Goal: Task Accomplishment & Management: Complete application form

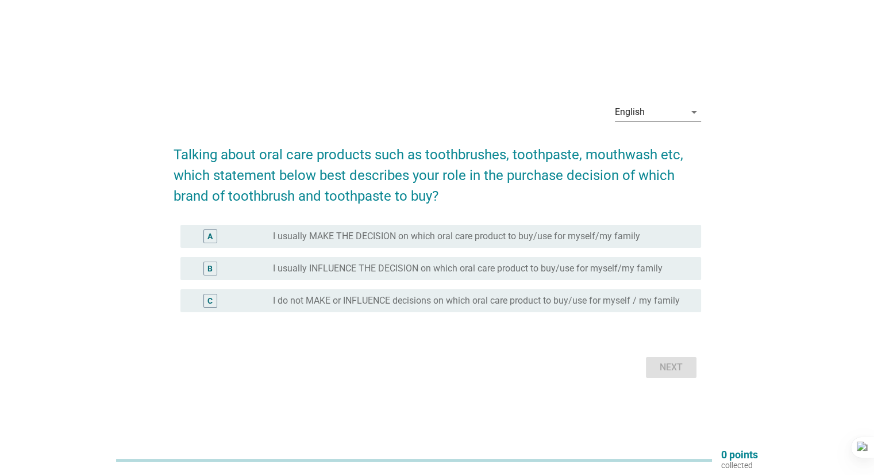
click at [638, 123] on div "English arrow_drop_down" at bounding box center [658, 118] width 86 height 30
click at [640, 118] on div "English" at bounding box center [650, 112] width 70 height 18
click at [660, 151] on div "Bahasa Melayu" at bounding box center [658, 149] width 68 height 14
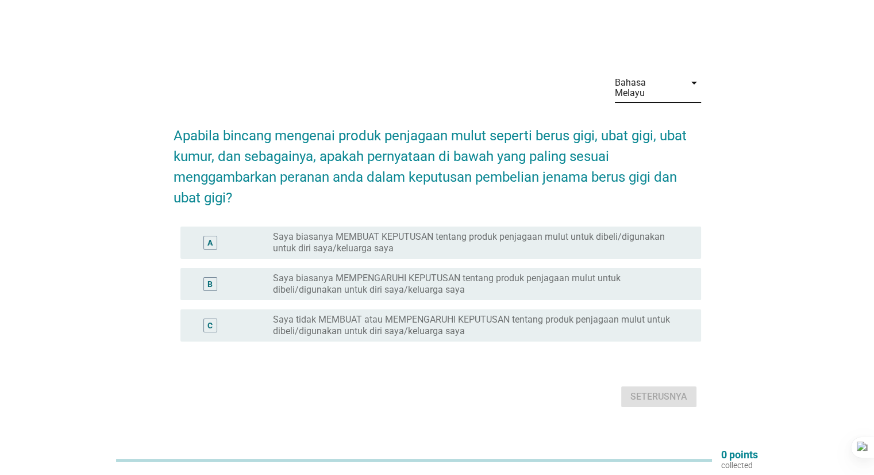
click at [456, 244] on label "Saya biasanya MEMBUAT KEPUTUSAN tentang produk penjagaan mulut untuk dibeli/dig…" at bounding box center [477, 242] width 409 height 23
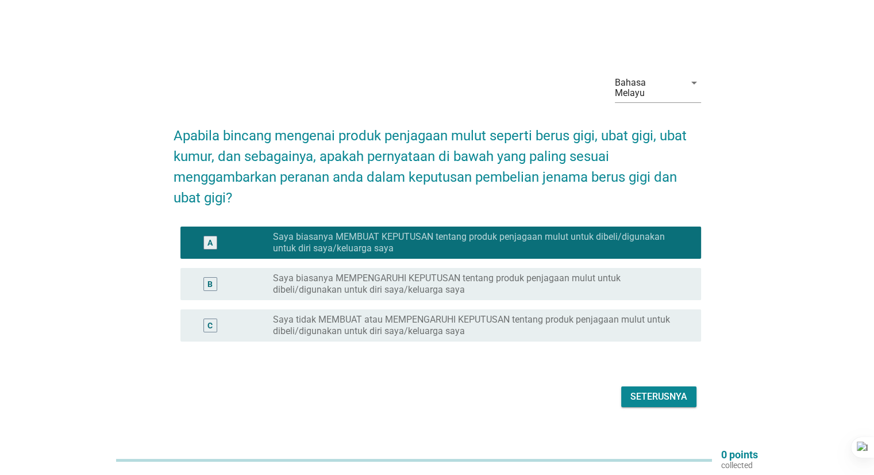
click at [656, 391] on div "Seterusnya" at bounding box center [659, 397] width 57 height 14
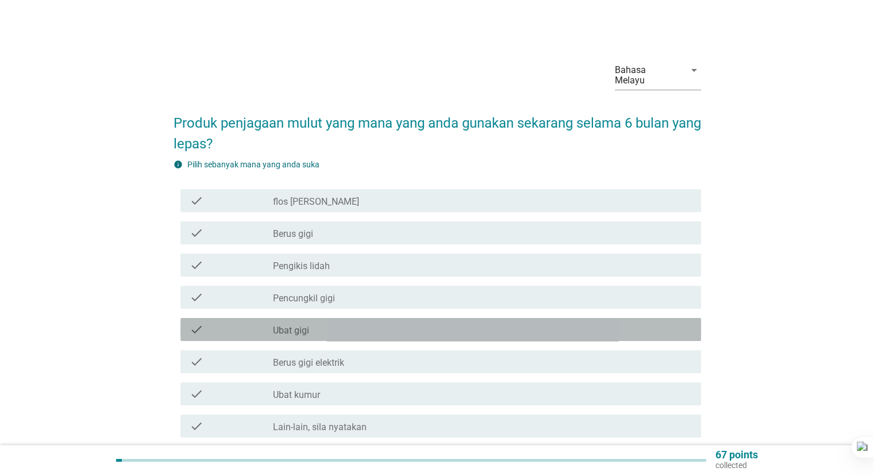
click at [324, 329] on div "check check_box_outline_blank Ubat gigi" at bounding box center [440, 329] width 521 height 23
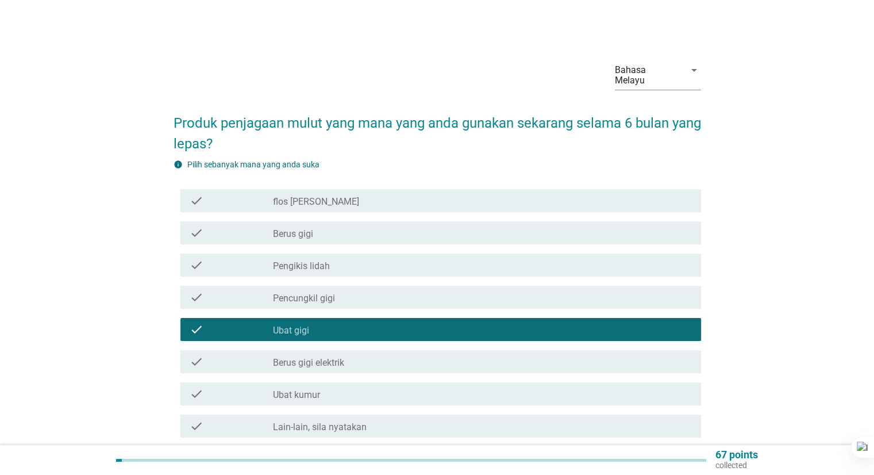
click at [286, 389] on label "Ubat kumur" at bounding box center [296, 394] width 47 height 11
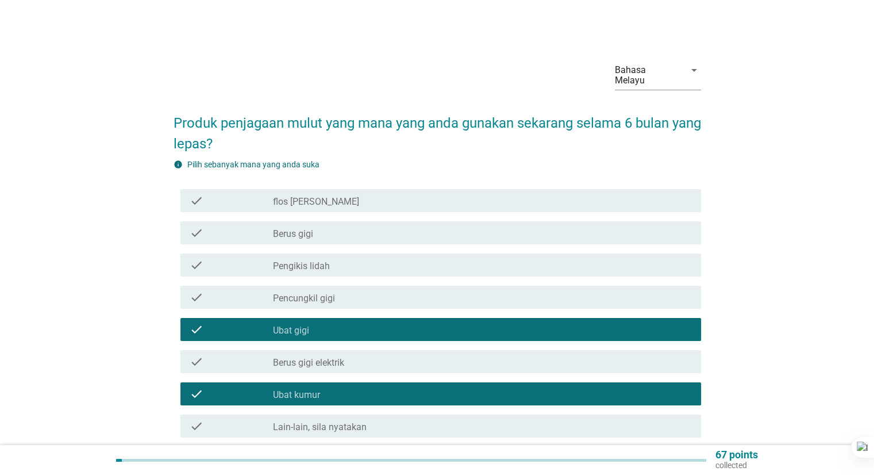
click at [364, 232] on div "check check_box_outline_blank Berus gigi" at bounding box center [440, 232] width 521 height 23
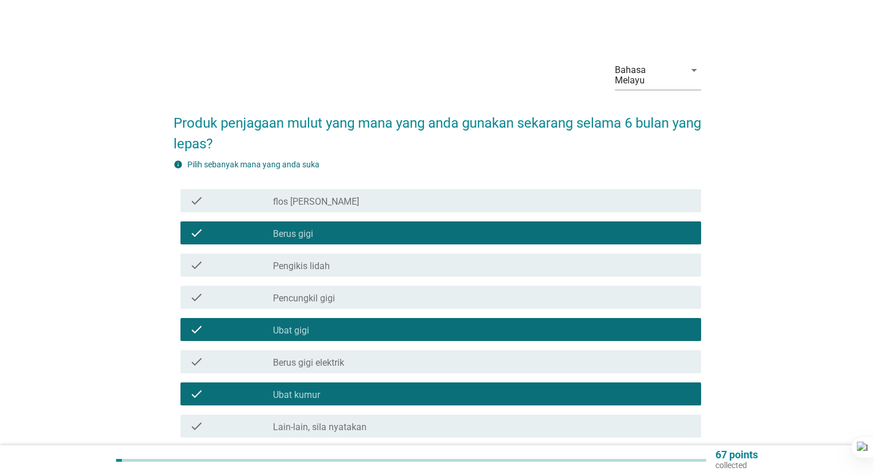
click at [386, 290] on div "check_box_outline_blank Pencungkil gigi" at bounding box center [482, 297] width 418 height 14
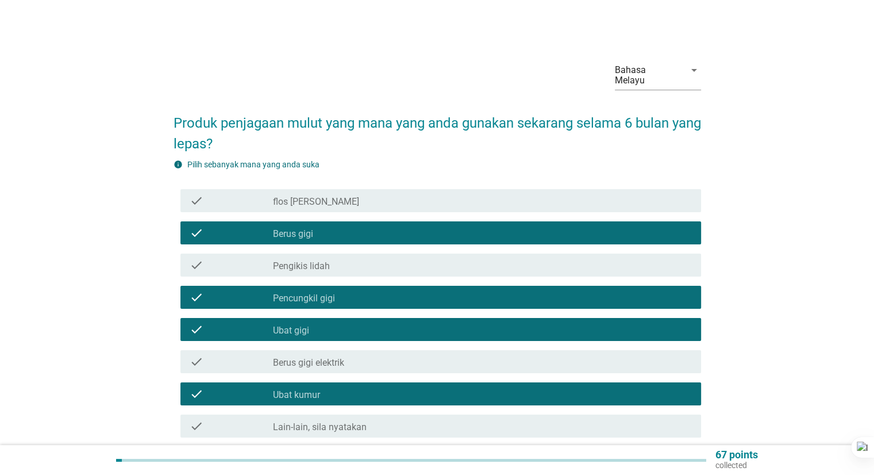
scroll to position [89, 0]
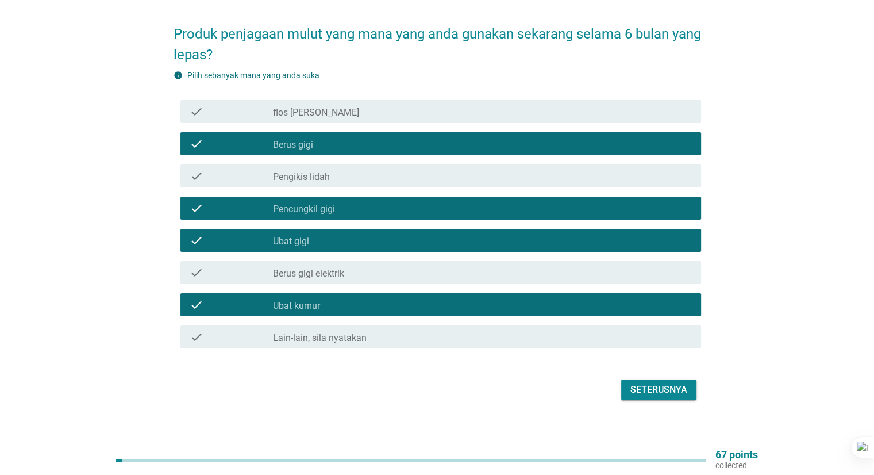
click at [683, 383] on div "Seterusnya" at bounding box center [659, 390] width 57 height 14
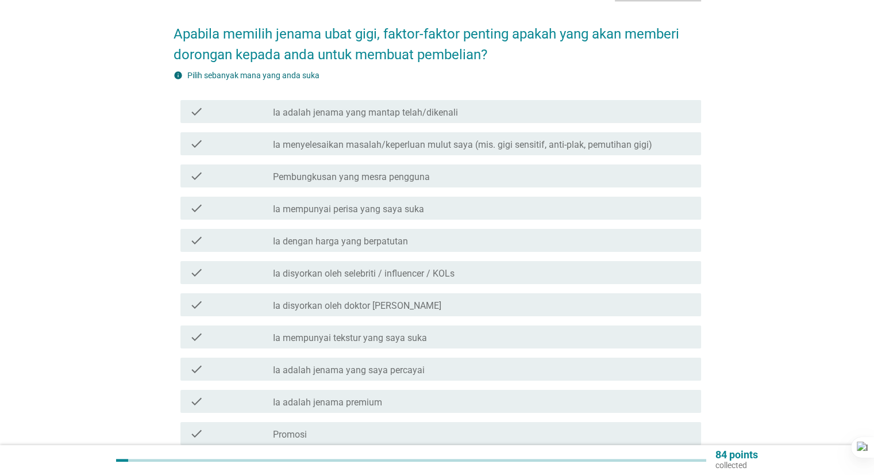
scroll to position [0, 0]
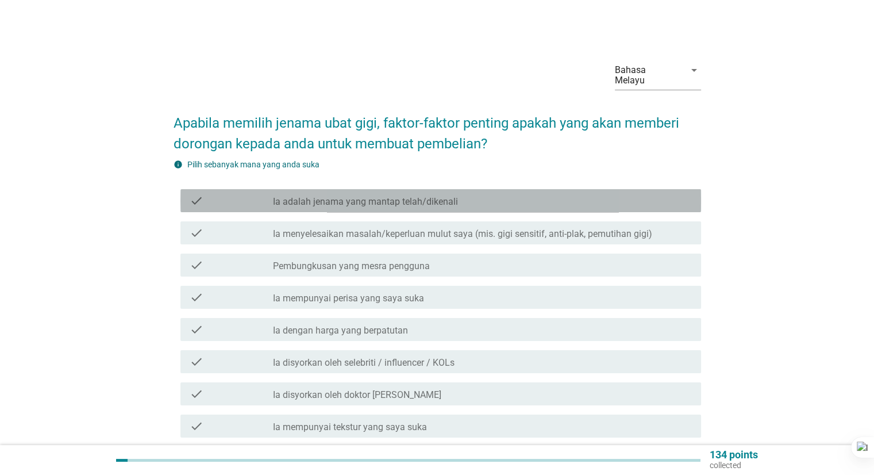
click at [449, 196] on label "Ia adalah jenama yang mantap telah/dikenali" at bounding box center [365, 201] width 185 height 11
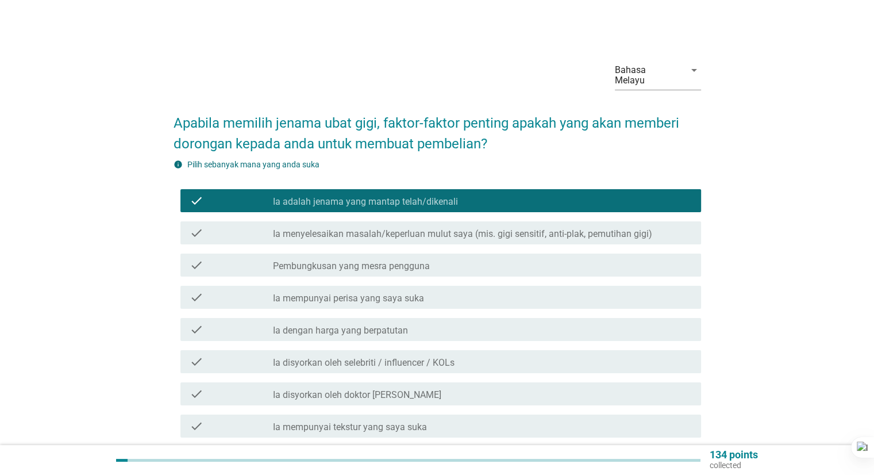
scroll to position [57, 0]
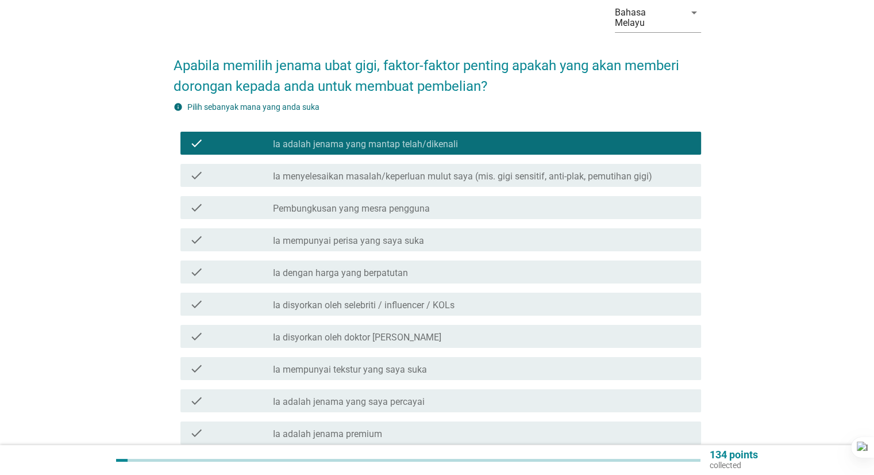
click at [501, 268] on div "check check_box_outline_blank Ia dengan harga yang berpatutan" at bounding box center [440, 271] width 521 height 23
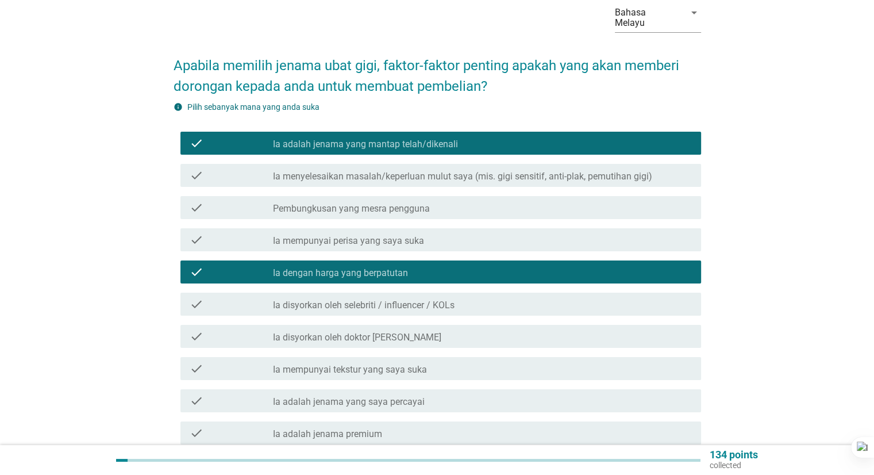
scroll to position [115, 0]
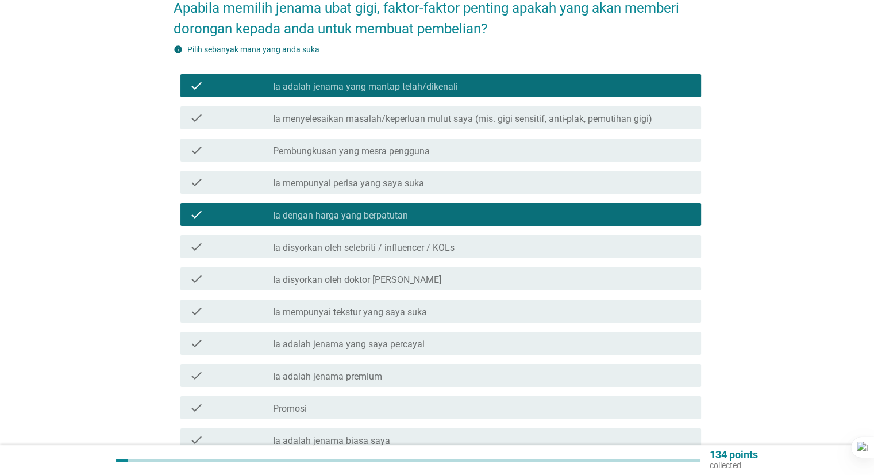
click at [420, 279] on div "check check_box_outline_blank Ia disyorkan oleh doktor [PERSON_NAME]" at bounding box center [440, 278] width 521 height 23
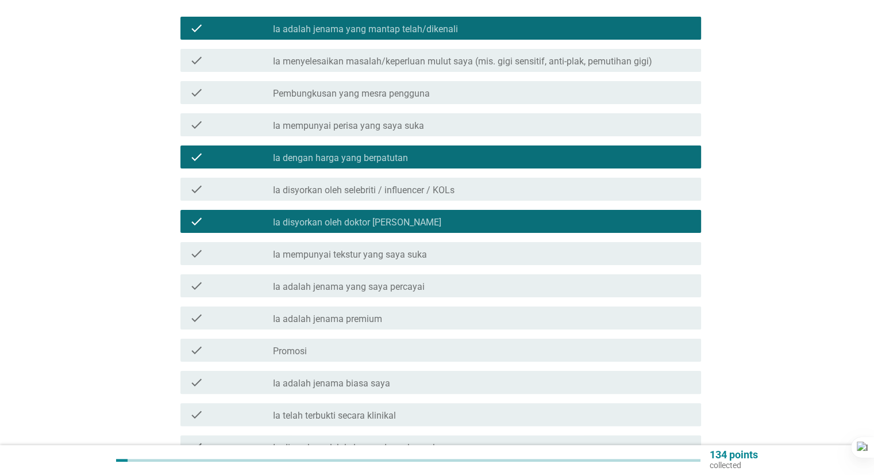
scroll to position [230, 0]
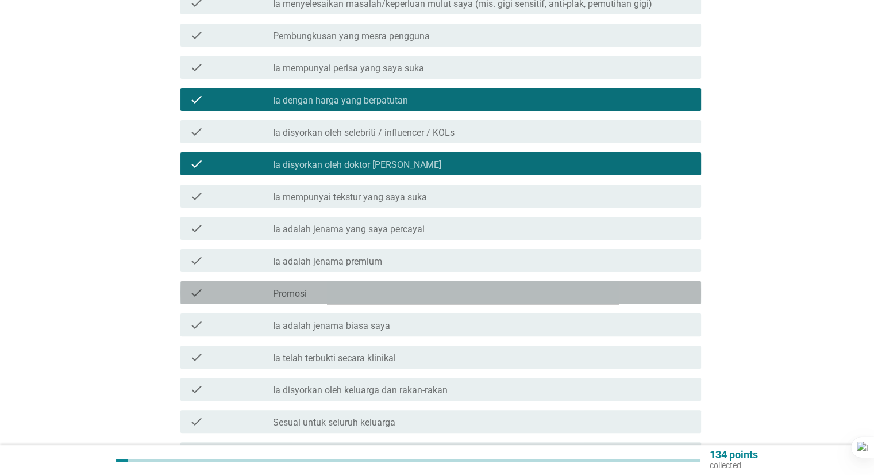
click at [439, 286] on div "check_box_outline_blank Promosi" at bounding box center [482, 293] width 418 height 14
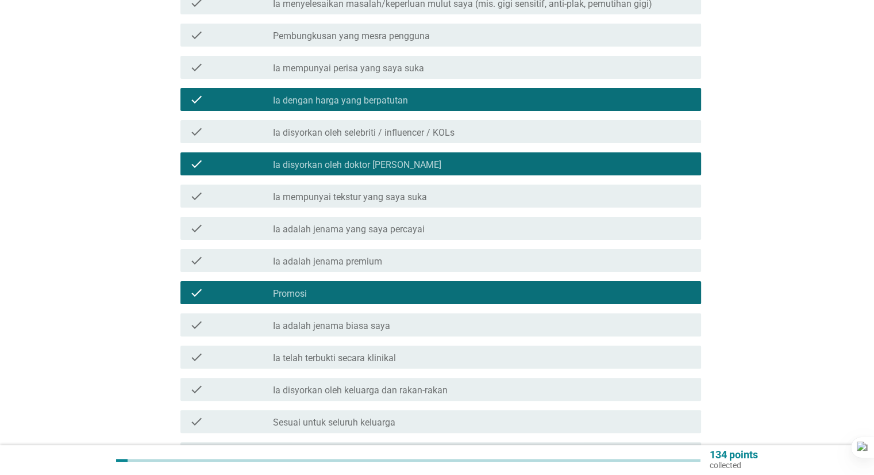
scroll to position [287, 0]
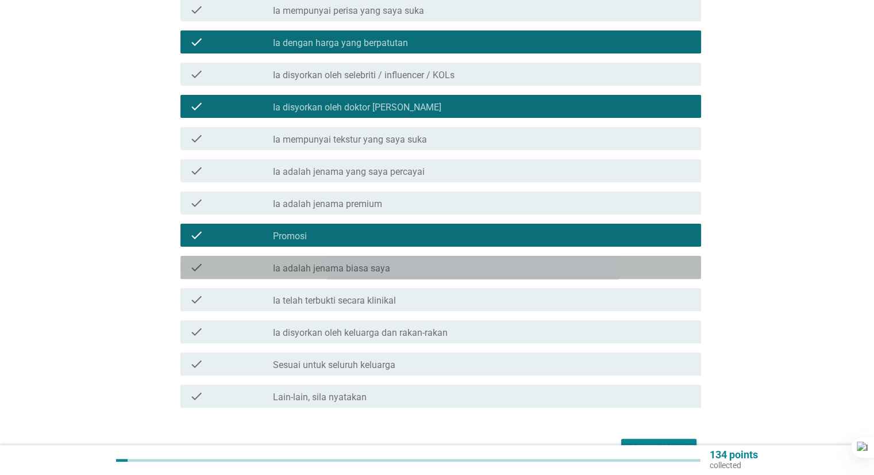
click at [409, 262] on div "check_box_outline_blank Ia adalah jenama biasa saya" at bounding box center [482, 267] width 418 height 14
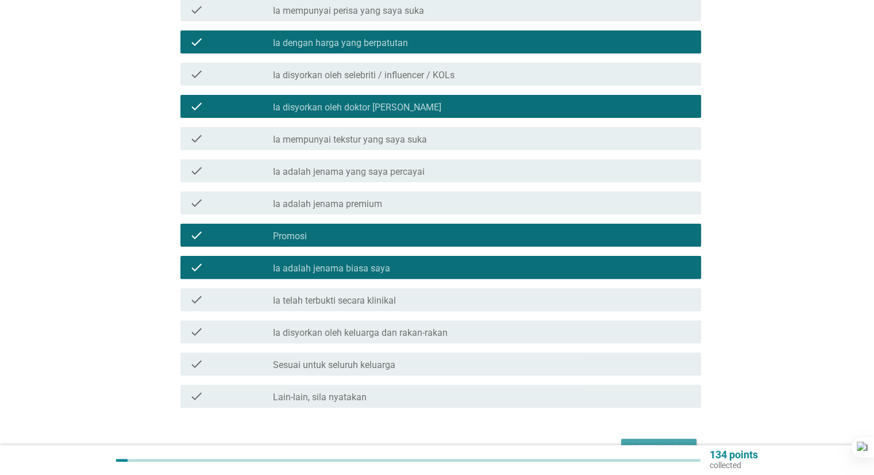
click at [660, 442] on div "Seterusnya" at bounding box center [659, 449] width 57 height 14
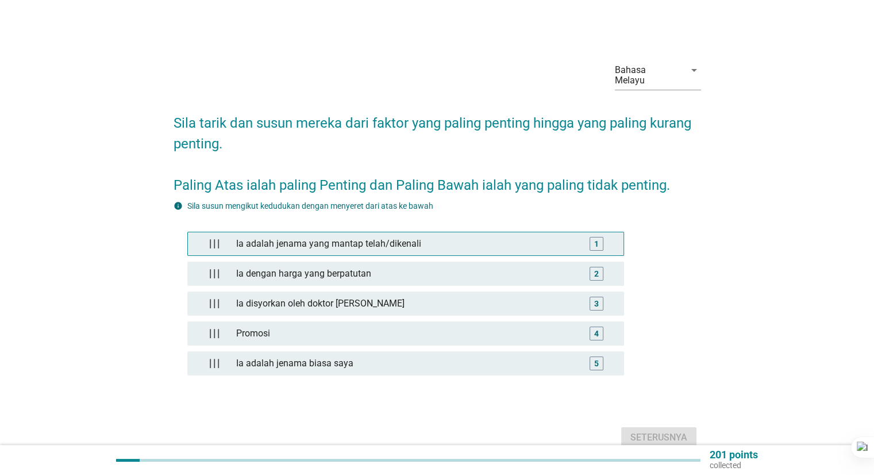
click at [598, 238] on div "1" at bounding box center [596, 244] width 5 height 12
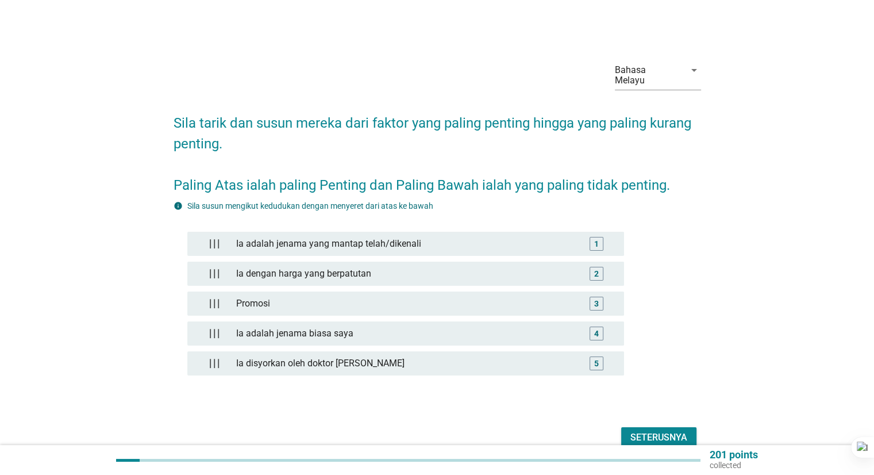
click at [658, 431] on div "Seterusnya" at bounding box center [659, 438] width 57 height 14
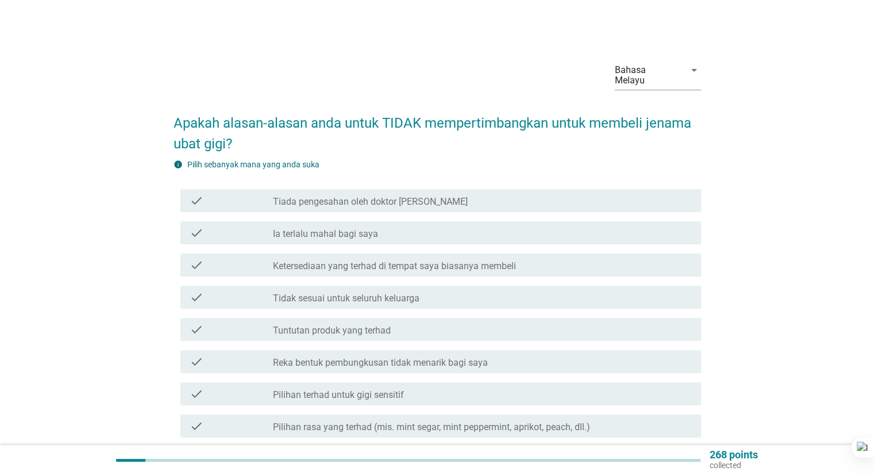
click at [331, 228] on label "Ia terlalu mahal bagi saya" at bounding box center [325, 233] width 105 height 11
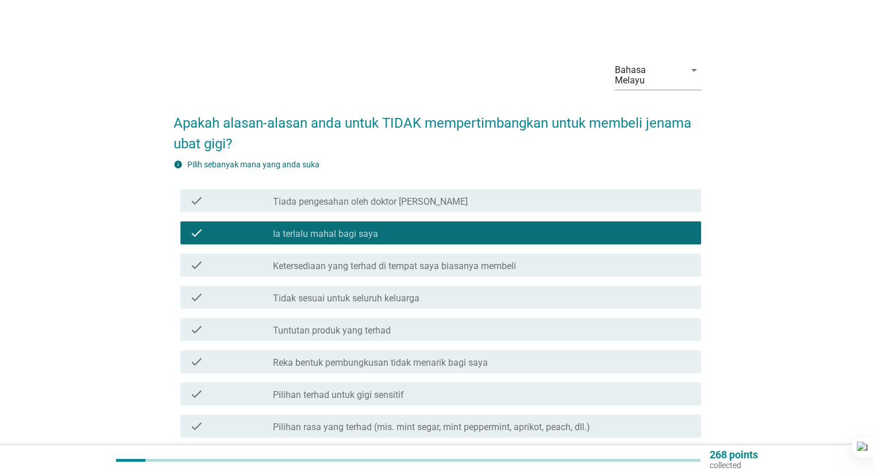
scroll to position [57, 0]
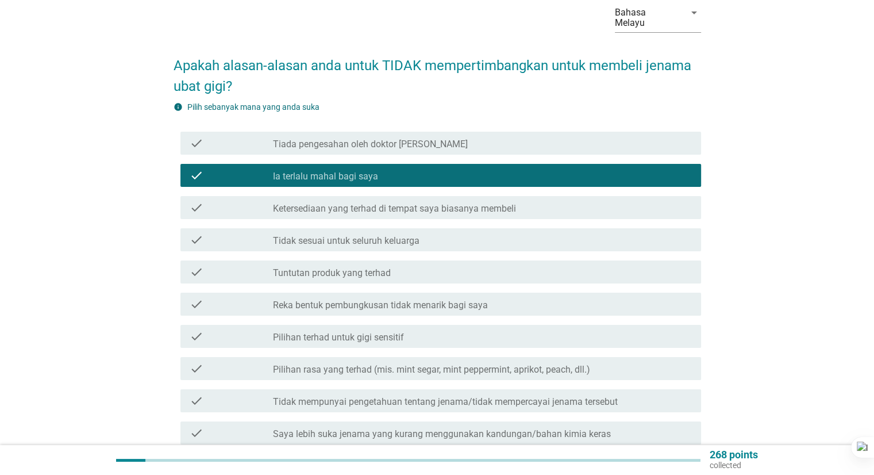
click at [452, 233] on div "check_box_outline_blank Tidak sesuai untuk seluruh keluarga" at bounding box center [482, 240] width 418 height 14
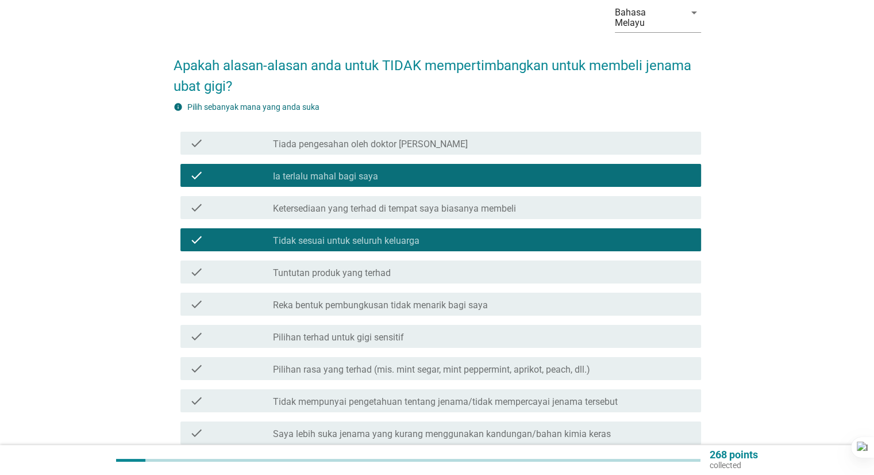
scroll to position [115, 0]
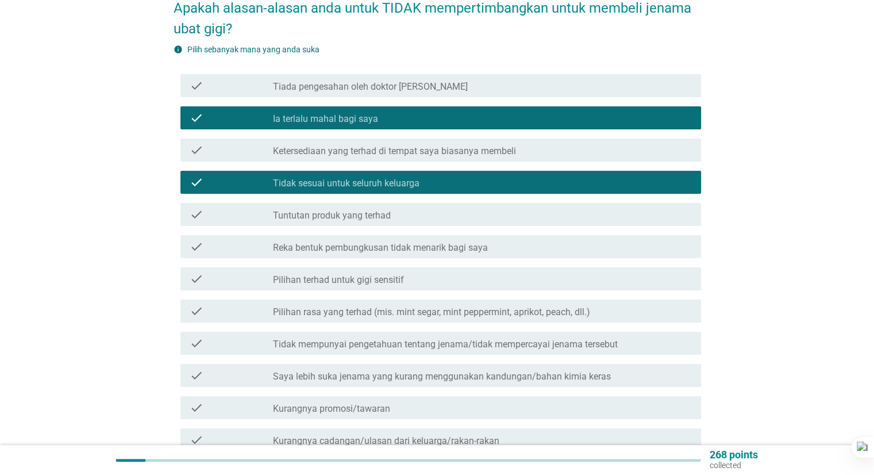
click at [532, 240] on div "check_box_outline_blank Reka bentuk pembungkusan tidak menarik bagi saya" at bounding box center [482, 247] width 418 height 14
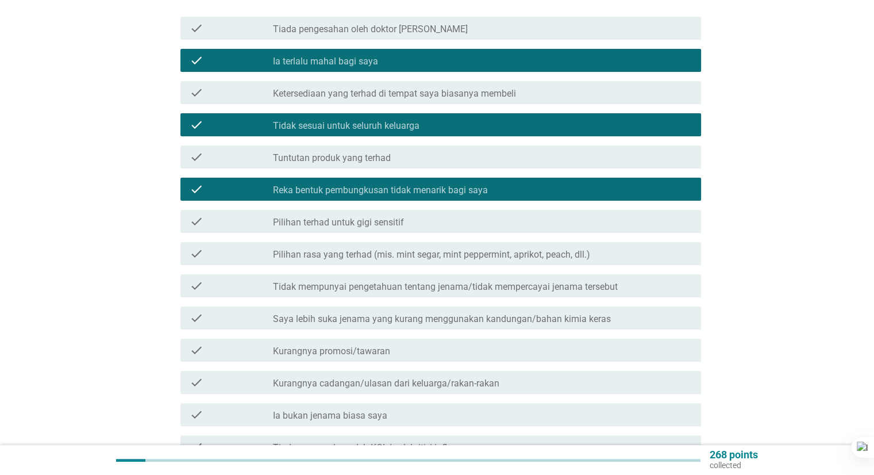
scroll to position [287, 0]
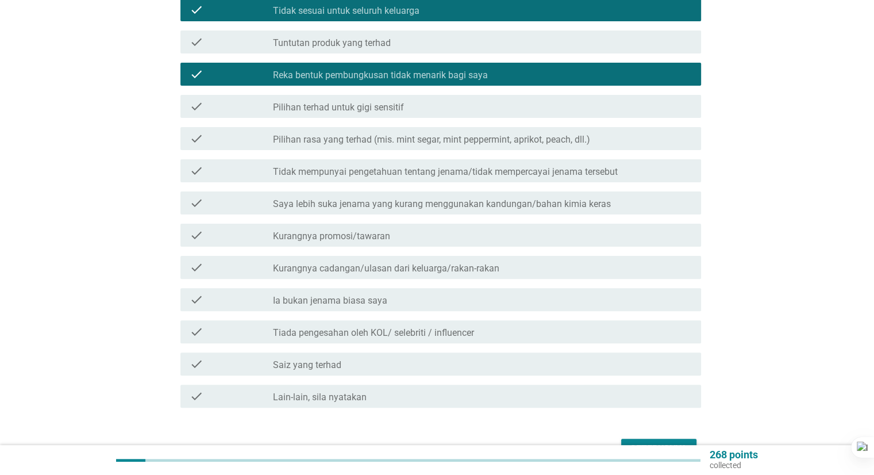
click at [533, 326] on div "check_box_outline_blank Tiada pengesahan oleh KOL/ selebriti / influencer" at bounding box center [482, 332] width 418 height 14
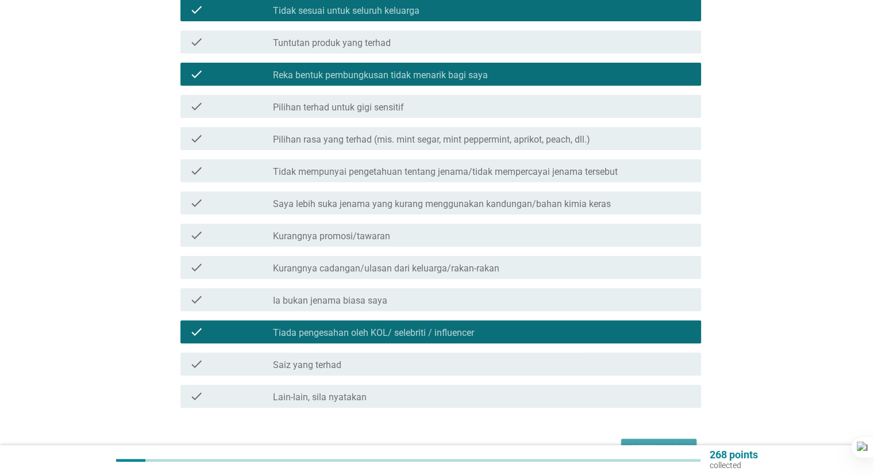
click at [669, 442] on div "Seterusnya" at bounding box center [659, 449] width 57 height 14
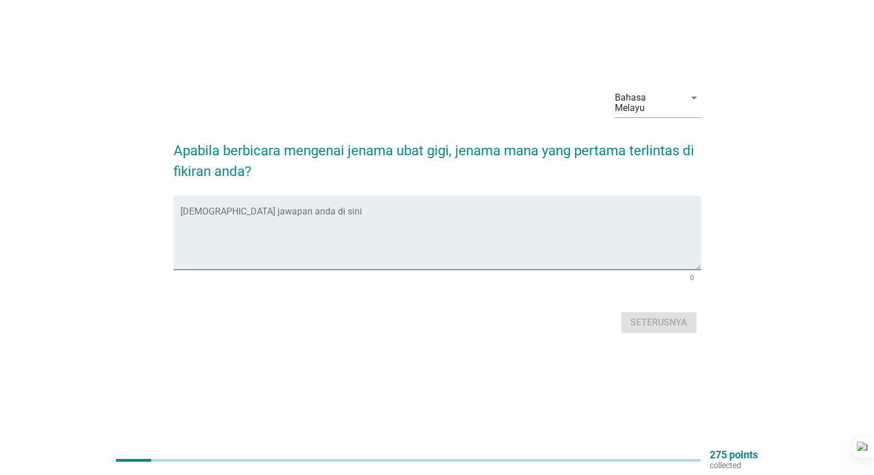
scroll to position [0, 0]
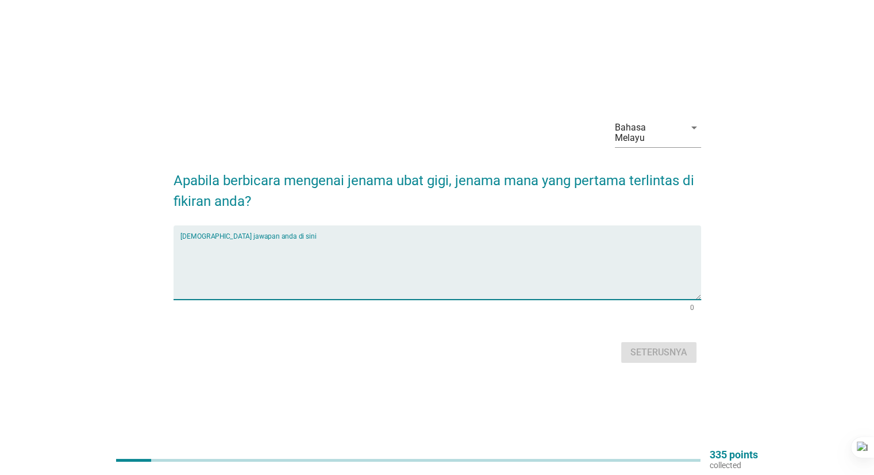
click at [310, 239] on textarea "Isikan jawapan anda di sini" at bounding box center [440, 269] width 521 height 60
type textarea "colgate"
click at [644, 350] on div "Seterusnya" at bounding box center [659, 352] width 57 height 14
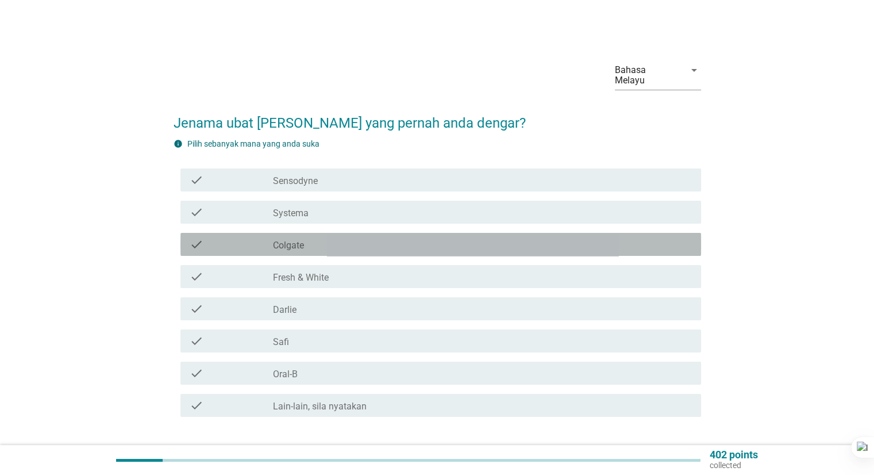
click at [336, 241] on div "check check_box_outline_blank Colgate" at bounding box center [440, 244] width 521 height 23
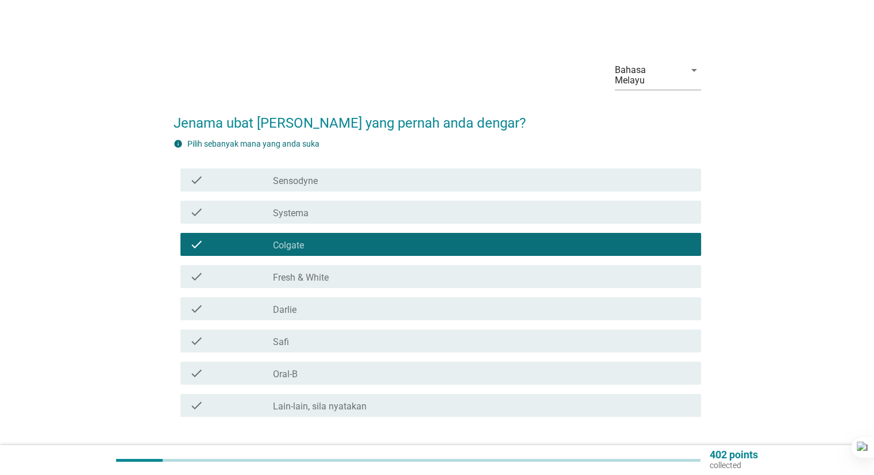
click at [355, 205] on div "check_box_outline_blank Systema" at bounding box center [482, 212] width 418 height 14
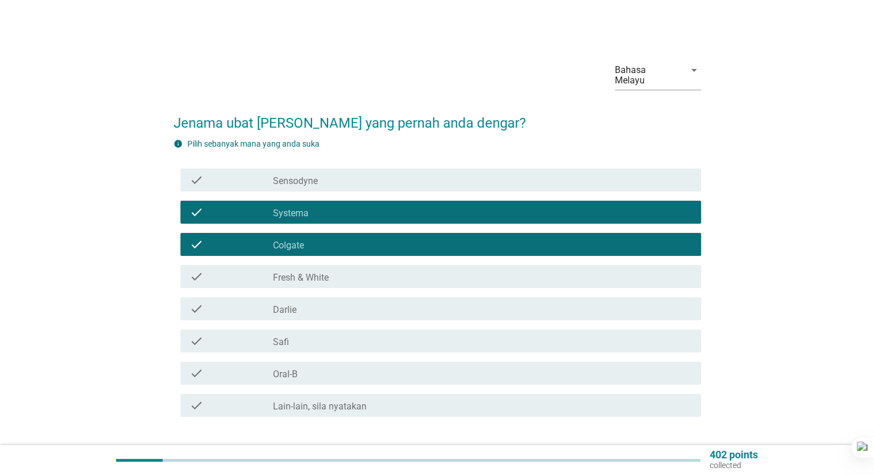
click at [345, 336] on div "check_box_outline_blank Safi" at bounding box center [482, 341] width 418 height 14
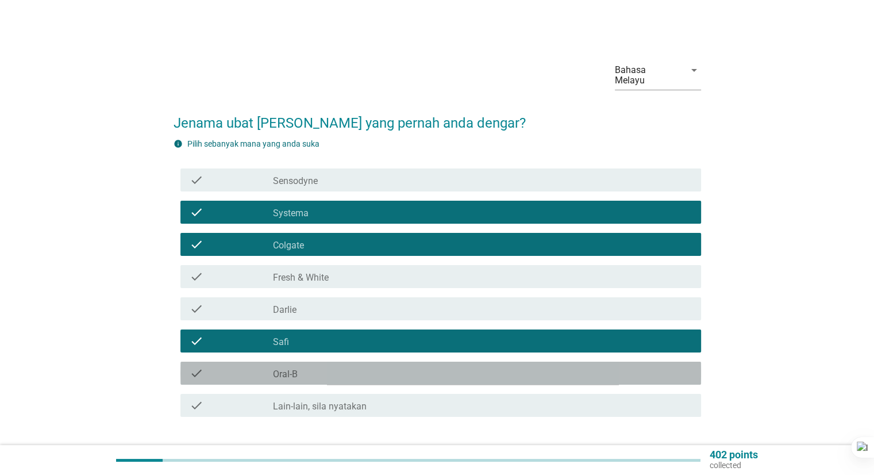
click at [377, 368] on div "check_box_outline_blank Oral-B" at bounding box center [482, 373] width 418 height 14
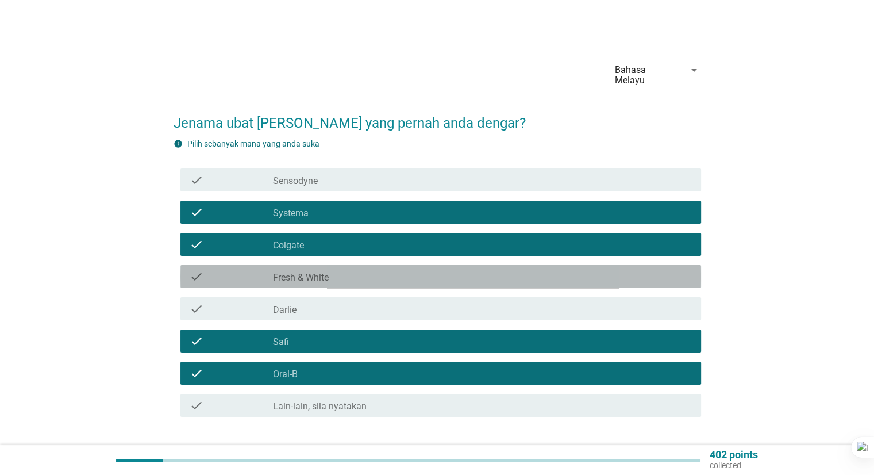
click at [375, 272] on div "check_box_outline_blank Fresh & White" at bounding box center [482, 277] width 418 height 14
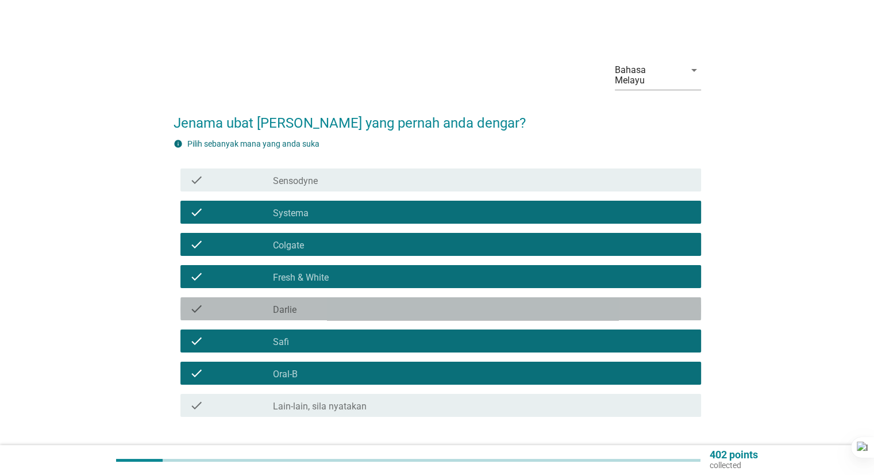
click at [374, 306] on div "check check_box_outline_blank [PERSON_NAME]" at bounding box center [440, 308] width 521 height 23
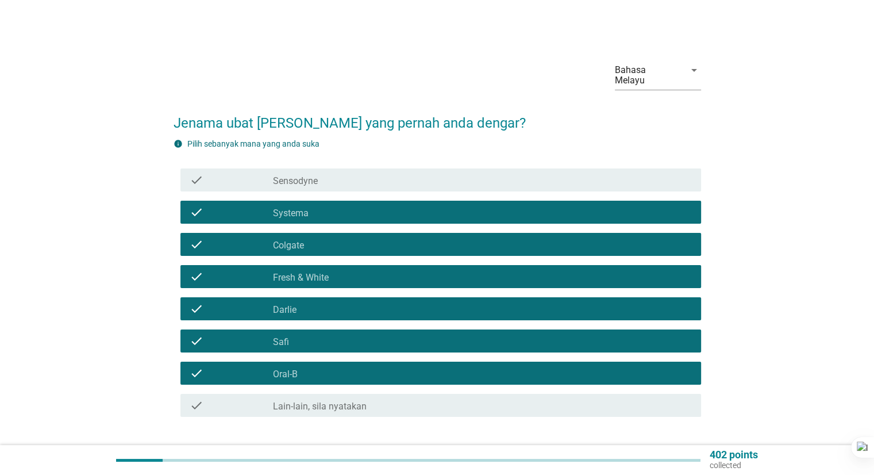
click at [368, 173] on div "check_box_outline_blank Sensodyne" at bounding box center [482, 180] width 418 height 14
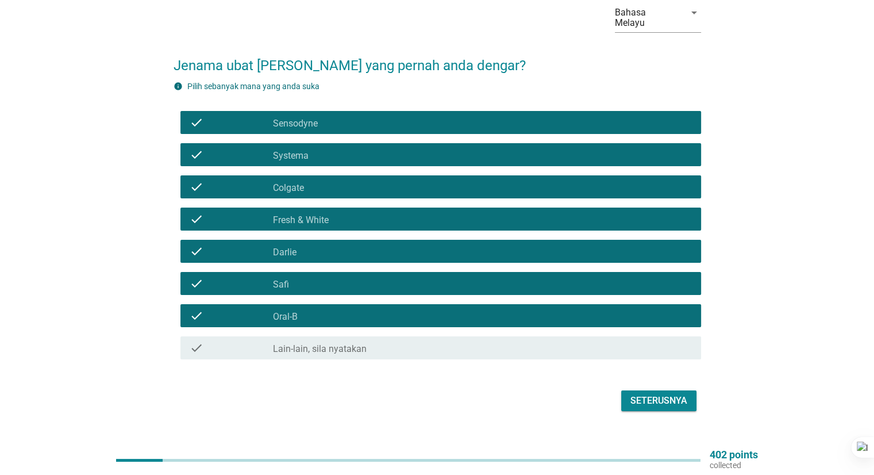
scroll to position [68, 0]
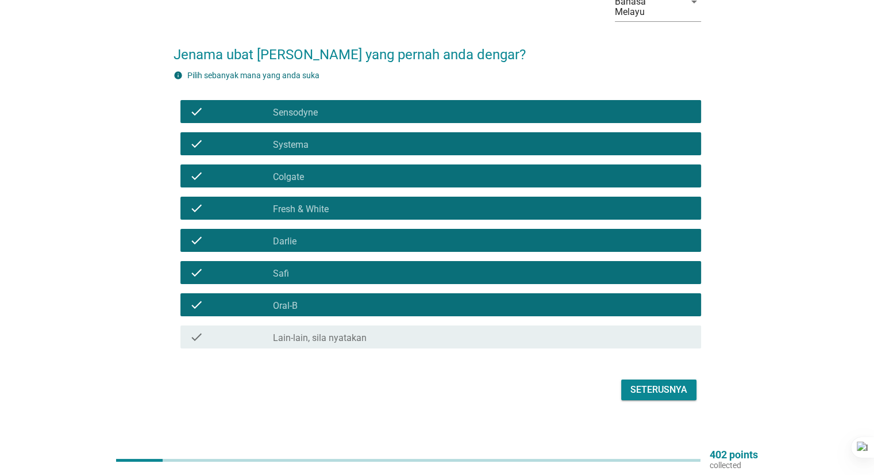
click at [663, 386] on button "Seterusnya" at bounding box center [658, 389] width 75 height 21
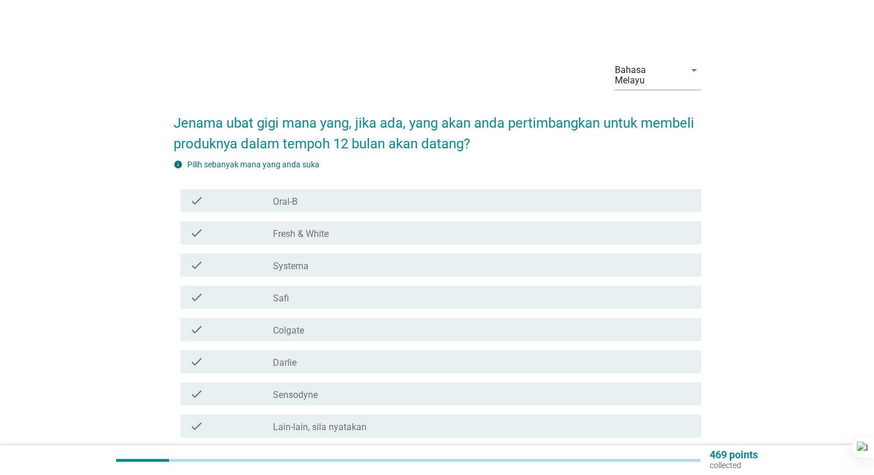
click at [362, 229] on div "check check_box_outline_blank Fresh & White" at bounding box center [440, 232] width 521 height 23
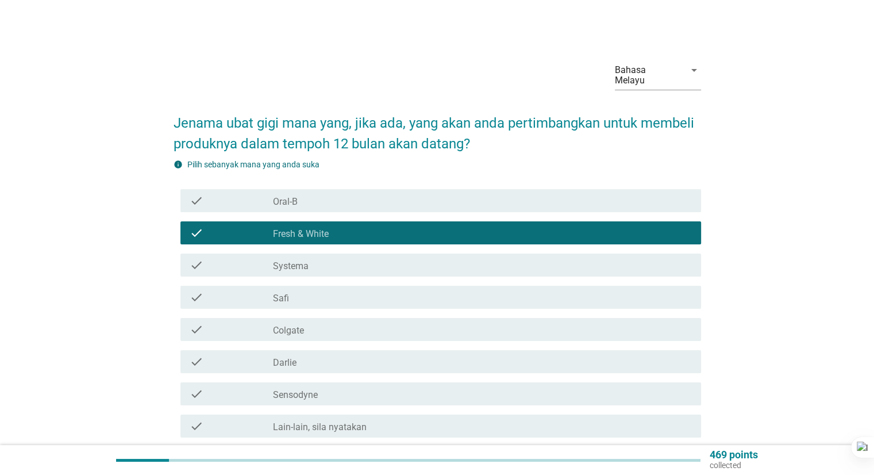
click at [333, 324] on div "check_box_outline_blank Colgate" at bounding box center [482, 329] width 418 height 14
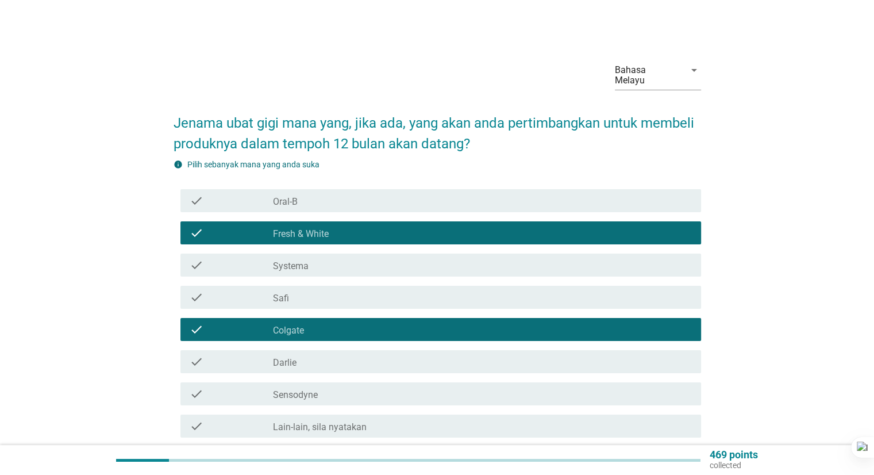
click at [344, 357] on div "check_box_outline_blank [PERSON_NAME]" at bounding box center [482, 362] width 418 height 14
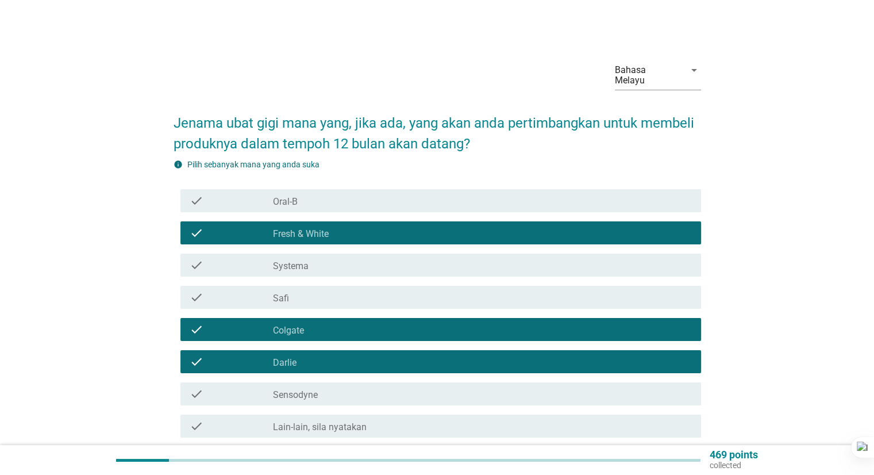
scroll to position [89, 0]
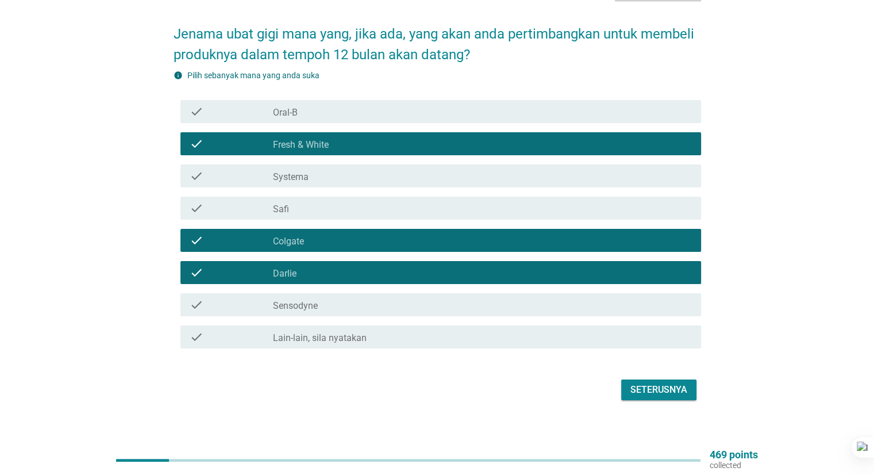
click at [688, 380] on button "Seterusnya" at bounding box center [658, 389] width 75 height 21
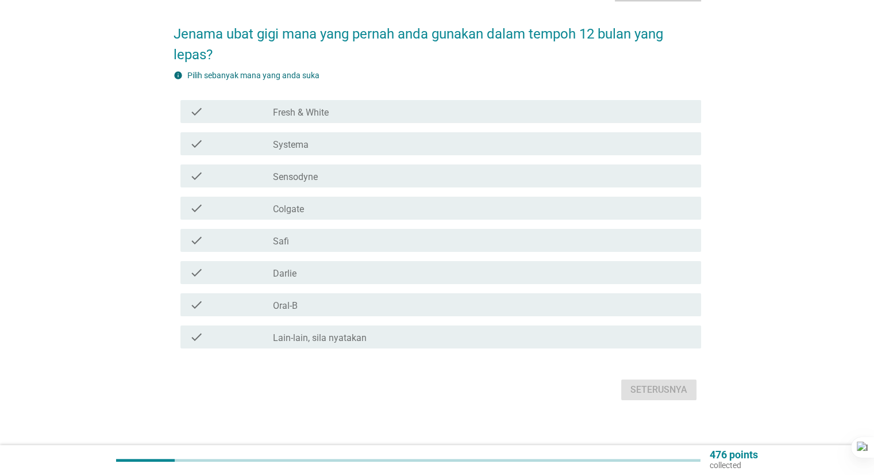
scroll to position [0, 0]
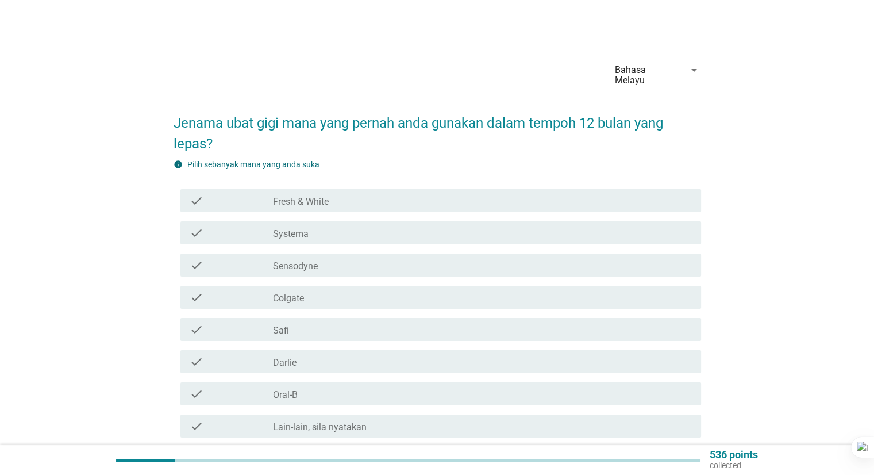
click at [372, 194] on div "check_box Fresh & White" at bounding box center [482, 201] width 418 height 14
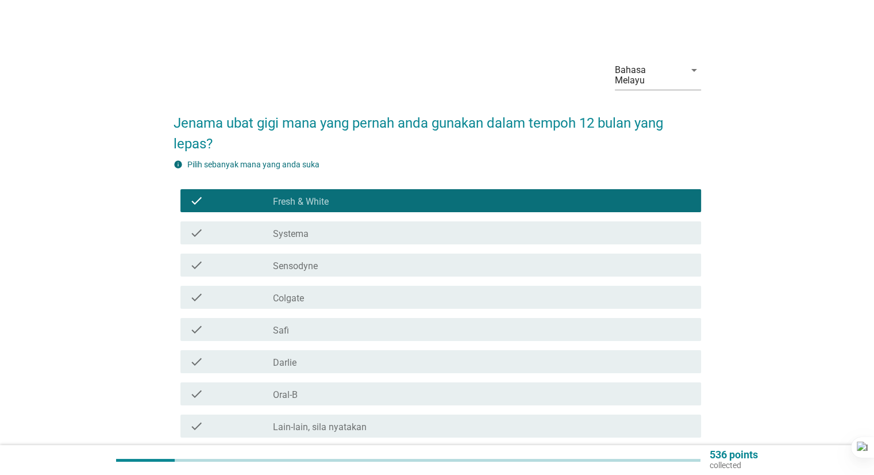
click at [326, 293] on div "check_box Colgate" at bounding box center [482, 297] width 418 height 14
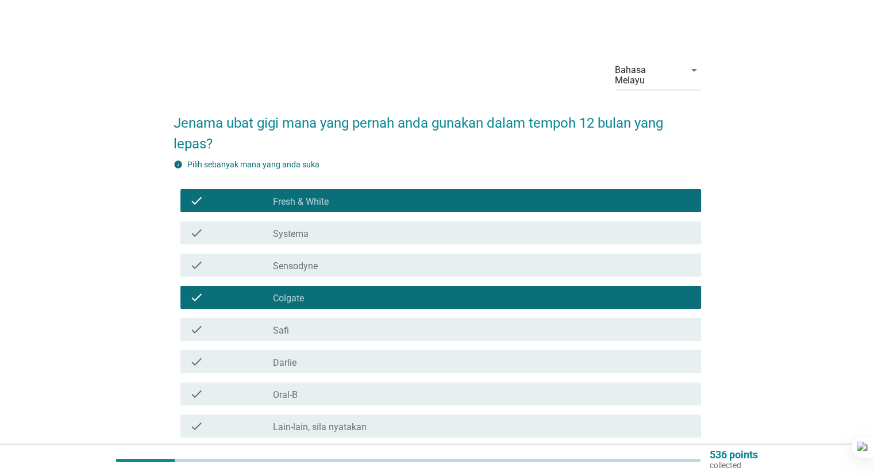
drag, startPoint x: 317, startPoint y: 357, endPoint x: 344, endPoint y: 366, distance: 29.1
click at [317, 357] on div "check_box_outline_blank [PERSON_NAME]" at bounding box center [482, 362] width 418 height 14
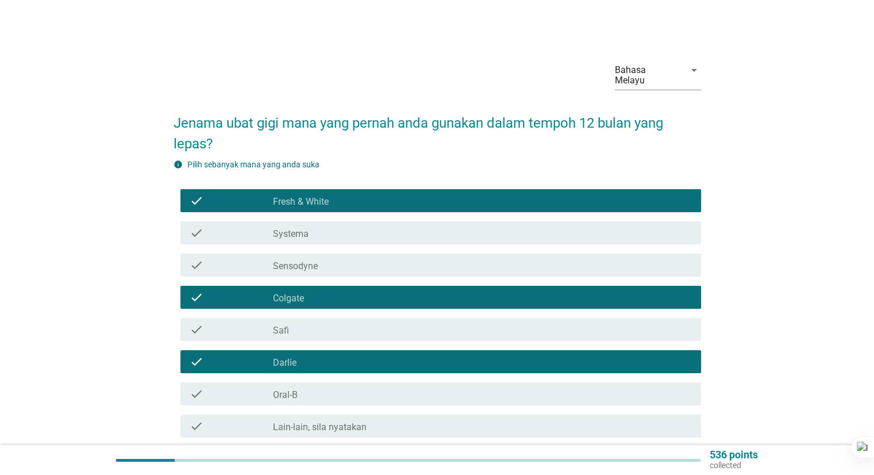
scroll to position [89, 0]
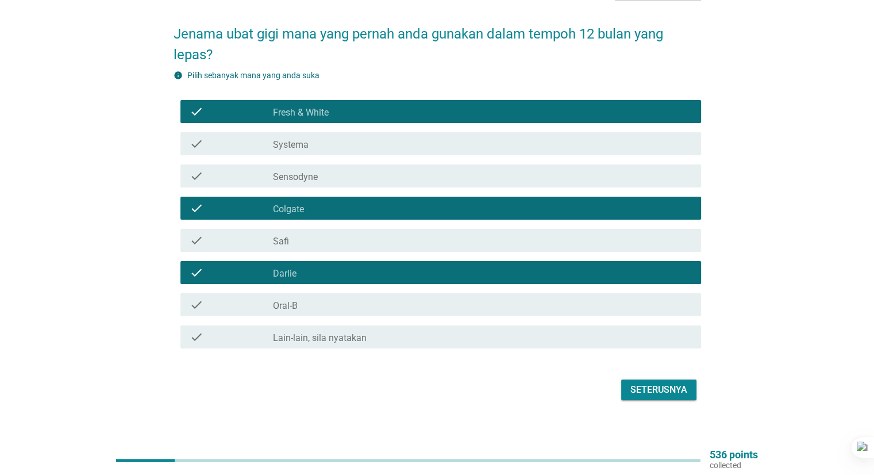
click at [666, 383] on div "Seterusnya" at bounding box center [659, 390] width 57 height 14
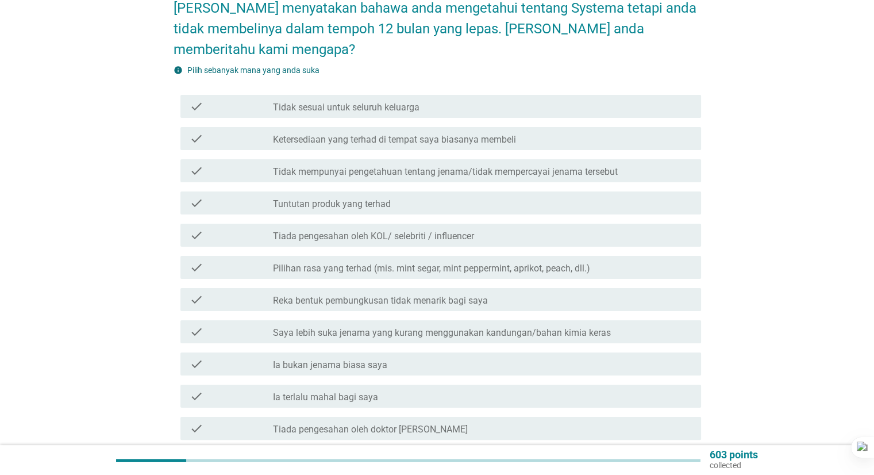
scroll to position [172, 0]
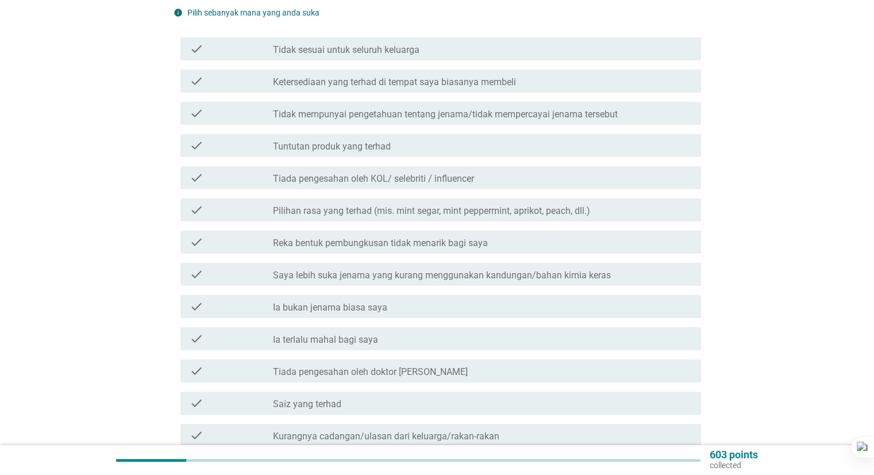
click at [420, 301] on div "check_box_outline_blank Ia bukan jenama biasa saya" at bounding box center [482, 306] width 418 height 14
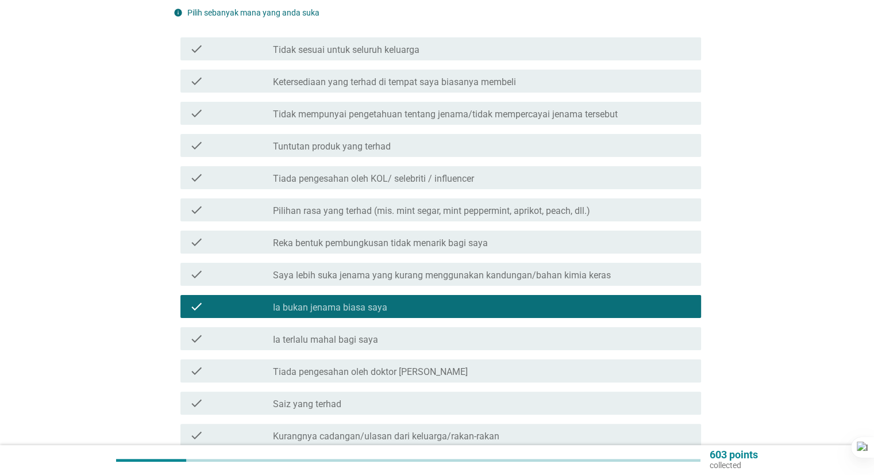
click at [379, 332] on div "check_box_outline_blank Ia terlalu mahal bagi saya" at bounding box center [482, 339] width 418 height 14
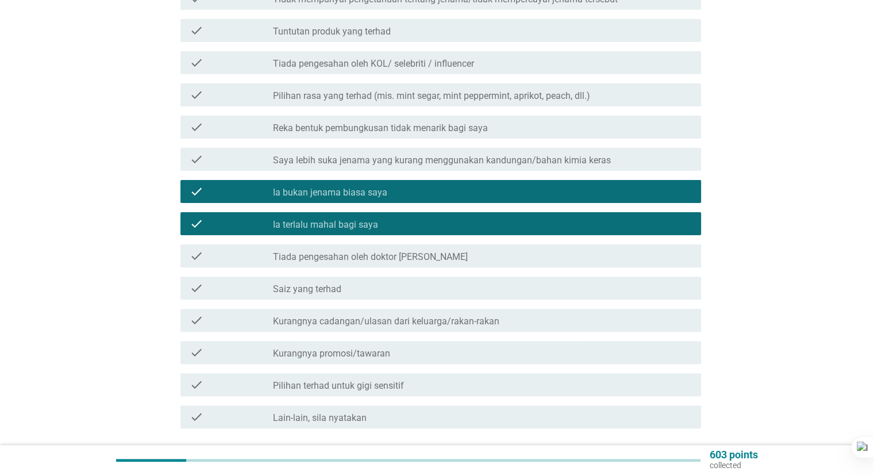
scroll to position [345, 0]
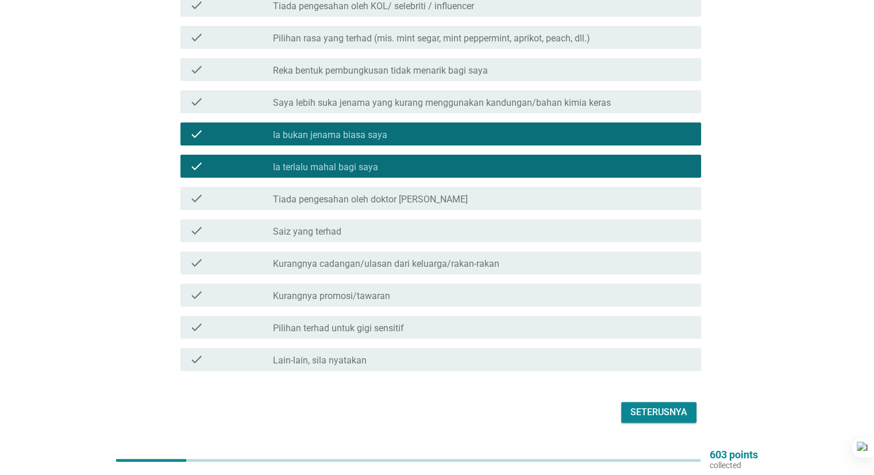
click at [650, 414] on div "Seterusnya" at bounding box center [438, 412] width 528 height 28
click at [667, 407] on div "Seterusnya" at bounding box center [659, 412] width 57 height 14
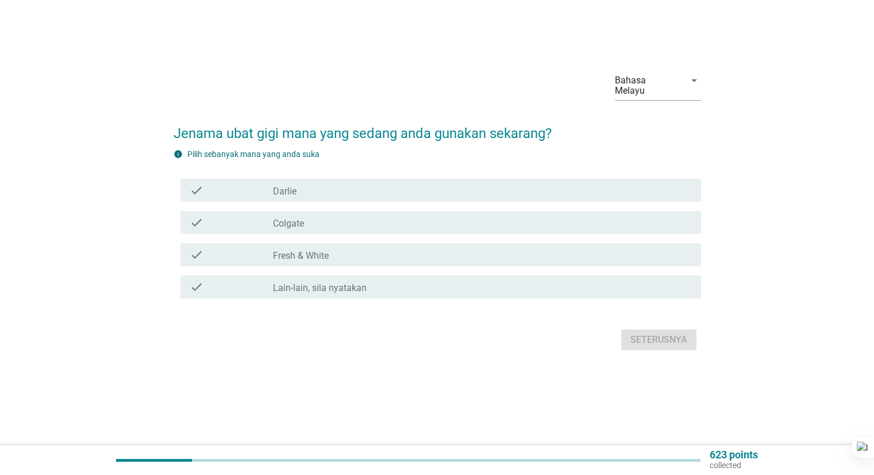
scroll to position [0, 0]
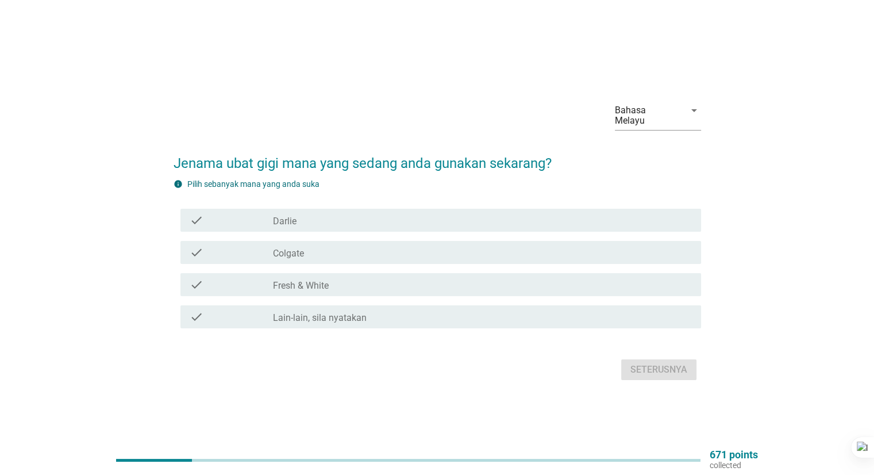
click at [340, 246] on div "check_box_outline_blank Colgate" at bounding box center [482, 252] width 418 height 14
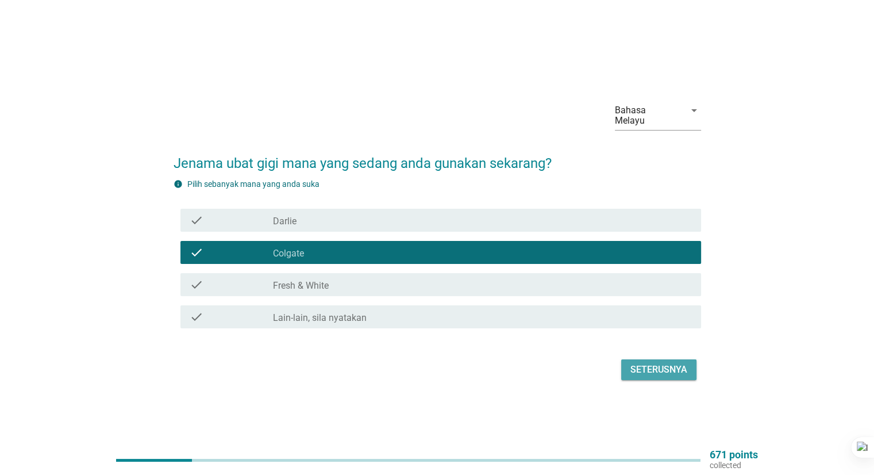
click at [674, 368] on div "Seterusnya" at bounding box center [659, 370] width 57 height 14
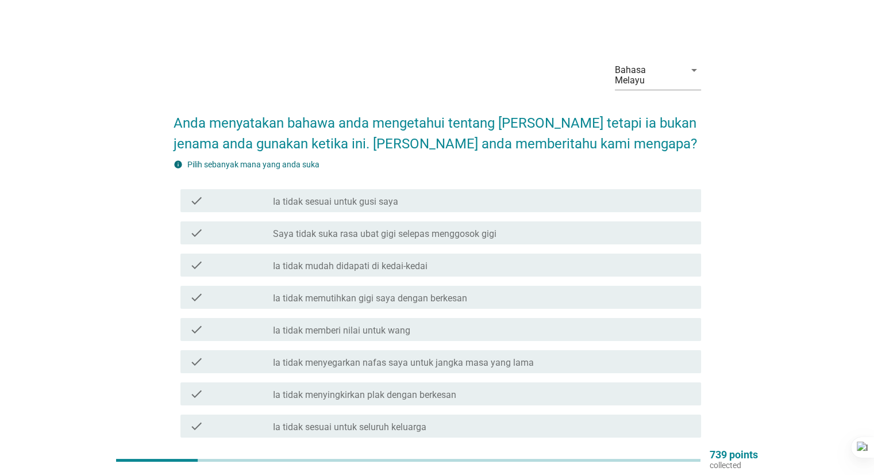
click at [455, 228] on label "Saya tidak suka rasa ubat gigi selepas menggosok gigi" at bounding box center [385, 233] width 224 height 11
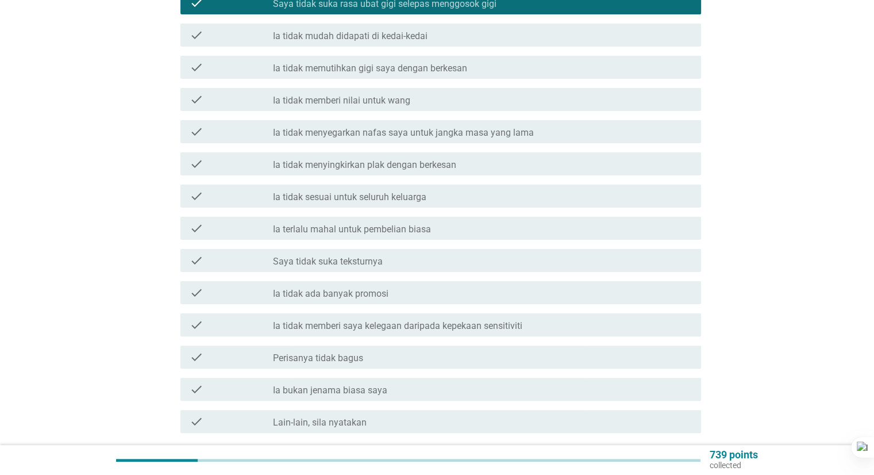
scroll to position [287, 0]
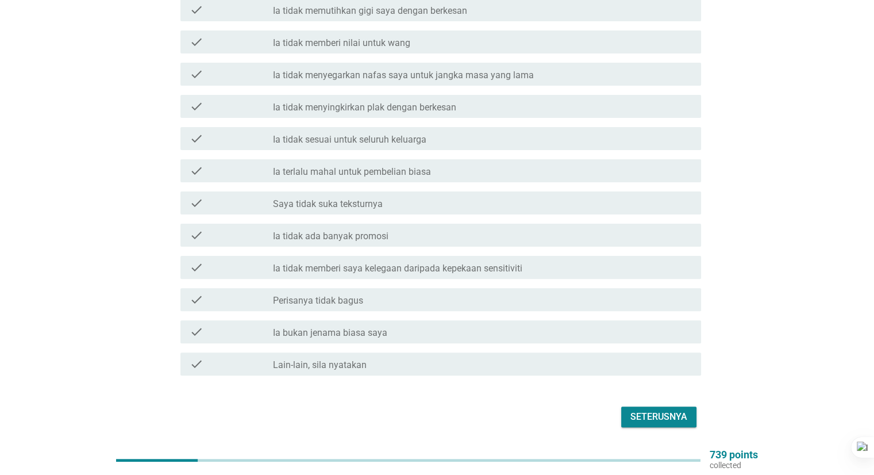
click at [413, 283] on div "check check_box_outline_blank Perisanya tidak bagus" at bounding box center [438, 299] width 528 height 32
click at [378, 231] on label "Ia tidak ada banyak promosi" at bounding box center [331, 236] width 116 height 11
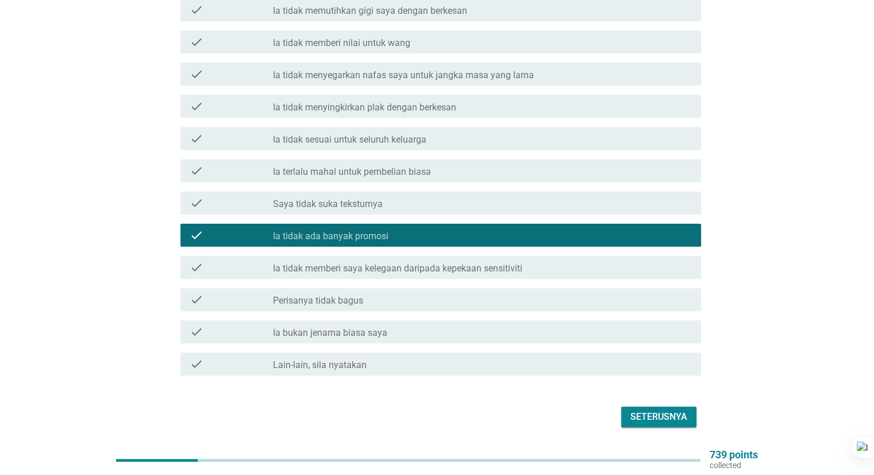
click at [644, 410] on div "Seterusnya" at bounding box center [659, 417] width 57 height 14
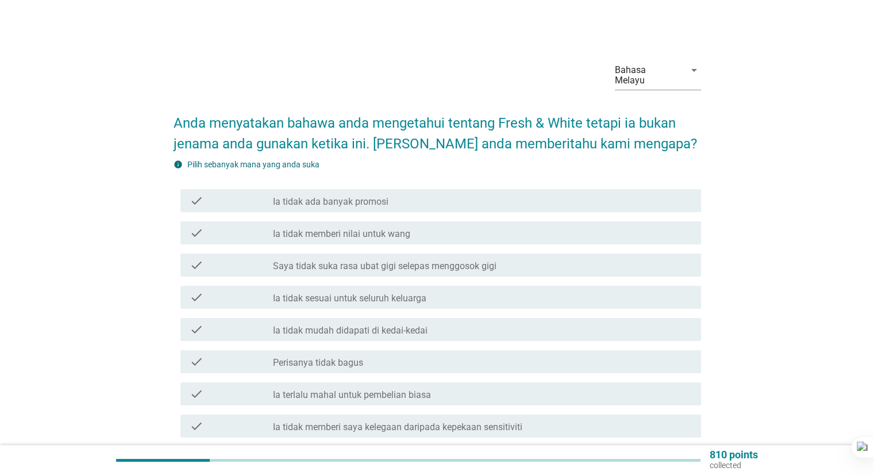
click at [471, 199] on div "check check_box_outline_blank Ia tidak ada banyak promosi" at bounding box center [440, 200] width 521 height 23
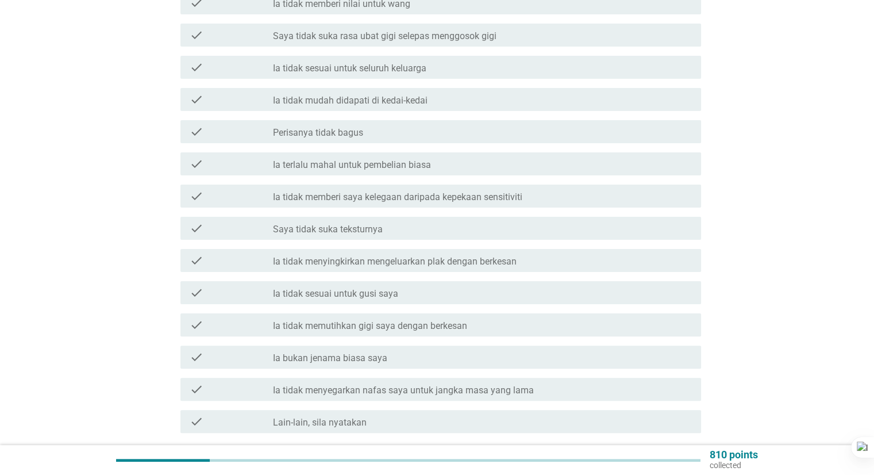
scroll to position [314, 0]
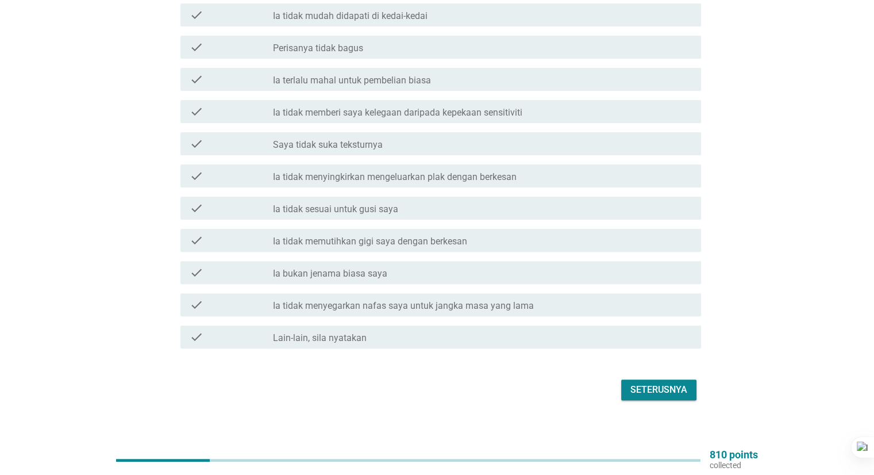
click at [660, 383] on div "Seterusnya" at bounding box center [659, 390] width 57 height 14
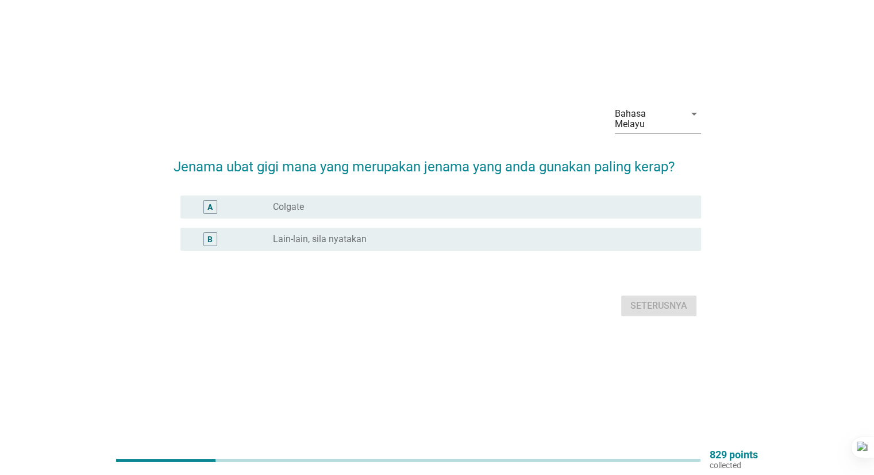
scroll to position [0, 0]
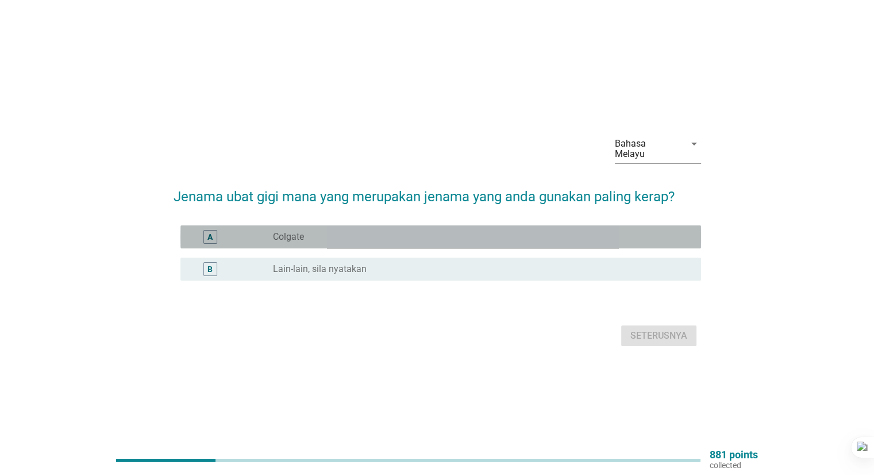
click at [445, 235] on div "radio_button_unchecked Colgate" at bounding box center [477, 236] width 409 height 11
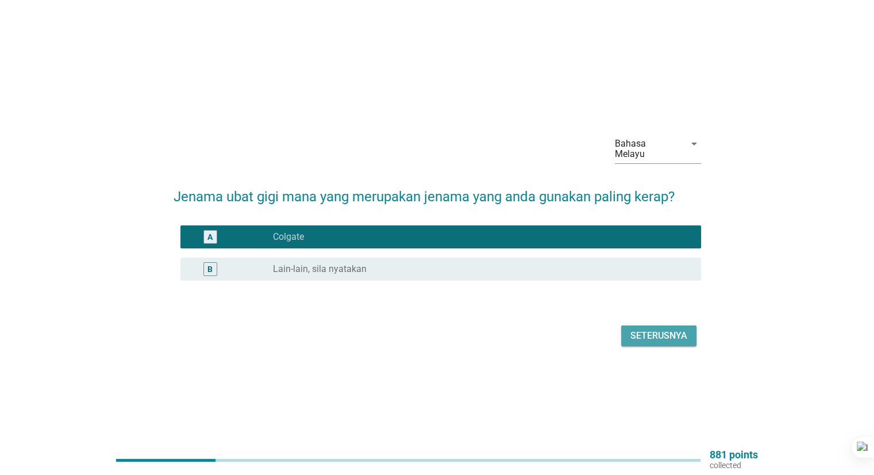
click at [644, 336] on div "Seterusnya" at bounding box center [659, 336] width 57 height 14
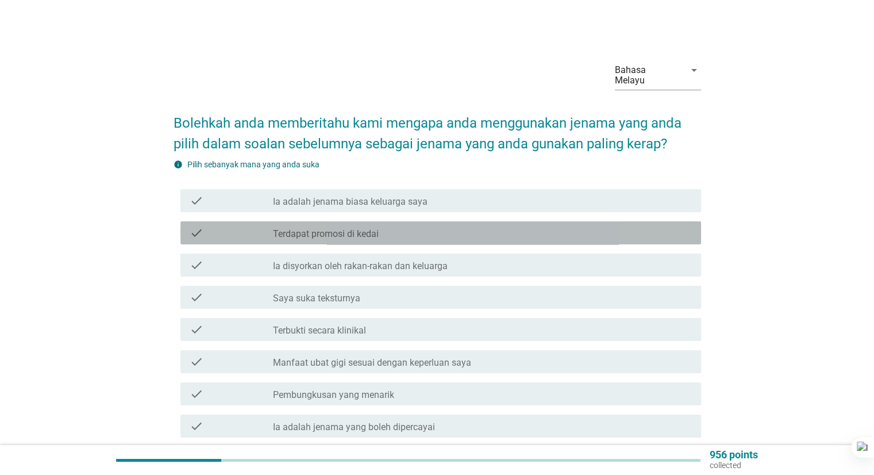
click at [439, 226] on div "check_box_outline_blank Terdapat promosi di kedai" at bounding box center [482, 233] width 418 height 14
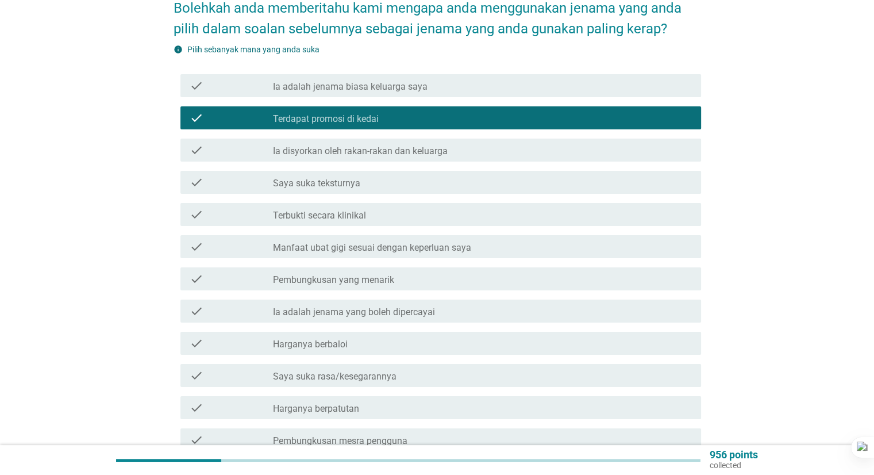
scroll to position [172, 0]
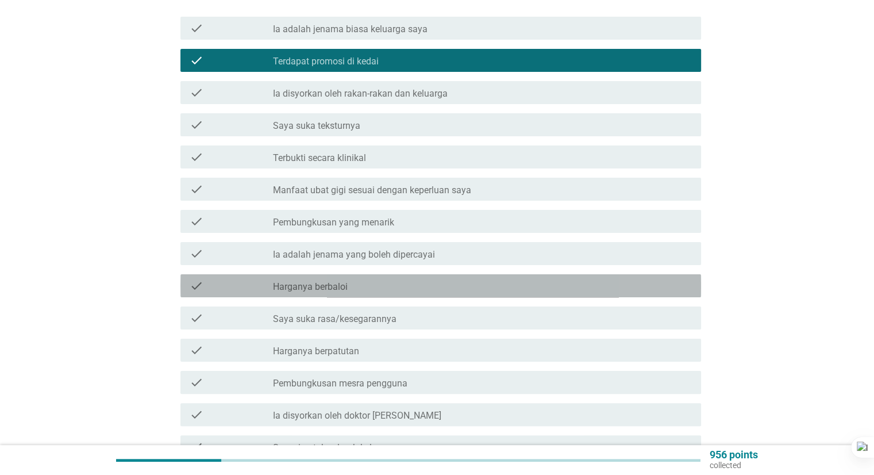
click at [352, 279] on div "check_box_outline_blank Harganya berbaloi" at bounding box center [482, 286] width 418 height 14
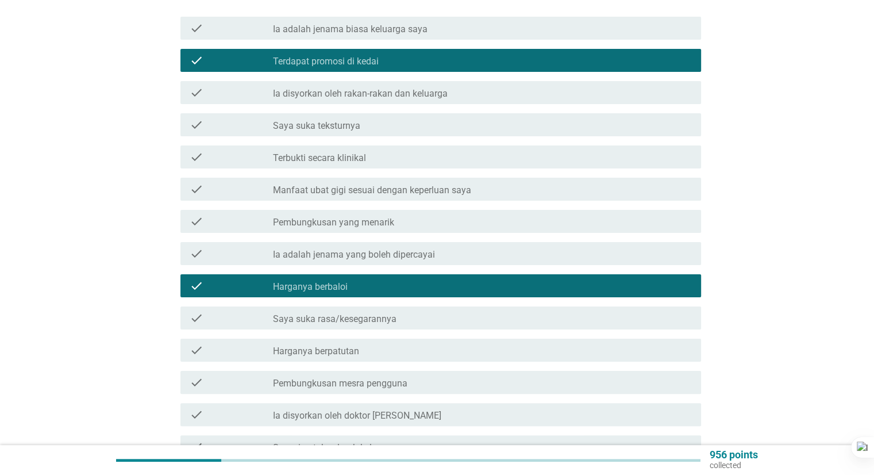
scroll to position [287, 0]
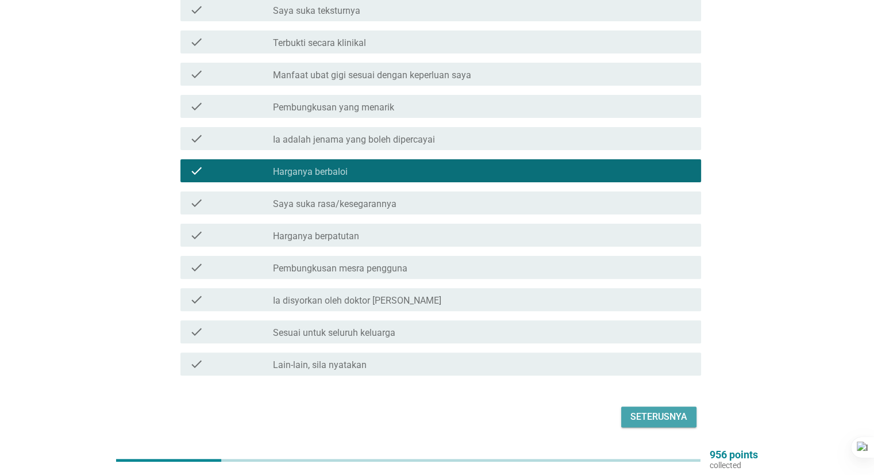
click at [659, 410] on div "Seterusnya" at bounding box center [659, 417] width 57 height 14
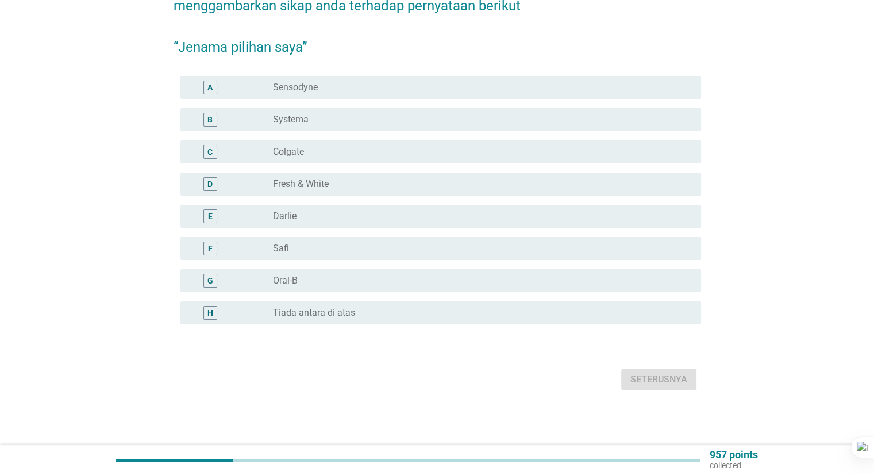
scroll to position [0, 0]
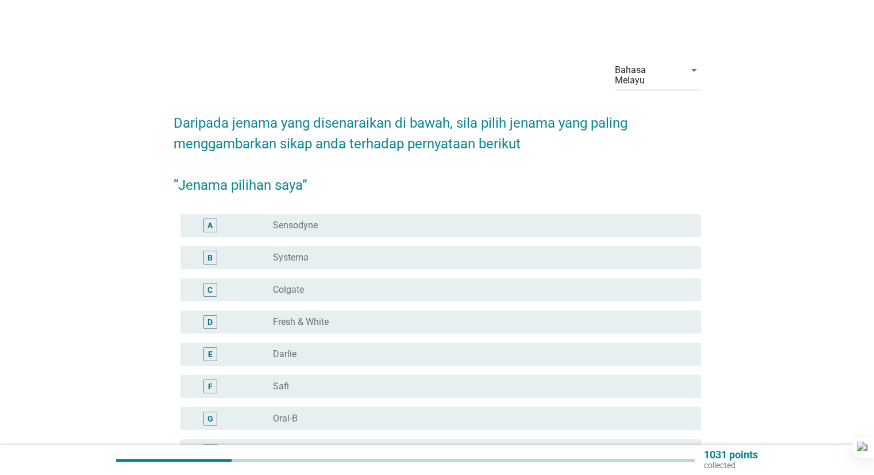
click at [332, 284] on div "radio_button_unchecked Colgate" at bounding box center [477, 289] width 409 height 11
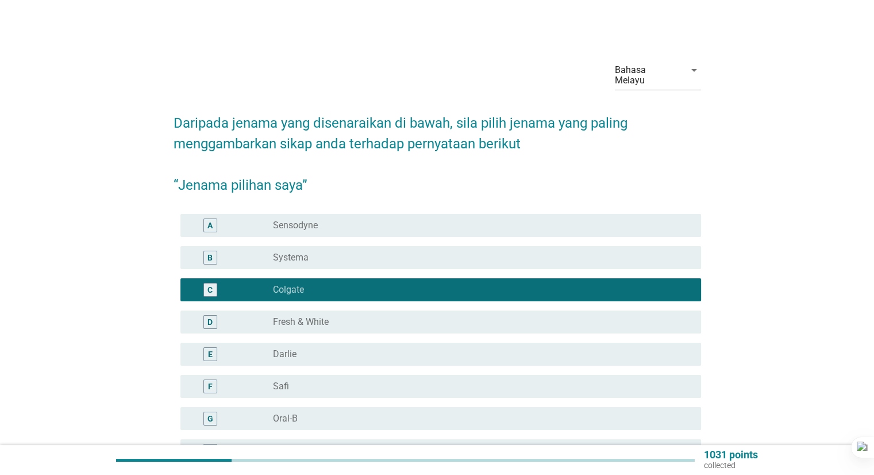
scroll to position [57, 0]
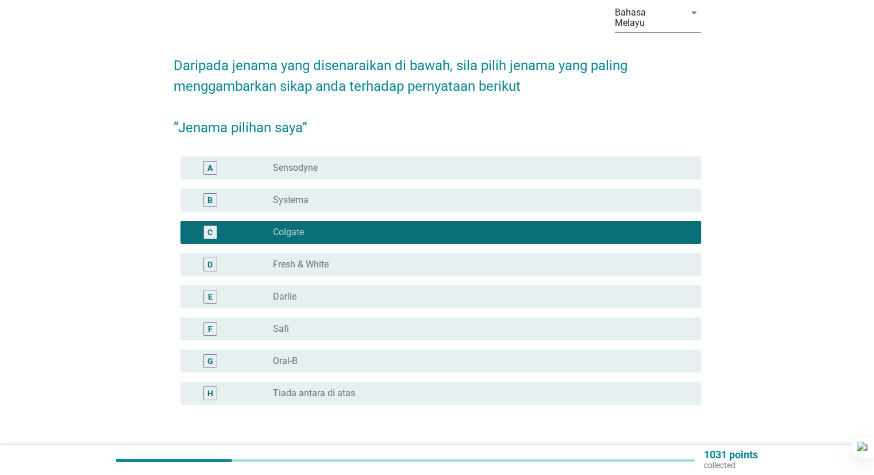
click at [299, 291] on div "radio_button_unchecked [PERSON_NAME]" at bounding box center [477, 296] width 409 height 11
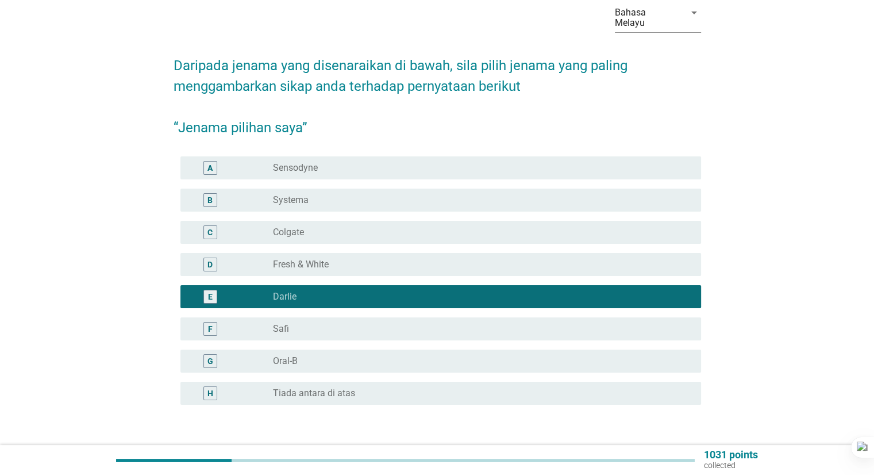
scroll to position [115, 0]
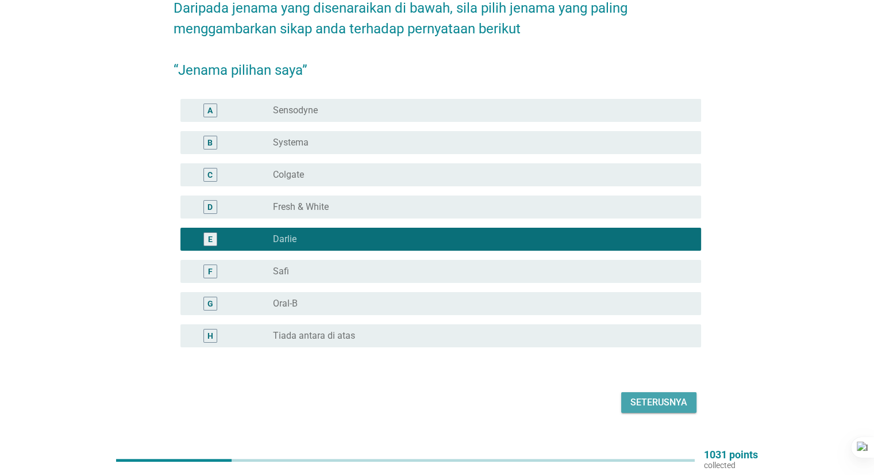
click at [676, 401] on button "Seterusnya" at bounding box center [658, 402] width 75 height 21
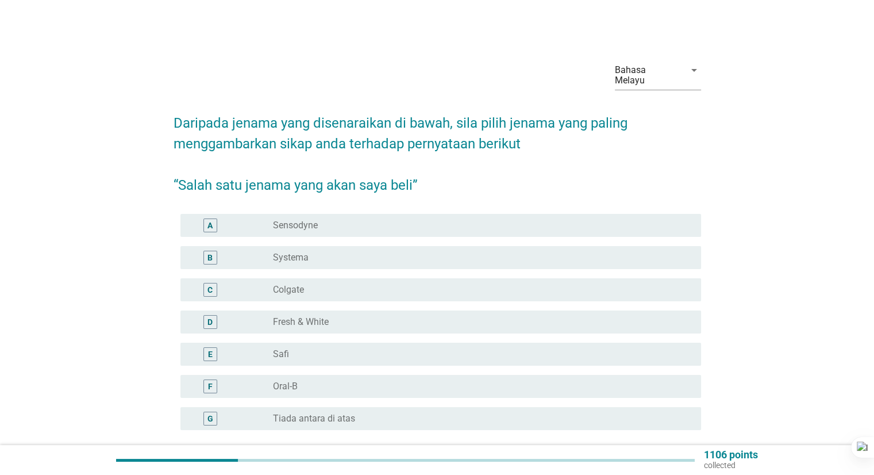
scroll to position [95, 0]
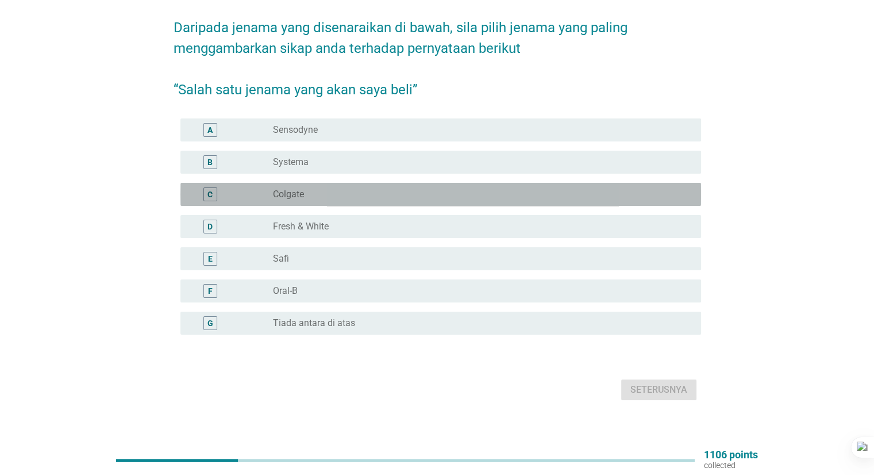
click at [317, 189] on div "radio_button_unchecked Colgate" at bounding box center [477, 194] width 409 height 11
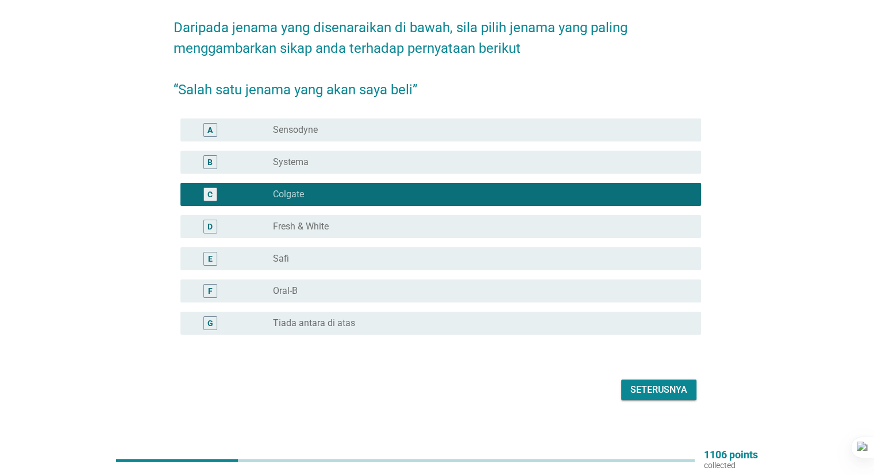
click at [658, 383] on div "Seterusnya" at bounding box center [659, 390] width 57 height 14
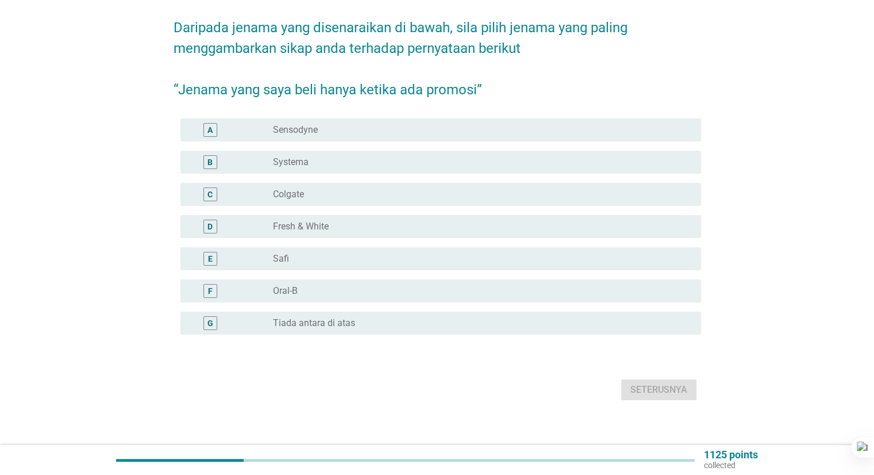
scroll to position [0, 0]
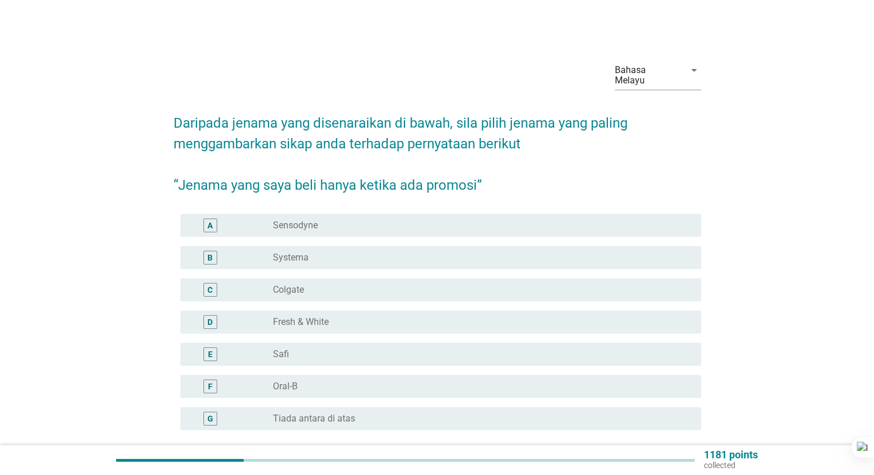
click at [347, 284] on div "radio_button_unchecked Colgate" at bounding box center [477, 289] width 409 height 11
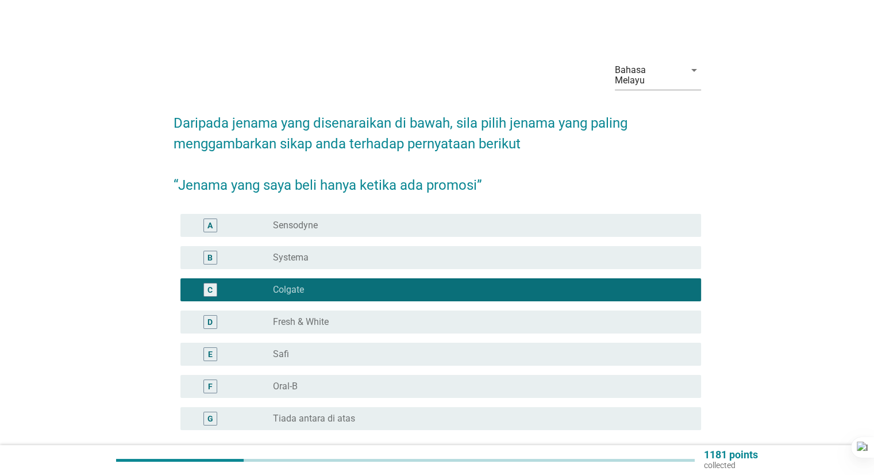
scroll to position [95, 0]
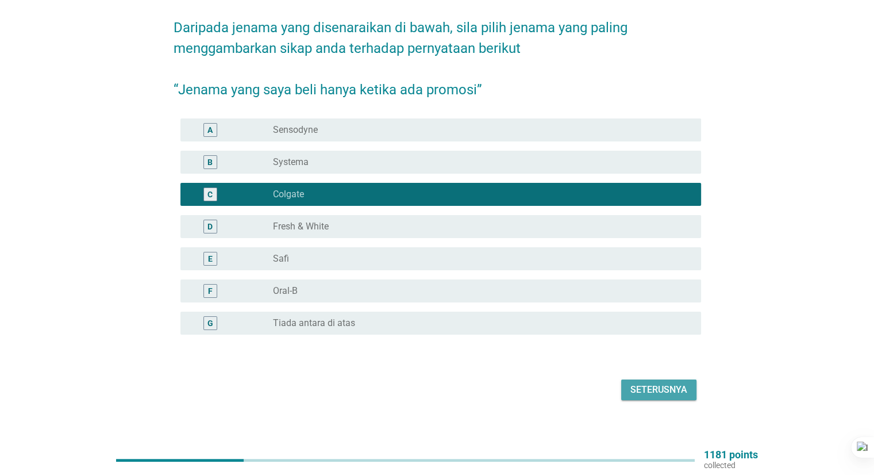
click at [643, 383] on div "Seterusnya" at bounding box center [659, 390] width 57 height 14
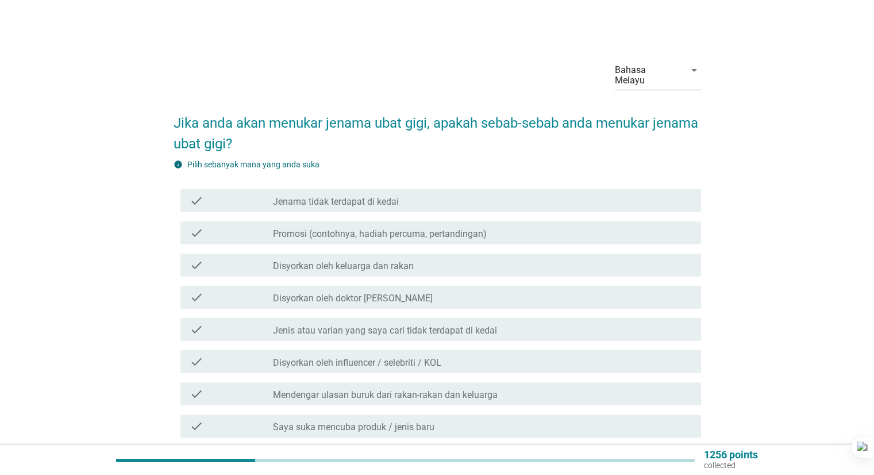
scroll to position [57, 0]
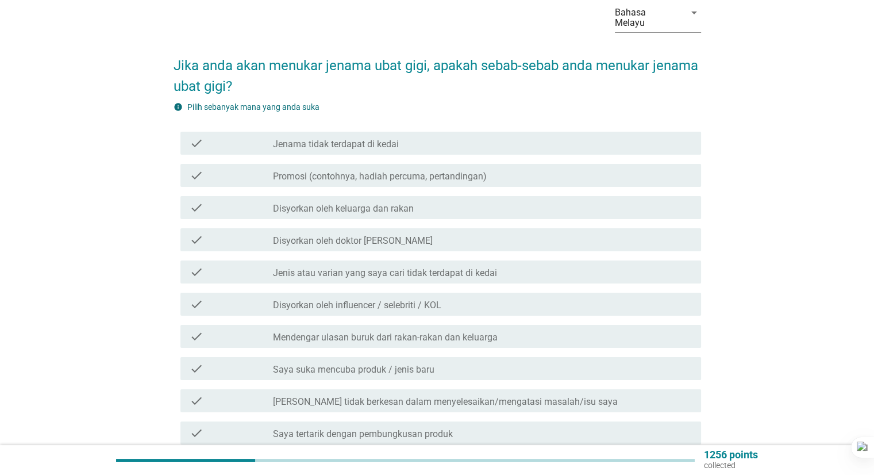
click at [552, 168] on div "check_box_outline_blank Promosi (contohnya, hadiah percuma, pertandingan)" at bounding box center [482, 175] width 418 height 14
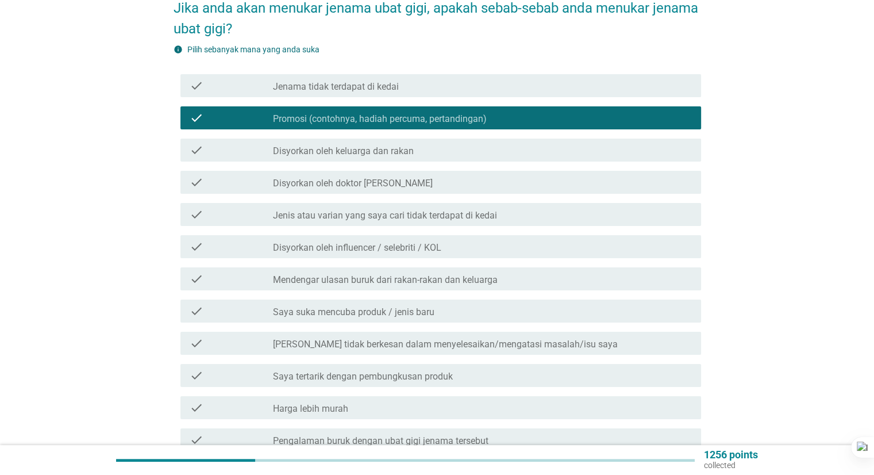
scroll to position [230, 0]
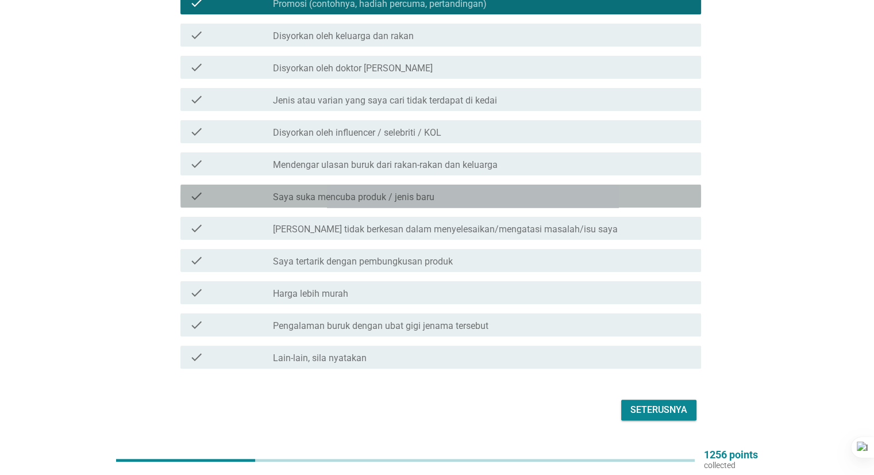
click at [458, 191] on div "check_box_outline_blank Saya suka mencuba produk / jenis baru" at bounding box center [482, 196] width 418 height 14
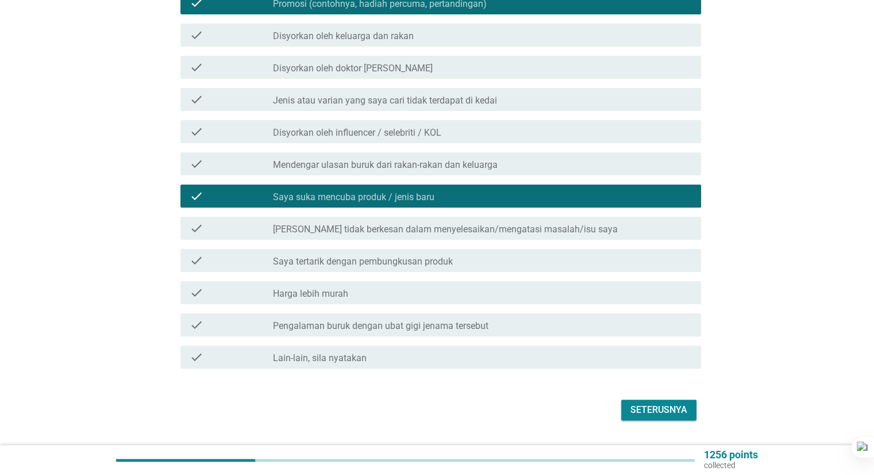
scroll to position [250, 0]
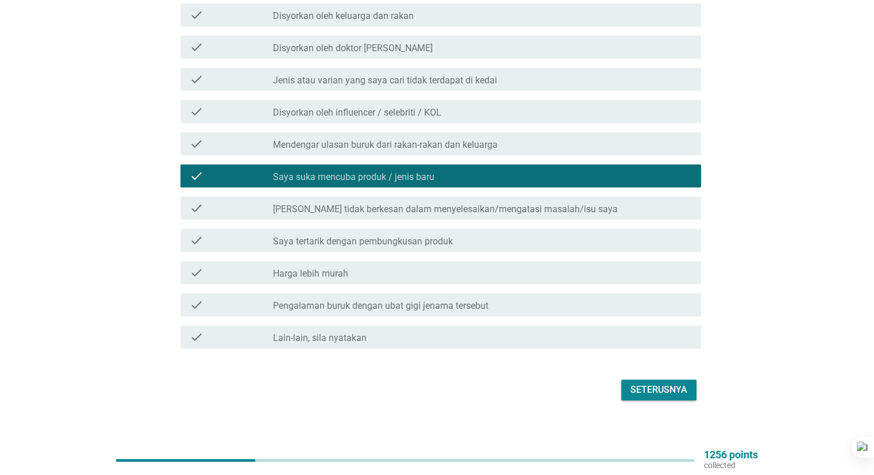
click at [668, 383] on div "Seterusnya" at bounding box center [659, 390] width 57 height 14
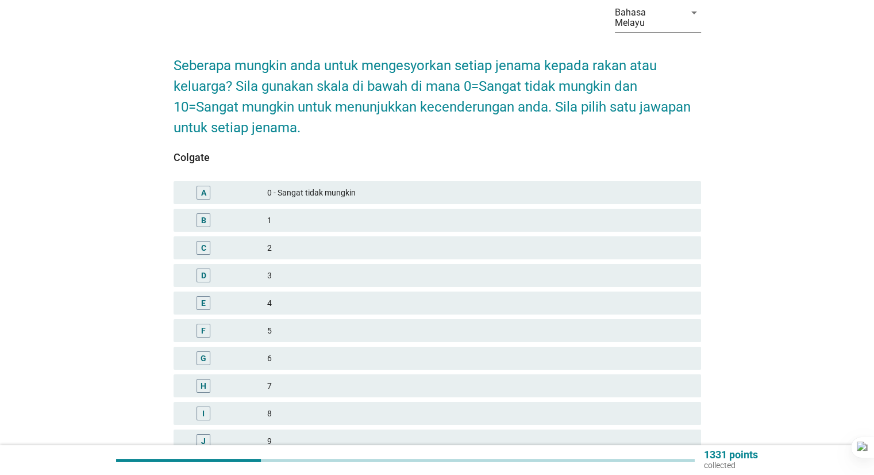
scroll to position [115, 0]
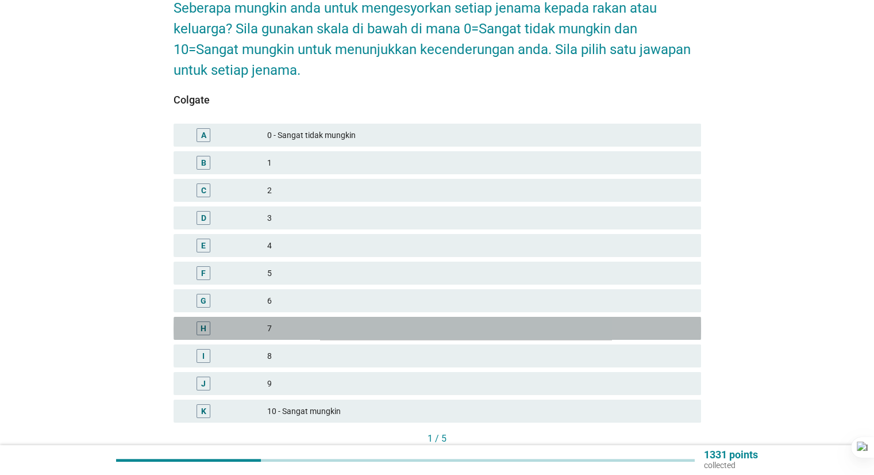
click at [338, 321] on div "7" at bounding box center [479, 328] width 424 height 14
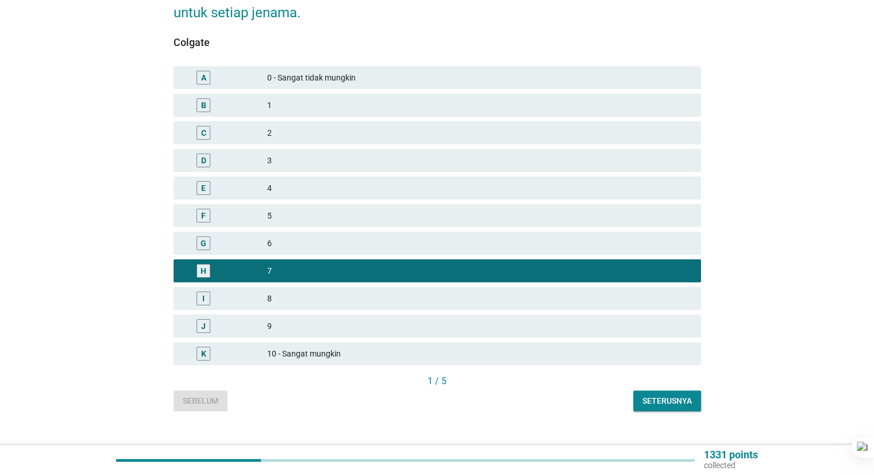
scroll to position [180, 0]
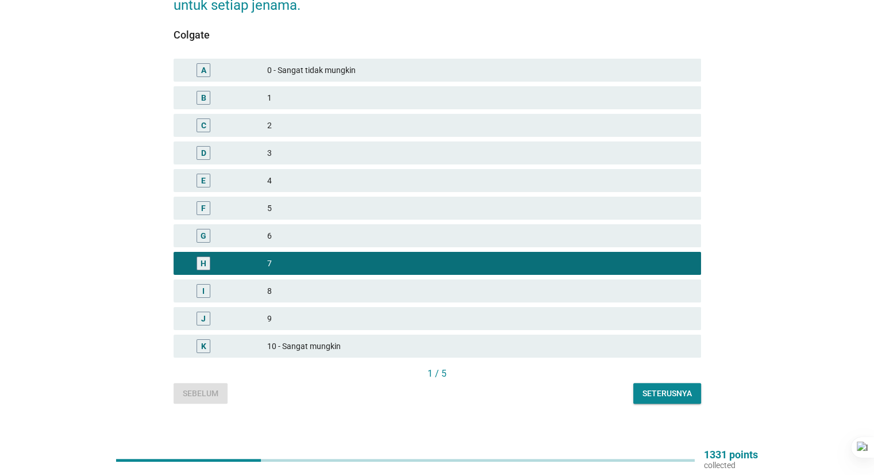
click at [662, 387] on div "Seterusnya" at bounding box center [667, 393] width 49 height 12
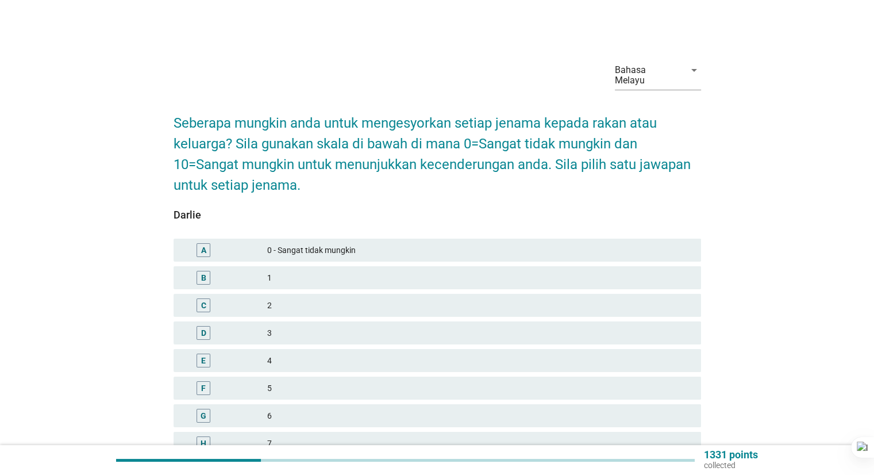
scroll to position [115, 0]
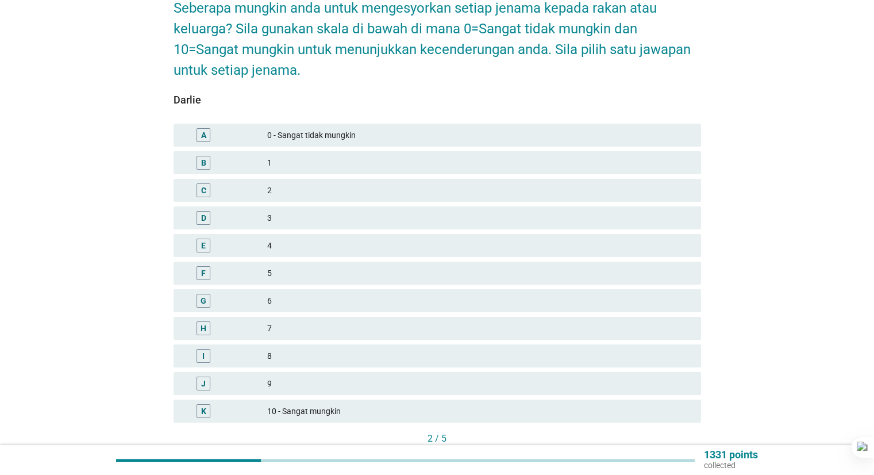
click at [332, 294] on div "6" at bounding box center [479, 301] width 424 height 14
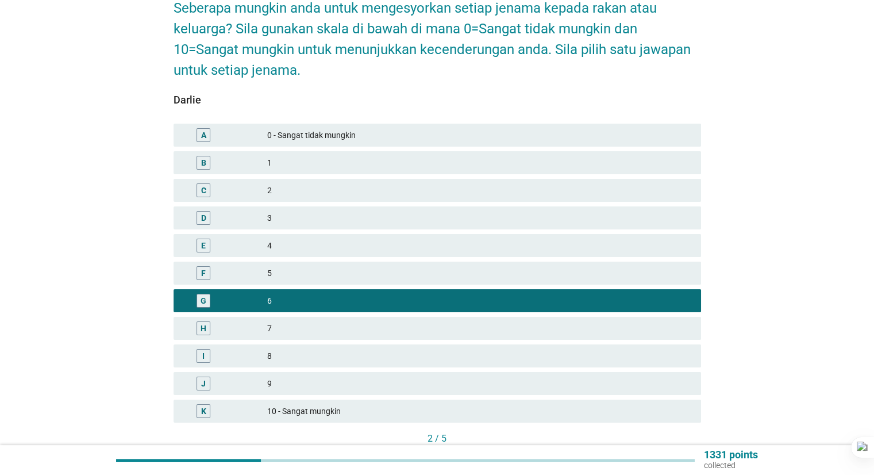
scroll to position [172, 0]
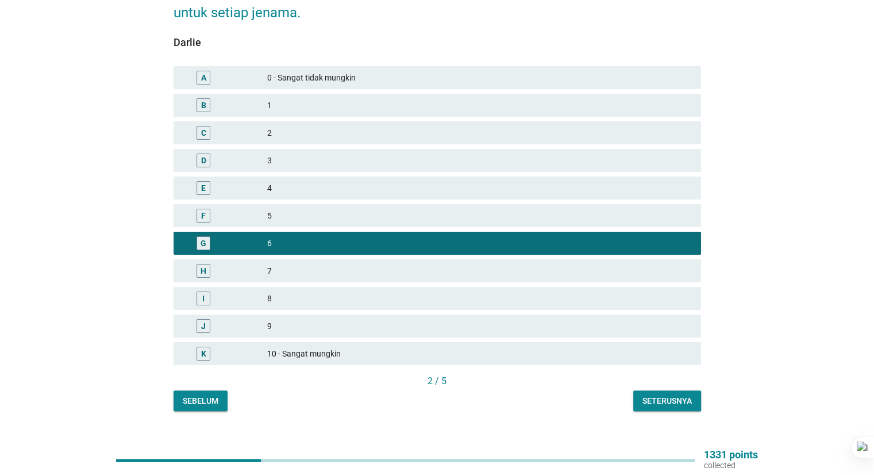
click at [651, 395] on div "Seterusnya" at bounding box center [667, 401] width 49 height 12
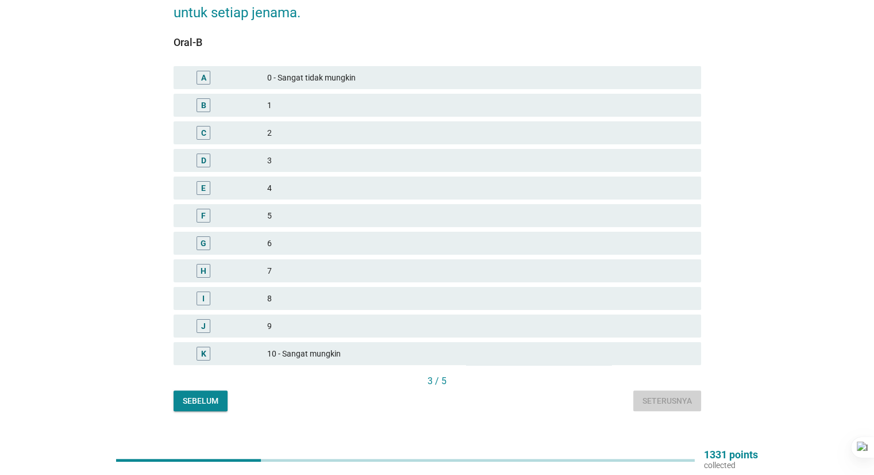
scroll to position [0, 0]
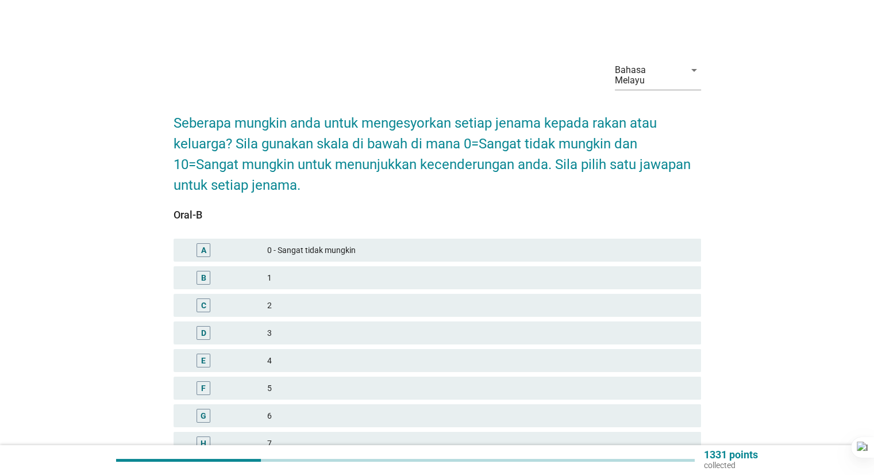
click at [283, 409] on div "6" at bounding box center [479, 416] width 424 height 14
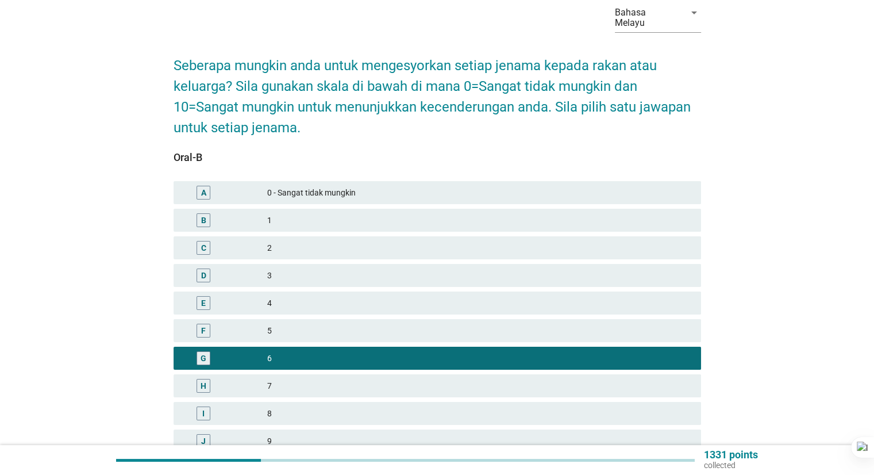
scroll to position [115, 0]
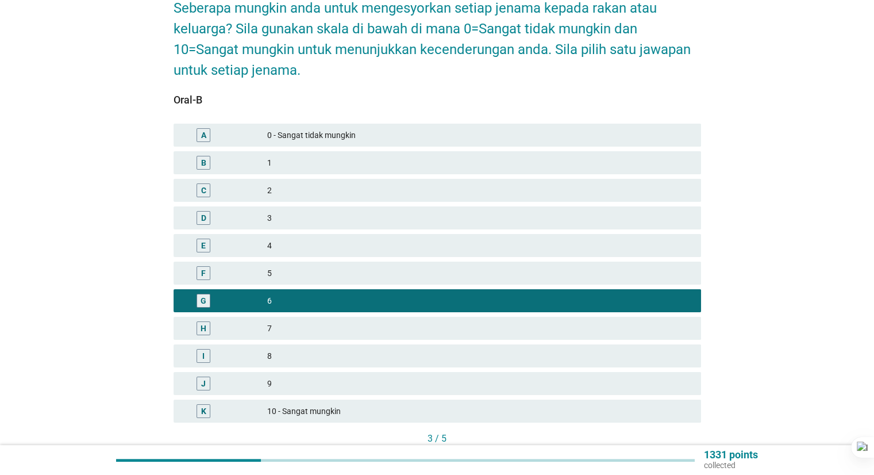
click at [644, 436] on div "3 / 5" at bounding box center [438, 440] width 528 height 16
click at [641, 448] on button "Seterusnya" at bounding box center [667, 458] width 68 height 21
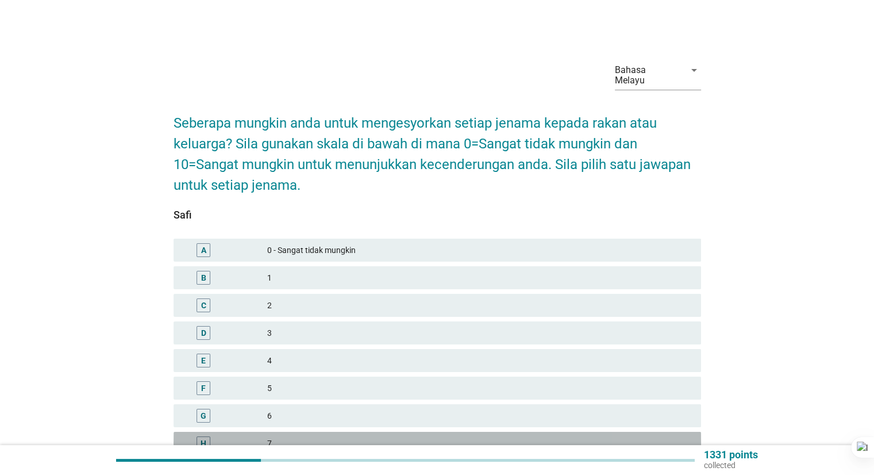
click at [297, 436] on div "7" at bounding box center [479, 443] width 424 height 14
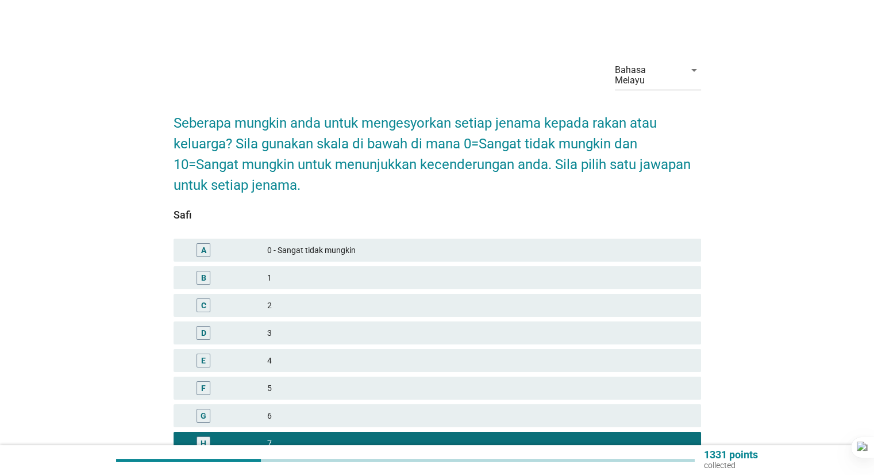
scroll to position [115, 0]
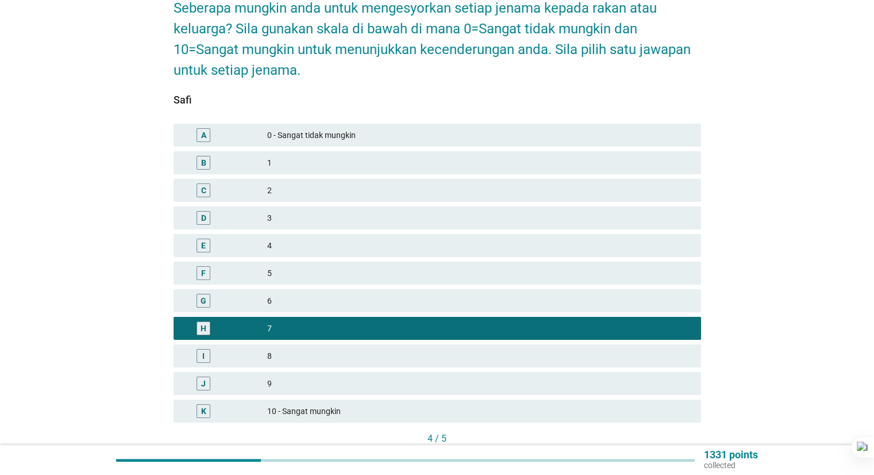
click at [643, 448] on button "Seterusnya" at bounding box center [667, 458] width 68 height 21
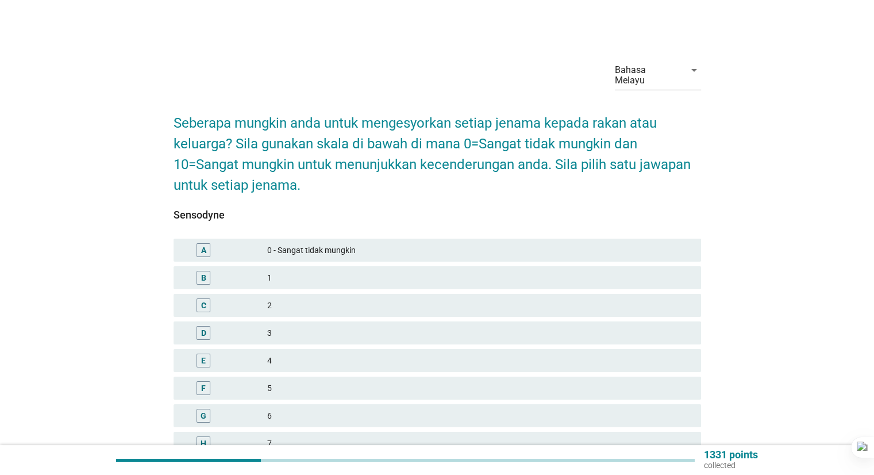
scroll to position [57, 0]
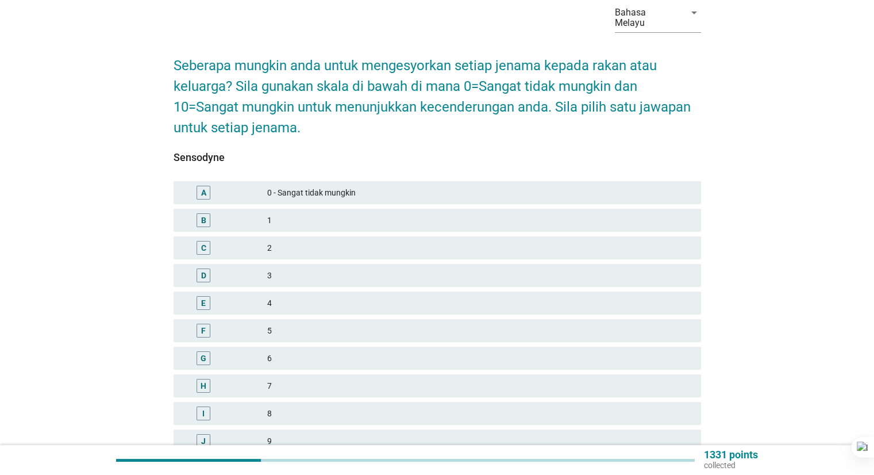
click at [274, 402] on div "I 8" at bounding box center [438, 413] width 528 height 23
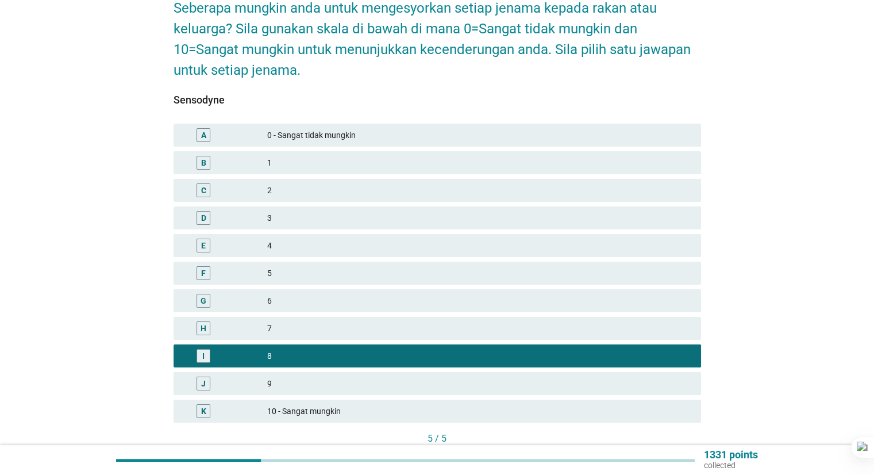
scroll to position [180, 0]
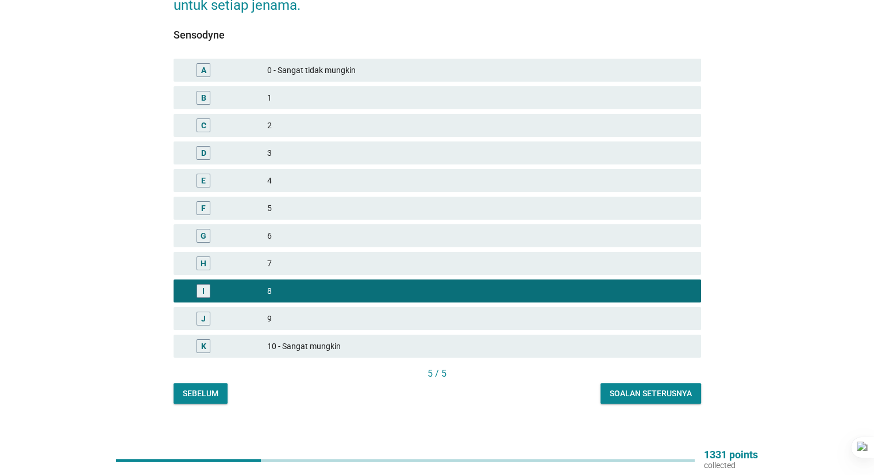
click at [616, 387] on div "Soalan seterusnya" at bounding box center [651, 393] width 82 height 12
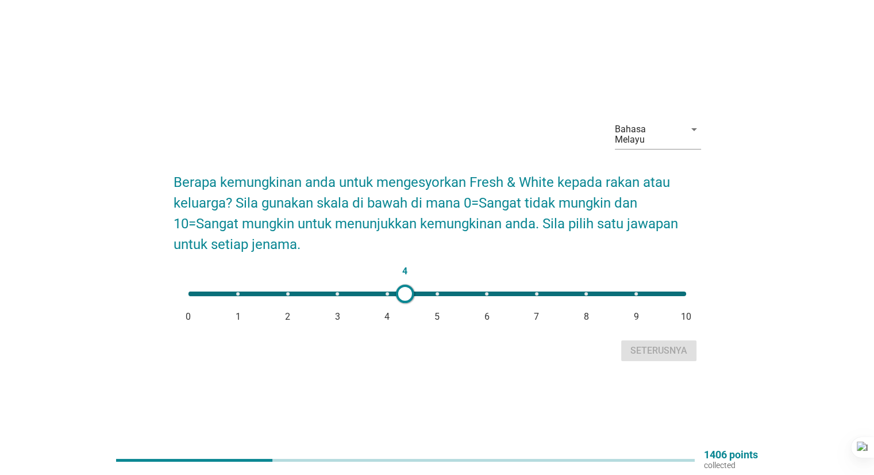
type input "7"
drag, startPoint x: 188, startPoint y: 288, endPoint x: 536, endPoint y: 291, distance: 347.8
click at [536, 291] on div at bounding box center [536, 294] width 18 height 18
click at [646, 347] on div "Seterusnya" at bounding box center [659, 351] width 57 height 14
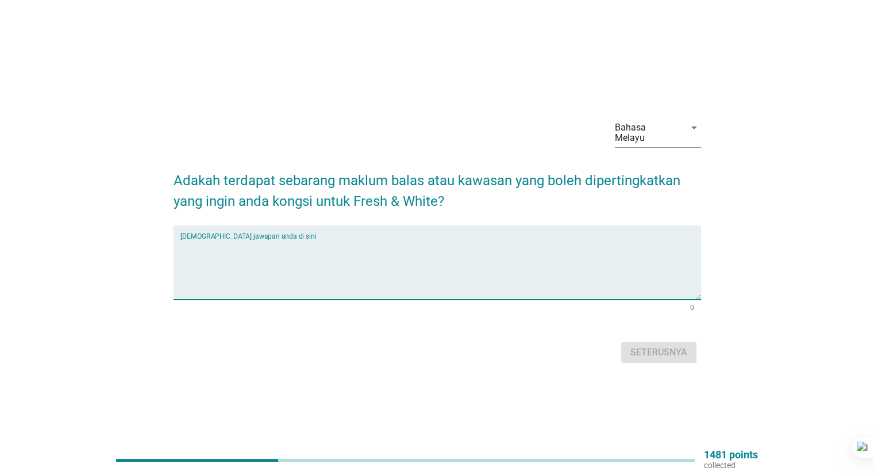
click at [475, 241] on textarea "Isikan jawapan anda di sini" at bounding box center [440, 269] width 521 height 60
type textarea "tidak"
click at [664, 345] on div "Seterusnya" at bounding box center [659, 352] width 57 height 14
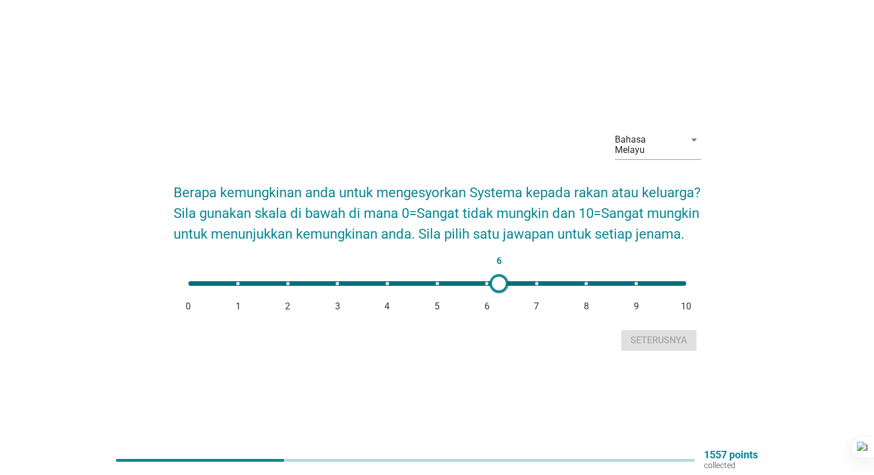
type input "7"
drag, startPoint x: 189, startPoint y: 282, endPoint x: 542, endPoint y: 298, distance: 353.9
click at [542, 295] on div "7 0 1 2 3 4 5 6 7 8 9 10" at bounding box center [437, 283] width 516 height 23
click at [658, 347] on div "Seterusnya" at bounding box center [659, 340] width 57 height 14
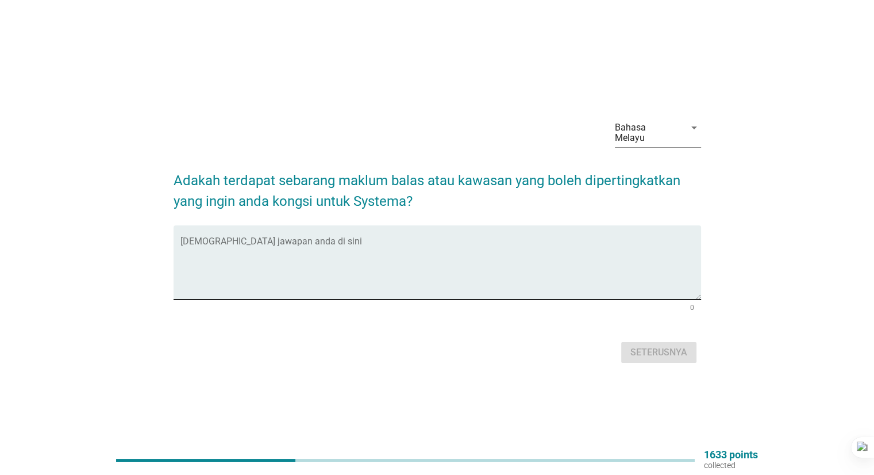
click at [218, 241] on textarea "Isikan jawapan anda di sini" at bounding box center [440, 269] width 521 height 60
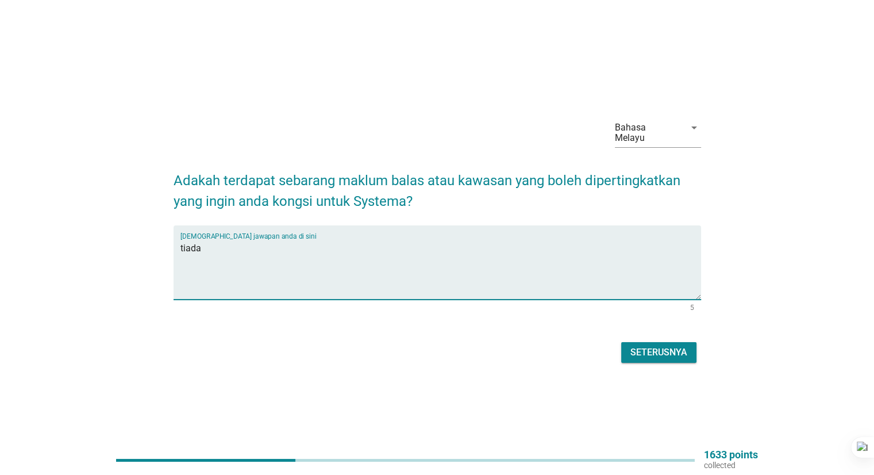
type textarea "tiada"
click at [633, 352] on div "Seterusnya" at bounding box center [659, 352] width 57 height 14
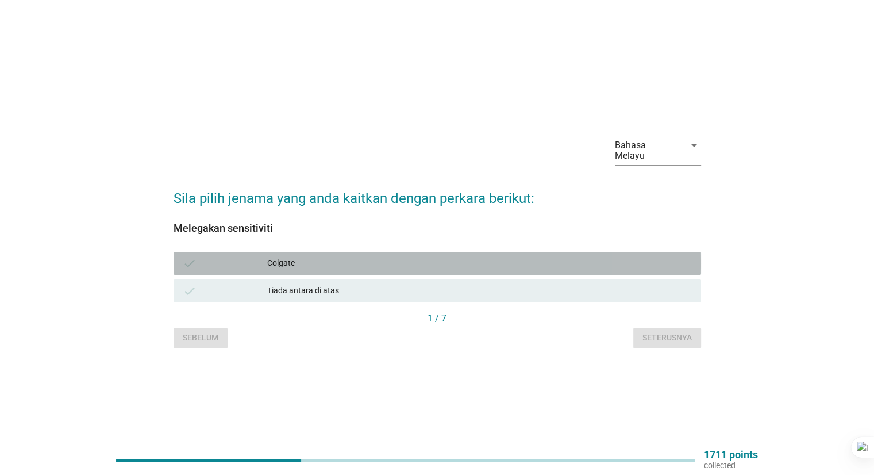
click at [370, 265] on div "check Colgate" at bounding box center [438, 263] width 528 height 23
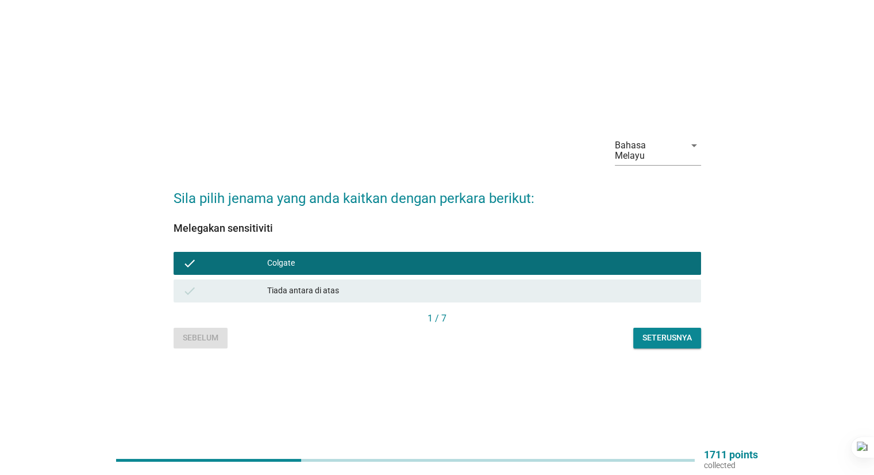
click at [675, 339] on button "Seterusnya" at bounding box center [667, 338] width 68 height 21
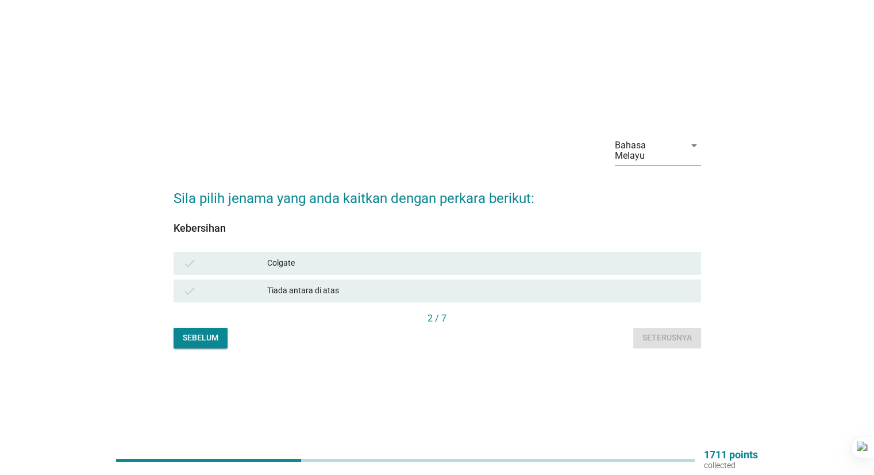
click at [356, 260] on div "Colgate" at bounding box center [479, 263] width 424 height 14
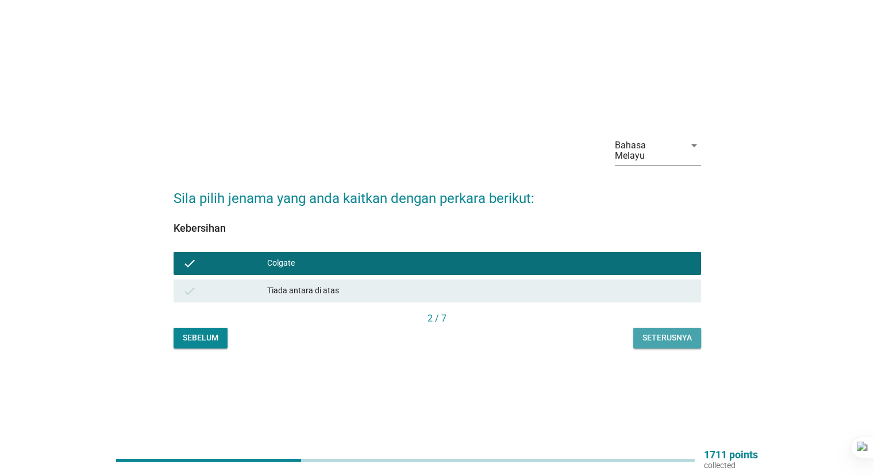
click at [660, 334] on div "Seterusnya" at bounding box center [667, 338] width 49 height 12
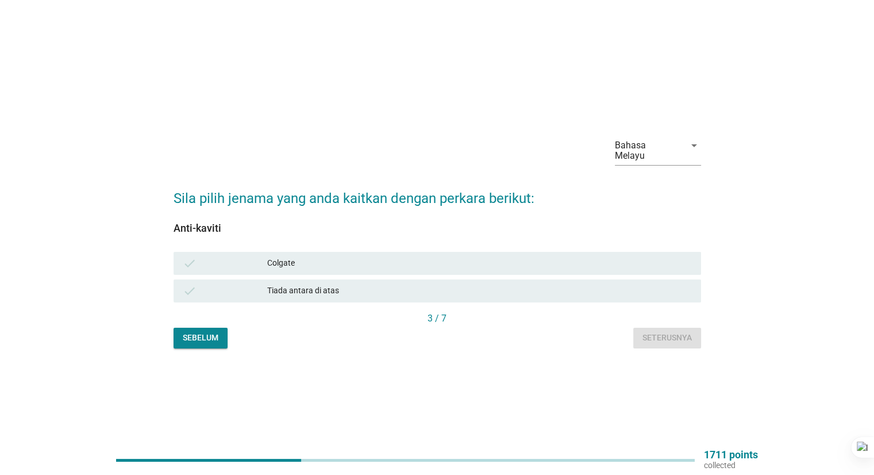
click at [346, 260] on div "Colgate" at bounding box center [479, 263] width 424 height 14
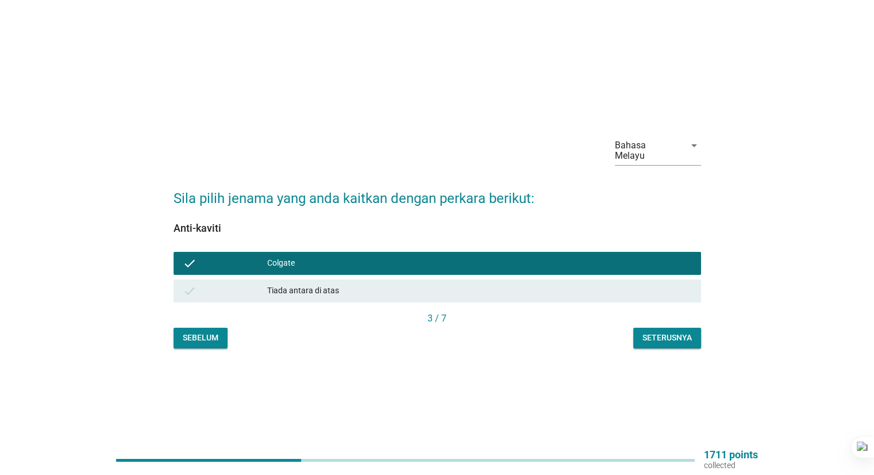
click at [657, 334] on div "Seterusnya" at bounding box center [667, 338] width 49 height 12
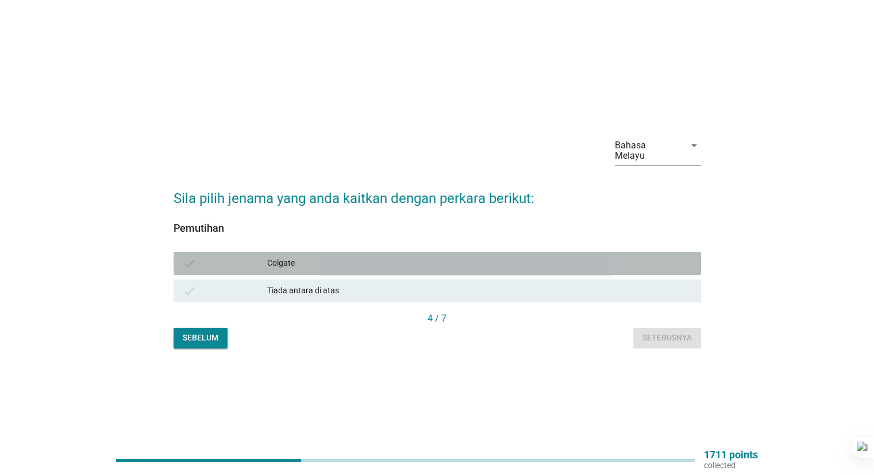
click at [367, 256] on div "Colgate" at bounding box center [479, 263] width 424 height 14
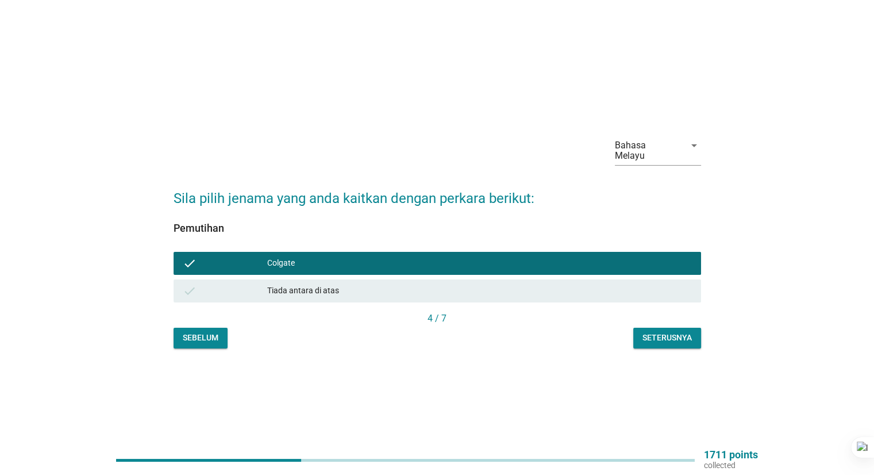
click at [671, 343] on div "Bahasa Melayu arrow_drop_down Sila pilih jenama yang anda kaitkan dengan perkar…" at bounding box center [437, 238] width 546 height 240
click at [669, 339] on button "Seterusnya" at bounding box center [667, 338] width 68 height 21
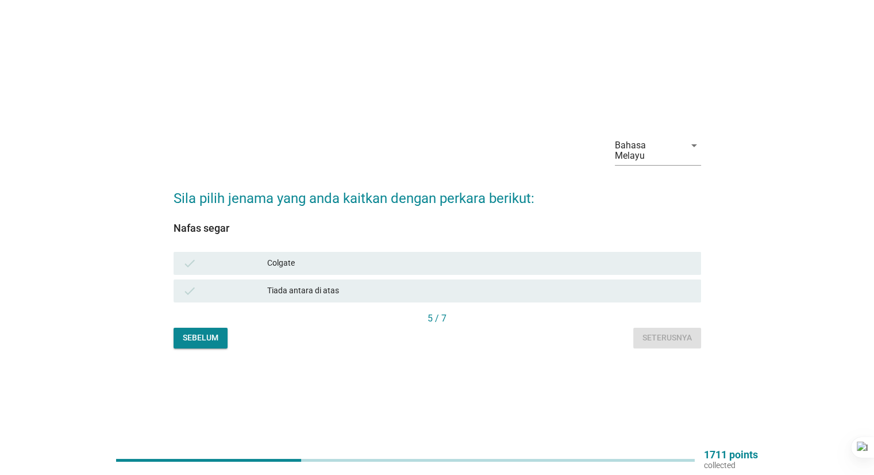
click at [451, 261] on div "Colgate" at bounding box center [479, 263] width 424 height 14
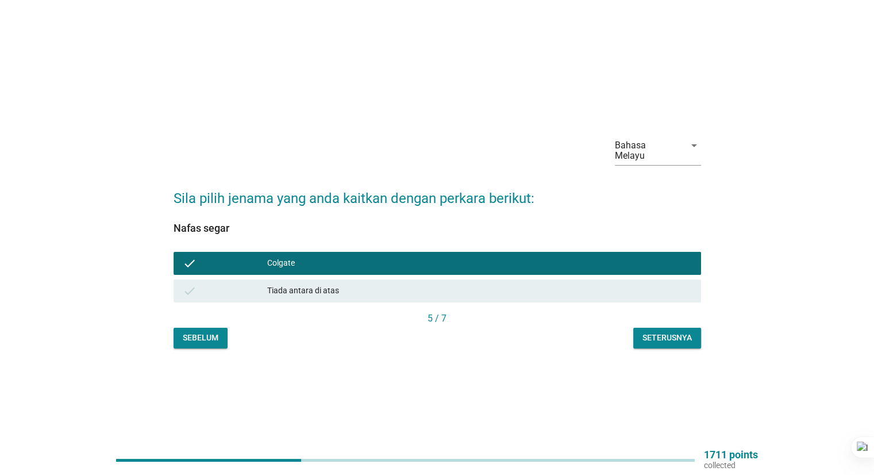
click at [674, 332] on div "Seterusnya" at bounding box center [667, 338] width 49 height 12
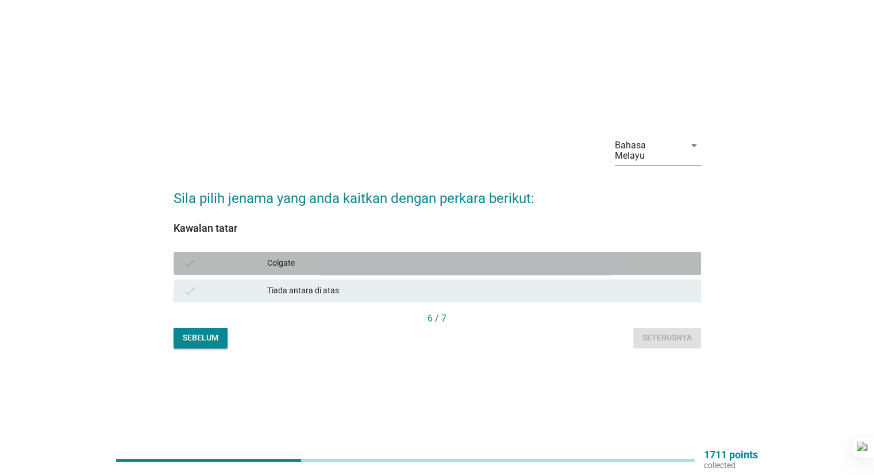
click at [493, 260] on div "Colgate" at bounding box center [479, 263] width 424 height 14
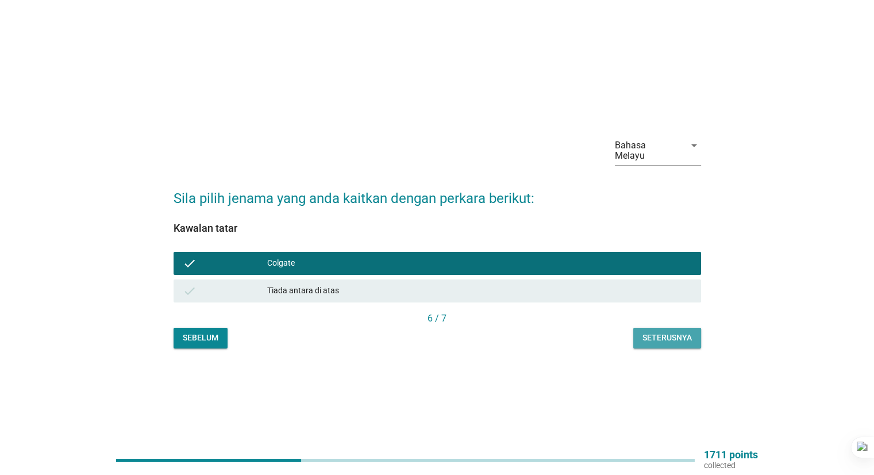
click at [655, 337] on div "Seterusnya" at bounding box center [667, 338] width 49 height 12
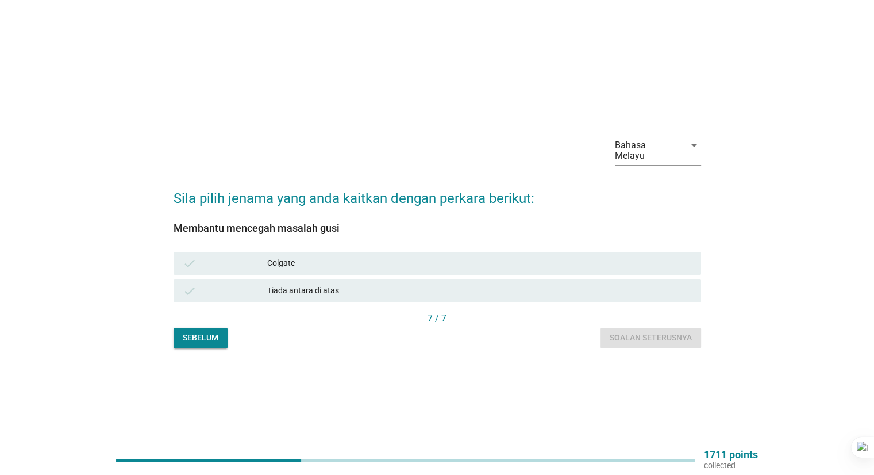
click at [415, 258] on div "Colgate" at bounding box center [479, 263] width 424 height 14
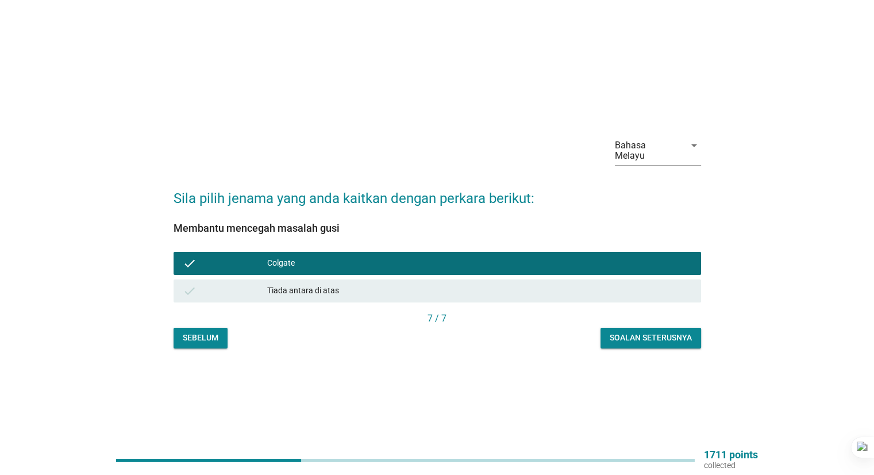
click at [639, 332] on div "Soalan seterusnya" at bounding box center [651, 338] width 82 height 12
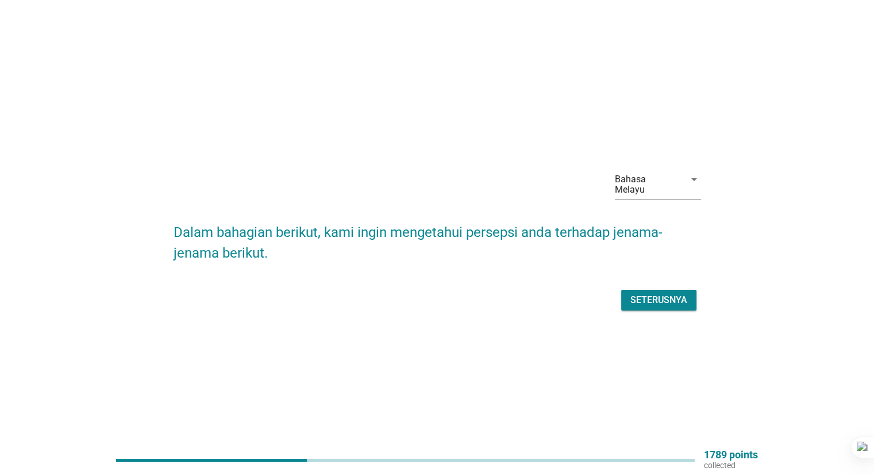
click at [667, 294] on div "Seterusnya" at bounding box center [659, 300] width 57 height 14
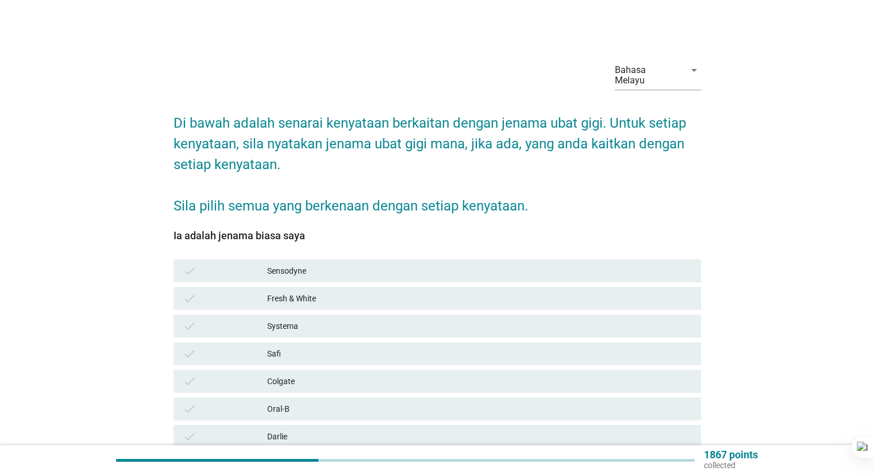
scroll to position [57, 0]
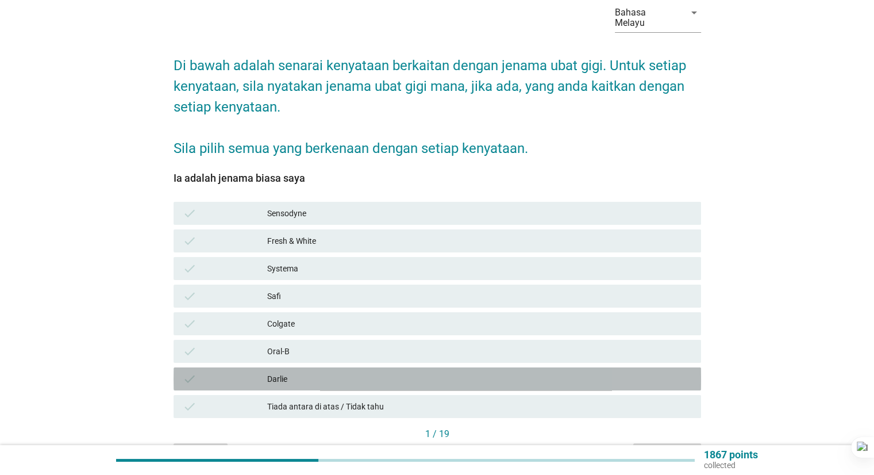
click at [322, 374] on div "Darlie" at bounding box center [479, 379] width 424 height 14
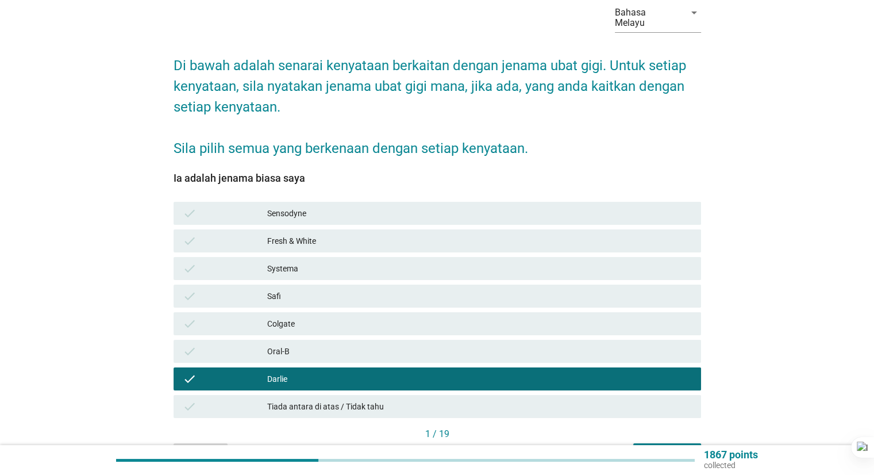
click at [312, 317] on div "Colgate" at bounding box center [479, 324] width 424 height 14
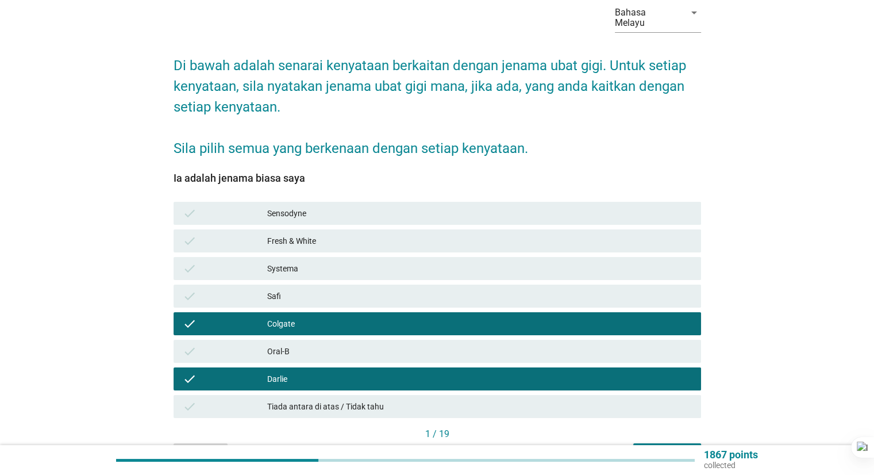
scroll to position [115, 0]
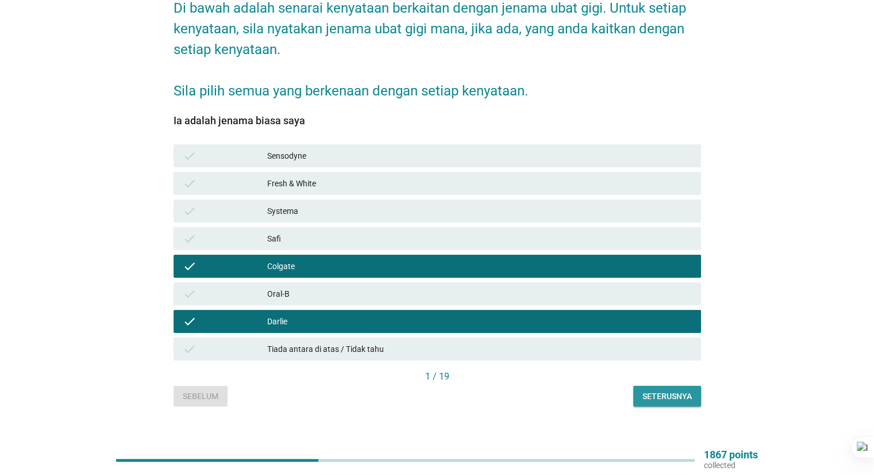
click at [670, 390] on div "Seterusnya" at bounding box center [667, 396] width 49 height 12
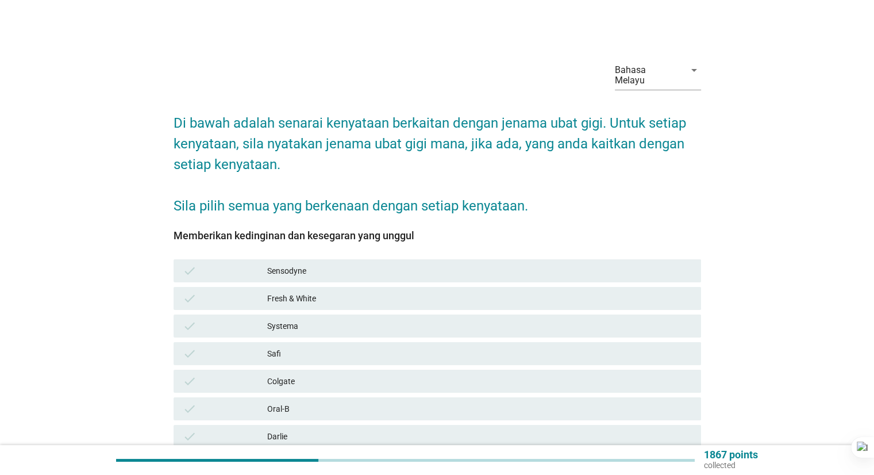
click at [298, 374] on div "Colgate" at bounding box center [479, 381] width 424 height 14
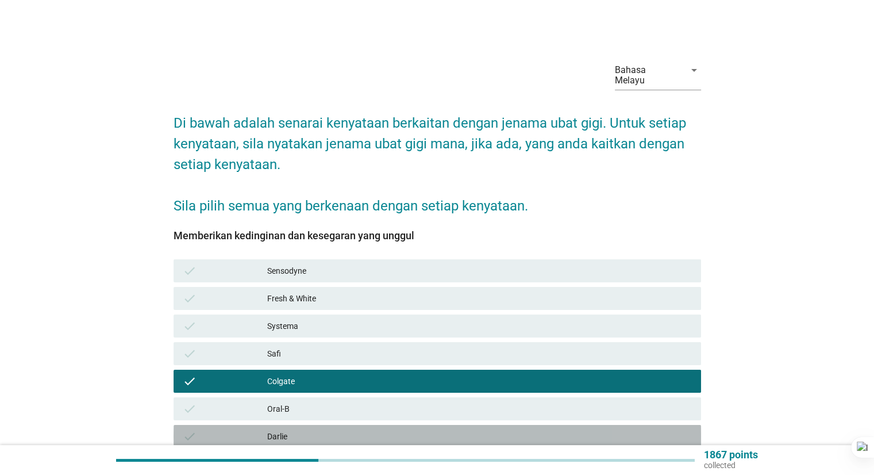
click at [292, 429] on div "Darlie" at bounding box center [479, 436] width 424 height 14
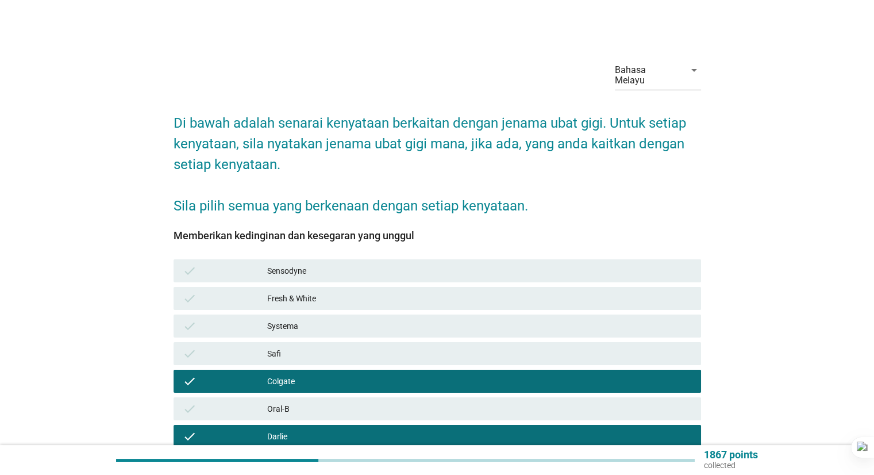
scroll to position [57, 0]
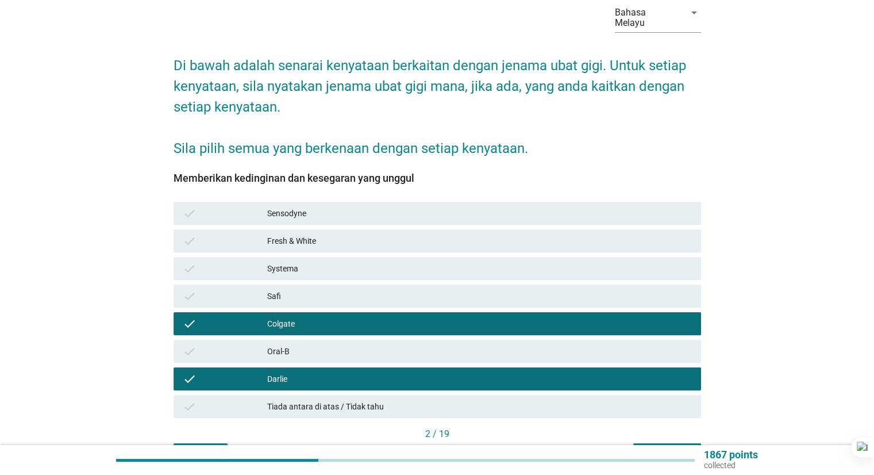
click at [662, 448] on div "Seterusnya" at bounding box center [667, 454] width 49 height 12
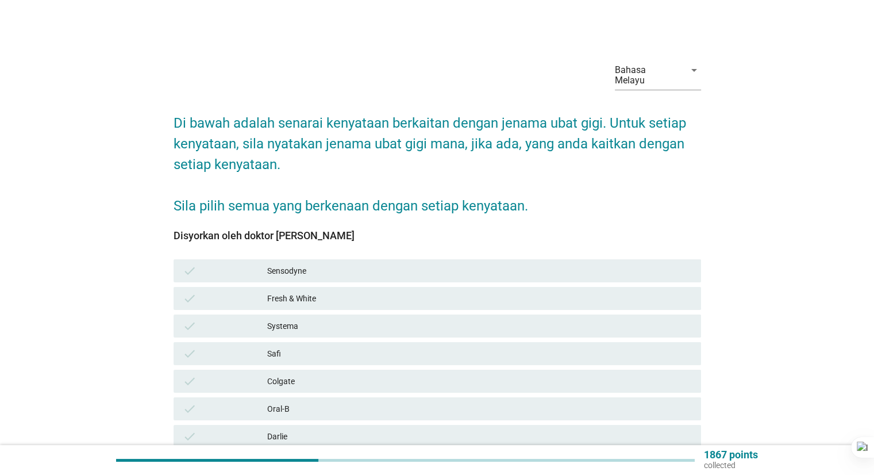
click at [312, 319] on div "Systema" at bounding box center [479, 326] width 424 height 14
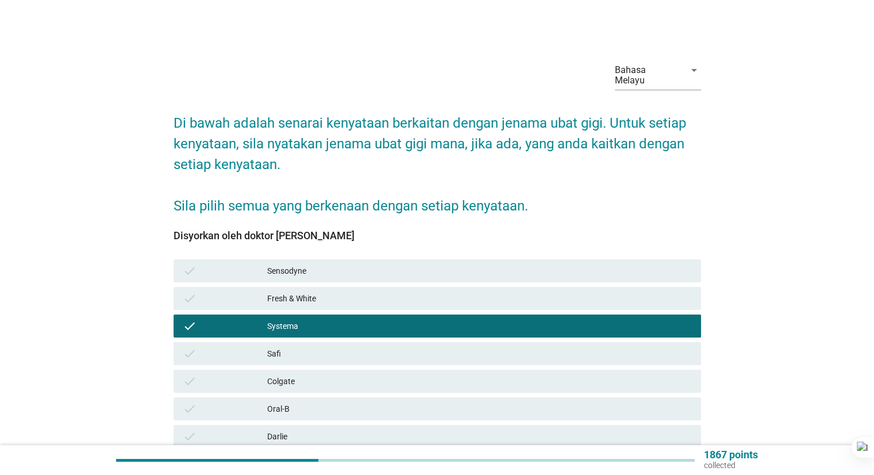
scroll to position [57, 0]
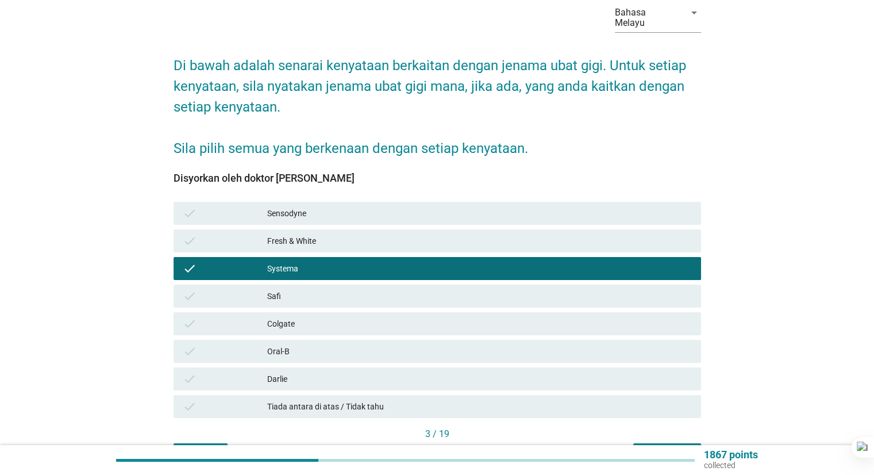
click at [362, 206] on div "Sensodyne" at bounding box center [479, 213] width 424 height 14
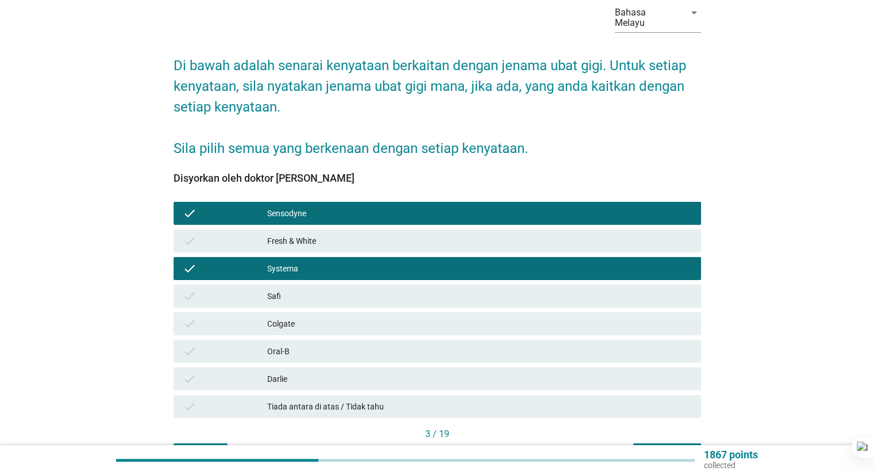
click at [666, 448] on div "Seterusnya" at bounding box center [667, 454] width 49 height 12
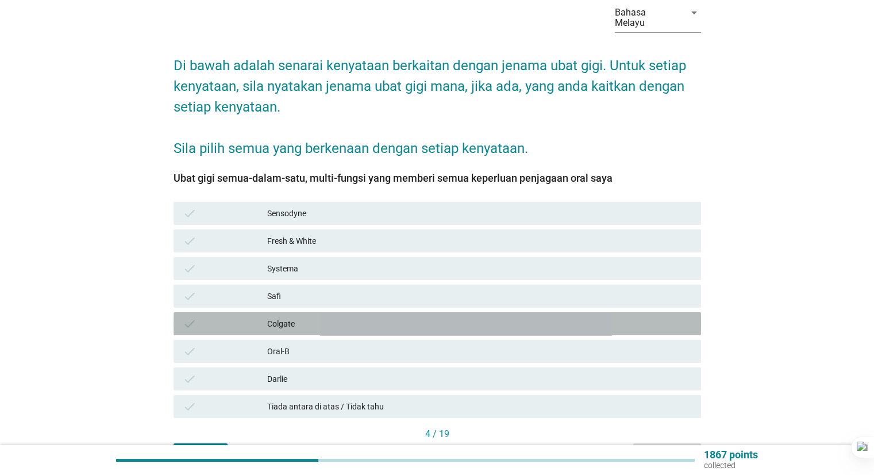
click at [317, 317] on div "Colgate" at bounding box center [479, 324] width 424 height 14
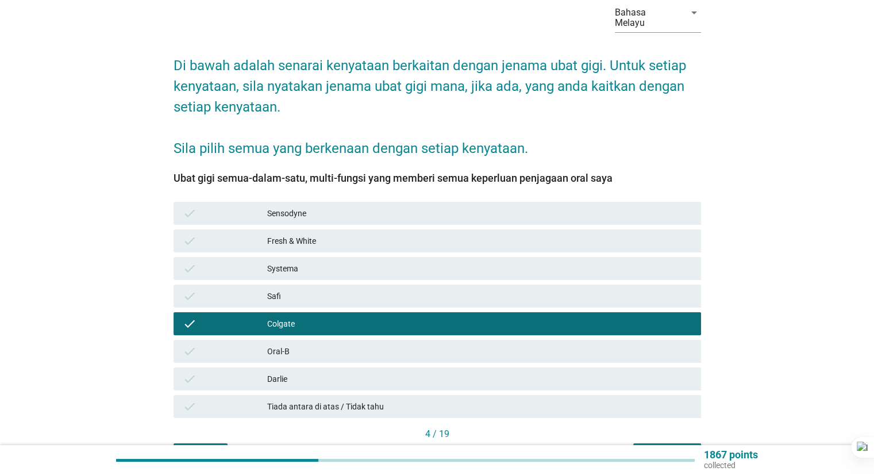
click at [315, 372] on div "Darlie" at bounding box center [479, 379] width 424 height 14
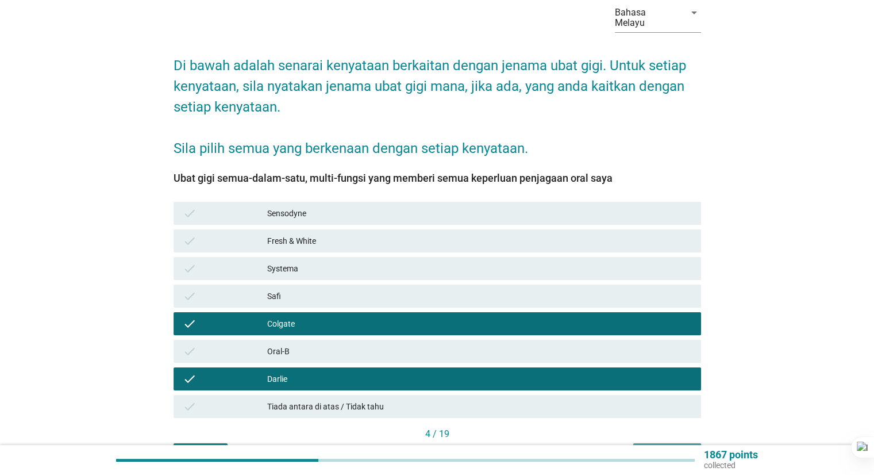
click at [690, 448] on div "Seterusnya" at bounding box center [667, 454] width 49 height 12
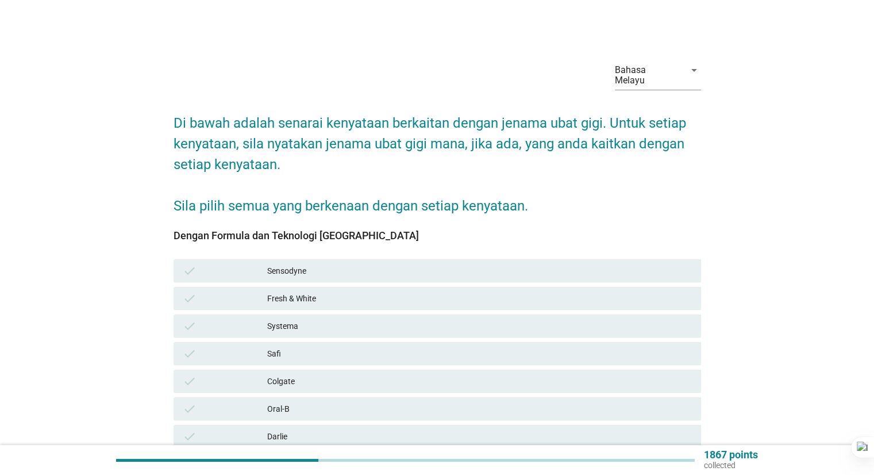
click at [312, 377] on div "Colgate" at bounding box center [479, 381] width 424 height 14
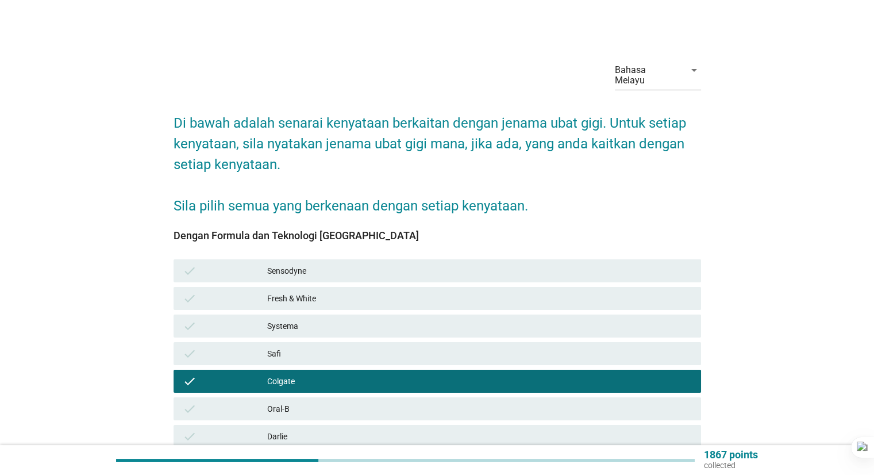
click at [305, 429] on div "Darlie" at bounding box center [479, 436] width 424 height 14
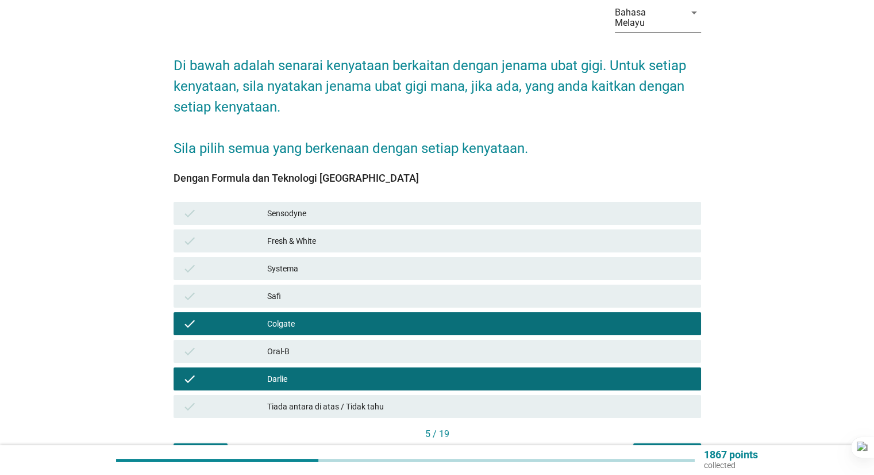
scroll to position [115, 0]
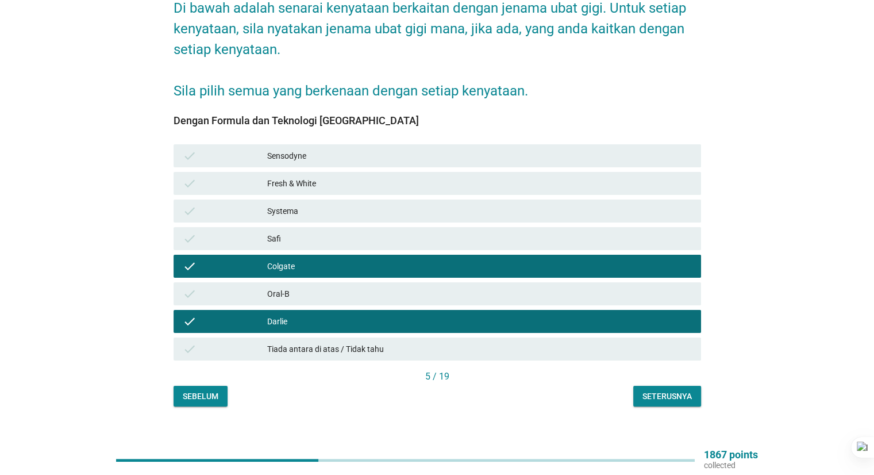
click at [686, 390] on div "Seterusnya" at bounding box center [667, 396] width 49 height 12
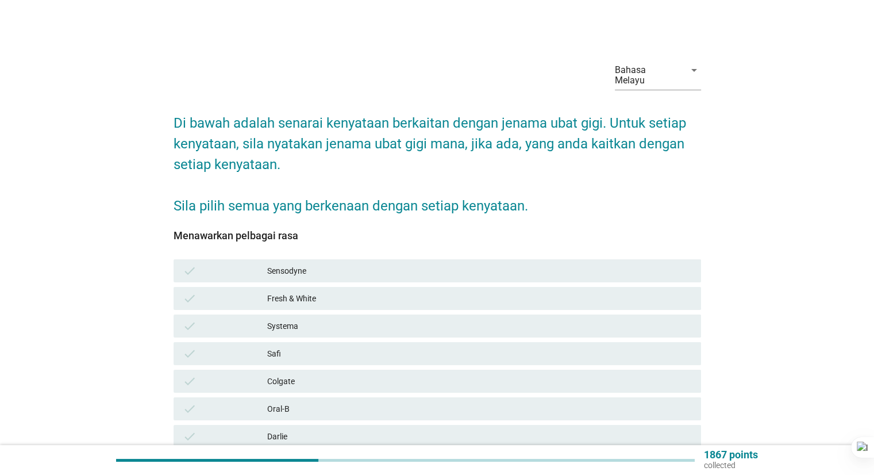
scroll to position [57, 0]
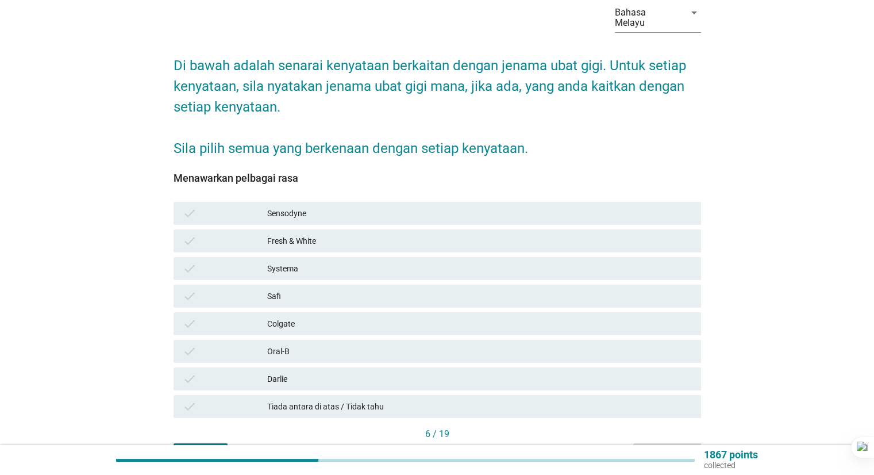
click at [382, 404] on div "check Tiada antara di atas / Tidak tahu" at bounding box center [438, 406] width 528 height 23
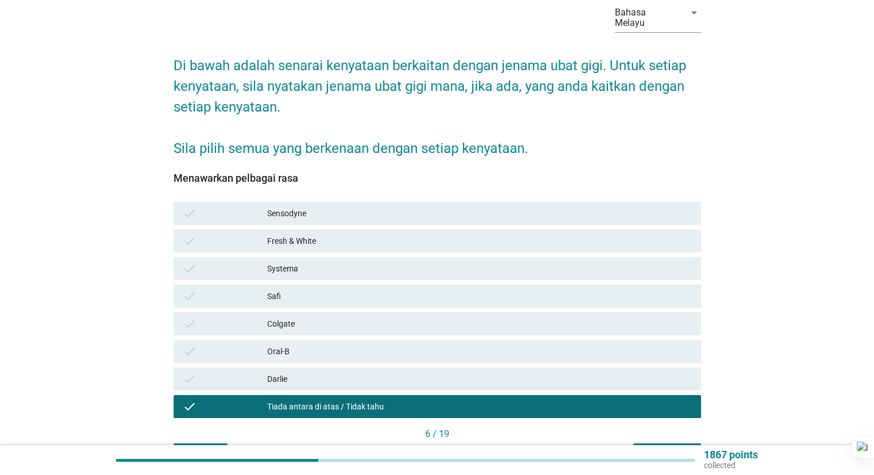
click at [646, 443] on button "Seterusnya" at bounding box center [667, 453] width 68 height 21
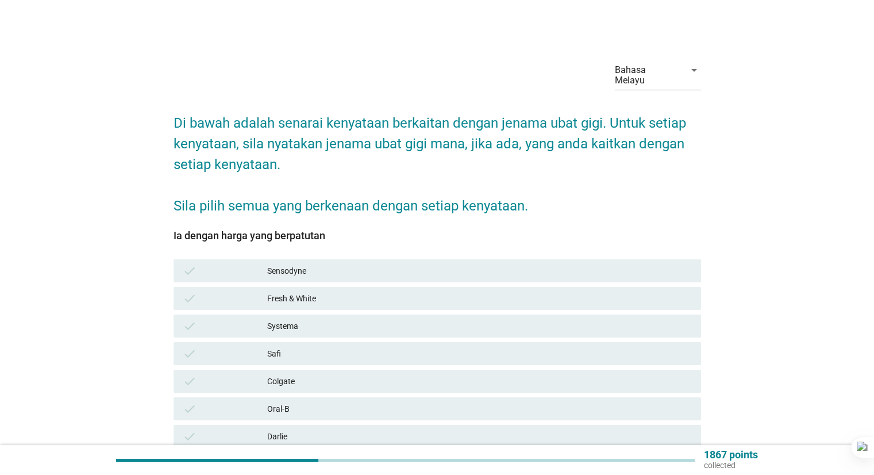
click at [310, 374] on div "Colgate" at bounding box center [479, 381] width 424 height 14
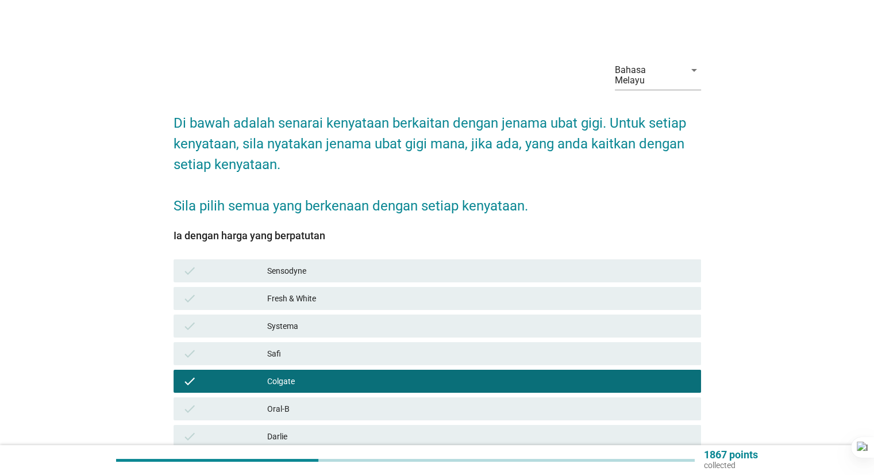
click at [289, 429] on div "Darlie" at bounding box center [479, 436] width 424 height 14
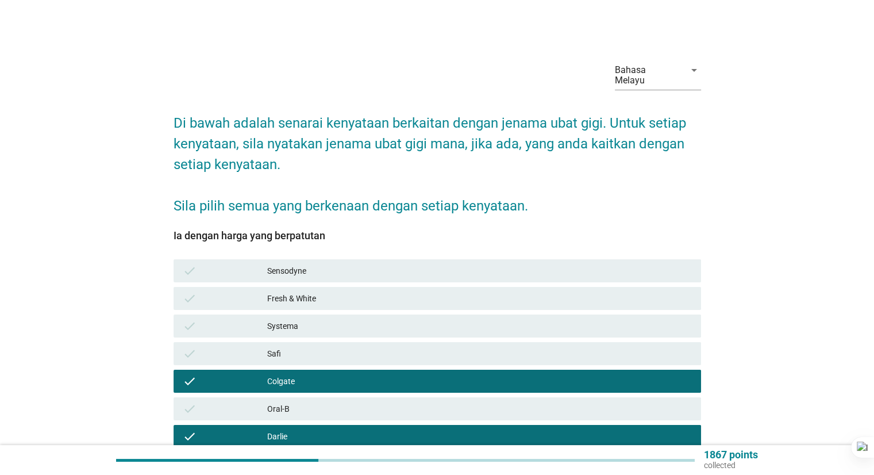
click at [310, 347] on div "Safi" at bounding box center [479, 354] width 424 height 14
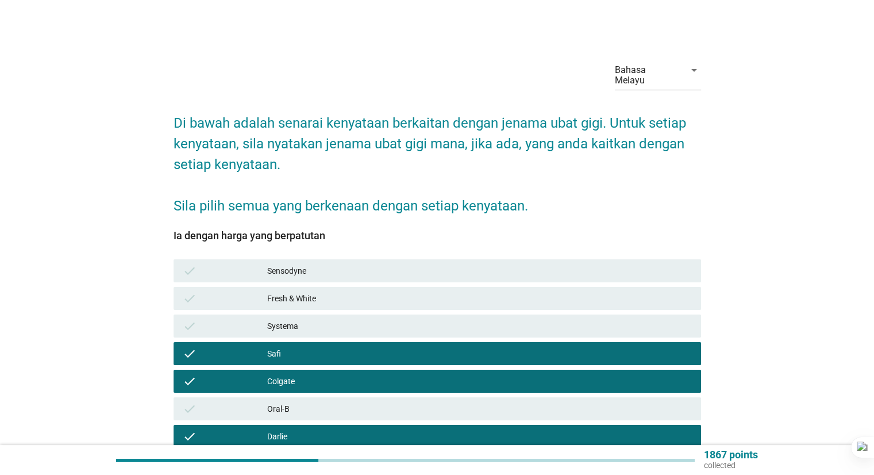
click at [351, 291] on div "Fresh & White" at bounding box center [479, 298] width 424 height 14
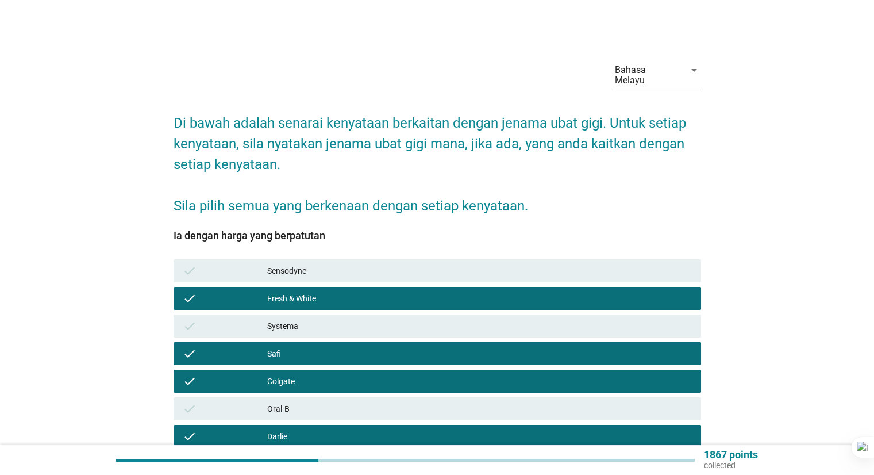
scroll to position [115, 0]
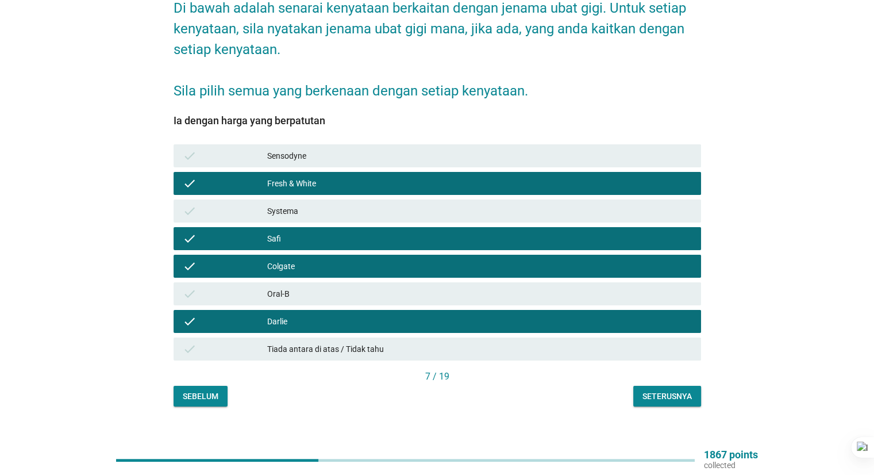
click at [659, 390] on div "Seterusnya" at bounding box center [667, 396] width 49 height 12
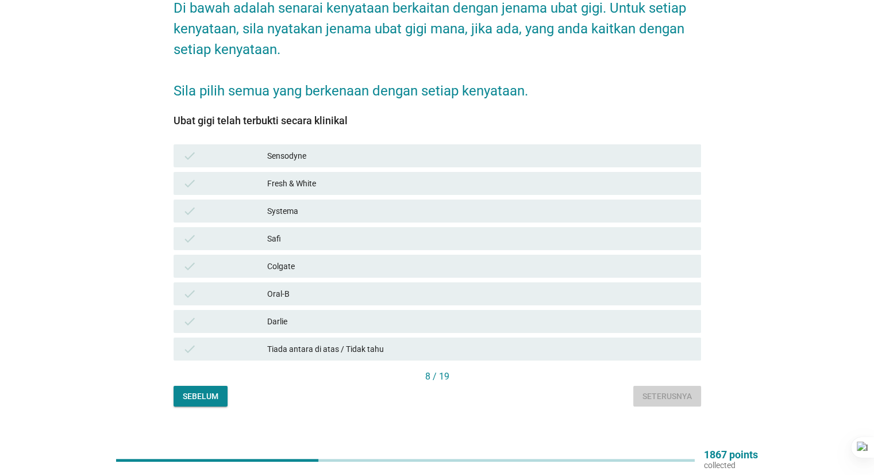
scroll to position [0, 0]
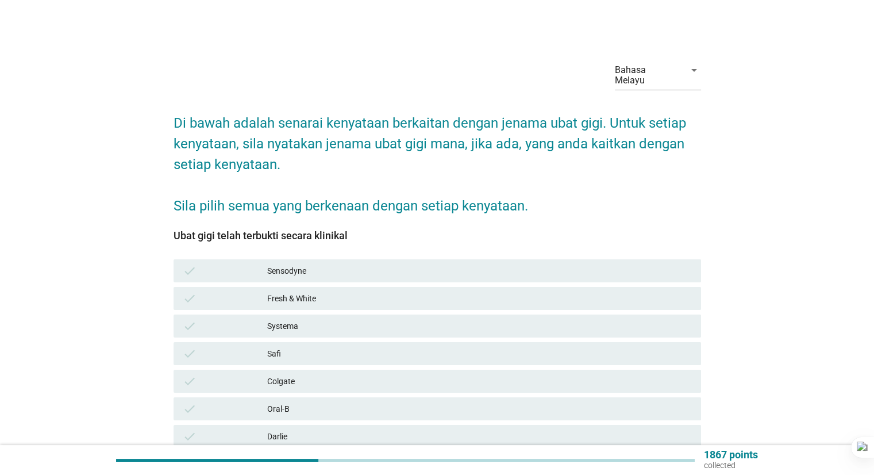
click at [359, 259] on div "check Sensodyne" at bounding box center [438, 270] width 528 height 23
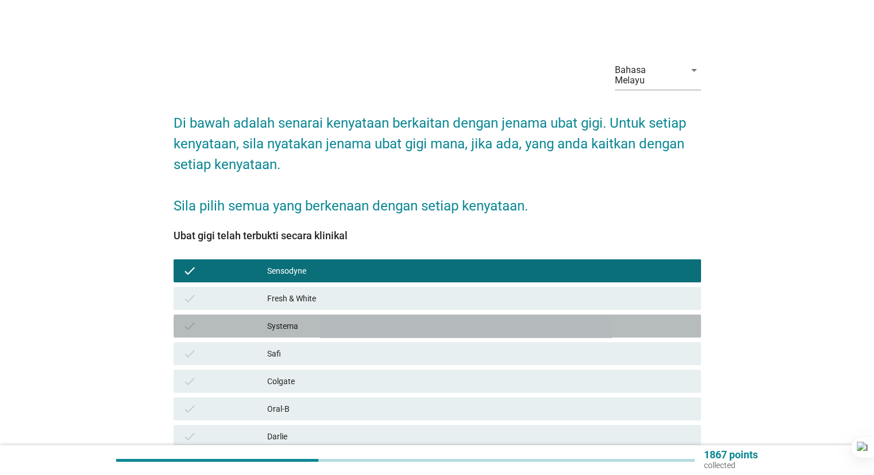
click at [345, 319] on div "Systema" at bounding box center [479, 326] width 424 height 14
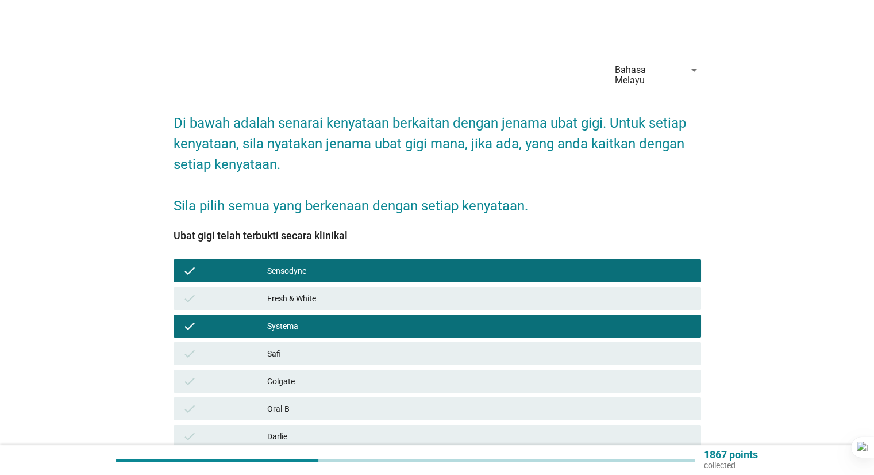
click at [340, 403] on div "Oral-B" at bounding box center [479, 409] width 424 height 14
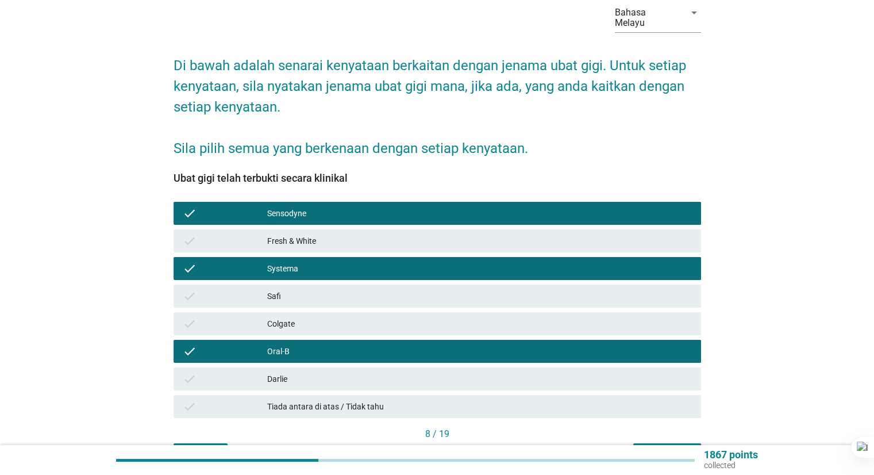
scroll to position [115, 0]
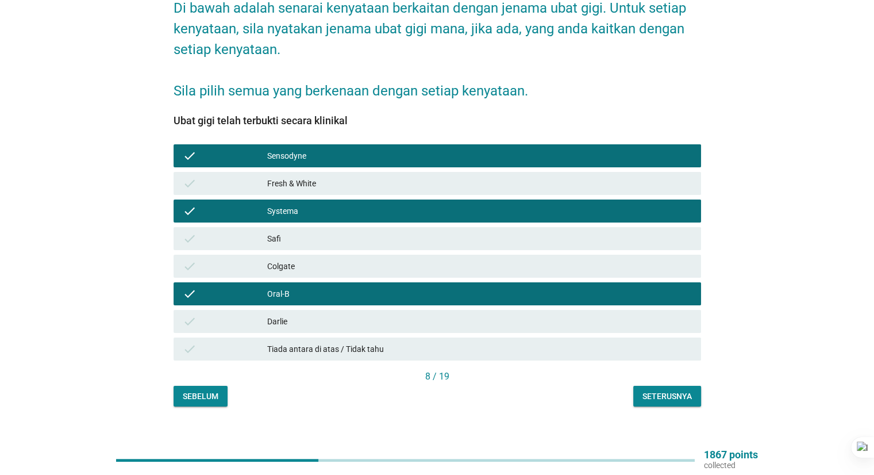
click at [690, 395] on div "Bahasa Melayu arrow_drop_down Di bawah adalah senarai kenyataan berkaitan denga…" at bounding box center [437, 172] width 546 height 488
click at [669, 390] on div "Seterusnya" at bounding box center [667, 396] width 49 height 12
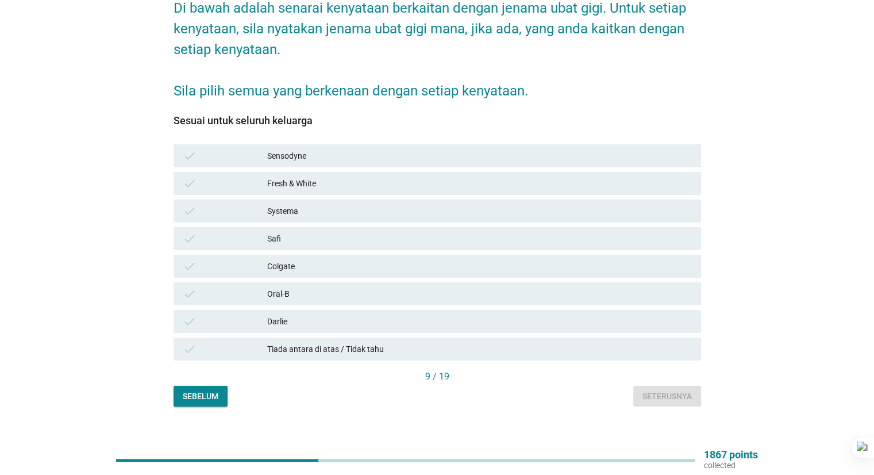
click at [320, 314] on div "Darlie" at bounding box center [479, 321] width 424 height 14
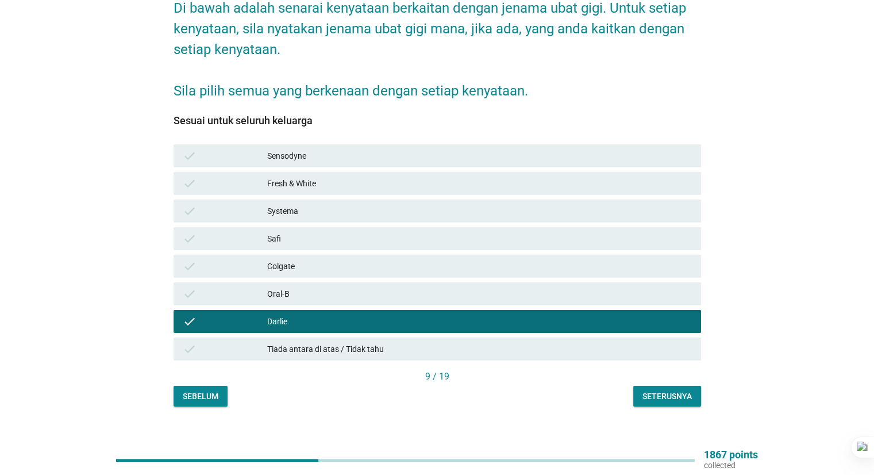
click at [331, 287] on div "Oral-B" at bounding box center [479, 294] width 424 height 14
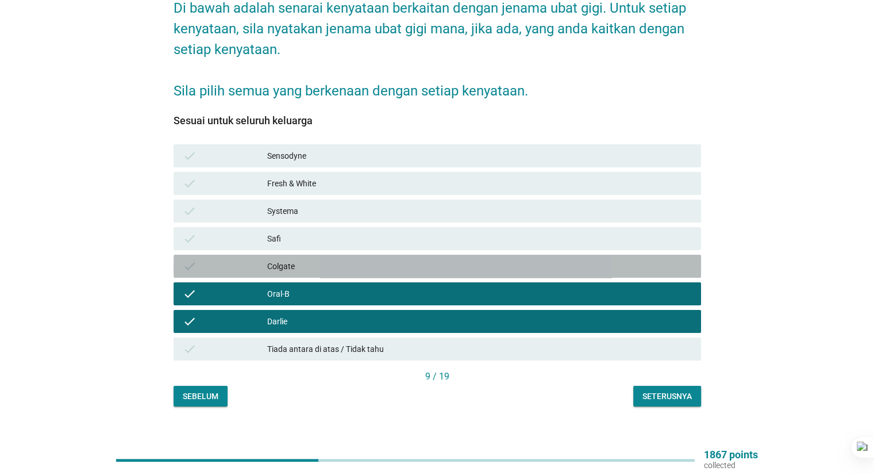
click at [352, 259] on div "Colgate" at bounding box center [479, 266] width 424 height 14
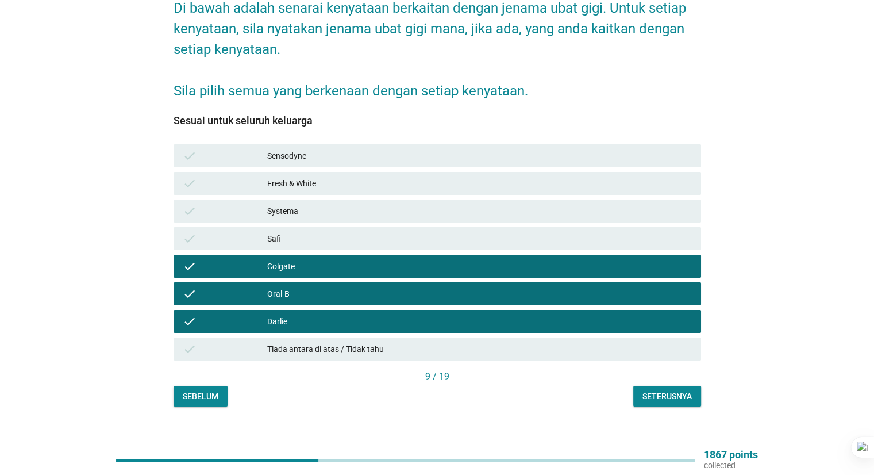
click at [358, 232] on div "Safi" at bounding box center [479, 239] width 424 height 14
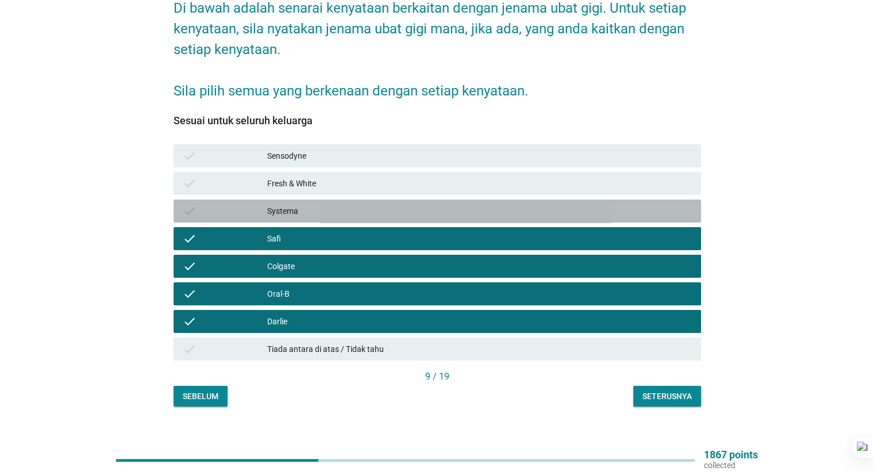
click at [372, 204] on div "Systema" at bounding box center [479, 211] width 424 height 14
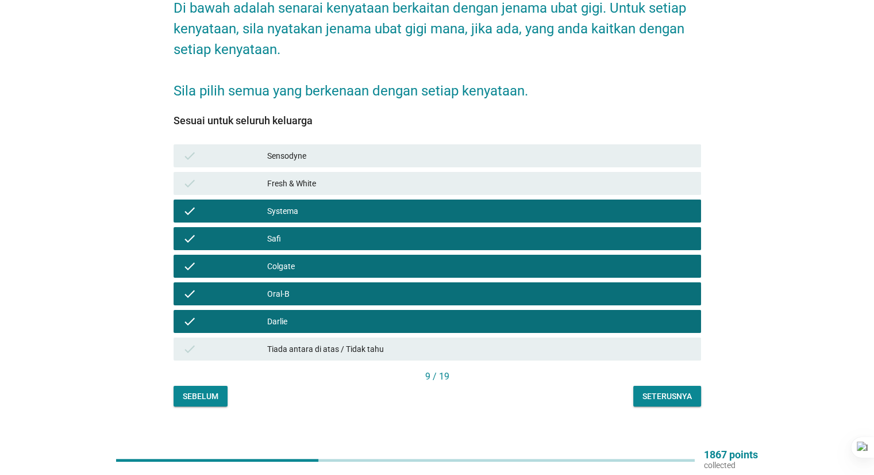
click at [382, 176] on div "Fresh & White" at bounding box center [479, 183] width 424 height 14
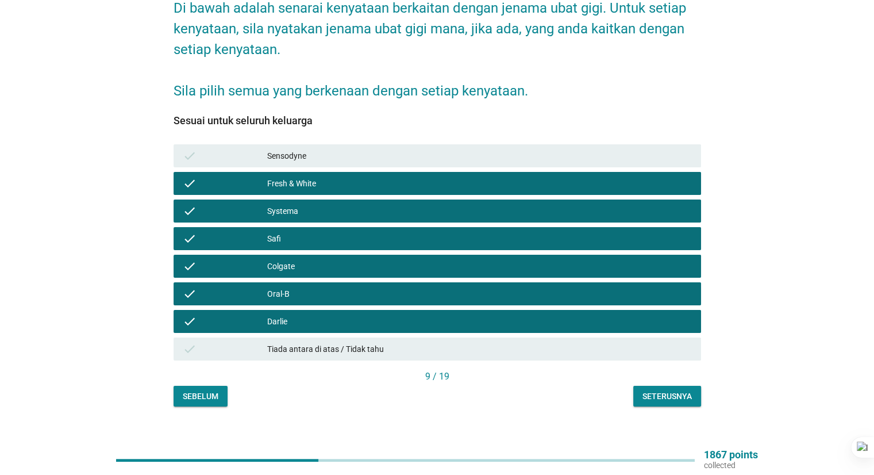
click at [400, 149] on div "Sensodyne" at bounding box center [479, 156] width 424 height 14
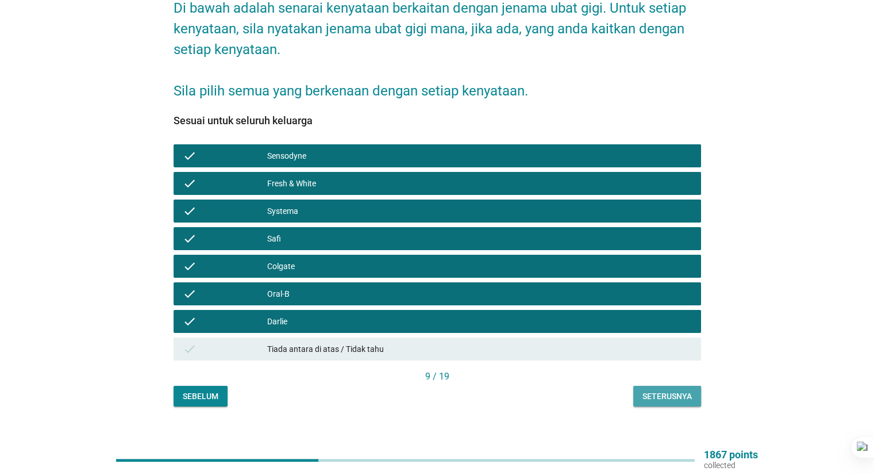
click at [658, 390] on div "Seterusnya" at bounding box center [667, 396] width 49 height 12
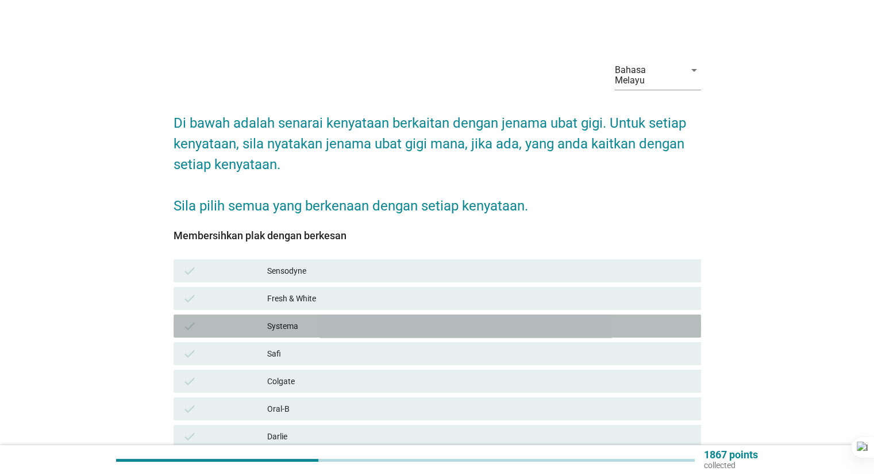
click at [318, 320] on div "Systema" at bounding box center [479, 326] width 424 height 14
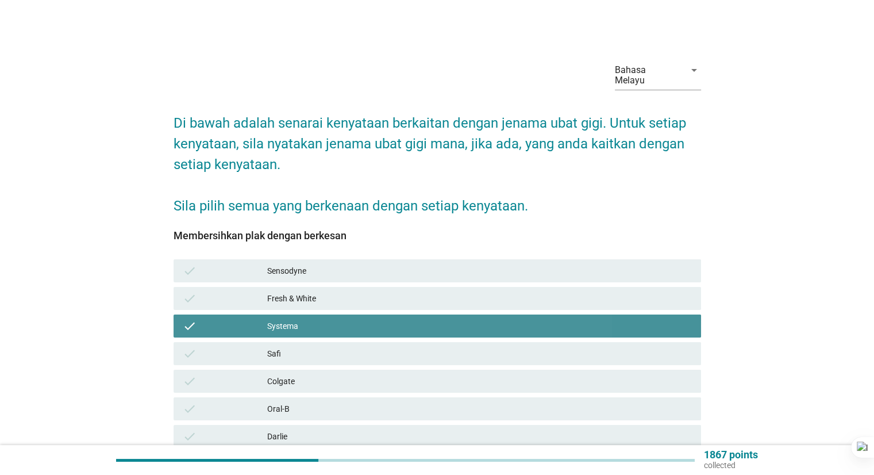
drag, startPoint x: 306, startPoint y: 317, endPoint x: 344, endPoint y: 289, distance: 47.6
click at [306, 319] on div "Systema" at bounding box center [479, 326] width 424 height 14
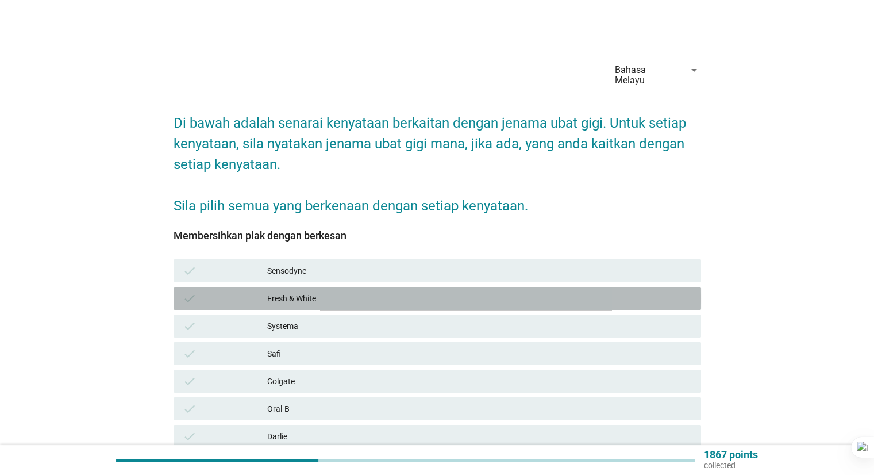
click at [353, 291] on div "Fresh & White" at bounding box center [479, 298] width 424 height 14
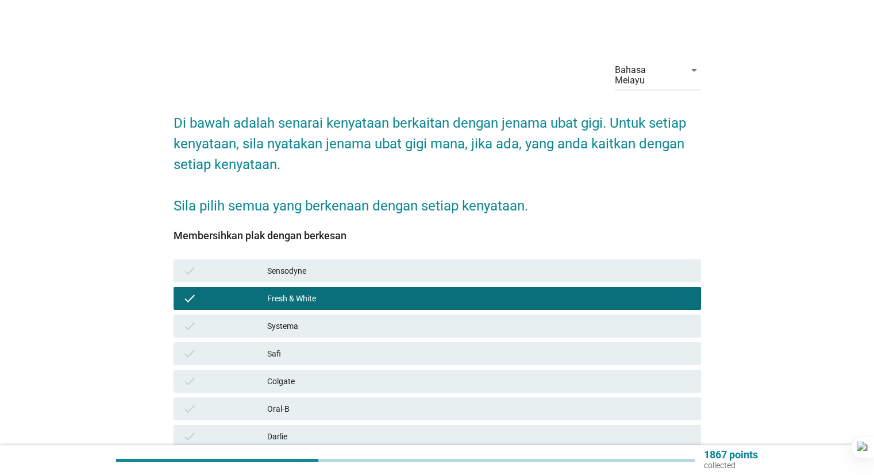
click at [312, 374] on div "Colgate" at bounding box center [479, 381] width 424 height 14
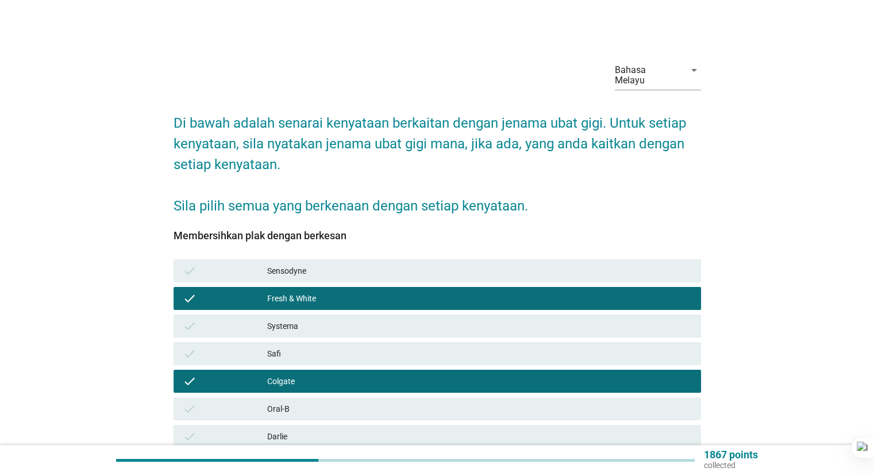
click at [306, 429] on div "Darlie" at bounding box center [479, 436] width 424 height 14
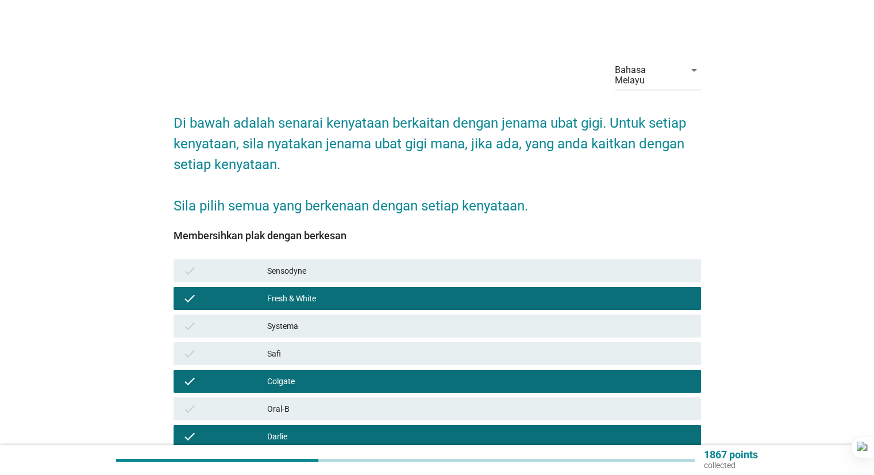
scroll to position [118, 0]
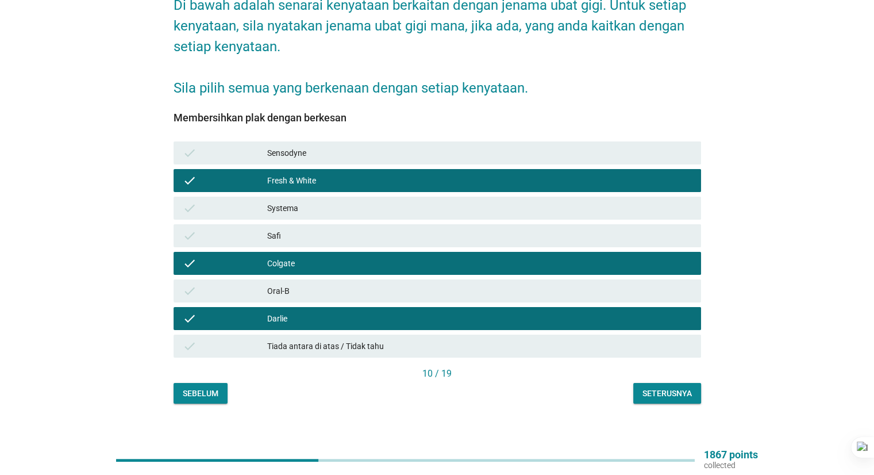
click at [667, 387] on div "Seterusnya" at bounding box center [667, 393] width 49 height 12
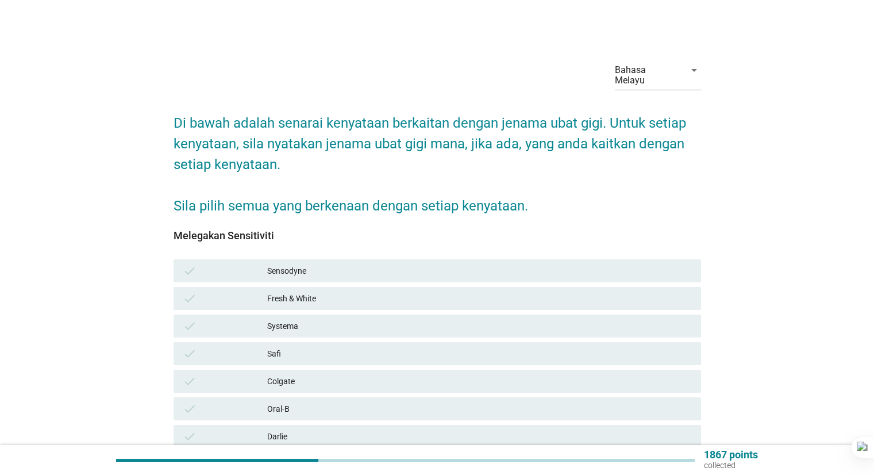
click at [352, 264] on div "Sensodyne" at bounding box center [479, 271] width 424 height 14
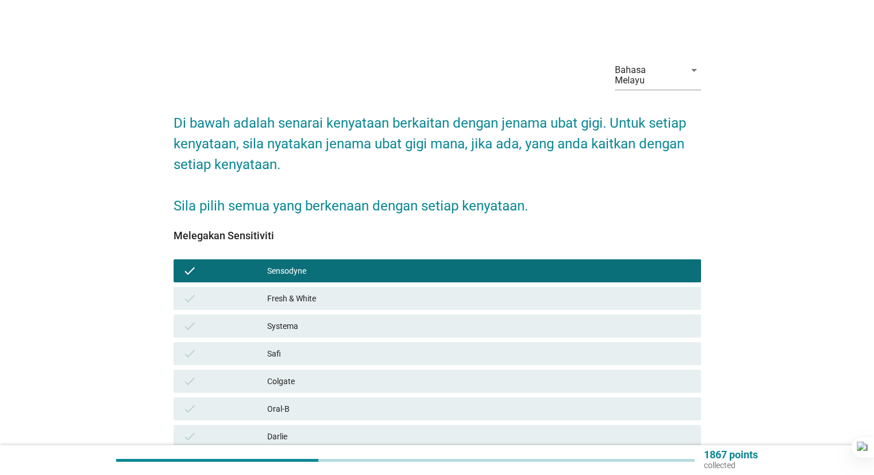
click at [349, 319] on div "Systema" at bounding box center [479, 326] width 424 height 14
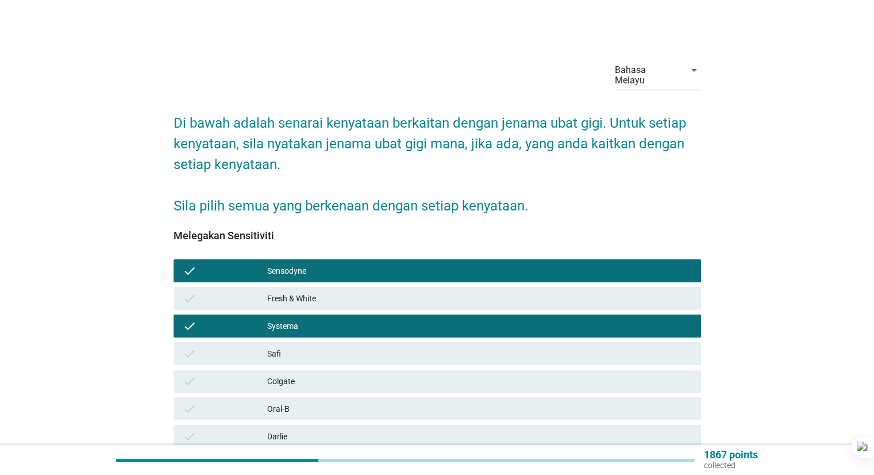
scroll to position [57, 0]
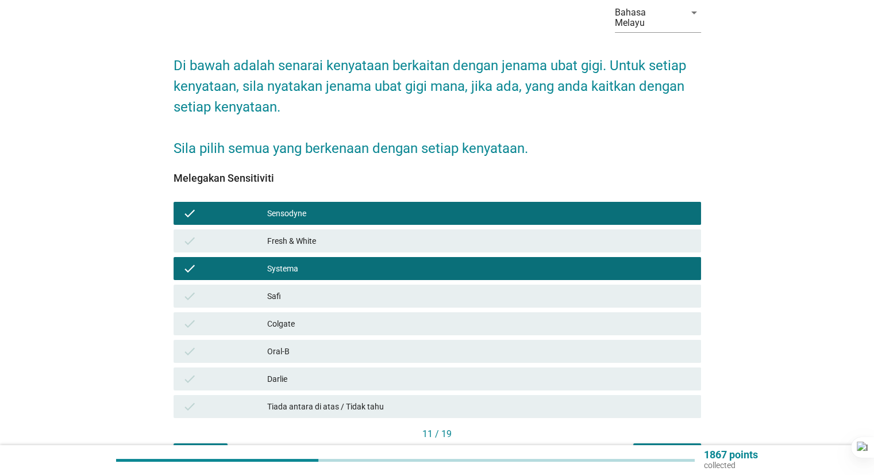
click at [654, 448] on div "Seterusnya" at bounding box center [667, 454] width 49 height 12
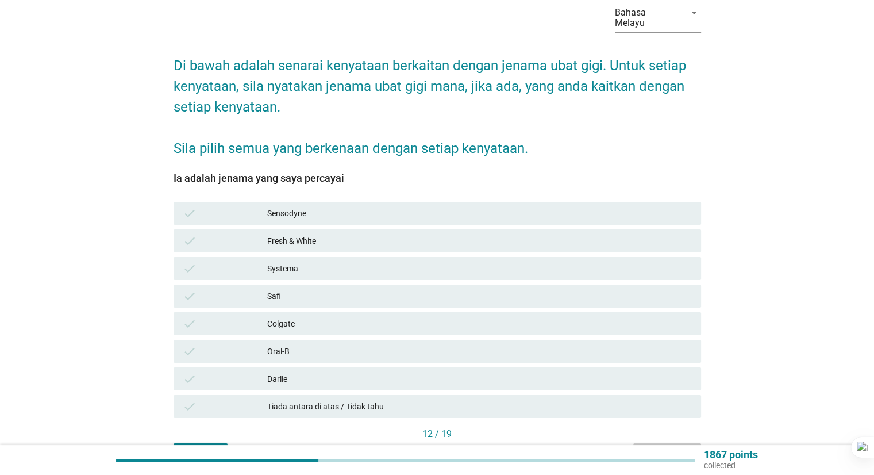
scroll to position [0, 0]
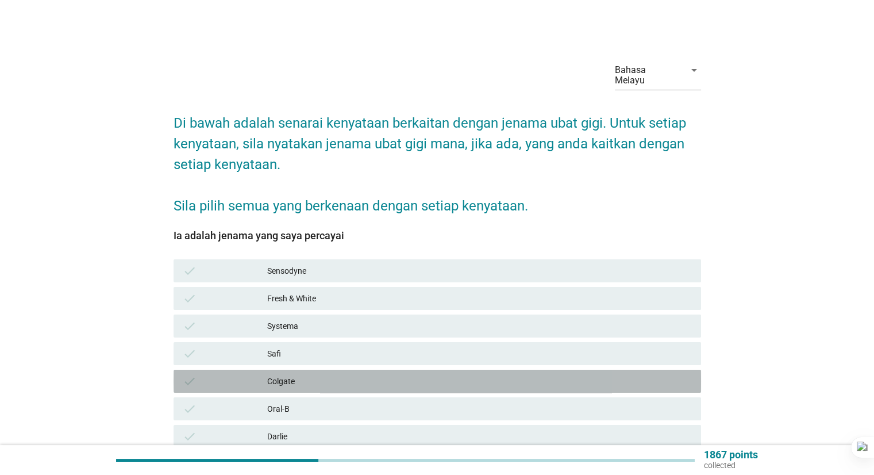
click at [316, 375] on div "Colgate" at bounding box center [479, 381] width 424 height 14
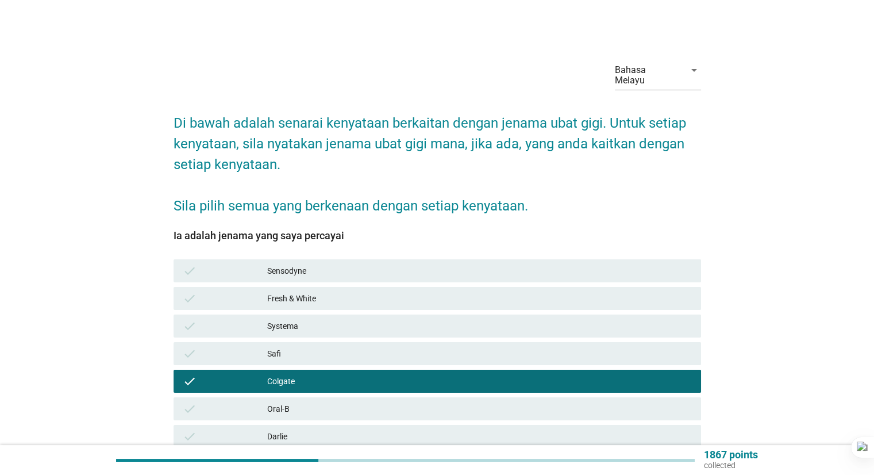
scroll to position [115, 0]
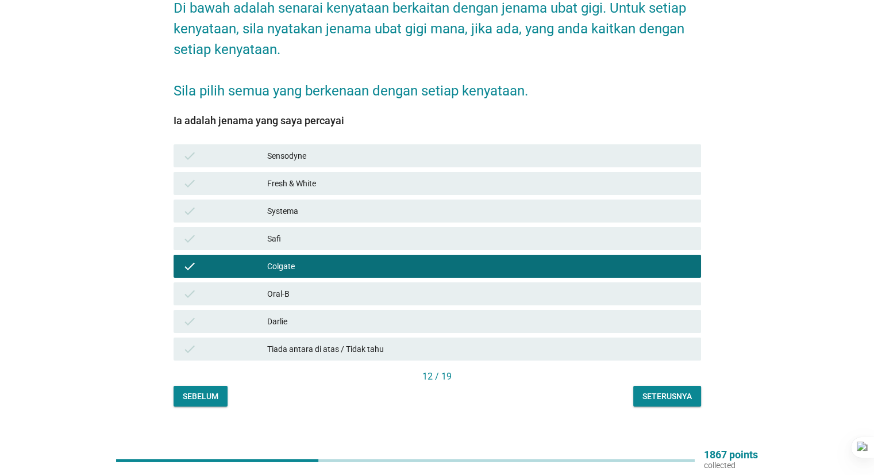
click at [375, 314] on div "Darlie" at bounding box center [479, 321] width 424 height 14
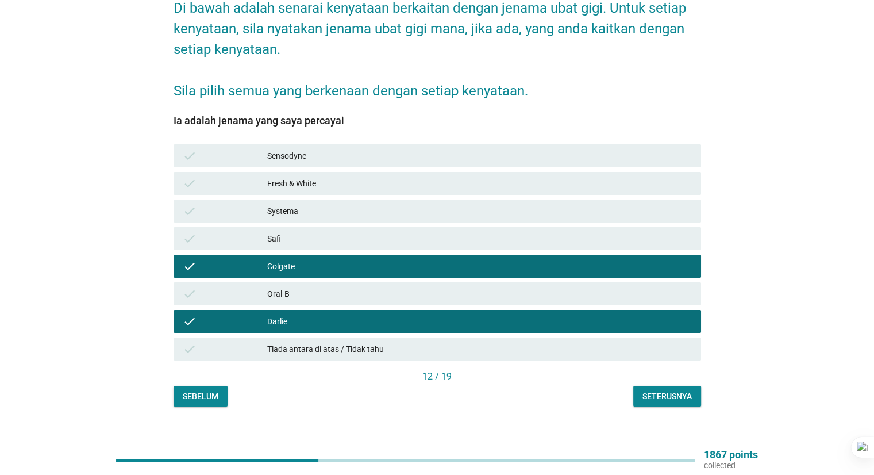
click at [678, 390] on div "Seterusnya" at bounding box center [667, 396] width 49 height 12
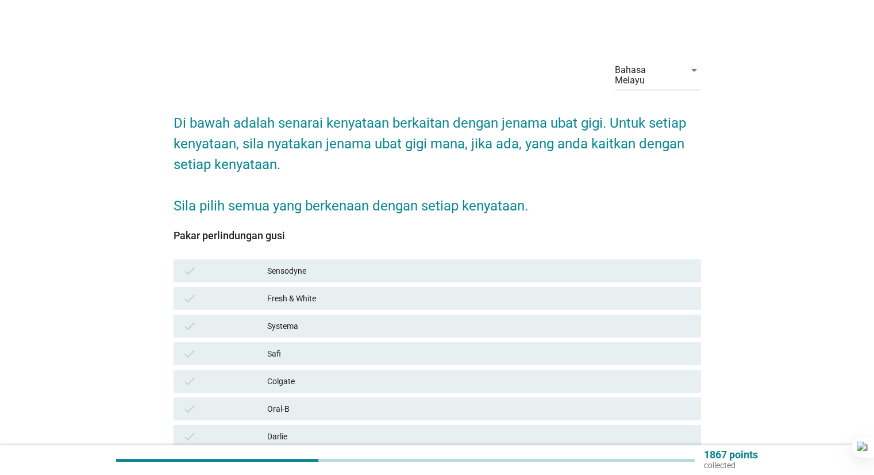
scroll to position [57, 0]
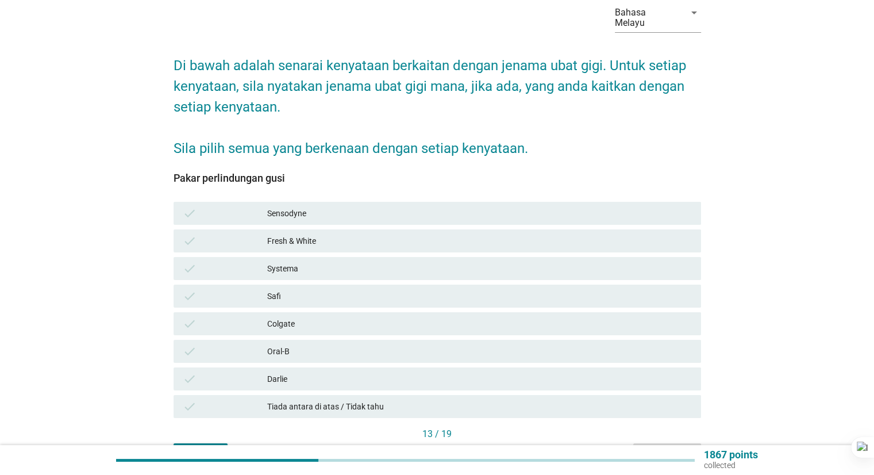
click at [299, 346] on div "Oral-B" at bounding box center [479, 351] width 424 height 14
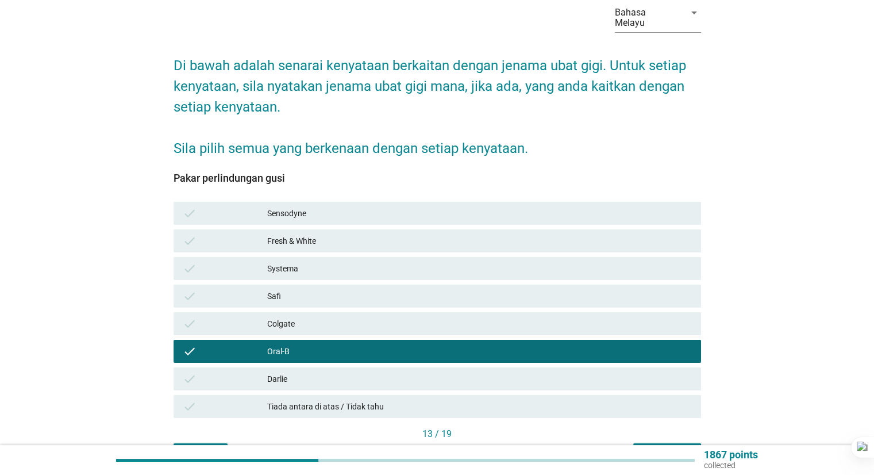
click at [300, 344] on div "Oral-B" at bounding box center [479, 351] width 424 height 14
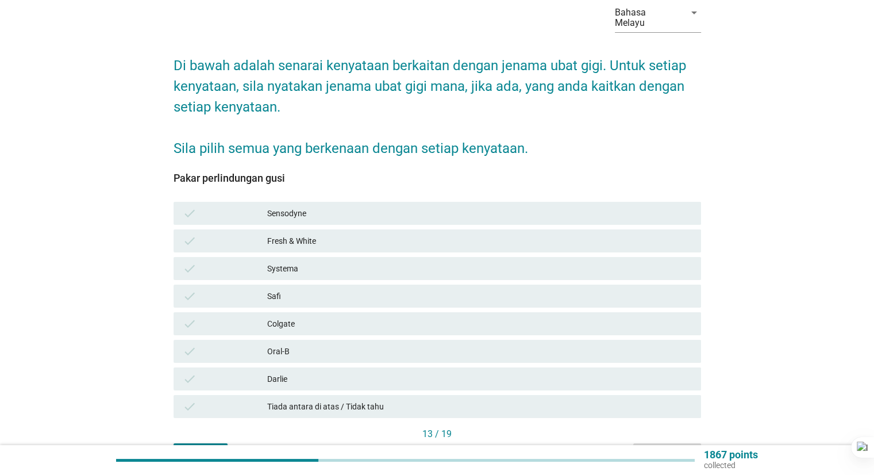
click at [314, 317] on div "Colgate" at bounding box center [479, 324] width 424 height 14
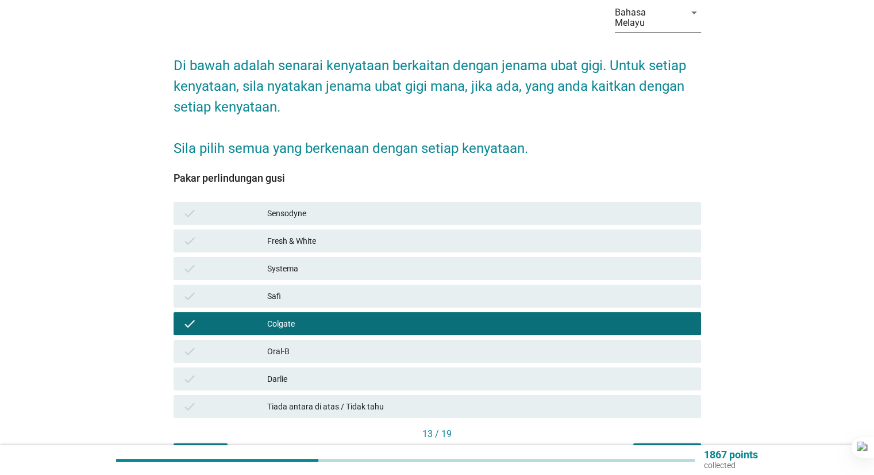
click at [275, 372] on div "Darlie" at bounding box center [479, 379] width 424 height 14
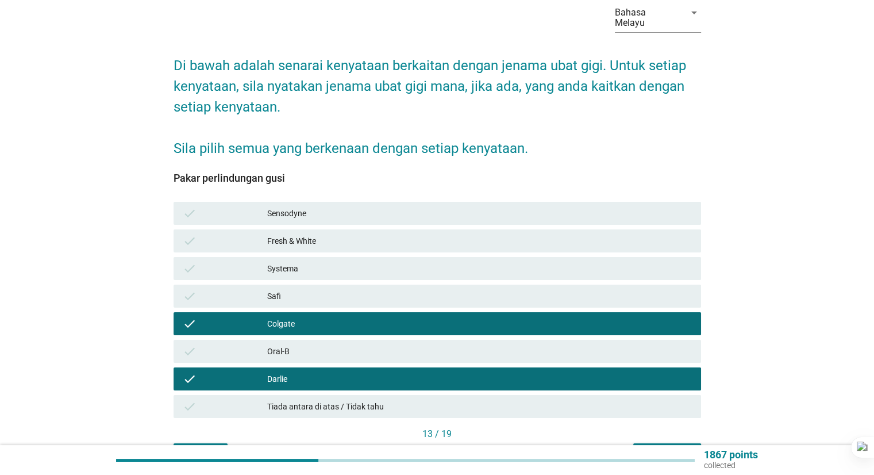
click at [645, 448] on div "Seterusnya" at bounding box center [667, 454] width 49 height 12
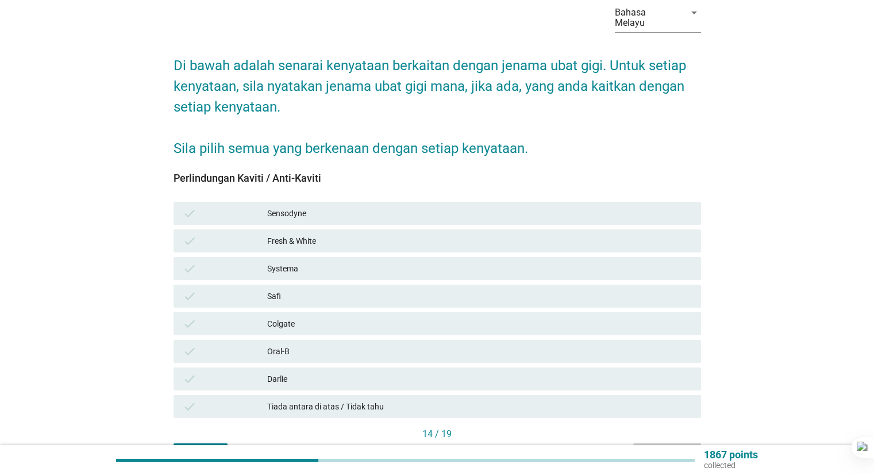
scroll to position [0, 0]
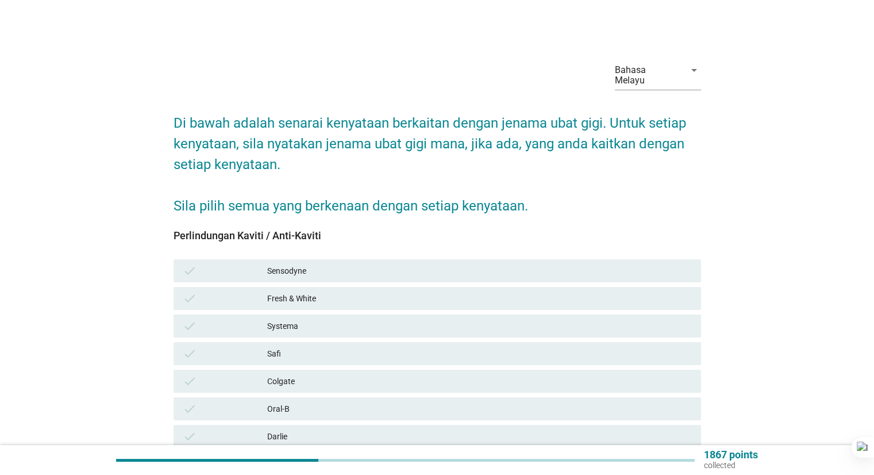
click at [302, 374] on div "Colgate" at bounding box center [479, 381] width 424 height 14
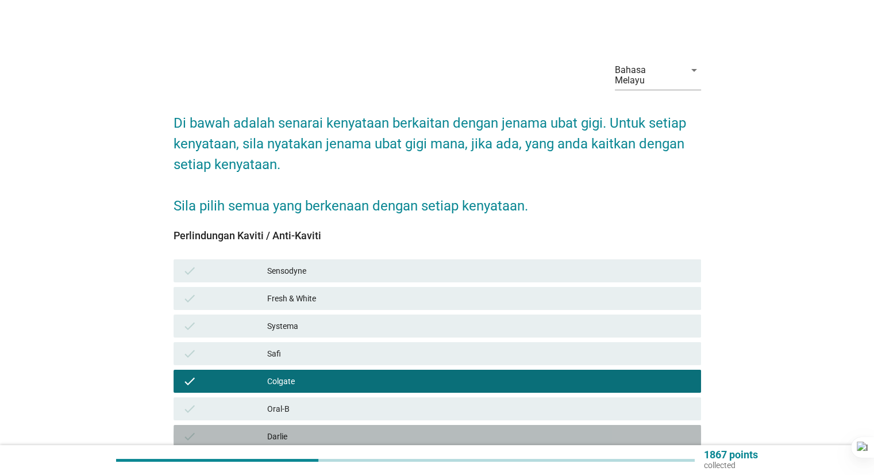
click at [281, 435] on div "check [PERSON_NAME]" at bounding box center [438, 436] width 528 height 23
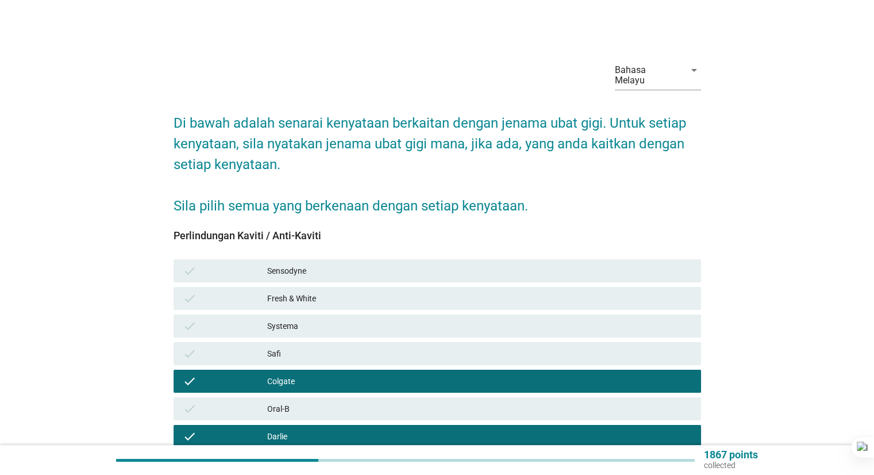
scroll to position [115, 0]
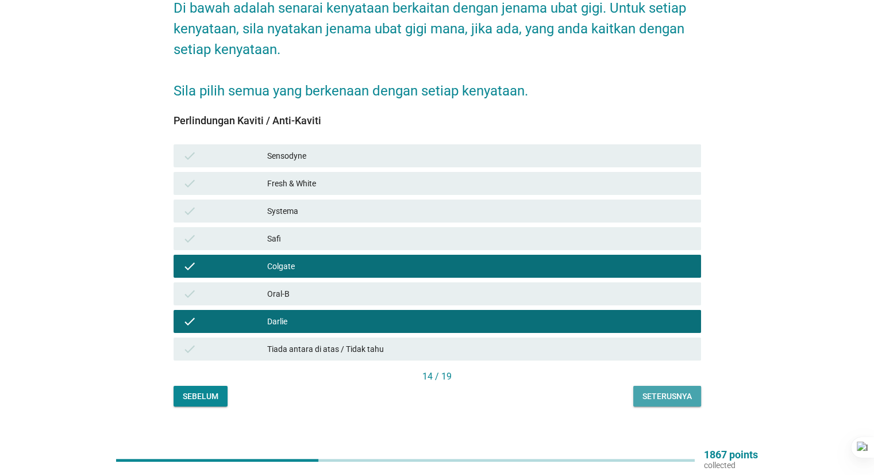
click at [683, 390] on div "Seterusnya" at bounding box center [667, 396] width 49 height 12
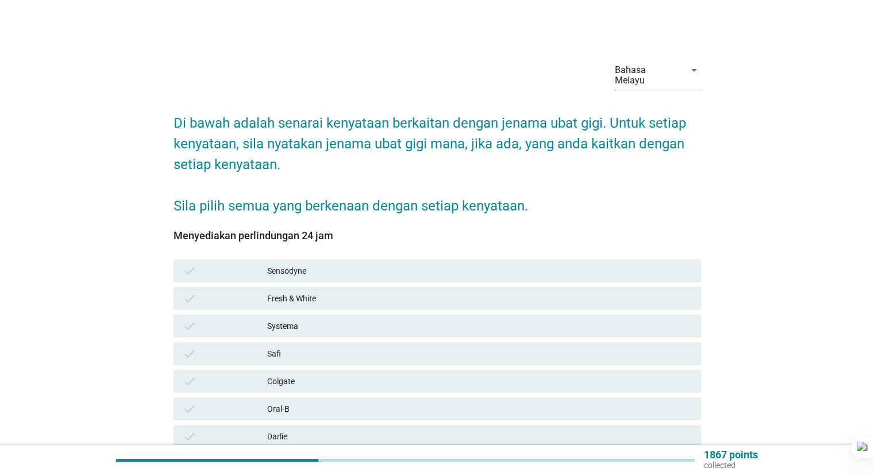
scroll to position [57, 0]
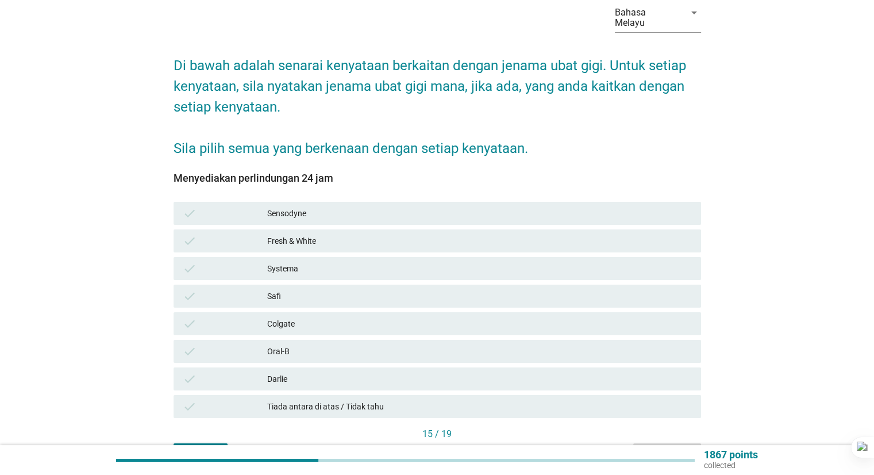
click at [315, 378] on div "check [PERSON_NAME]" at bounding box center [438, 378] width 528 height 23
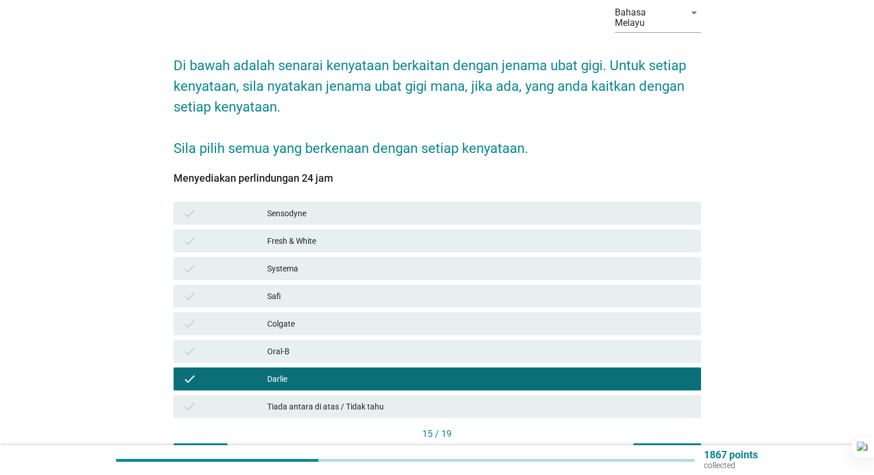
click at [351, 317] on div "Colgate" at bounding box center [479, 324] width 424 height 14
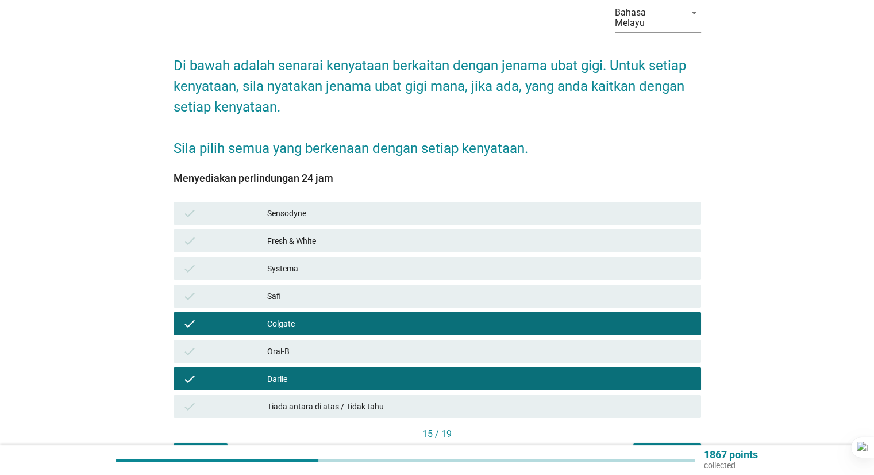
click at [675, 447] on div "1867 points collected" at bounding box center [437, 460] width 874 height 30
click at [669, 448] on div "Seterusnya" at bounding box center [667, 454] width 49 height 12
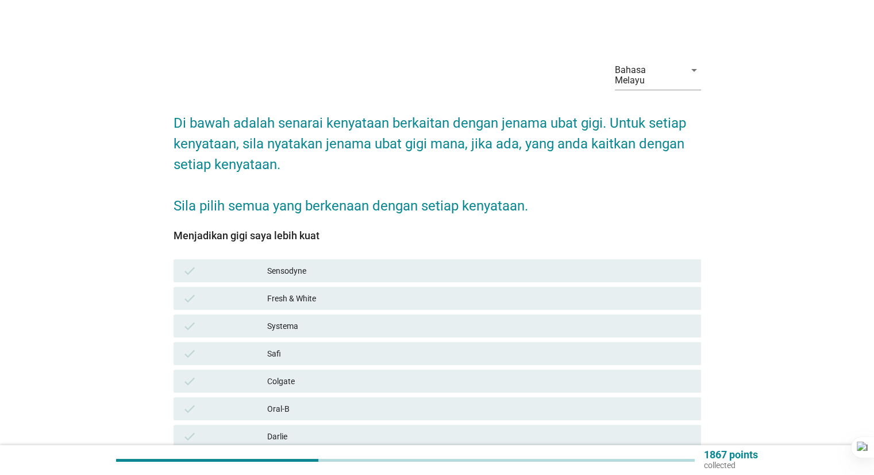
click at [293, 374] on div "Colgate" at bounding box center [479, 381] width 424 height 14
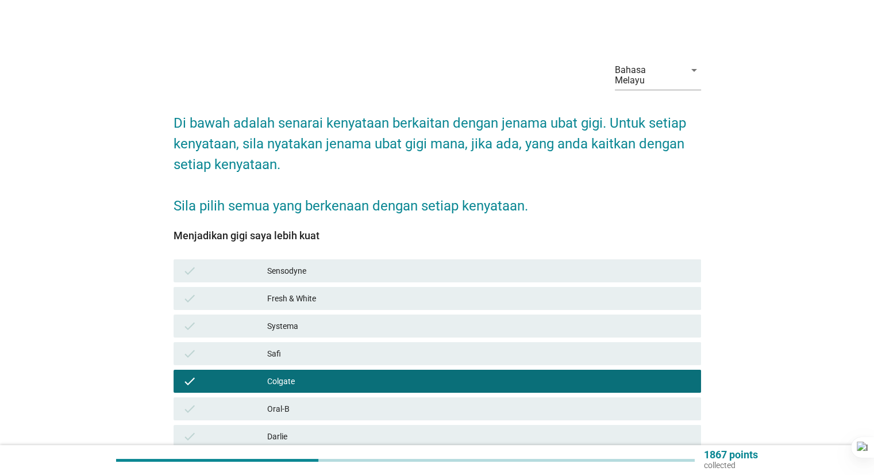
click at [292, 429] on div "Darlie" at bounding box center [479, 436] width 424 height 14
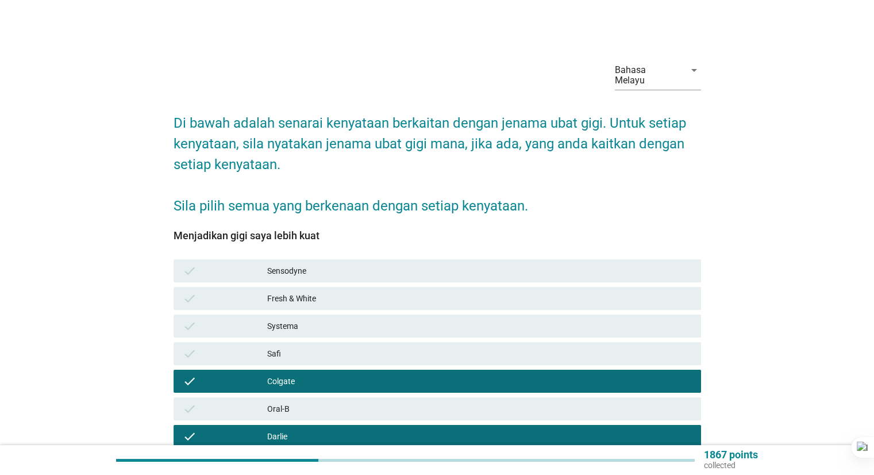
scroll to position [118, 0]
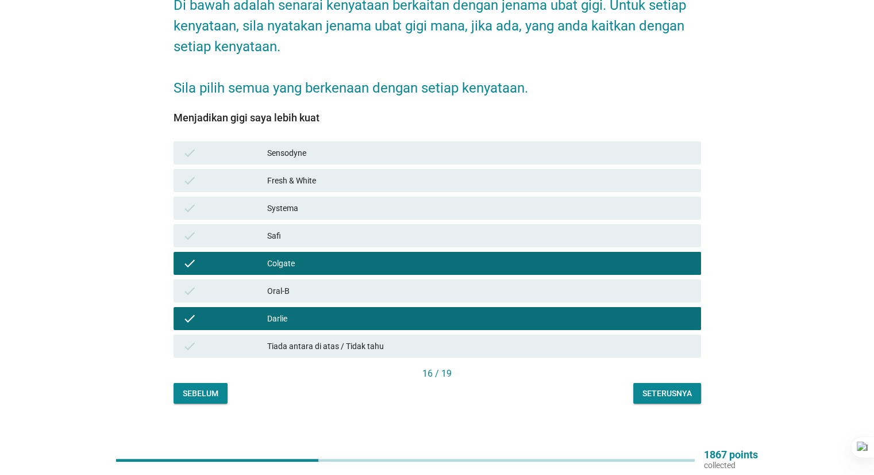
click at [673, 387] on div "Seterusnya" at bounding box center [667, 393] width 49 height 12
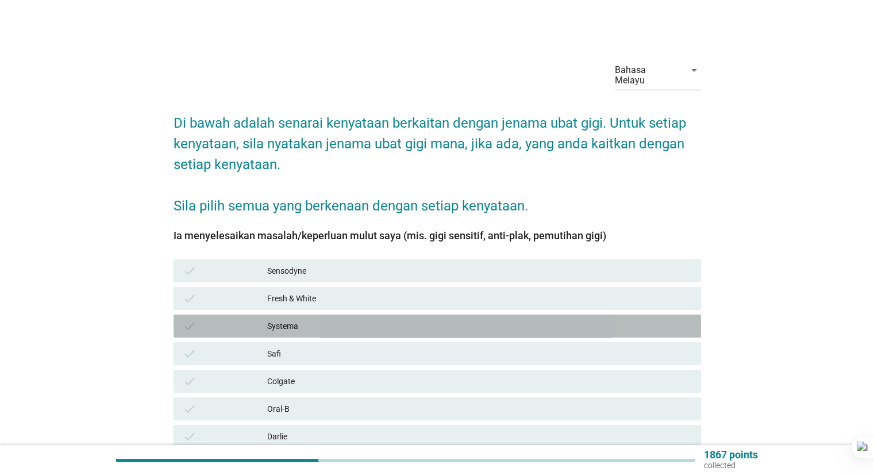
click at [319, 320] on div "Systema" at bounding box center [479, 326] width 424 height 14
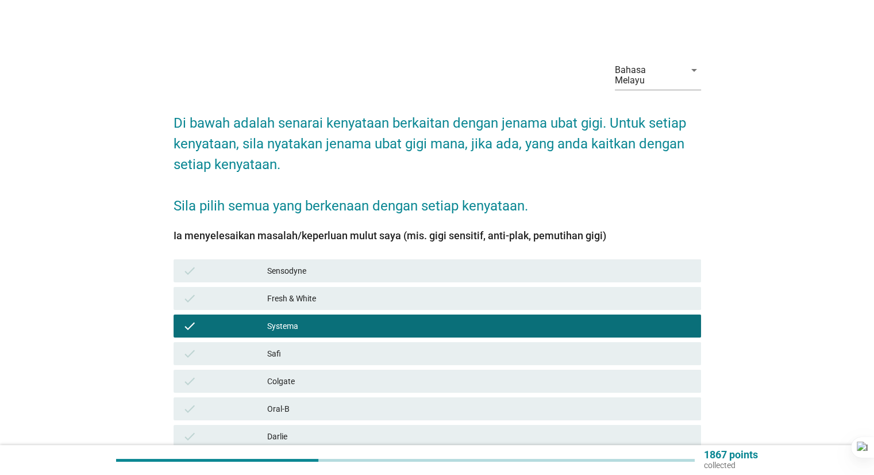
click at [366, 264] on div "Sensodyne" at bounding box center [479, 271] width 424 height 14
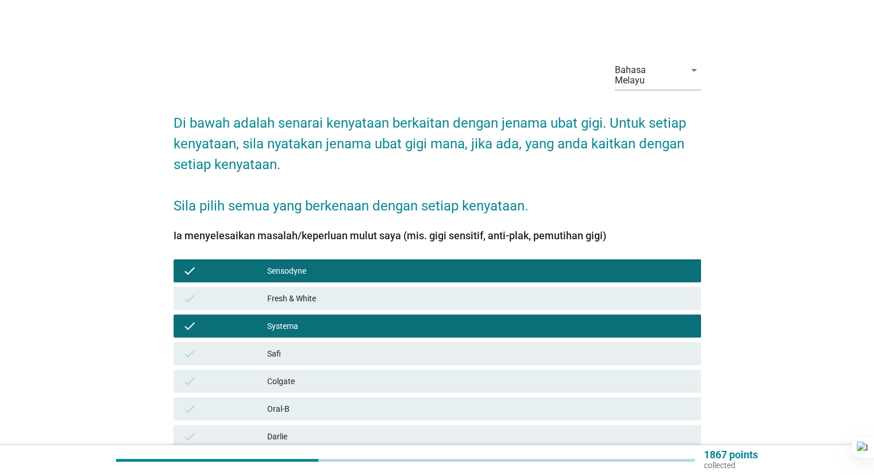
scroll to position [115, 0]
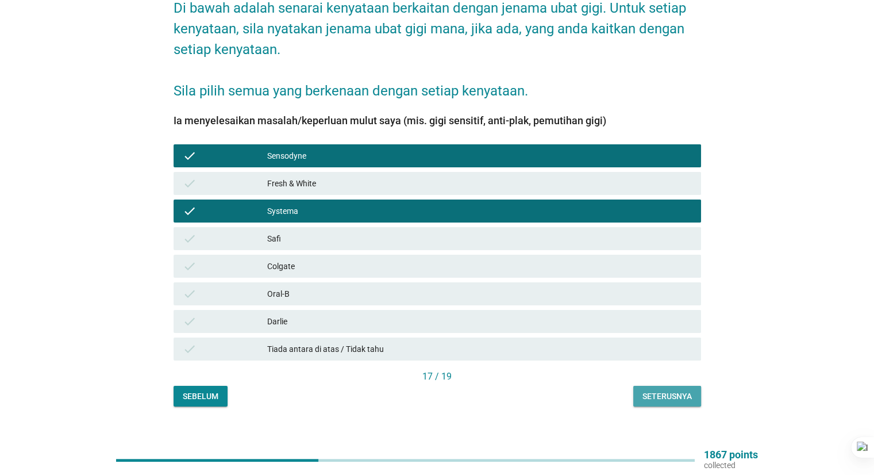
click at [676, 391] on button "Seterusnya" at bounding box center [667, 396] width 68 height 21
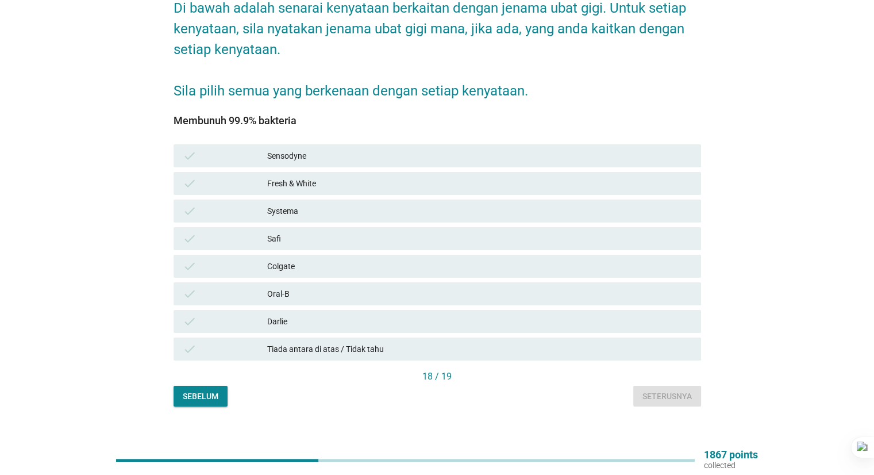
click at [345, 342] on div "Tiada antara di atas / Tidak tahu" at bounding box center [479, 349] width 424 height 14
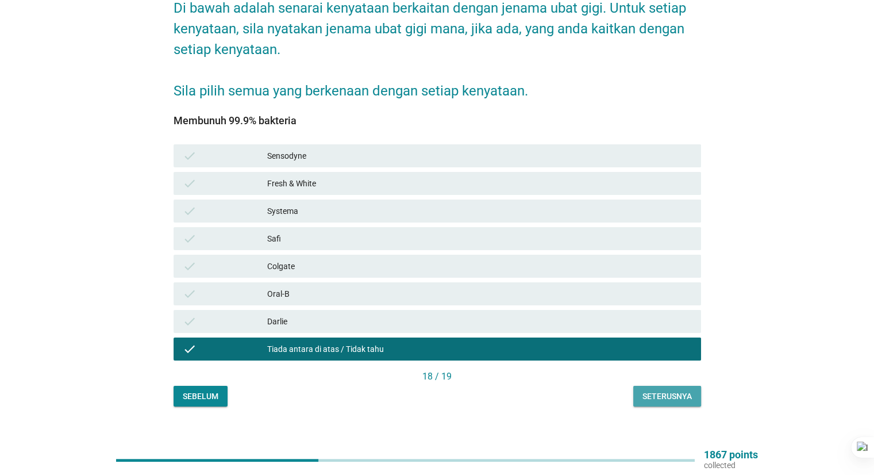
click at [662, 391] on div "Seterusnya" at bounding box center [667, 396] width 49 height 12
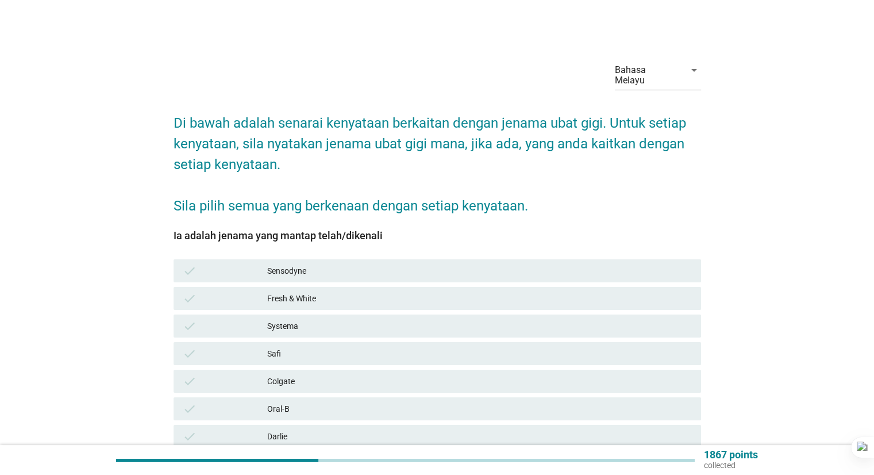
drag, startPoint x: 278, startPoint y: 428, endPoint x: 291, endPoint y: 374, distance: 55.6
click at [278, 429] on div "Darlie" at bounding box center [479, 436] width 424 height 14
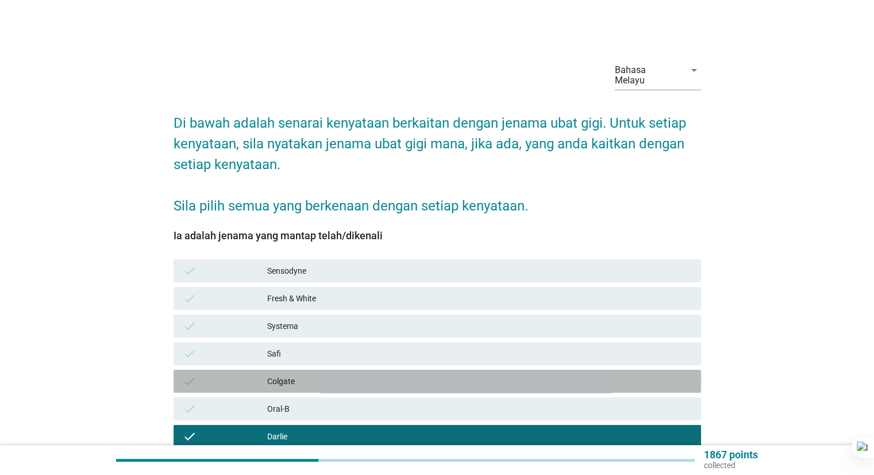
click at [301, 374] on div "Colgate" at bounding box center [479, 381] width 424 height 14
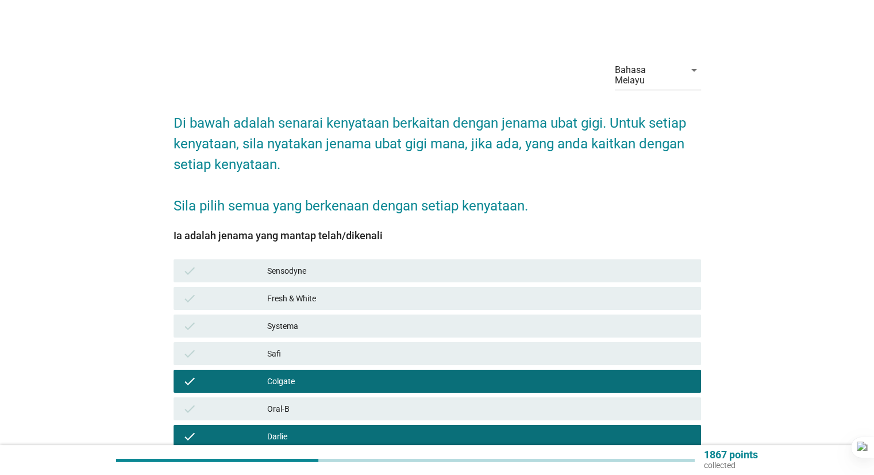
scroll to position [115, 0]
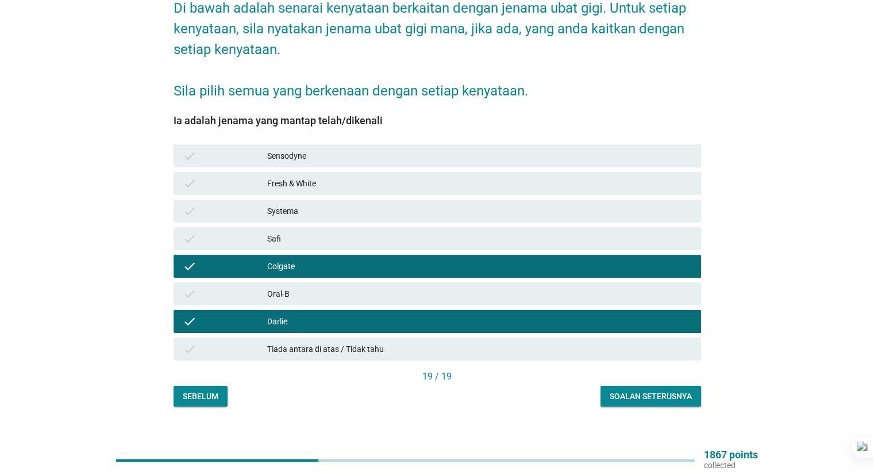
click at [683, 390] on div "Soalan seterusnya" at bounding box center [651, 396] width 82 height 12
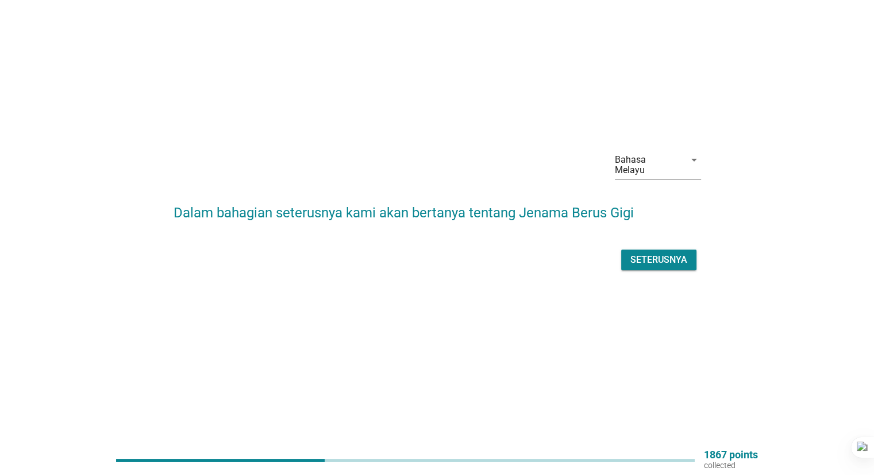
scroll to position [0, 0]
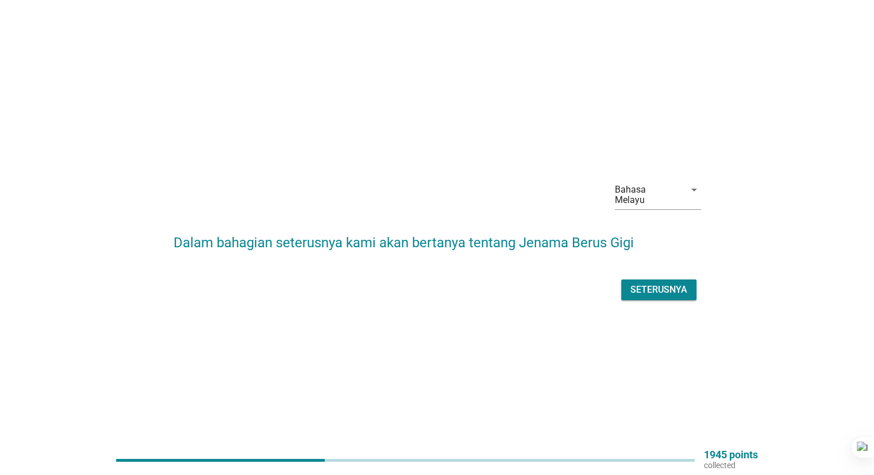
click at [680, 291] on div "Seterusnya" at bounding box center [659, 290] width 57 height 14
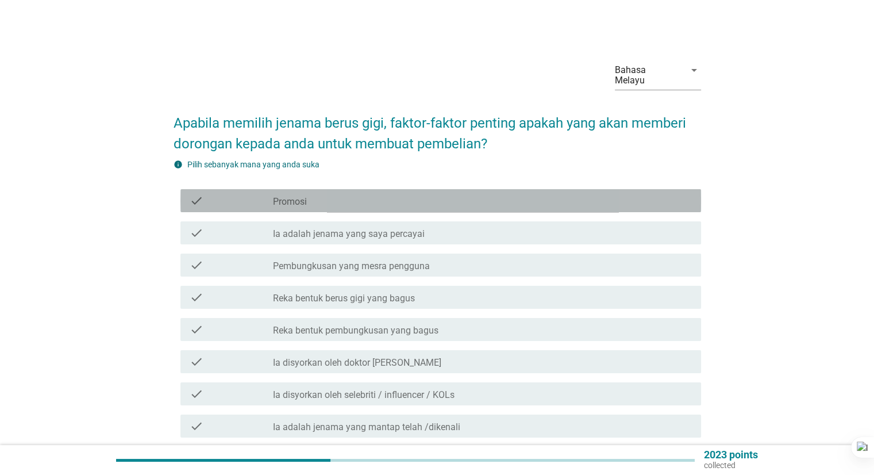
click at [408, 194] on div "check_box_outline_blank Promosi" at bounding box center [482, 201] width 418 height 14
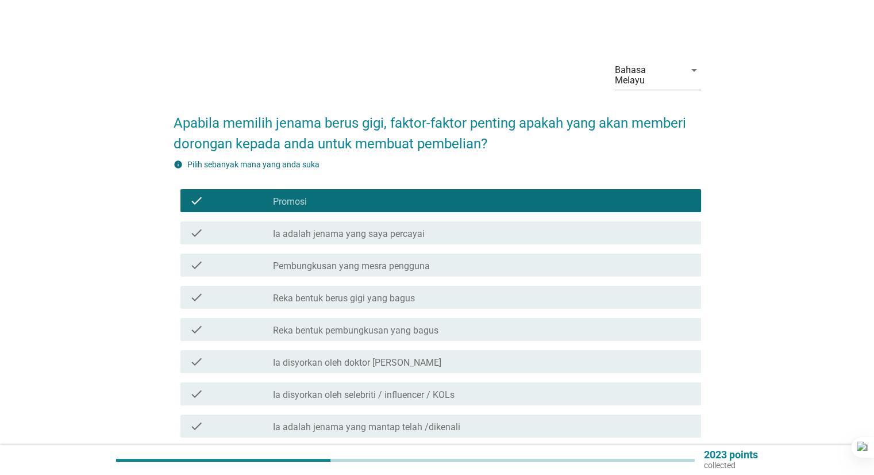
scroll to position [57, 0]
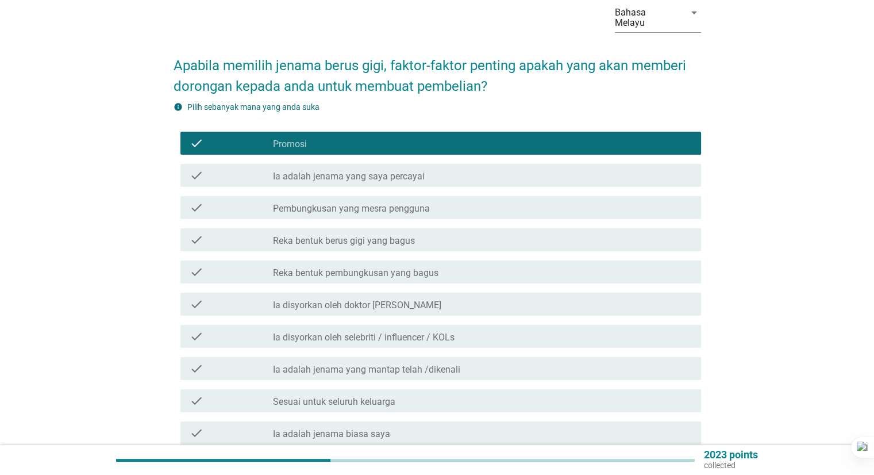
click at [504, 171] on div "check_box_outline_blank Ia adalah jenama yang saya percayai" at bounding box center [482, 175] width 418 height 14
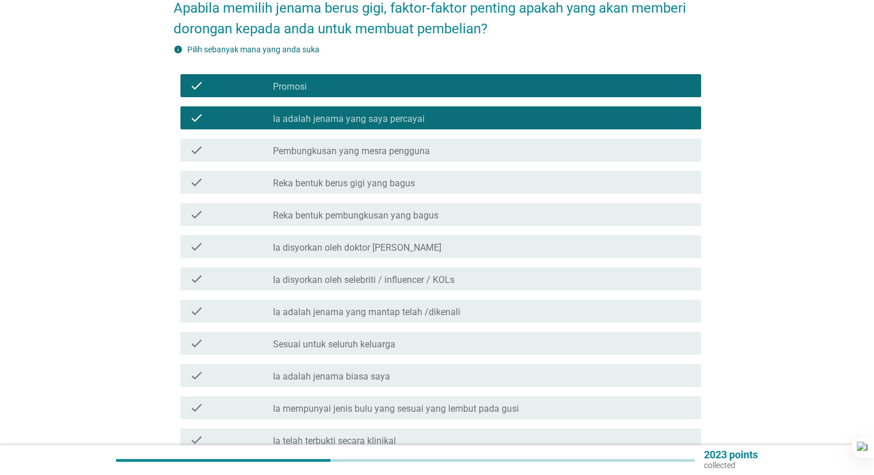
scroll to position [172, 0]
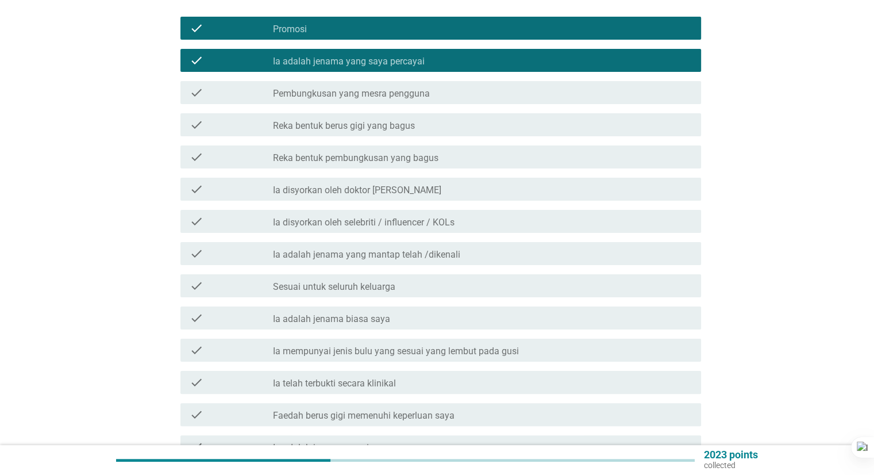
click at [437, 316] on div "check check_box_outline_blank Ia adalah jenama biasa saya" at bounding box center [440, 317] width 521 height 23
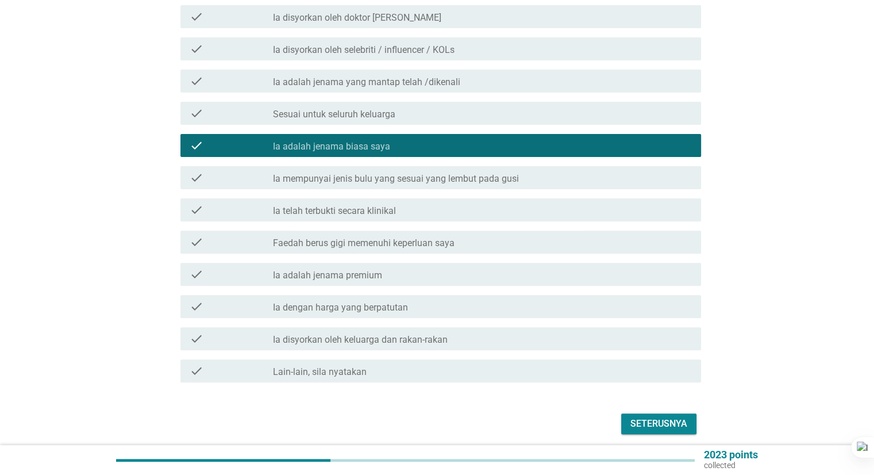
scroll to position [379, 0]
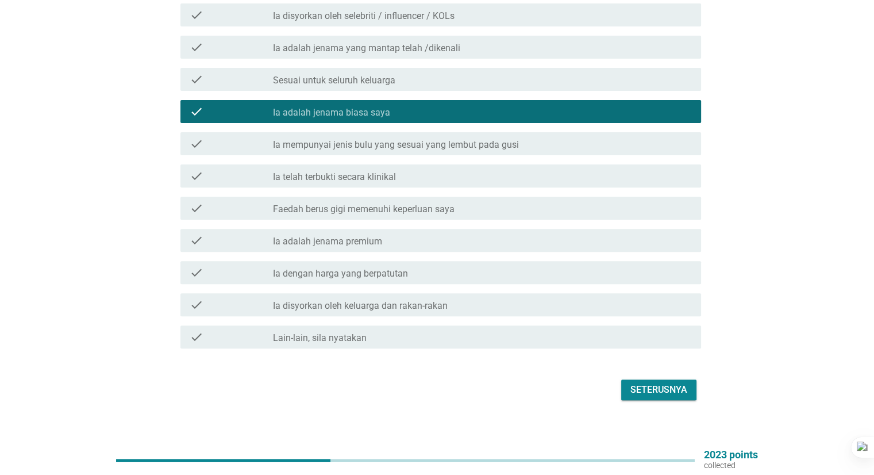
click at [671, 383] on div "Seterusnya" at bounding box center [659, 390] width 57 height 14
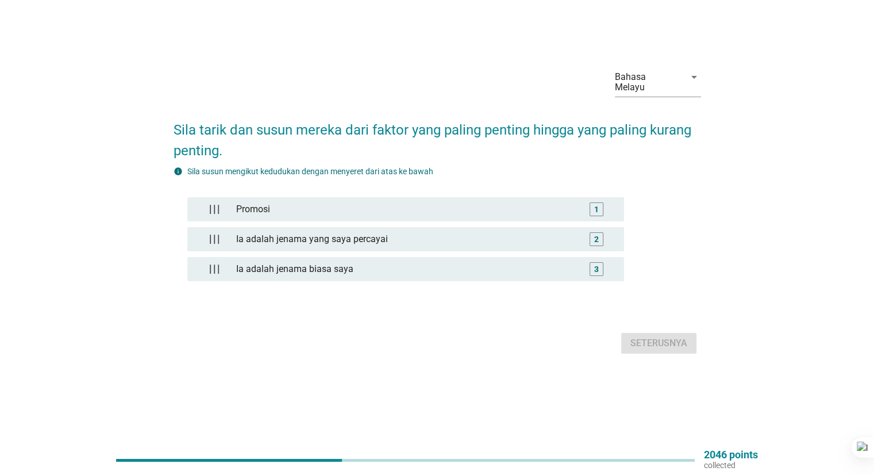
scroll to position [0, 0]
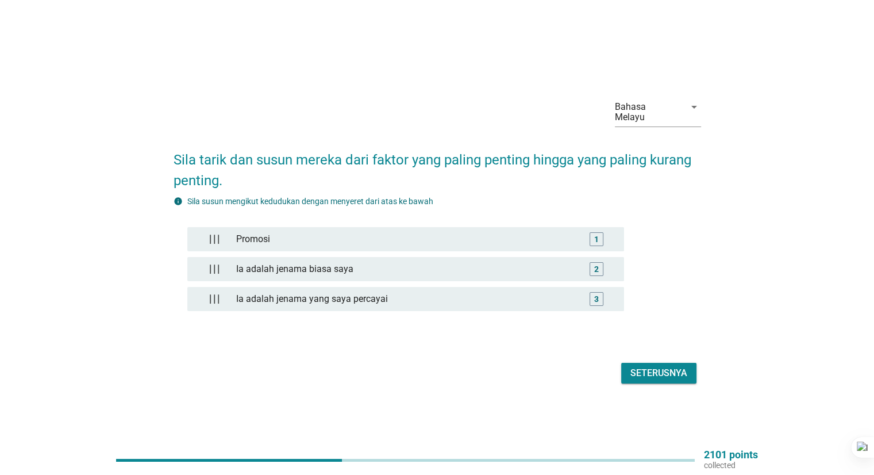
click at [682, 366] on div "Seterusnya" at bounding box center [659, 373] width 57 height 14
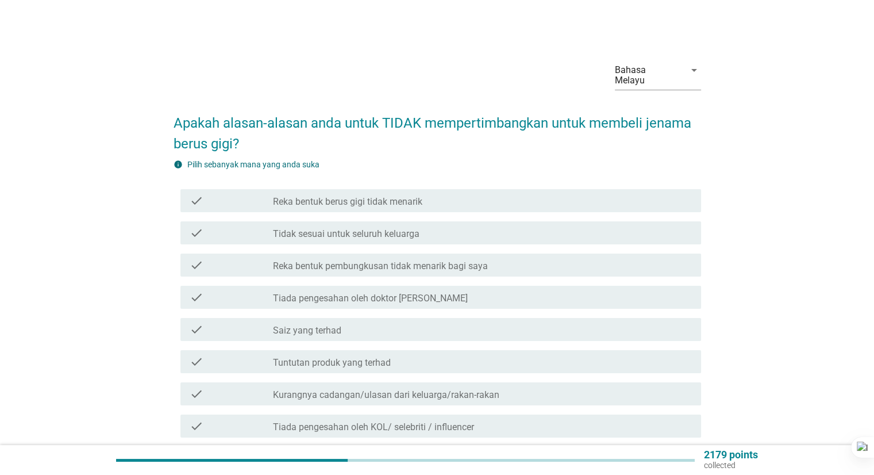
scroll to position [57, 0]
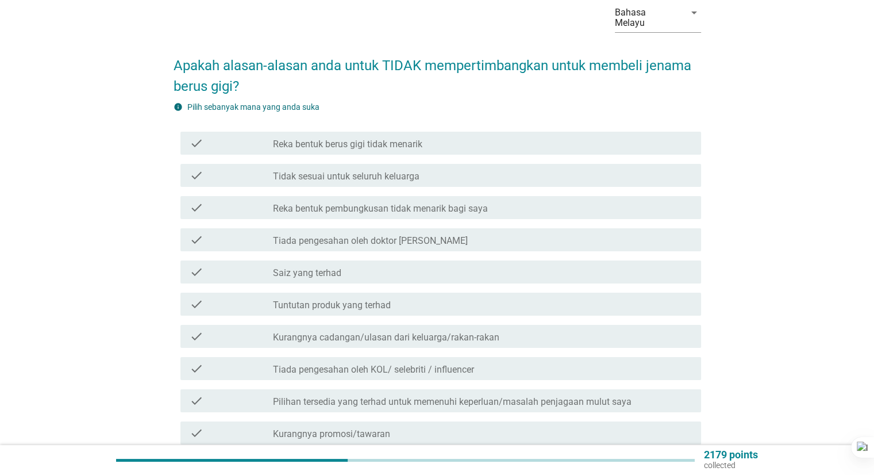
click at [446, 233] on div "check_box_outline_blank Tiada pengesahan oleh doktor [PERSON_NAME]" at bounding box center [482, 240] width 418 height 14
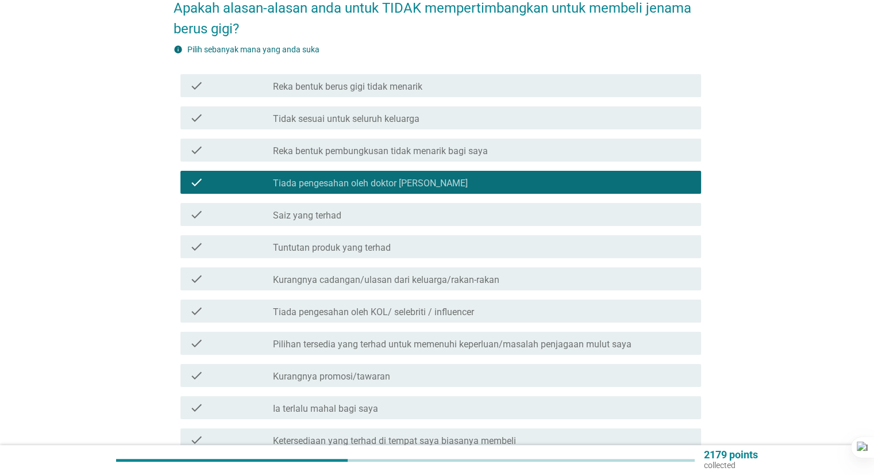
scroll to position [172, 0]
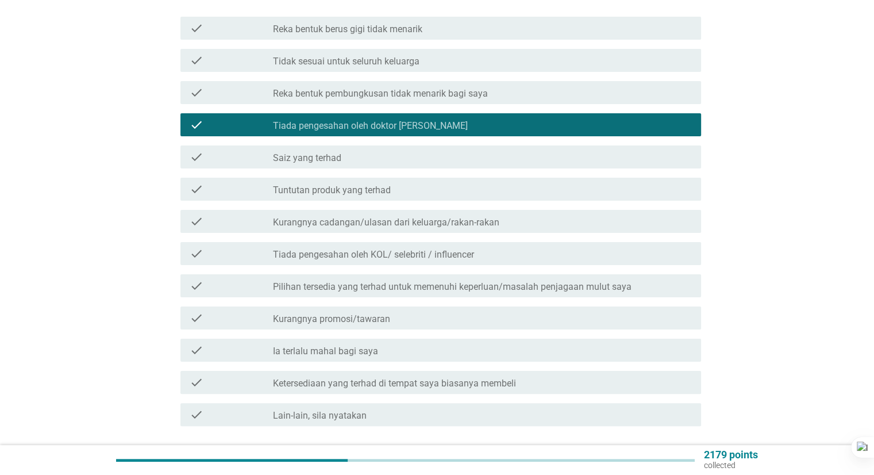
click at [326, 345] on label "Ia terlalu mahal bagi saya" at bounding box center [325, 350] width 105 height 11
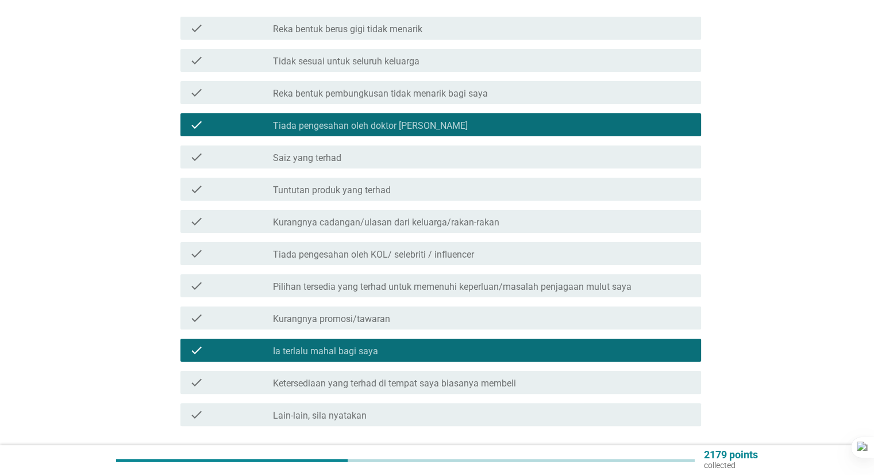
scroll to position [250, 0]
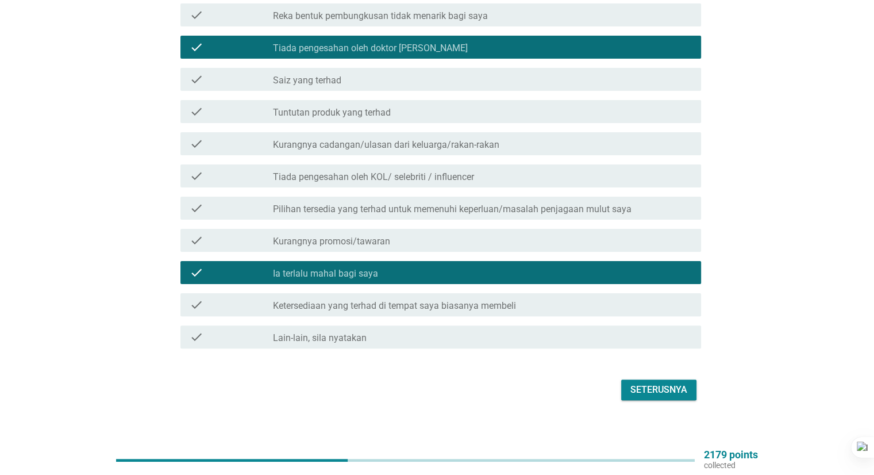
click at [656, 383] on div "Seterusnya" at bounding box center [659, 390] width 57 height 14
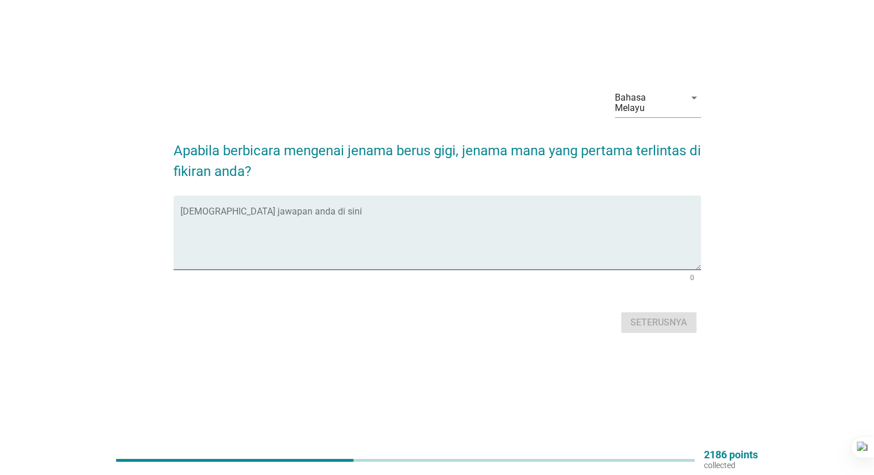
scroll to position [0, 0]
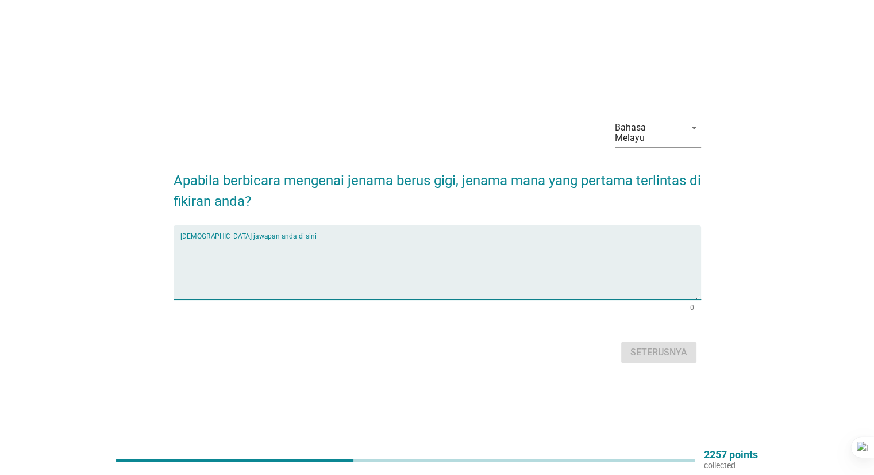
click at [269, 239] on textarea "Isikan jawapan anda di sini" at bounding box center [440, 269] width 521 height 60
type textarea "colgate"
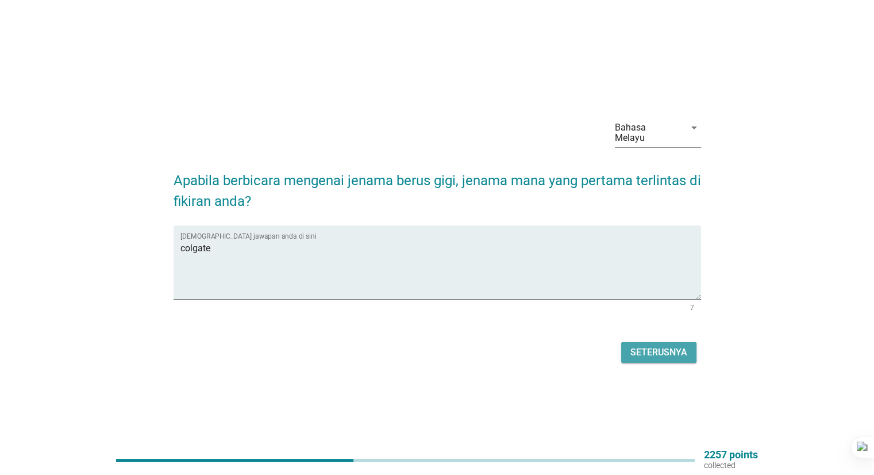
click at [670, 342] on button "Seterusnya" at bounding box center [658, 352] width 75 height 21
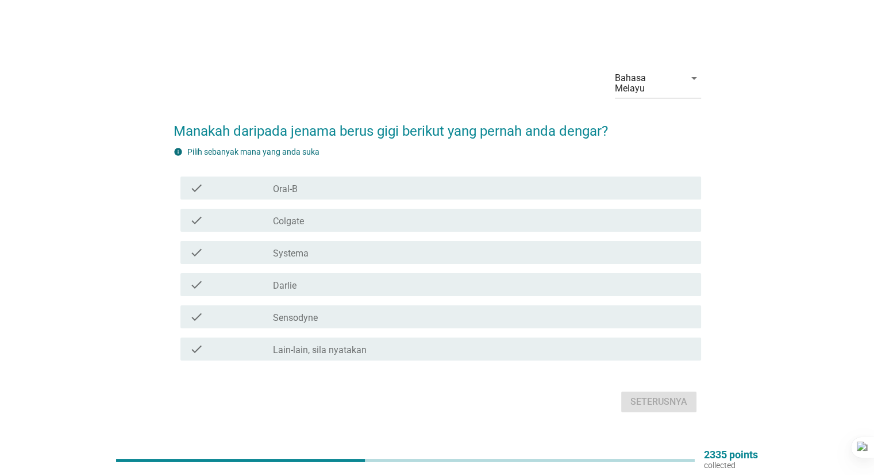
click at [329, 314] on div "check_box_outline_blank Sensodyne" at bounding box center [482, 317] width 418 height 14
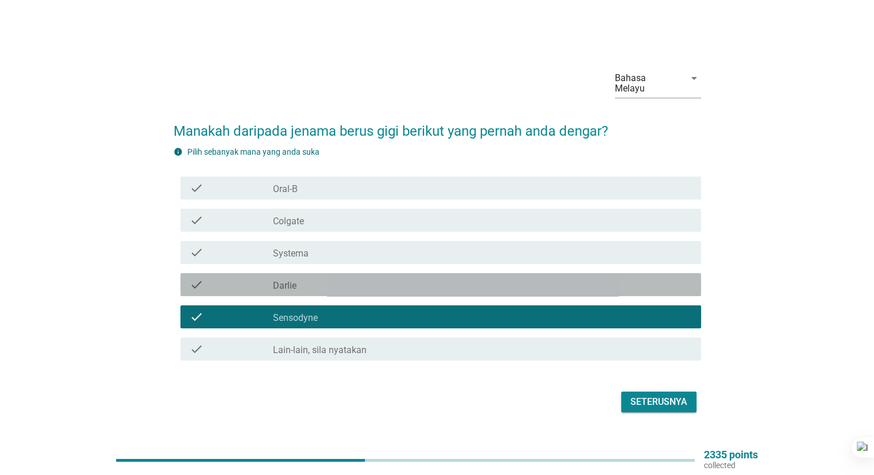
click at [336, 283] on div "check_box_outline_blank [PERSON_NAME]" at bounding box center [482, 285] width 418 height 14
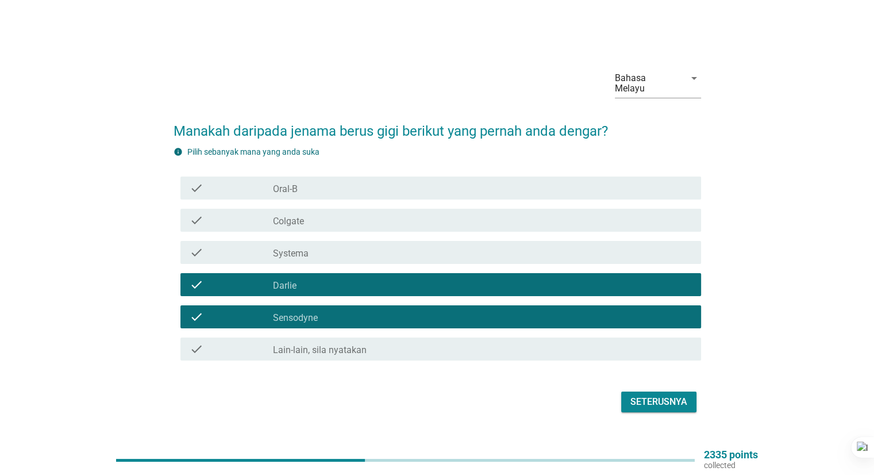
click at [359, 245] on div "check_box_outline_blank Systema" at bounding box center [482, 252] width 418 height 14
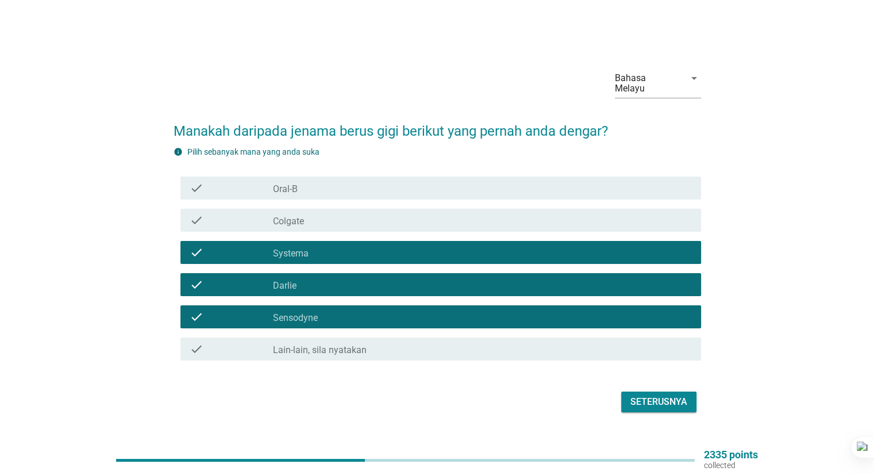
click at [375, 215] on div "check_box_outline_blank Colgate" at bounding box center [482, 220] width 418 height 14
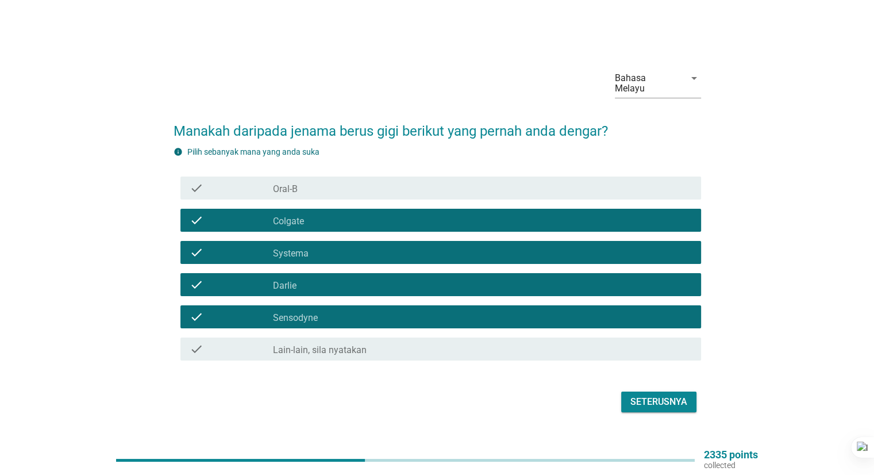
click at [354, 166] on div "info Pilih sebanyak mana yang anda suka check check_box_outline_blank Oral-B ch…" at bounding box center [438, 255] width 528 height 219
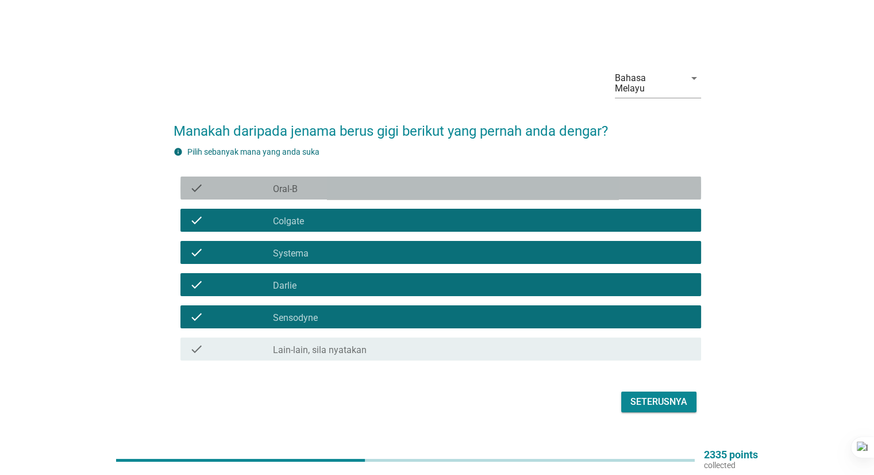
click at [365, 181] on div "check_box_outline_blank Oral-B" at bounding box center [482, 188] width 418 height 14
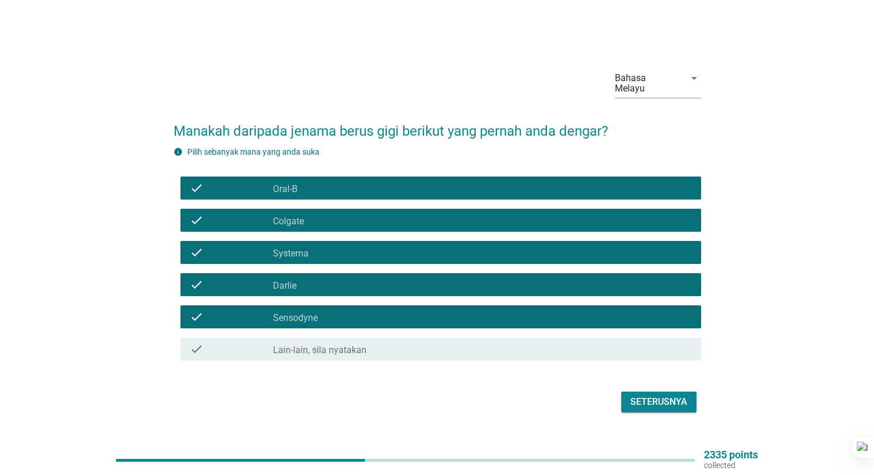
click at [313, 312] on label "Sensodyne" at bounding box center [295, 317] width 45 height 11
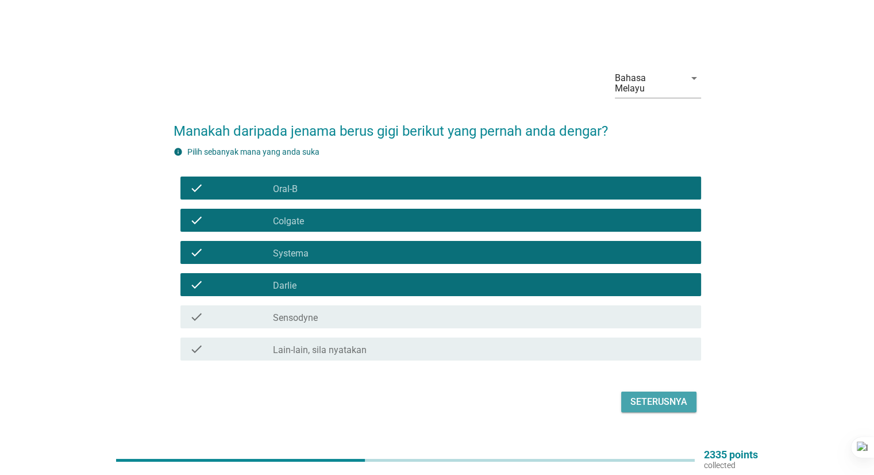
click at [657, 405] on button "Seterusnya" at bounding box center [658, 401] width 75 height 21
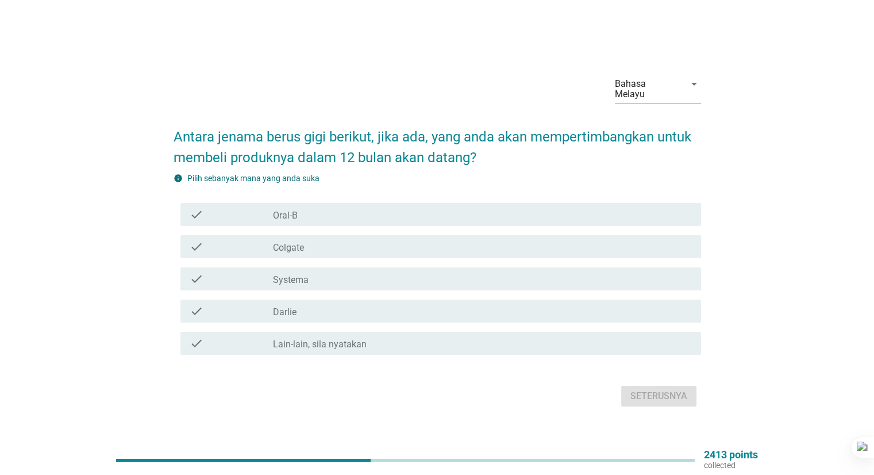
click at [308, 304] on div "check_box_outline_blank [PERSON_NAME]" at bounding box center [482, 311] width 418 height 14
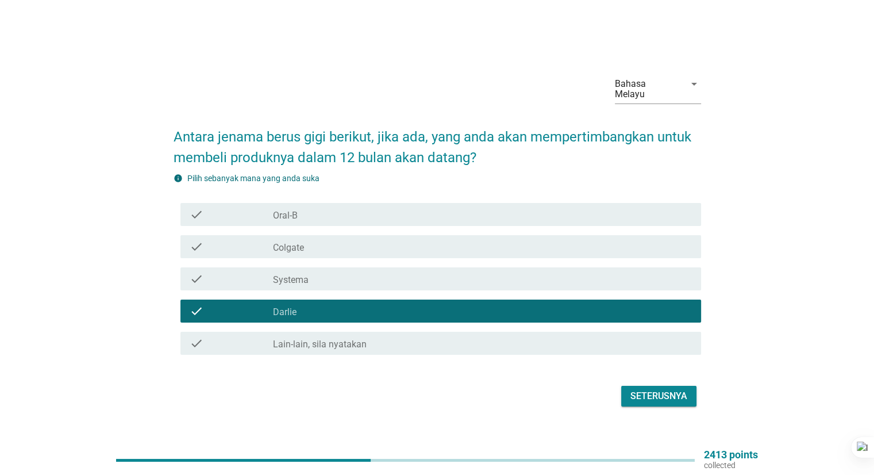
click at [359, 245] on div "check_box_outline_blank Colgate" at bounding box center [482, 247] width 418 height 14
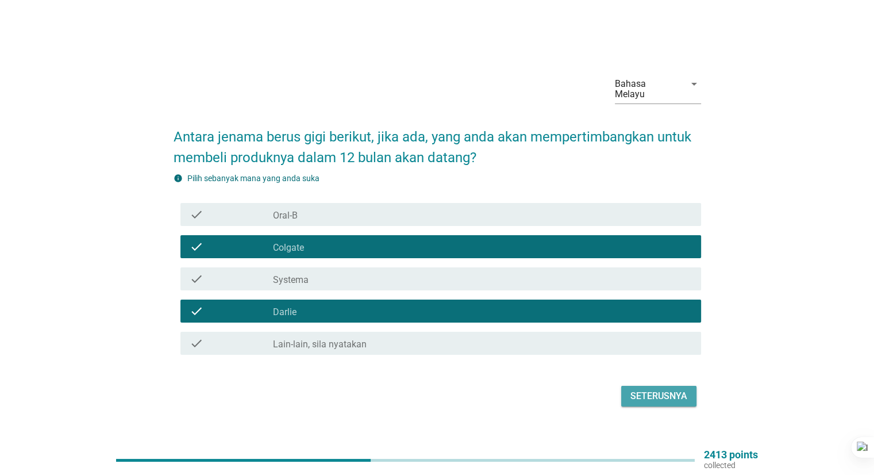
click at [666, 392] on div "Seterusnya" at bounding box center [659, 396] width 57 height 14
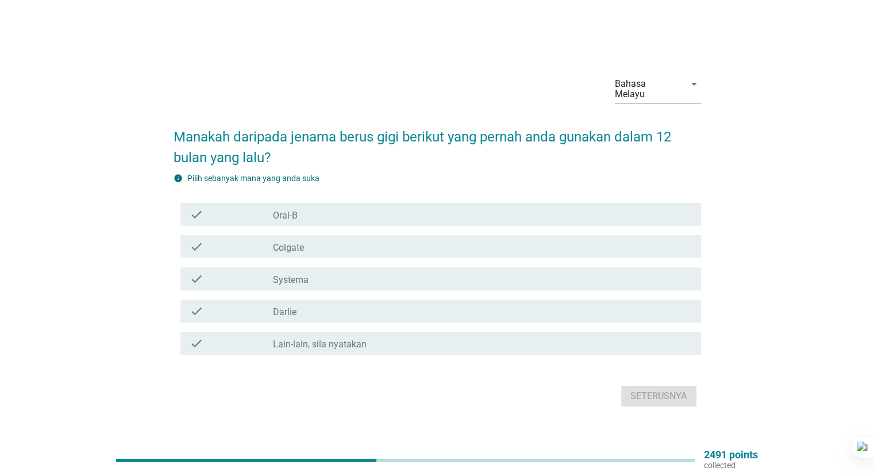
click at [302, 240] on div "check_box_outline_blank Colgate" at bounding box center [482, 247] width 418 height 14
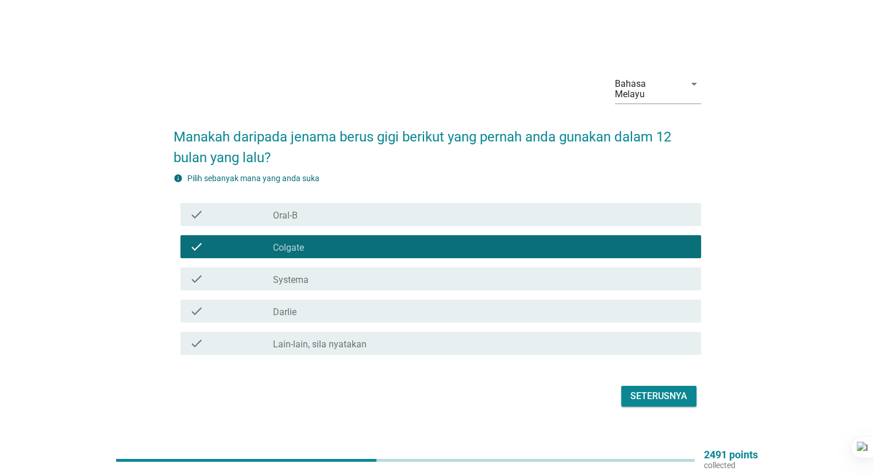
click at [655, 395] on div "Seterusnya" at bounding box center [659, 396] width 57 height 14
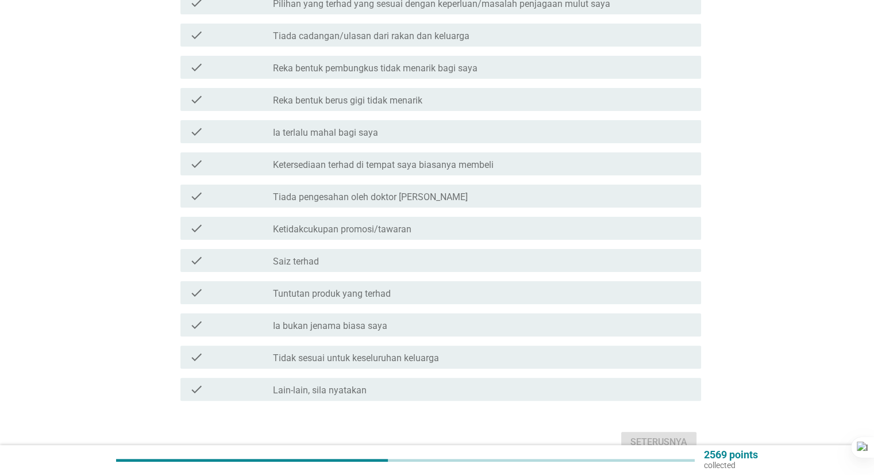
scroll to position [282, 0]
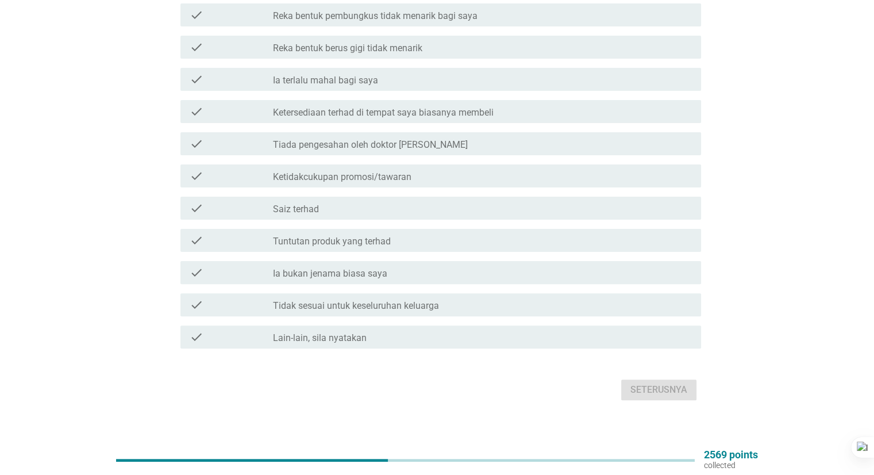
click at [381, 268] on label "Ia bukan jenama biasa saya" at bounding box center [330, 273] width 114 height 11
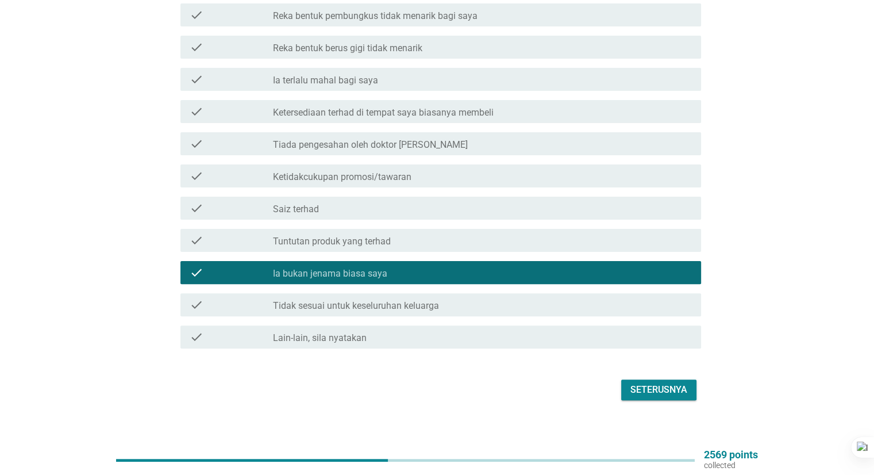
click at [640, 383] on div "Seterusnya" at bounding box center [659, 390] width 57 height 14
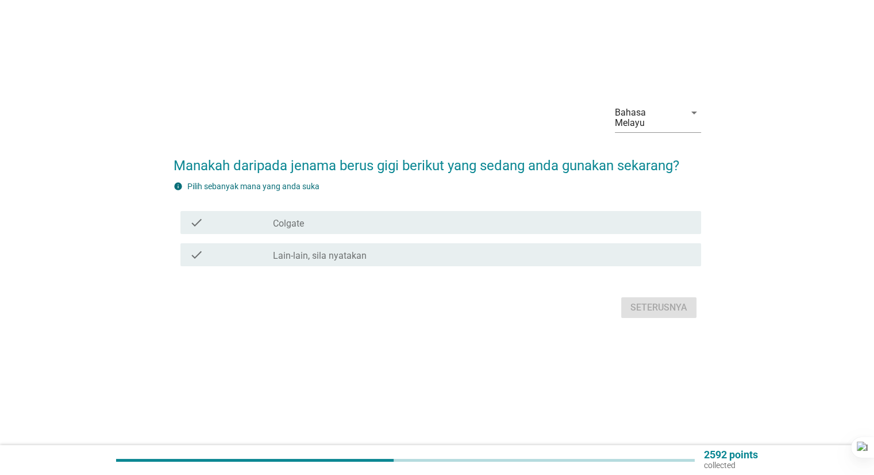
scroll to position [0, 0]
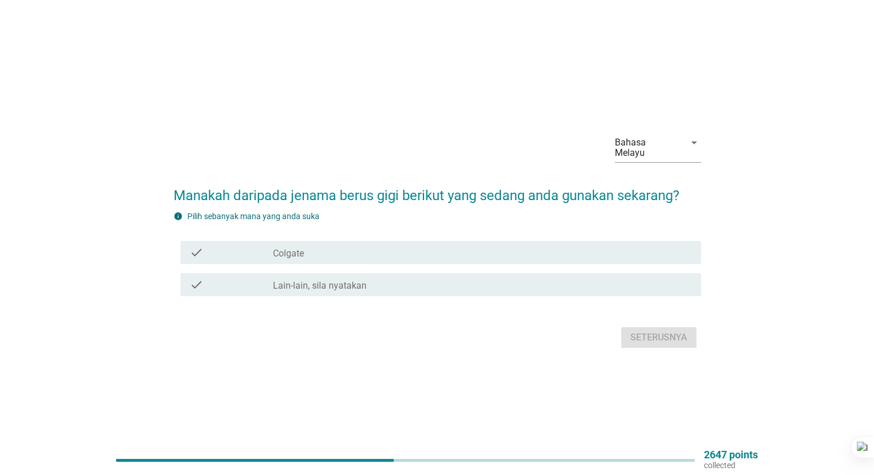
click at [311, 241] on div "check check_box_outline_blank Colgate" at bounding box center [440, 252] width 521 height 23
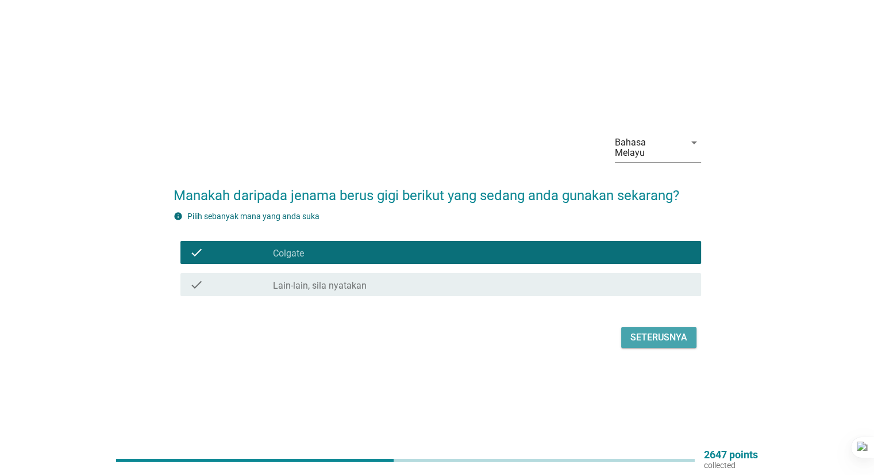
click at [656, 336] on div "Seterusnya" at bounding box center [659, 338] width 57 height 14
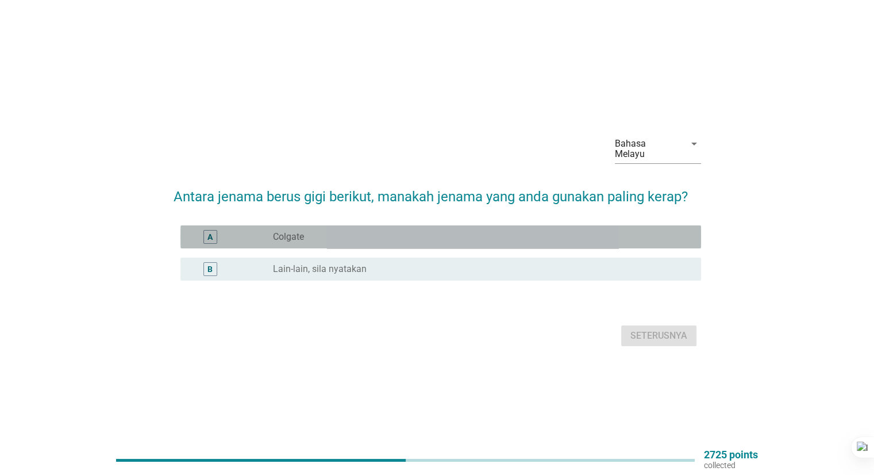
click at [392, 233] on div "radio_button_unchecked Colgate" at bounding box center [477, 236] width 409 height 11
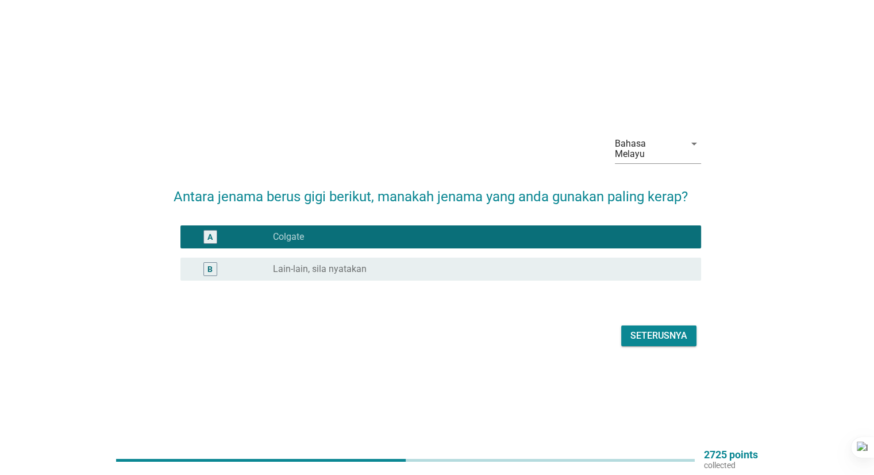
click at [661, 334] on div "Seterusnya" at bounding box center [659, 336] width 57 height 14
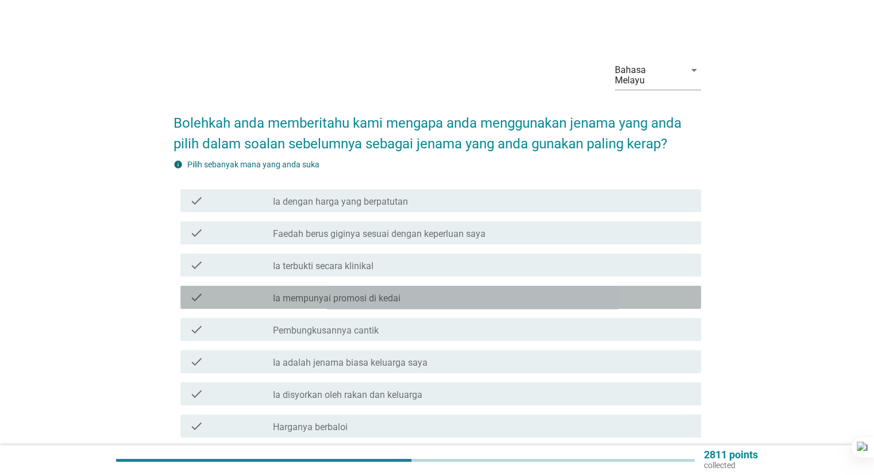
click at [422, 292] on div "check_box_outline_blank Ia mempunyai promosi di kedai" at bounding box center [482, 297] width 418 height 14
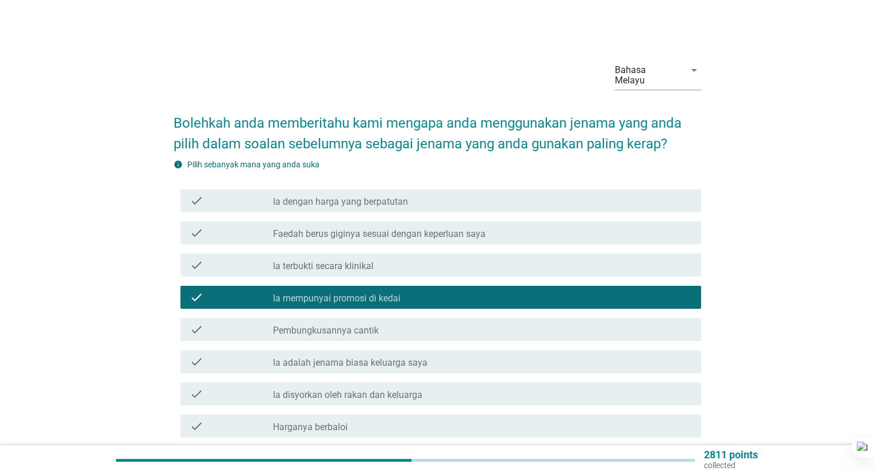
click at [497, 194] on div "check_box_outline_blank Ia dengan harga yang berpatutan" at bounding box center [482, 201] width 418 height 14
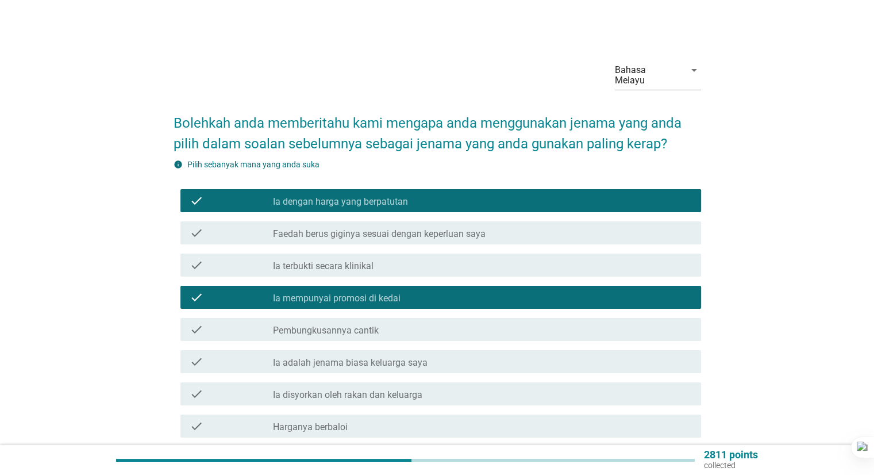
scroll to position [172, 0]
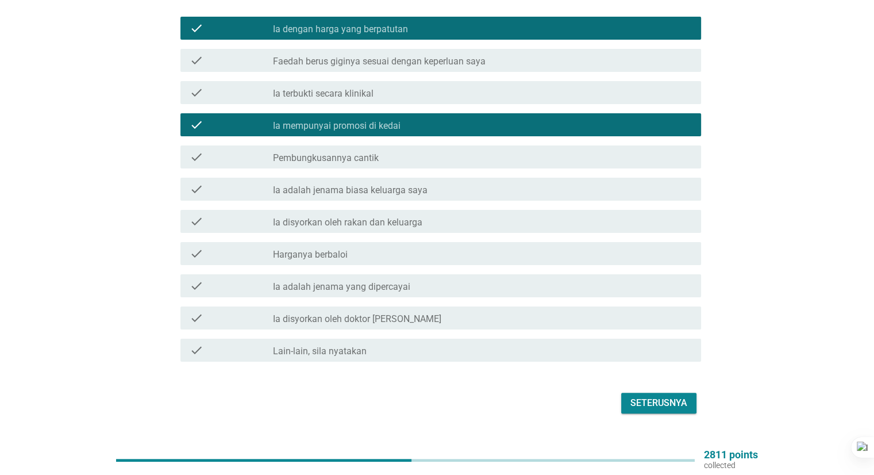
click at [657, 396] on div "Seterusnya" at bounding box center [659, 403] width 57 height 14
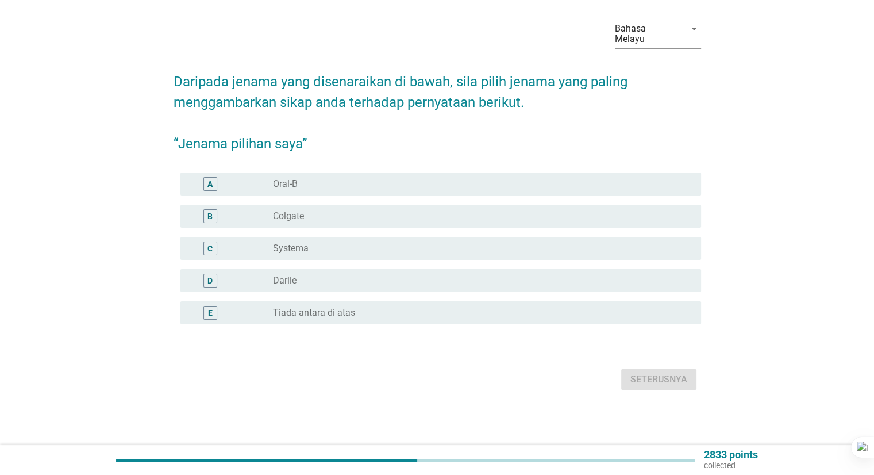
scroll to position [0, 0]
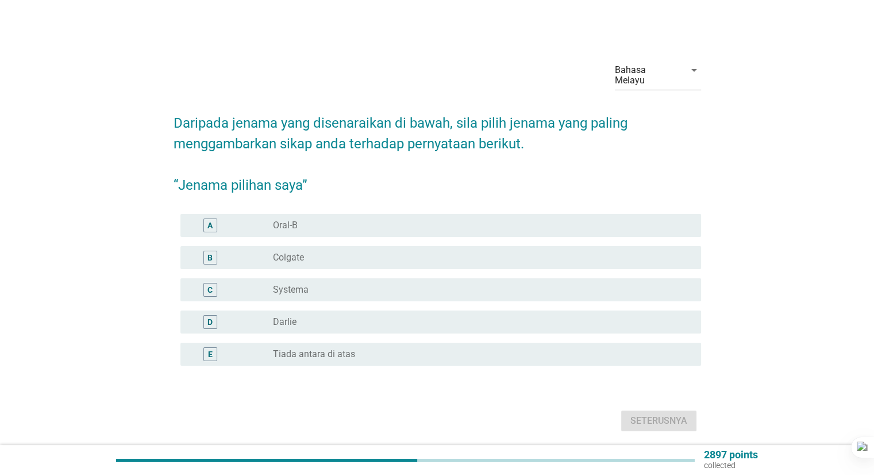
click at [366, 252] on div "radio_button_unchecked Colgate" at bounding box center [477, 257] width 409 height 11
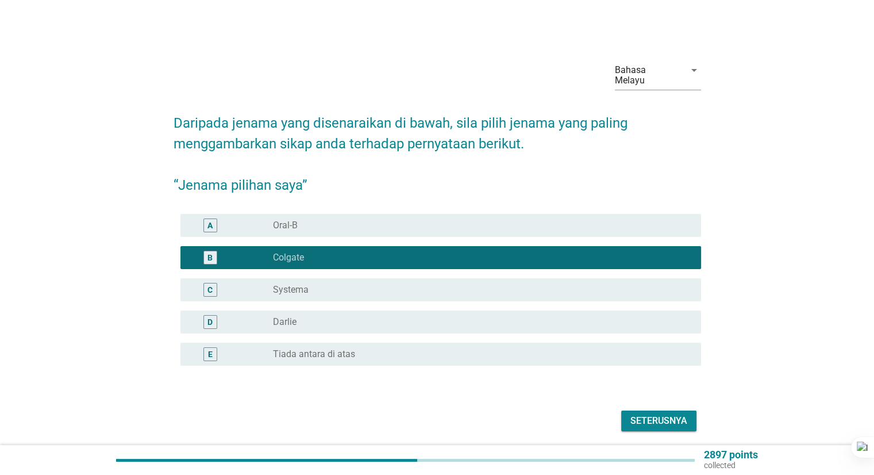
click at [338, 316] on div "radio_button_unchecked [PERSON_NAME]" at bounding box center [477, 321] width 409 height 11
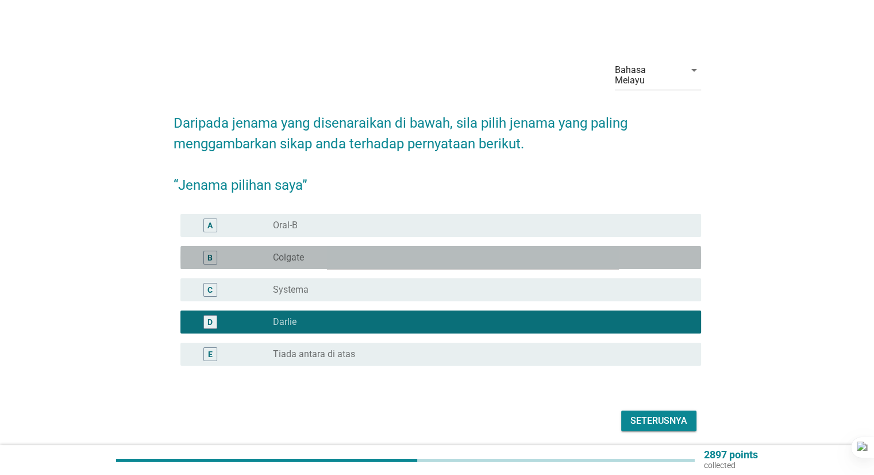
click at [394, 252] on div "radio_button_unchecked Colgate" at bounding box center [477, 257] width 409 height 11
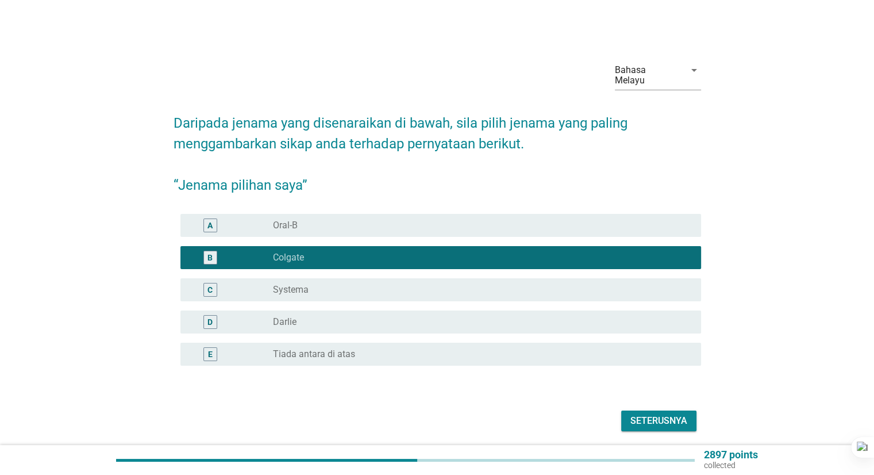
click at [641, 414] on div "Seterusnya" at bounding box center [659, 421] width 57 height 14
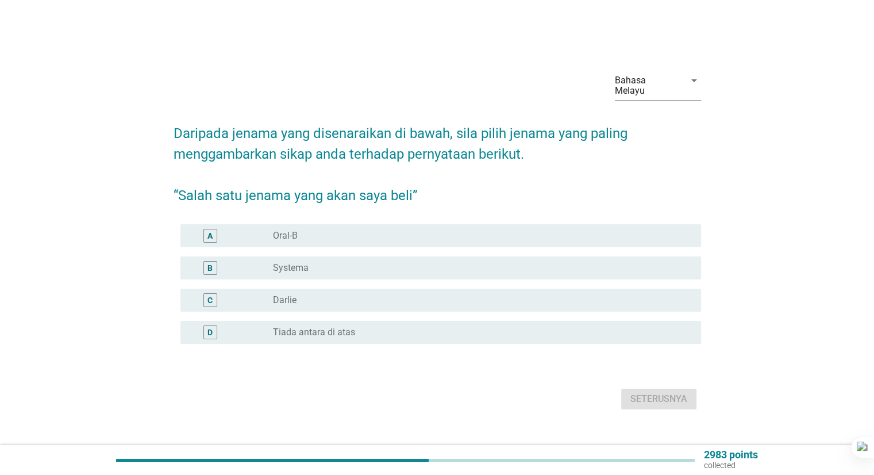
click at [374, 242] on div "A radio_button_unchecked Oral-B" at bounding box center [438, 236] width 528 height 32
click at [339, 302] on div "C radio_button_unchecked [PERSON_NAME]" at bounding box center [440, 300] width 521 height 23
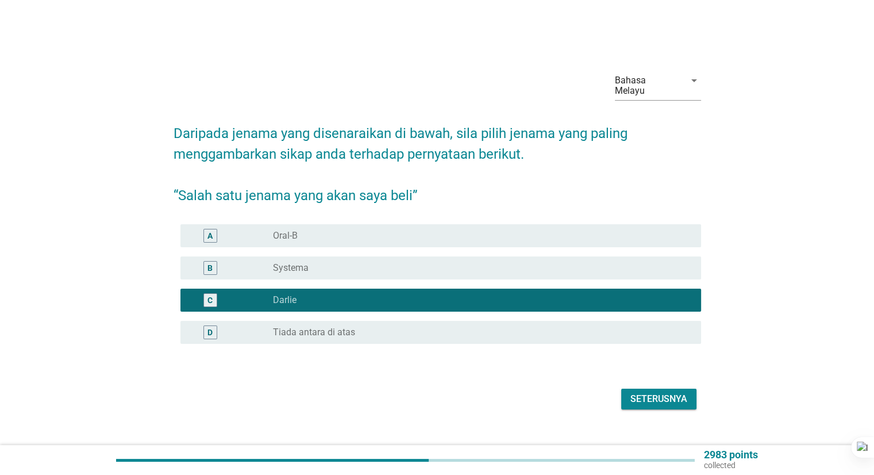
click at [392, 236] on div "radio_button_unchecked Oral-B" at bounding box center [477, 235] width 409 height 11
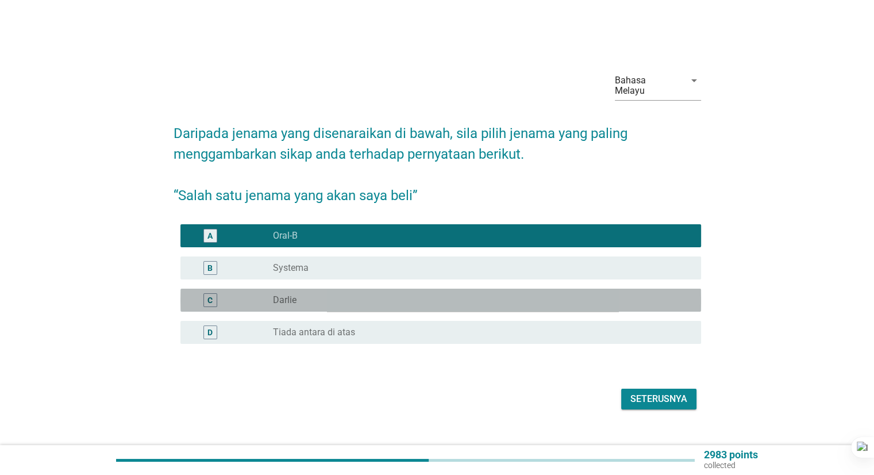
click at [339, 300] on div "radio_button_unchecked [PERSON_NAME]" at bounding box center [477, 299] width 409 height 11
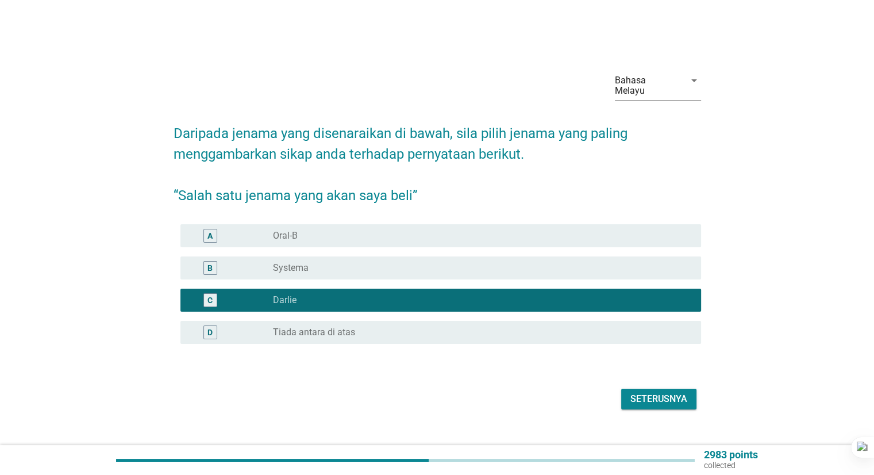
click at [659, 396] on div "Seterusnya" at bounding box center [659, 399] width 57 height 14
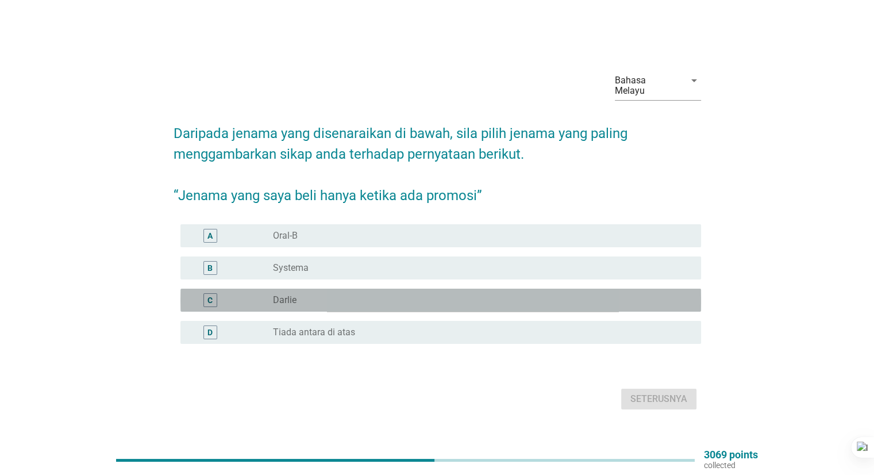
click at [362, 296] on div "radio_button_unchecked [PERSON_NAME]" at bounding box center [477, 299] width 409 height 11
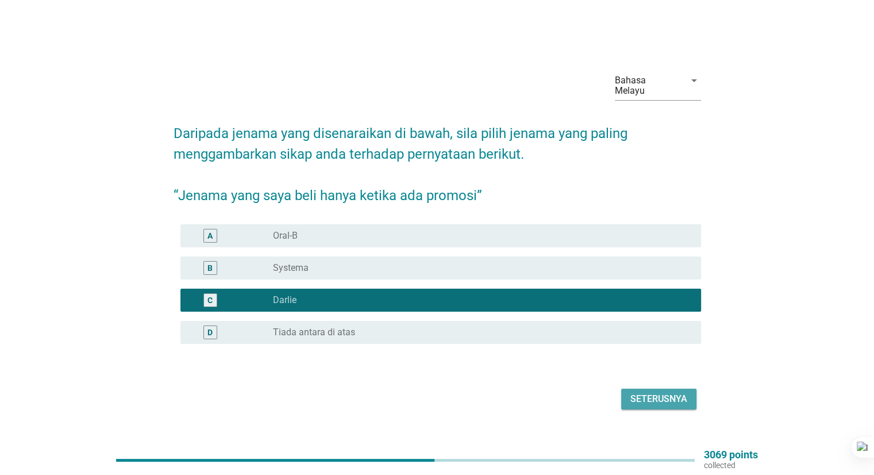
click at [674, 396] on div "Seterusnya" at bounding box center [659, 399] width 57 height 14
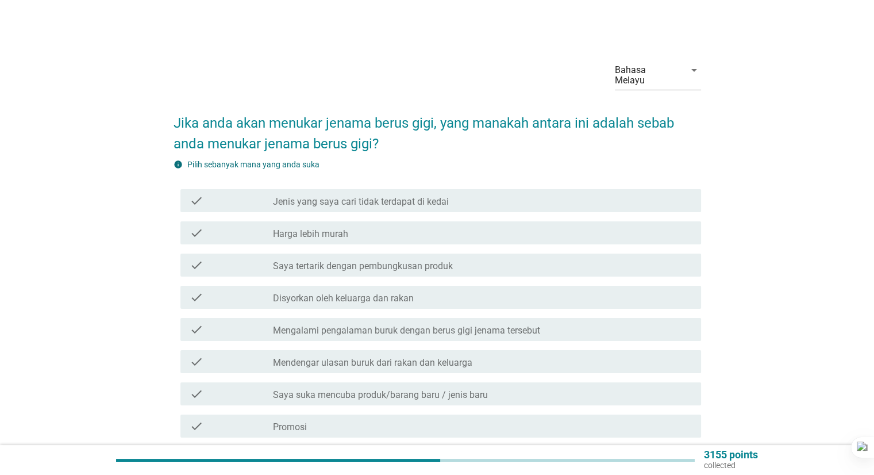
click at [383, 221] on div "check check_box_outline_blank Harga lebih murah" at bounding box center [440, 232] width 521 height 23
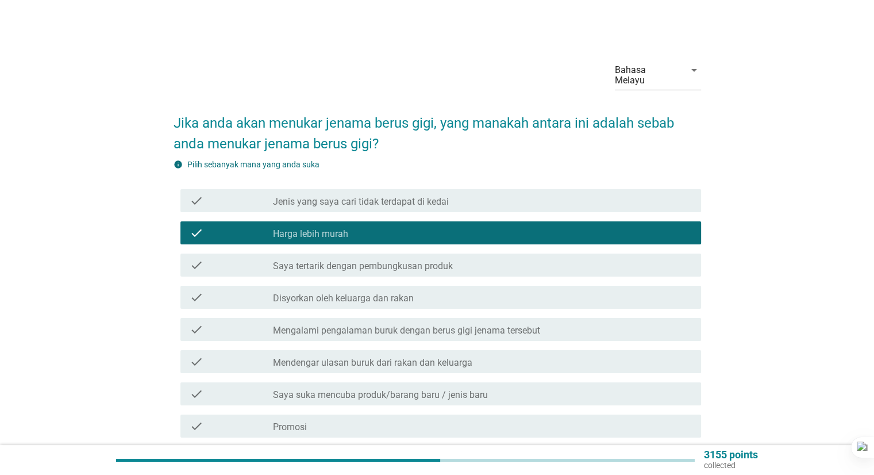
scroll to position [57, 0]
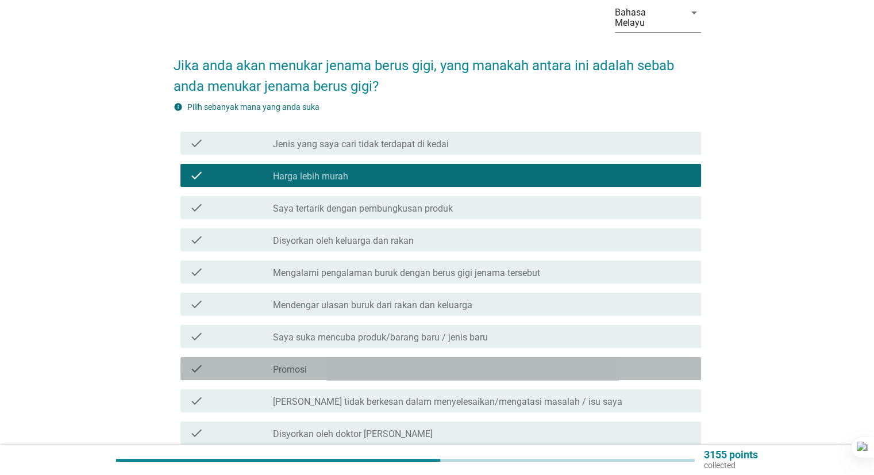
click at [519, 362] on div "check_box_outline_blank Promosi" at bounding box center [482, 369] width 418 height 14
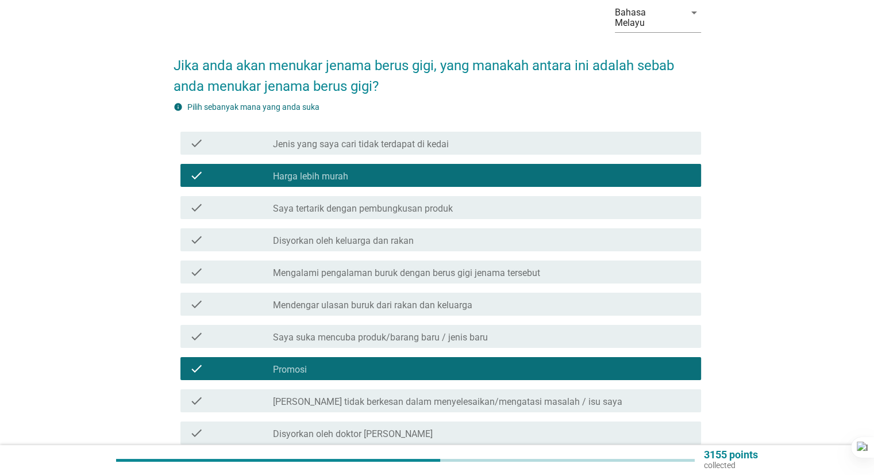
scroll to position [250, 0]
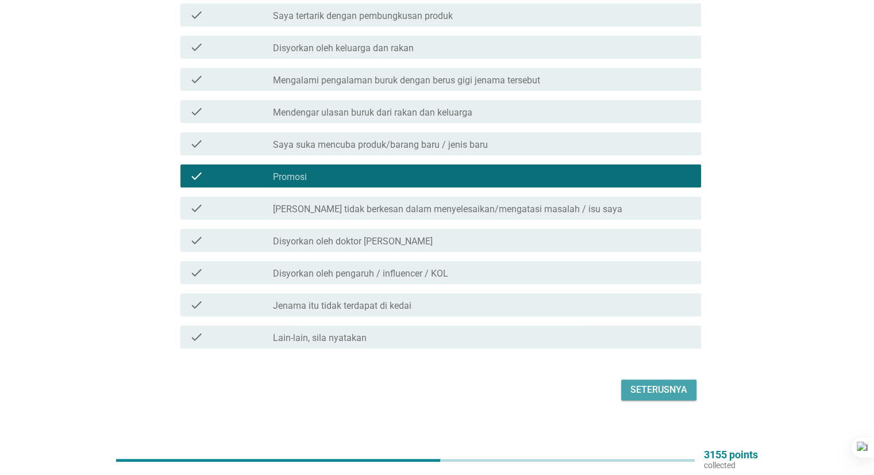
click at [673, 383] on div "Seterusnya" at bounding box center [659, 390] width 57 height 14
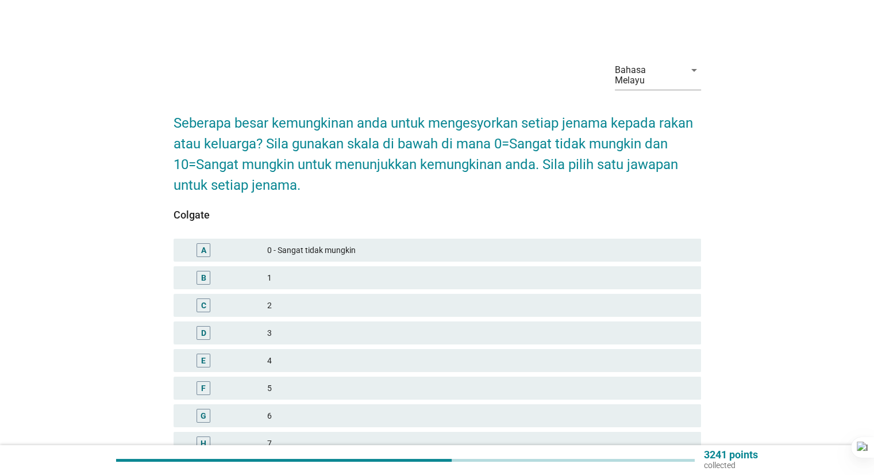
scroll to position [115, 0]
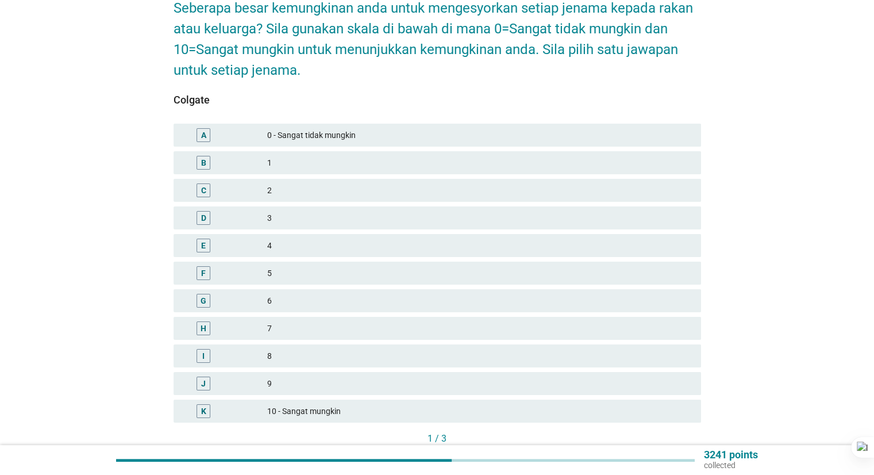
click at [255, 321] on div "H" at bounding box center [225, 328] width 85 height 14
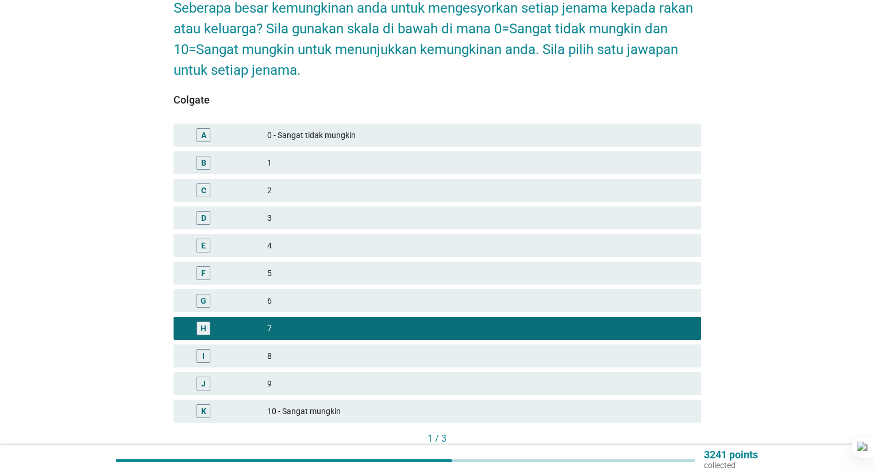
scroll to position [180, 0]
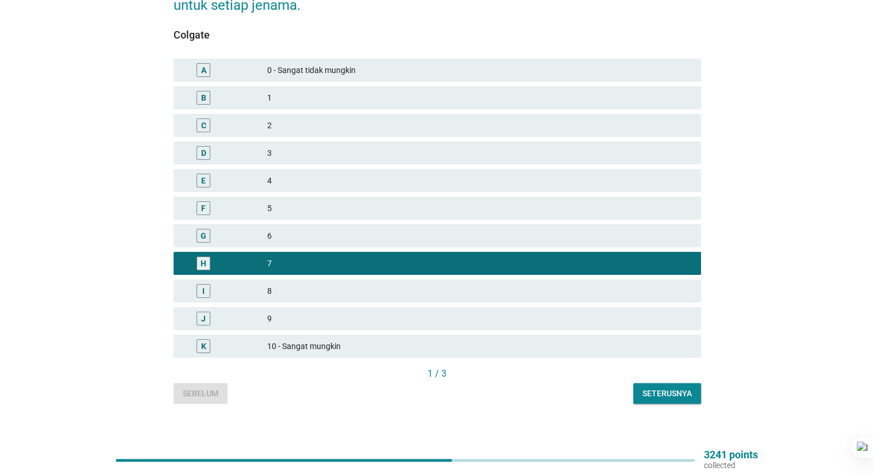
click at [683, 389] on button "Seterusnya" at bounding box center [667, 393] width 68 height 21
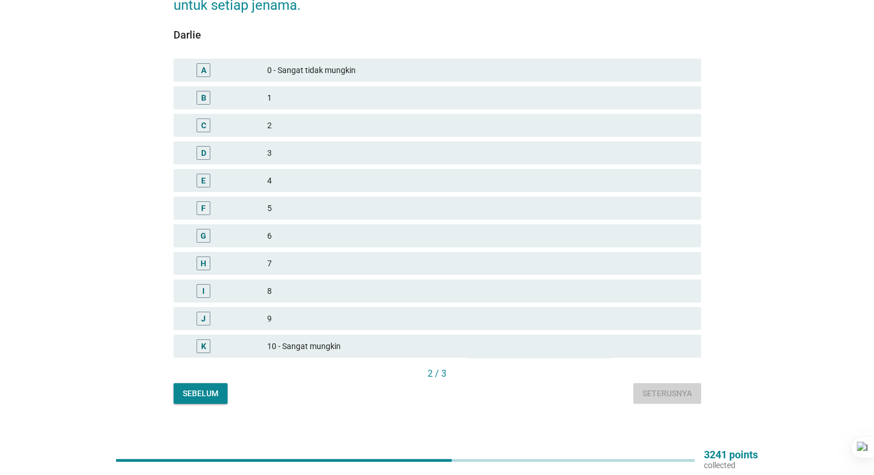
scroll to position [0, 0]
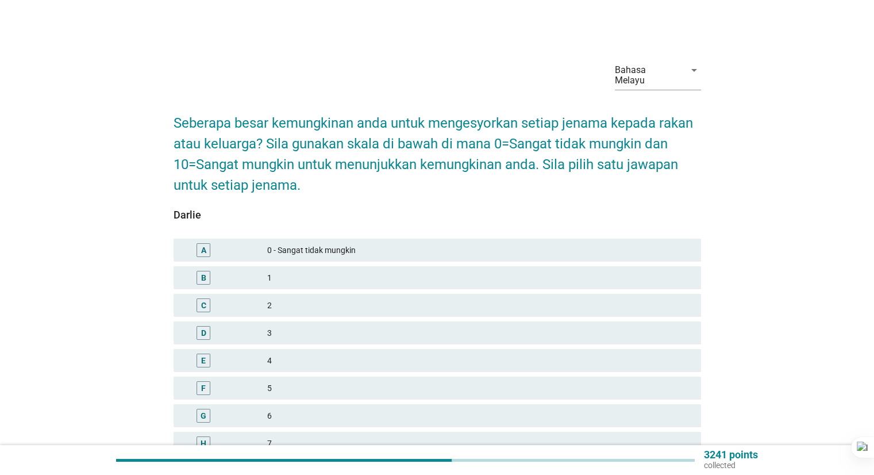
click at [283, 382] on div "5" at bounding box center [479, 388] width 424 height 14
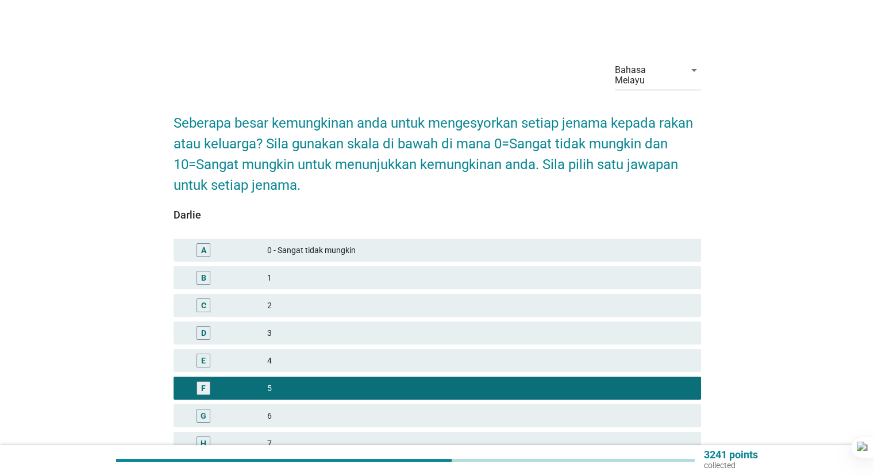
scroll to position [180, 0]
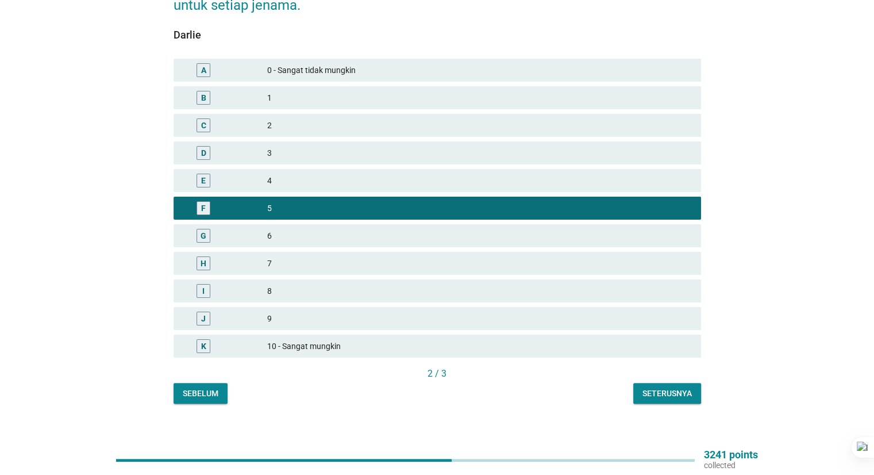
click at [640, 383] on button "Seterusnya" at bounding box center [667, 393] width 68 height 21
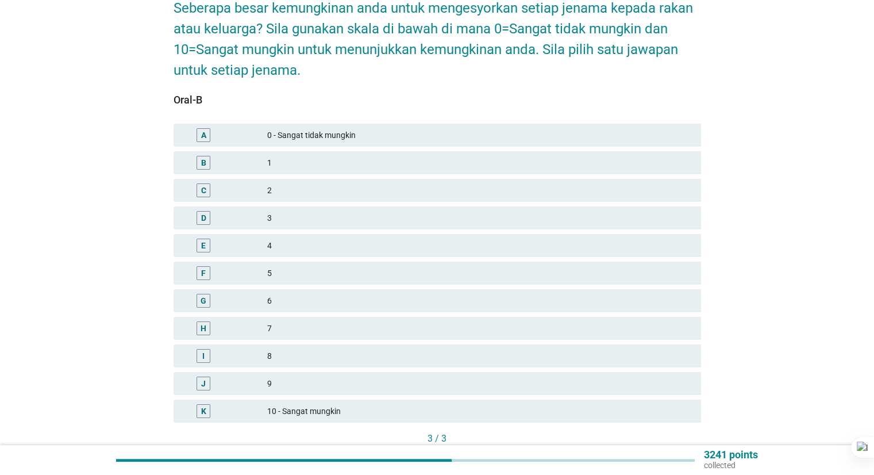
scroll to position [172, 0]
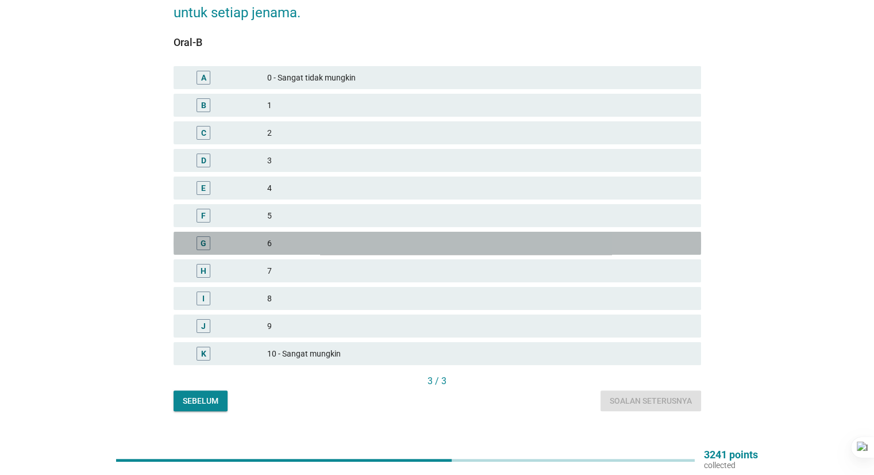
click at [300, 236] on div "6" at bounding box center [479, 243] width 424 height 14
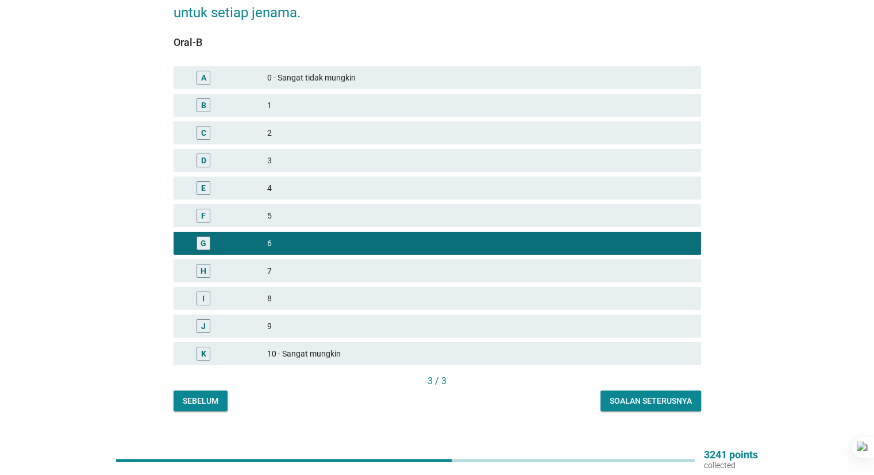
click at [632, 395] on div "Soalan seterusnya" at bounding box center [651, 401] width 82 height 12
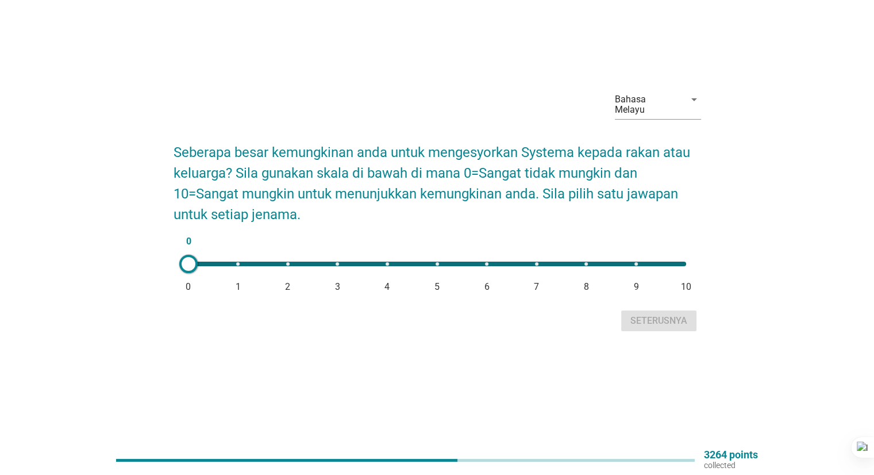
scroll to position [0, 0]
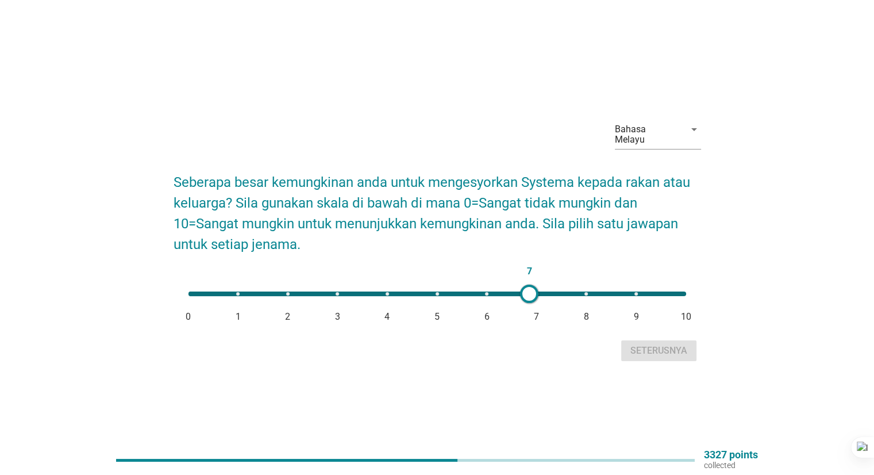
type input "6"
drag, startPoint x: 183, startPoint y: 289, endPoint x: 486, endPoint y: 289, distance: 302.9
click at [486, 289] on div at bounding box center [487, 294] width 18 height 18
click at [662, 344] on div "Seterusnya" at bounding box center [659, 351] width 57 height 14
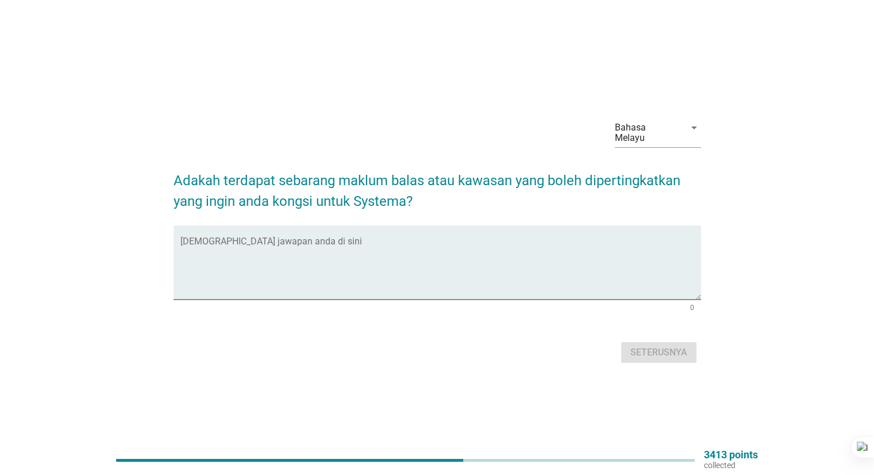
click at [152, 239] on div "Bahasa Melayu arrow_drop_down Adakah terdapat sebarang maklum balas atau kawasa…" at bounding box center [437, 237] width 819 height 275
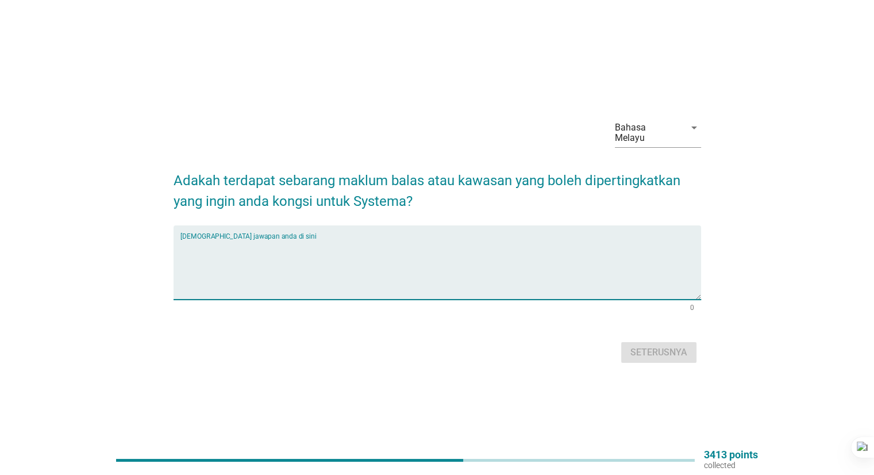
click at [222, 242] on textarea "Isikan jawapan anda di sini" at bounding box center [440, 269] width 521 height 60
type textarea "tiada"
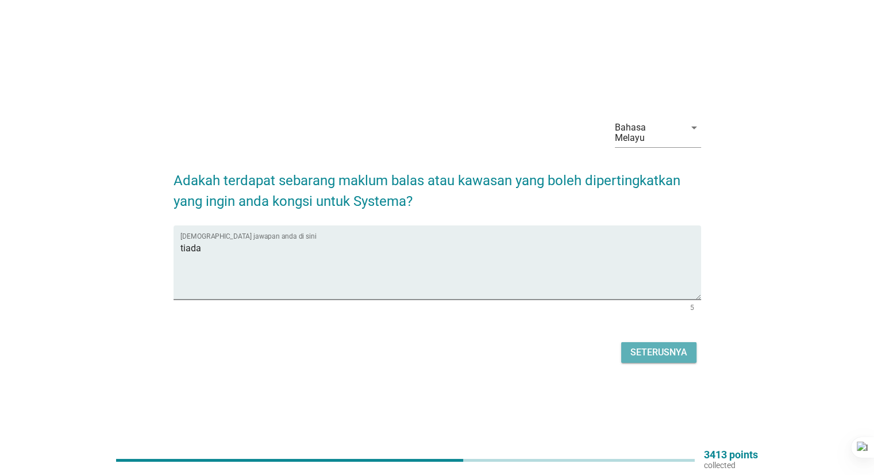
click at [664, 346] on div "Seterusnya" at bounding box center [659, 352] width 57 height 14
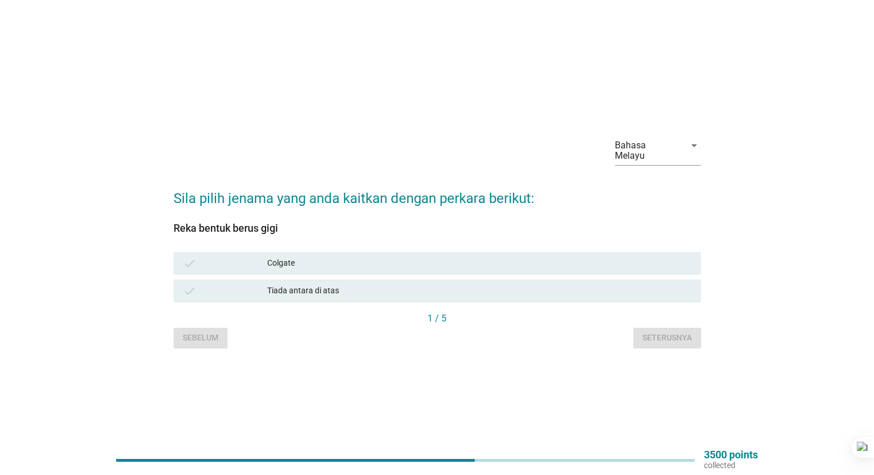
click at [506, 270] on div "check Colgate" at bounding box center [437, 263] width 532 height 28
click at [518, 256] on div "Colgate" at bounding box center [479, 263] width 424 height 14
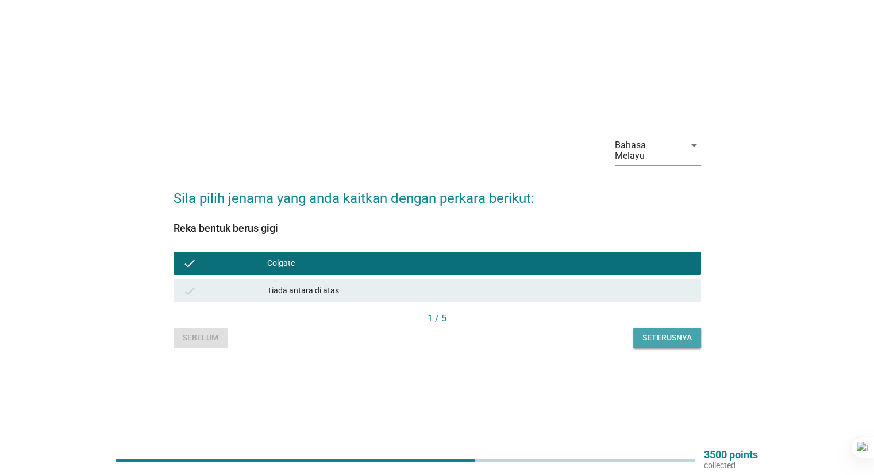
click at [674, 337] on div "Seterusnya" at bounding box center [667, 338] width 49 height 12
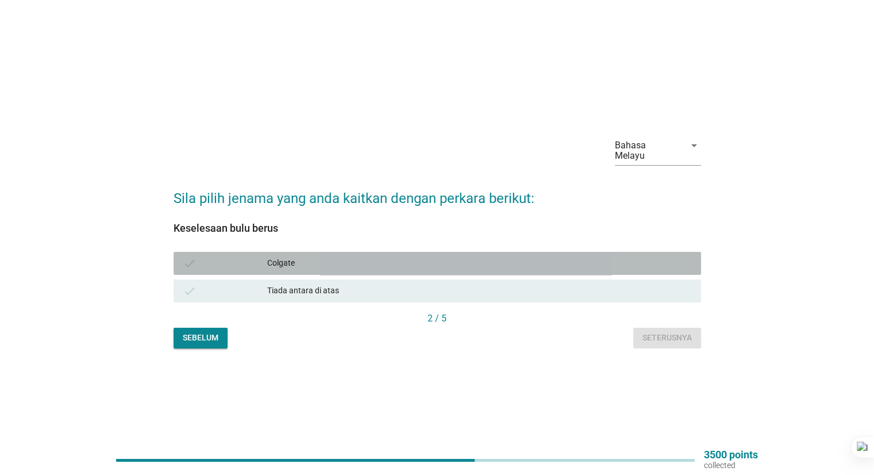
click at [464, 267] on div "check Colgate" at bounding box center [438, 263] width 528 height 23
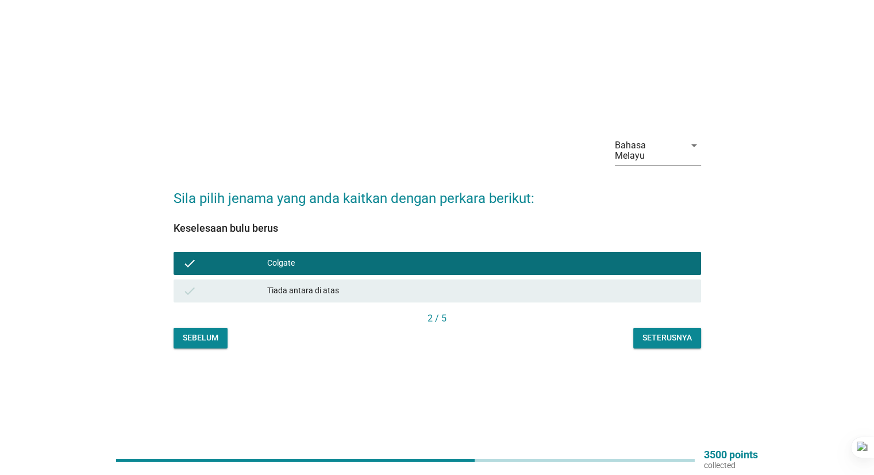
click at [662, 332] on div "Seterusnya" at bounding box center [667, 338] width 49 height 12
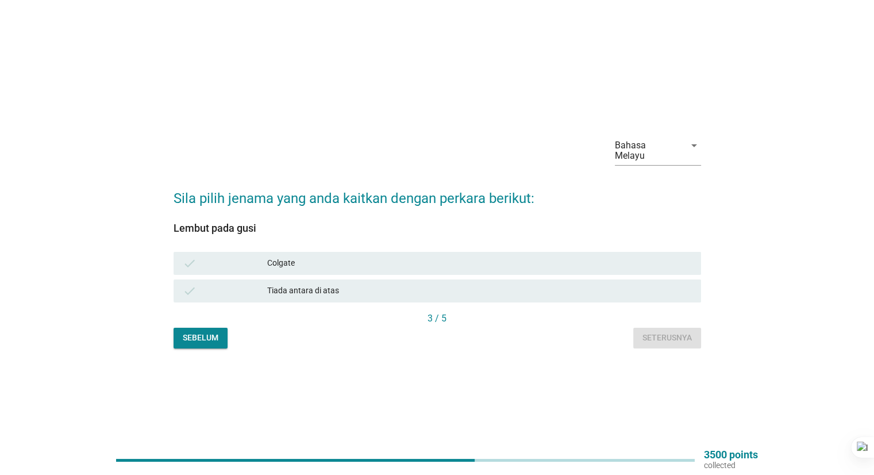
click at [451, 259] on div "Colgate" at bounding box center [479, 263] width 424 height 14
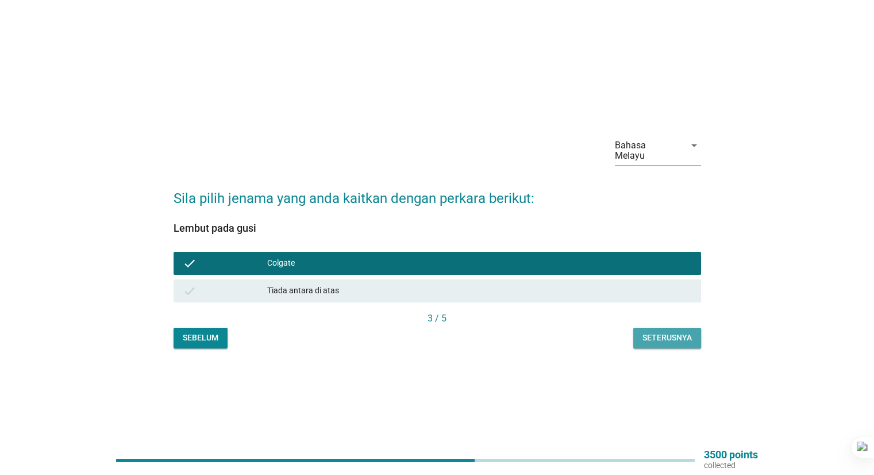
click at [669, 334] on div "Seterusnya" at bounding box center [667, 338] width 49 height 12
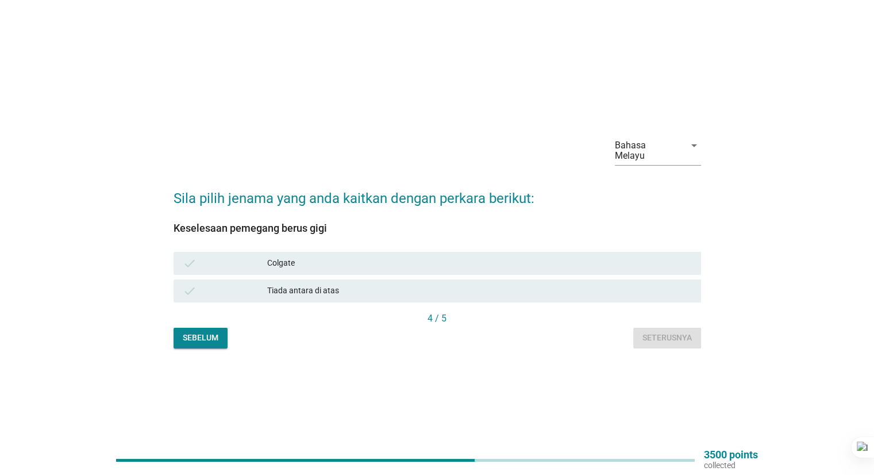
click at [339, 256] on div "Colgate" at bounding box center [479, 263] width 424 height 14
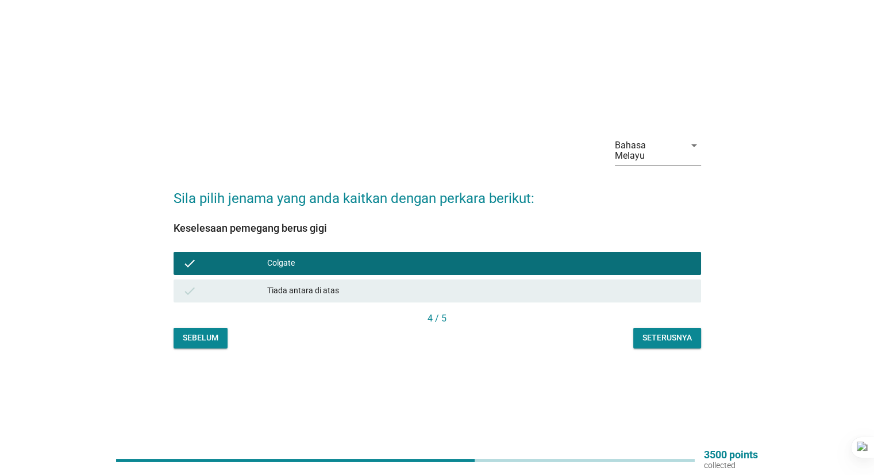
click at [643, 332] on div "Seterusnya" at bounding box center [667, 338] width 49 height 12
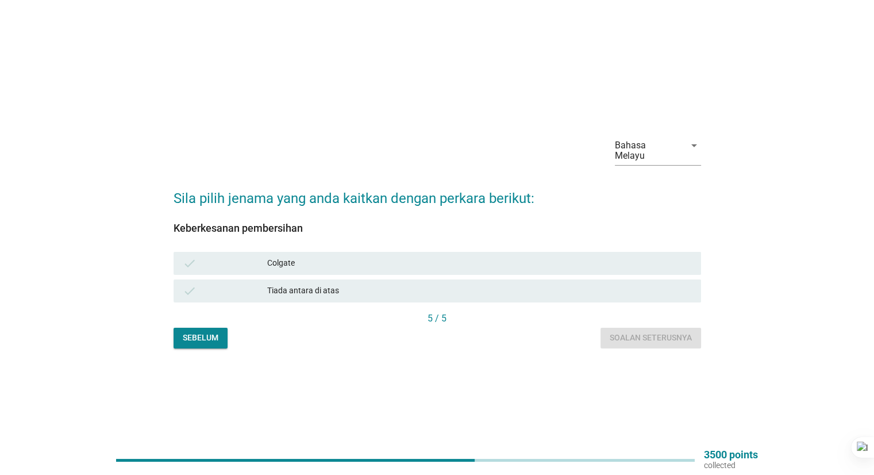
click at [380, 252] on div "check Colgate" at bounding box center [438, 263] width 528 height 23
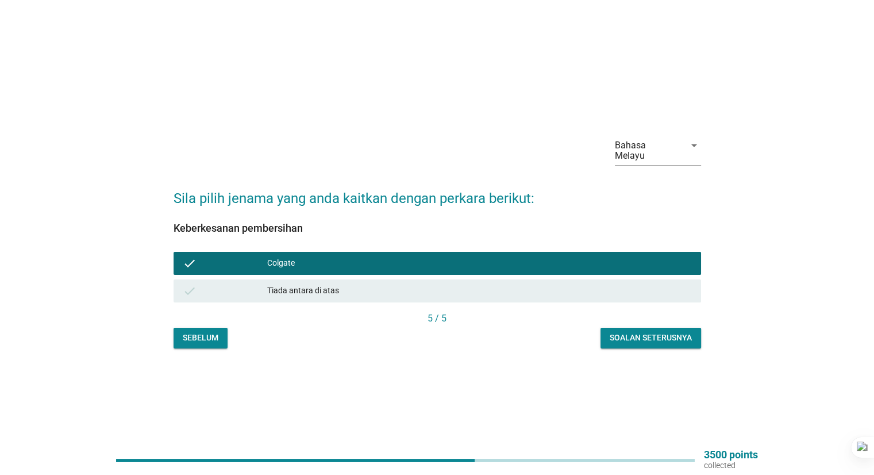
click at [656, 333] on div "Soalan seterusnya" at bounding box center [651, 338] width 82 height 12
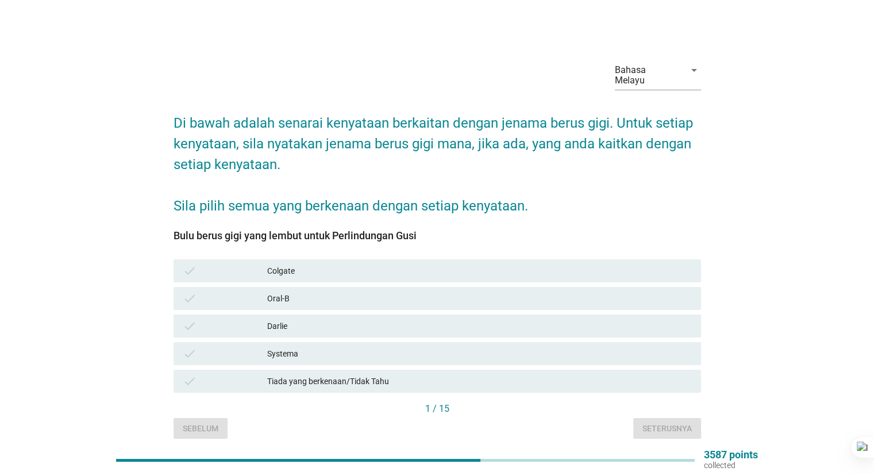
click at [309, 319] on div "Darlie" at bounding box center [479, 326] width 424 height 14
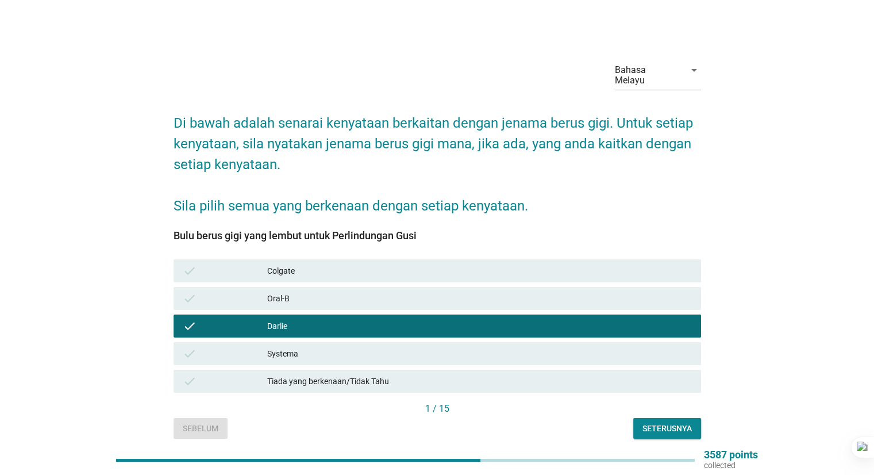
click at [373, 264] on div "Colgate" at bounding box center [479, 271] width 424 height 14
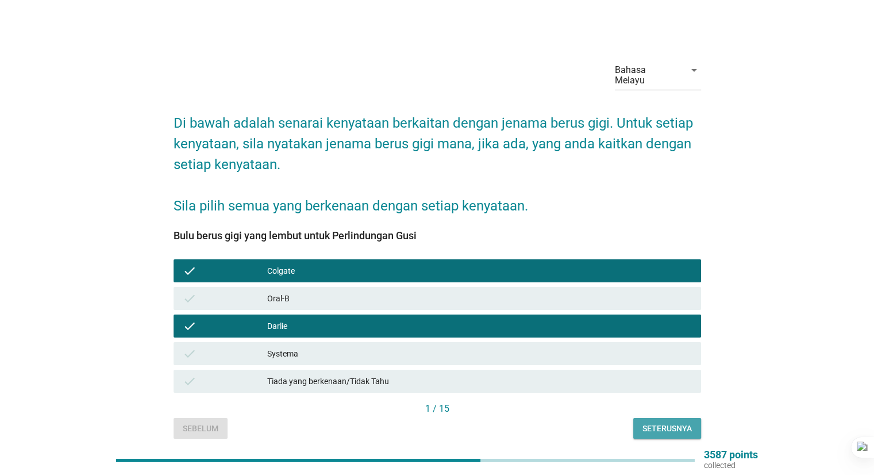
click at [675, 422] on div "Seterusnya" at bounding box center [667, 428] width 49 height 12
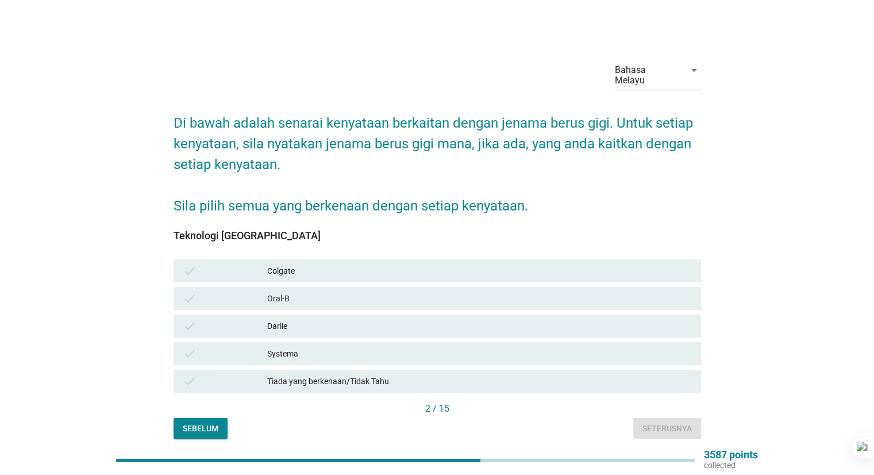
click at [336, 319] on div "Darlie" at bounding box center [479, 326] width 424 height 14
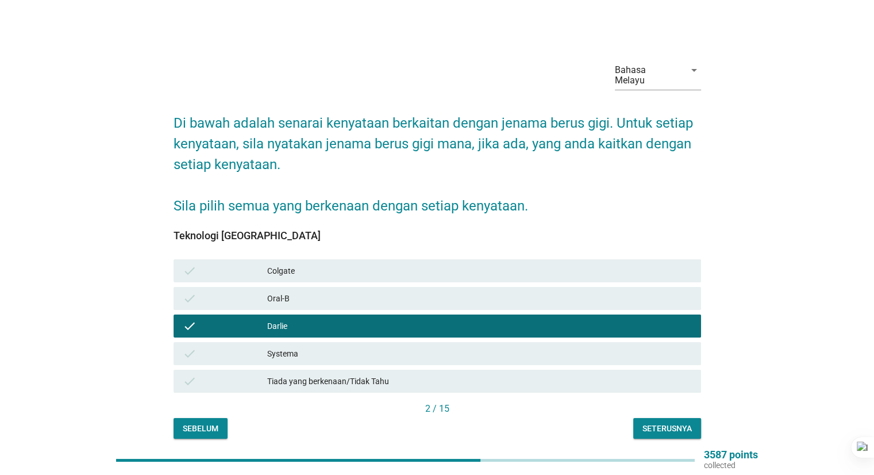
click at [377, 264] on div "Colgate" at bounding box center [479, 271] width 424 height 14
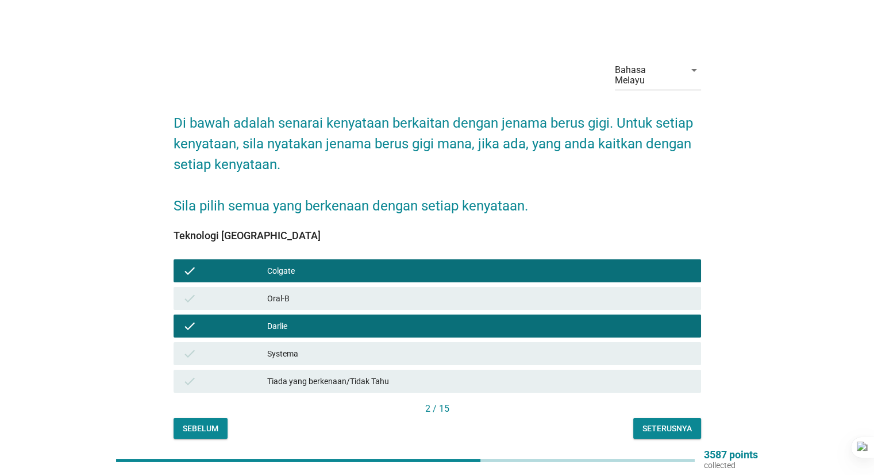
click at [347, 291] on div "Oral-B" at bounding box center [479, 298] width 424 height 14
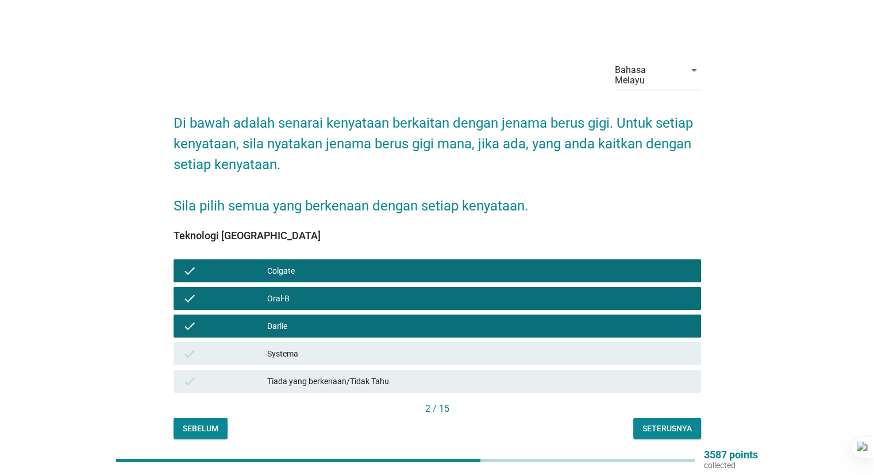
click at [344, 347] on div "Systema" at bounding box center [479, 354] width 424 height 14
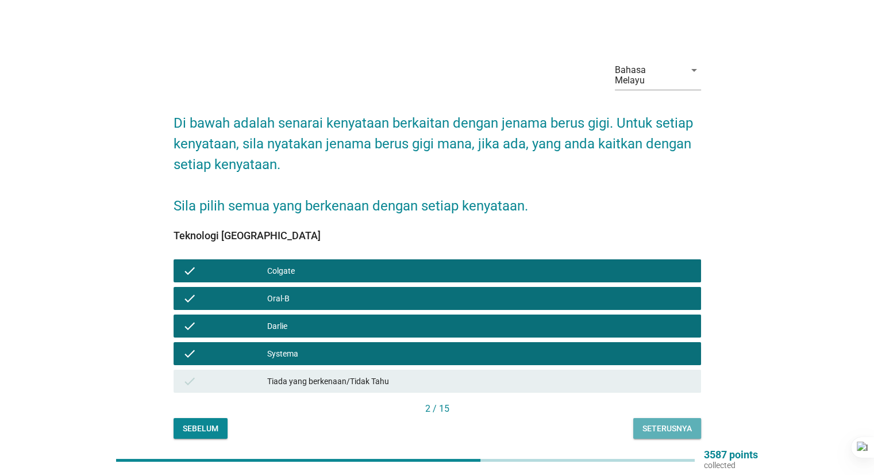
click at [667, 423] on div "Seterusnya" at bounding box center [667, 428] width 49 height 12
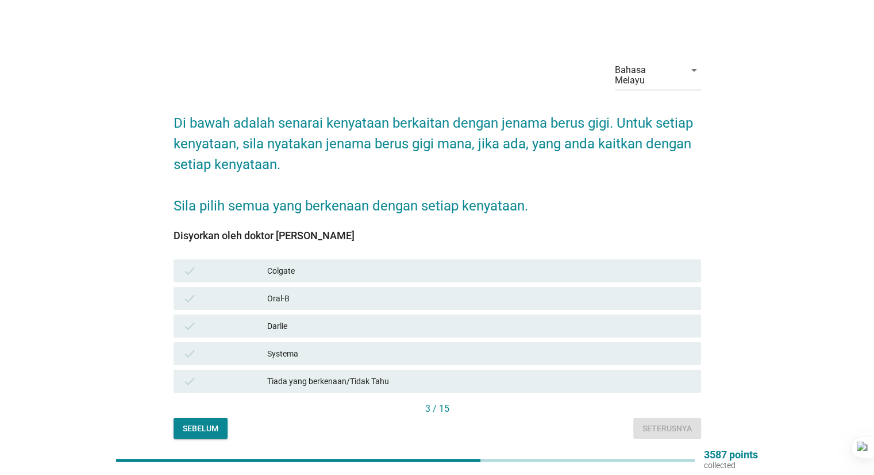
click at [390, 354] on div "check Systema" at bounding box center [438, 353] width 528 height 23
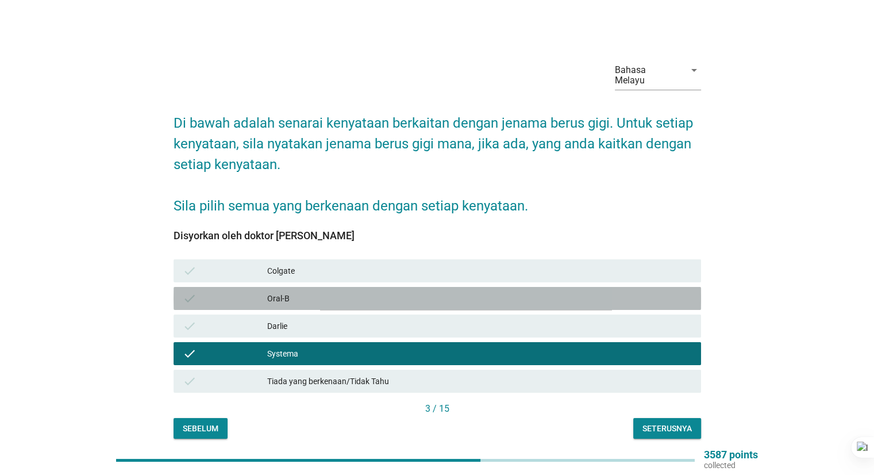
click at [428, 291] on div "Oral-B" at bounding box center [479, 298] width 424 height 14
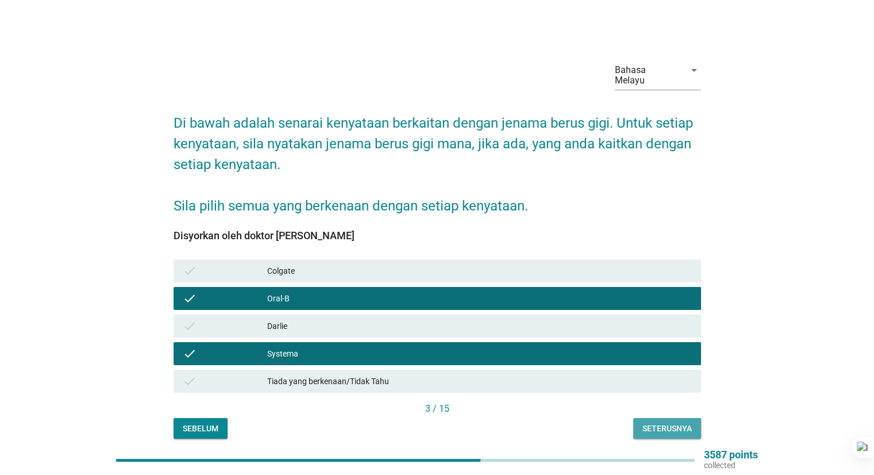
click at [662, 422] on div "Seterusnya" at bounding box center [667, 428] width 49 height 12
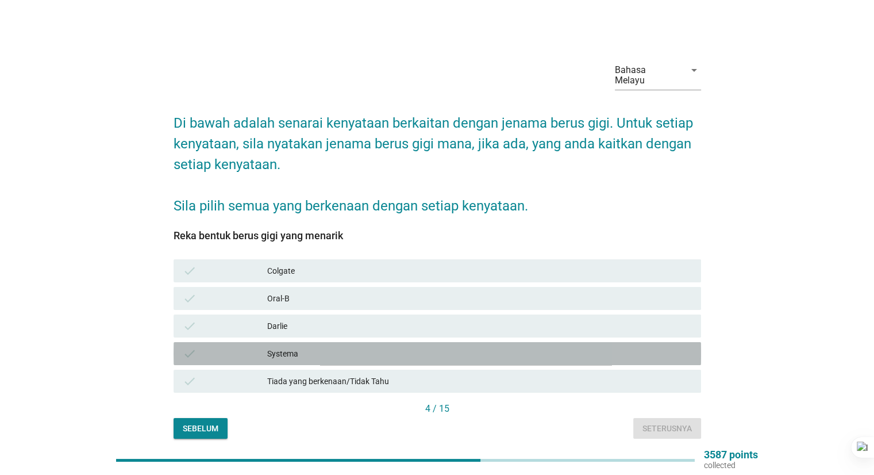
click at [365, 347] on div "Systema" at bounding box center [479, 354] width 424 height 14
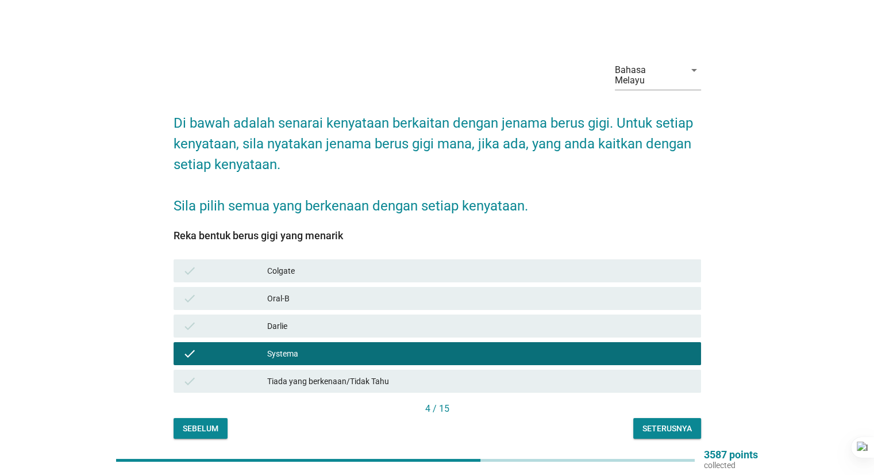
click at [399, 291] on div "Oral-B" at bounding box center [479, 298] width 424 height 14
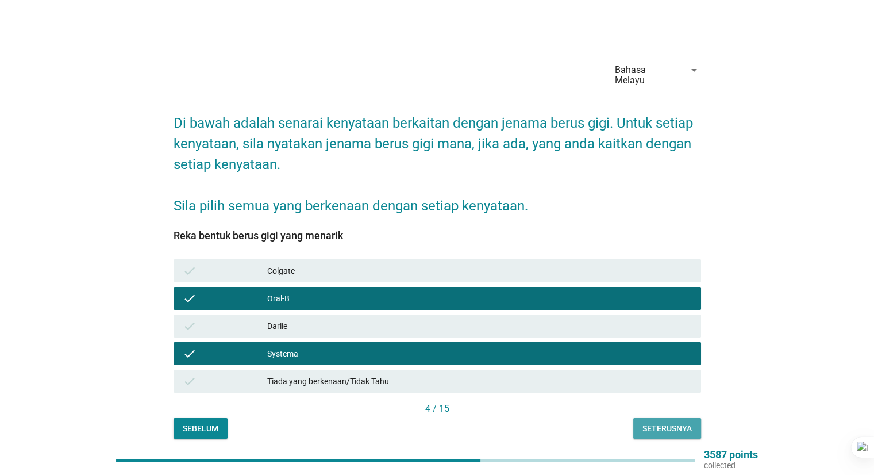
click at [671, 422] on div "Seterusnya" at bounding box center [667, 428] width 49 height 12
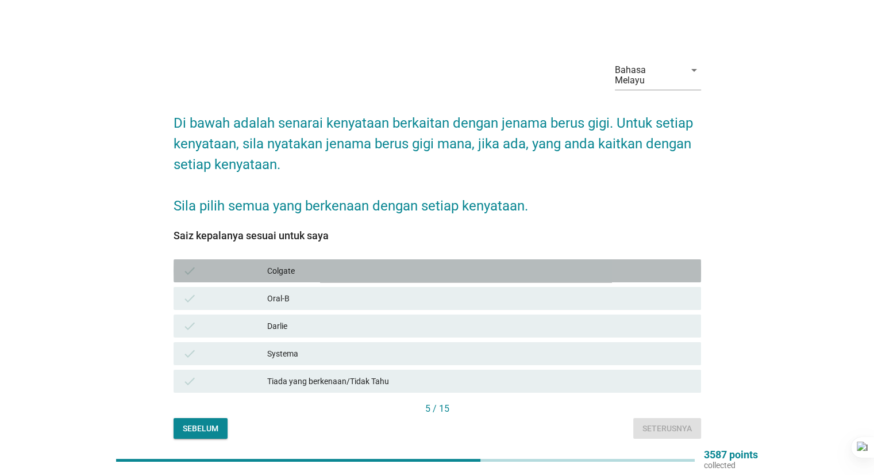
click at [347, 264] on div "Colgate" at bounding box center [479, 271] width 424 height 14
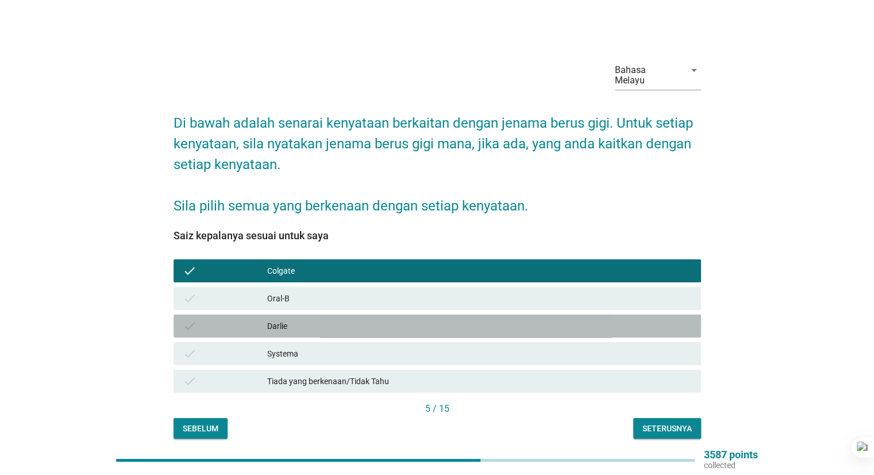
click at [343, 319] on div "Darlie" at bounding box center [479, 326] width 424 height 14
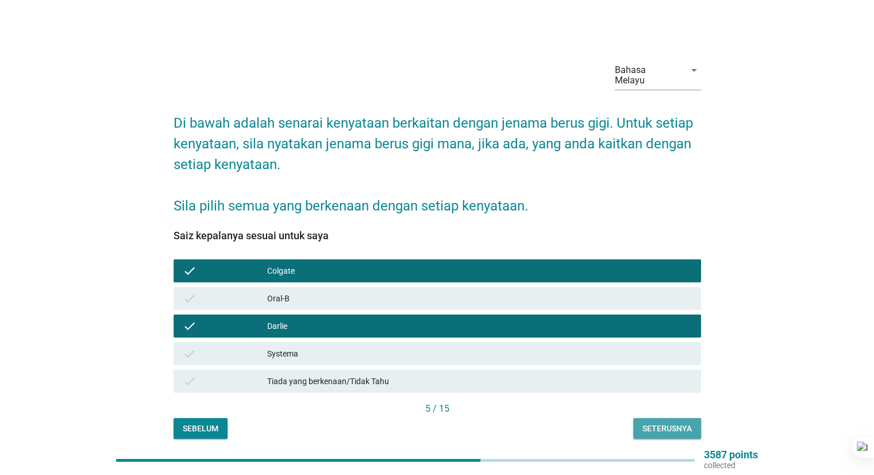
click at [658, 418] on button "Seterusnya" at bounding box center [667, 428] width 68 height 21
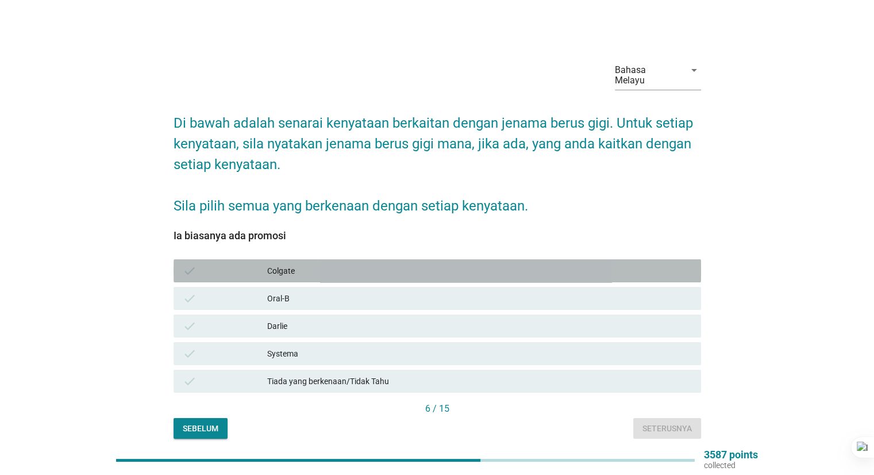
click at [368, 264] on div "Colgate" at bounding box center [479, 271] width 424 height 14
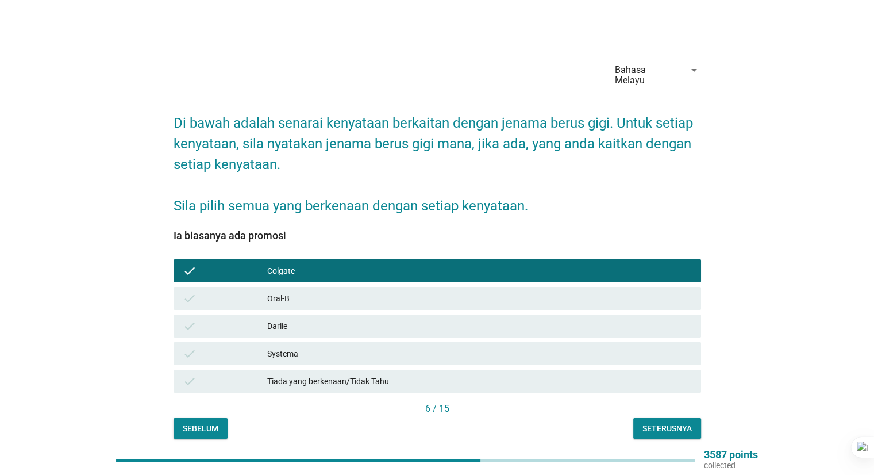
click at [359, 319] on div "Darlie" at bounding box center [479, 326] width 424 height 14
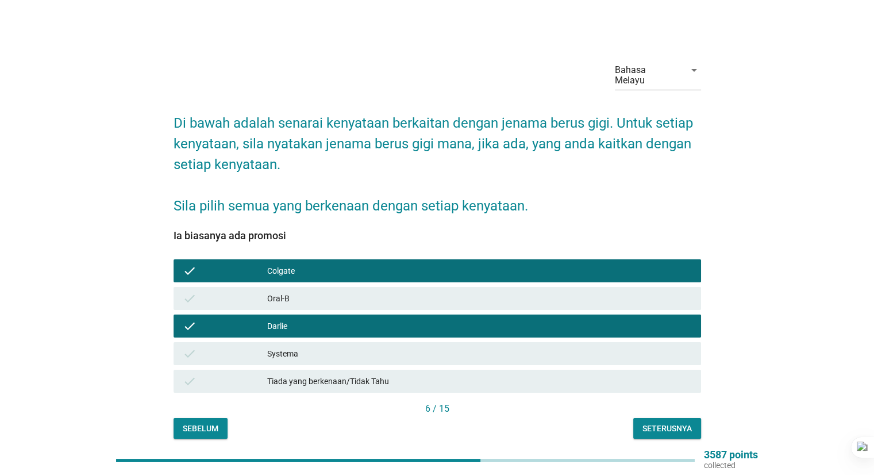
click at [660, 422] on div "Seterusnya" at bounding box center [667, 428] width 49 height 12
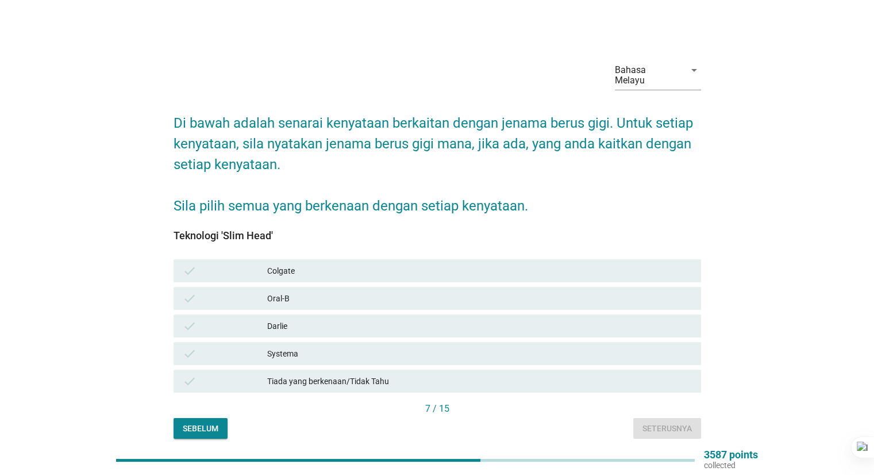
click at [364, 267] on div "check Colgate" at bounding box center [438, 270] width 528 height 23
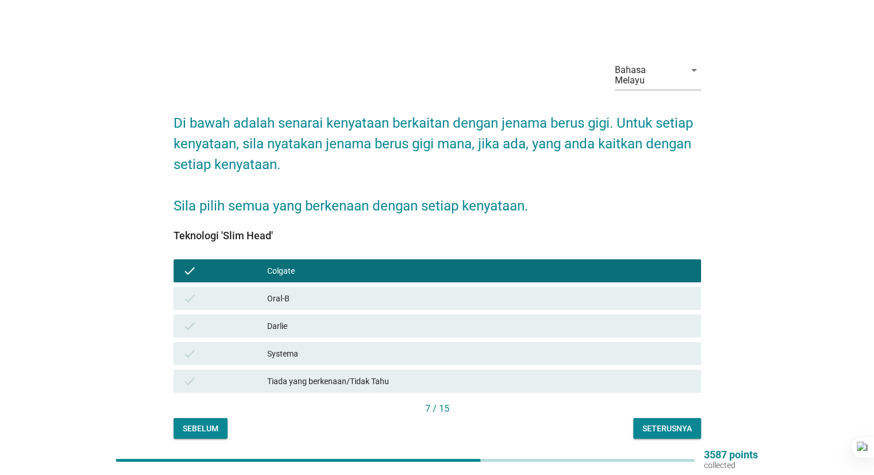
click at [664, 424] on button "Seterusnya" at bounding box center [667, 428] width 68 height 21
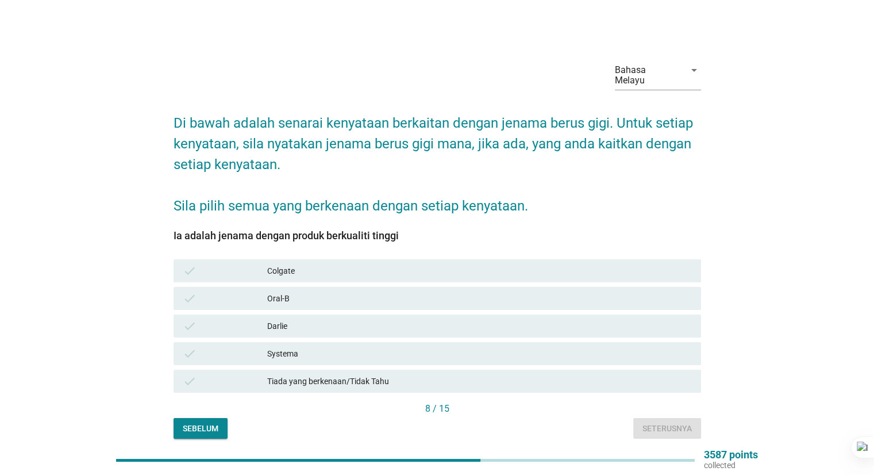
click at [315, 291] on div "Oral-B" at bounding box center [479, 298] width 424 height 14
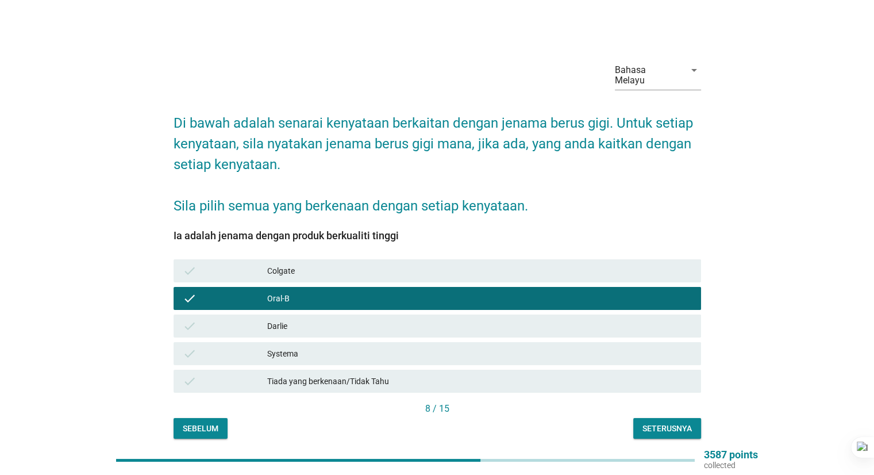
click at [359, 347] on div "Systema" at bounding box center [479, 354] width 424 height 14
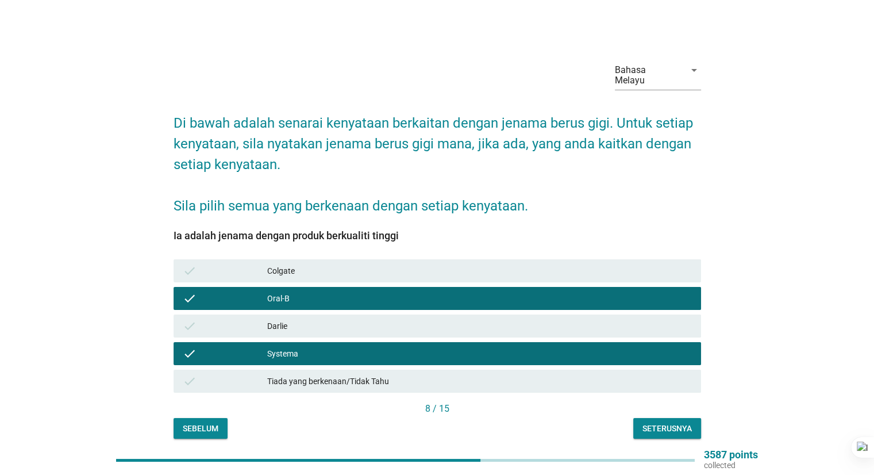
click at [659, 422] on div "Seterusnya" at bounding box center [667, 428] width 49 height 12
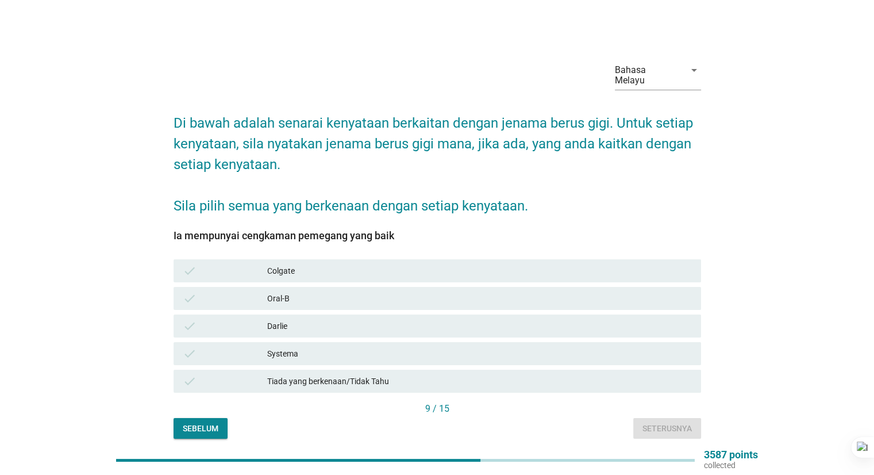
click at [312, 264] on div "Colgate" at bounding box center [479, 271] width 424 height 14
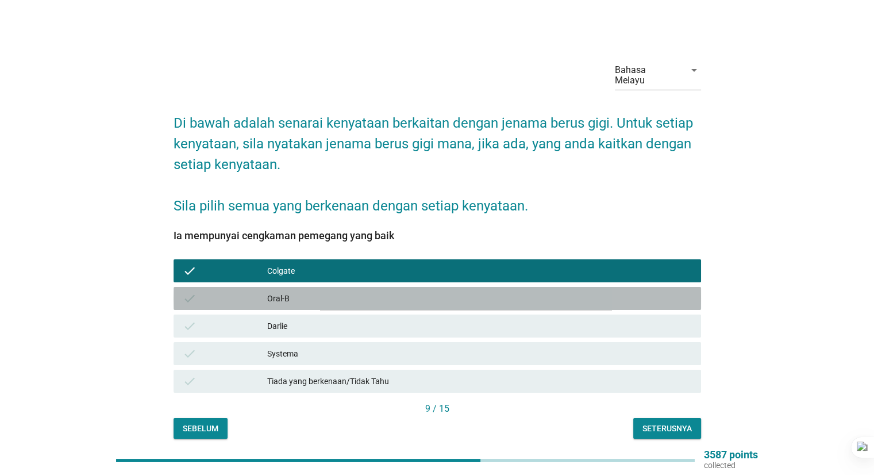
click at [354, 291] on div "Oral-B" at bounding box center [479, 298] width 424 height 14
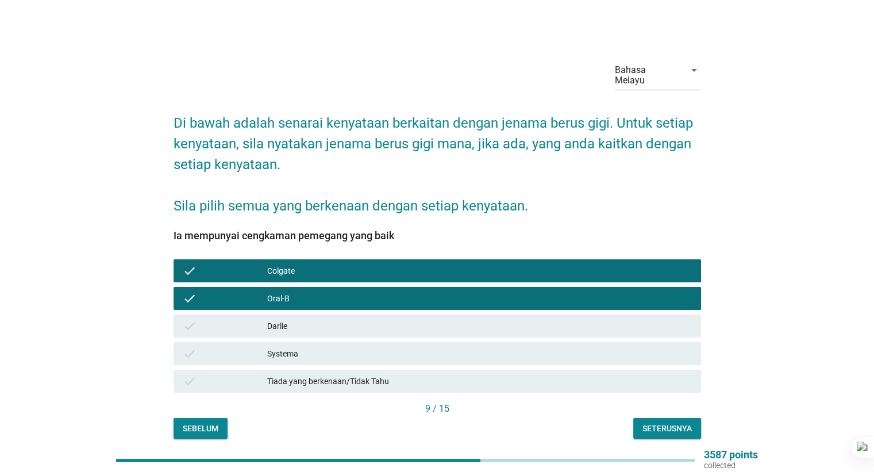
click at [343, 314] on div "check [PERSON_NAME]" at bounding box center [438, 325] width 528 height 23
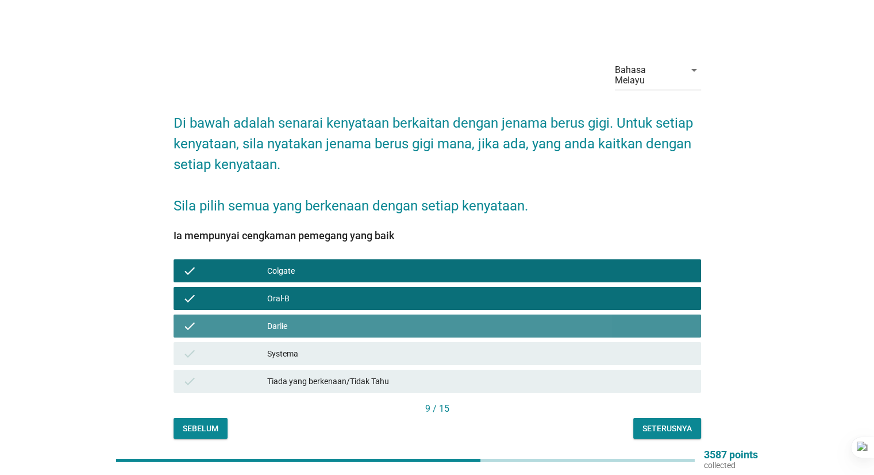
click at [339, 342] on div "check Systema" at bounding box center [438, 353] width 528 height 23
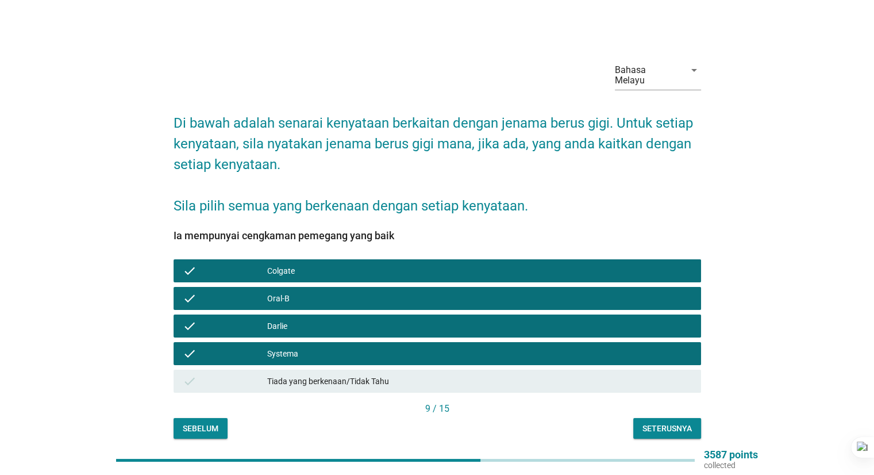
click at [651, 424] on div "Seterusnya" at bounding box center [667, 428] width 49 height 12
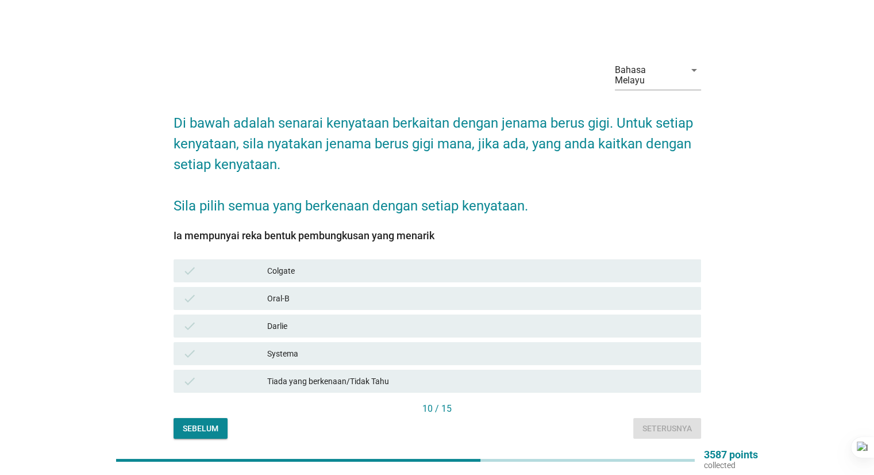
click at [300, 347] on div "Systema" at bounding box center [479, 354] width 424 height 14
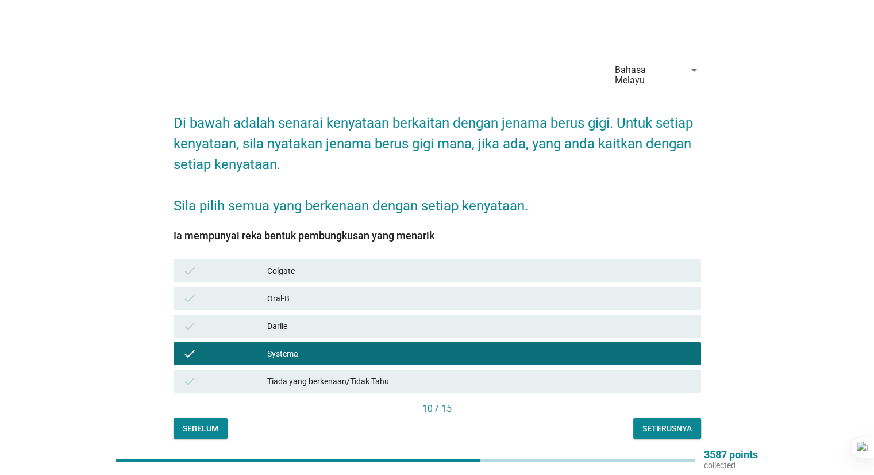
drag, startPoint x: 360, startPoint y: 295, endPoint x: 377, endPoint y: 298, distance: 17.4
click at [361, 295] on div "check Oral-B" at bounding box center [438, 298] width 528 height 23
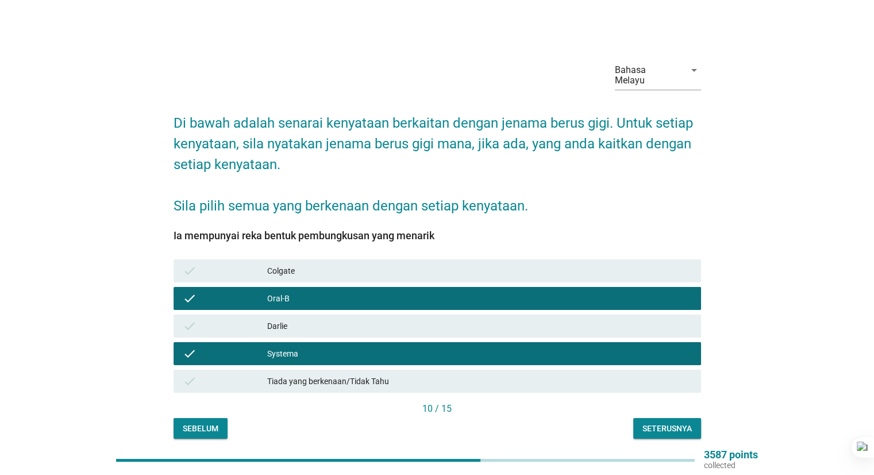
click at [386, 266] on div "Colgate" at bounding box center [479, 271] width 424 height 14
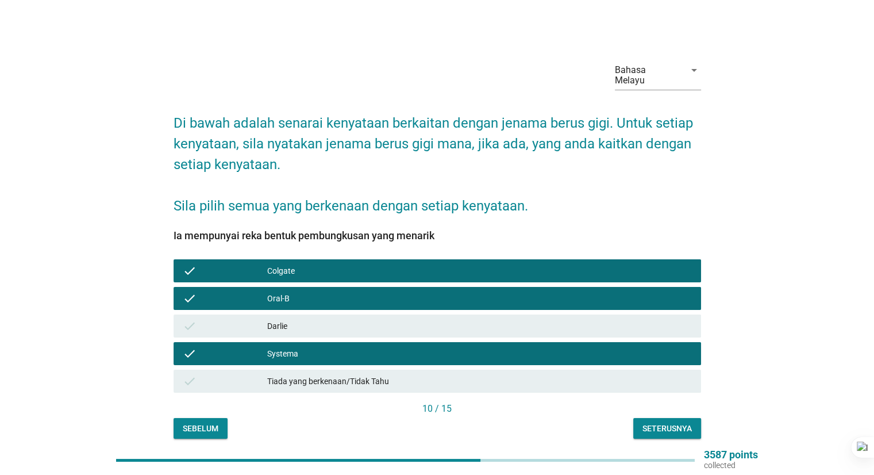
click at [675, 422] on div "Seterusnya" at bounding box center [667, 428] width 49 height 12
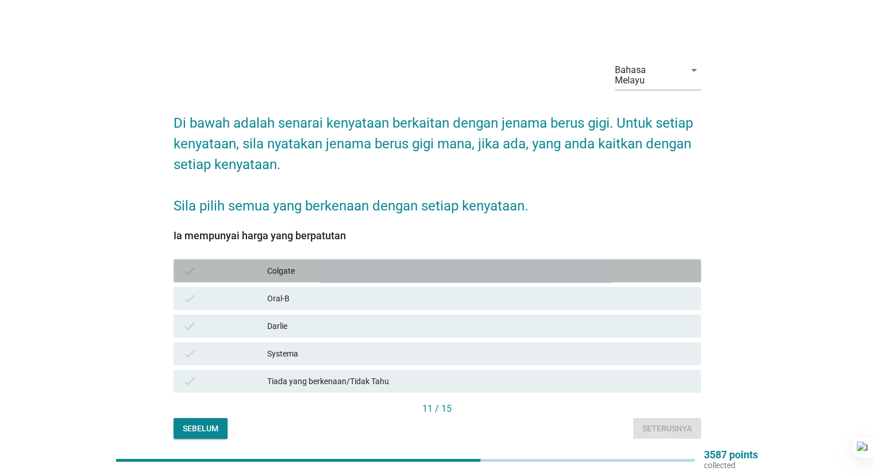
click at [343, 264] on div "Colgate" at bounding box center [479, 271] width 424 height 14
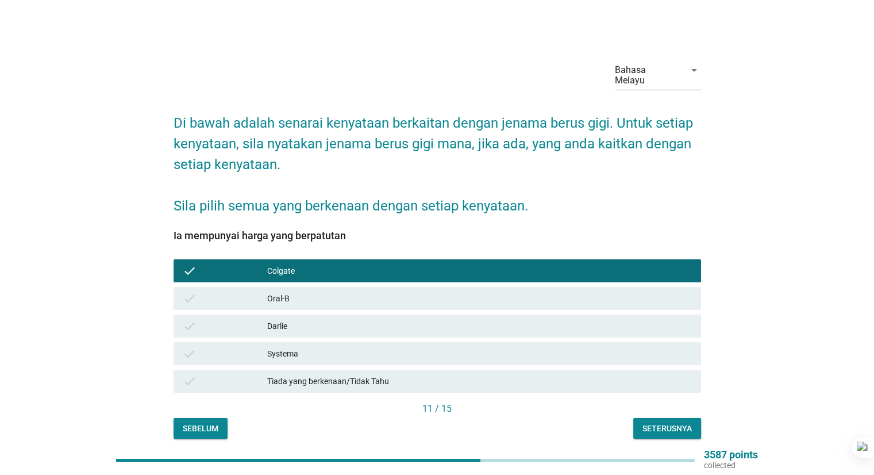
click at [341, 319] on div "Darlie" at bounding box center [479, 326] width 424 height 14
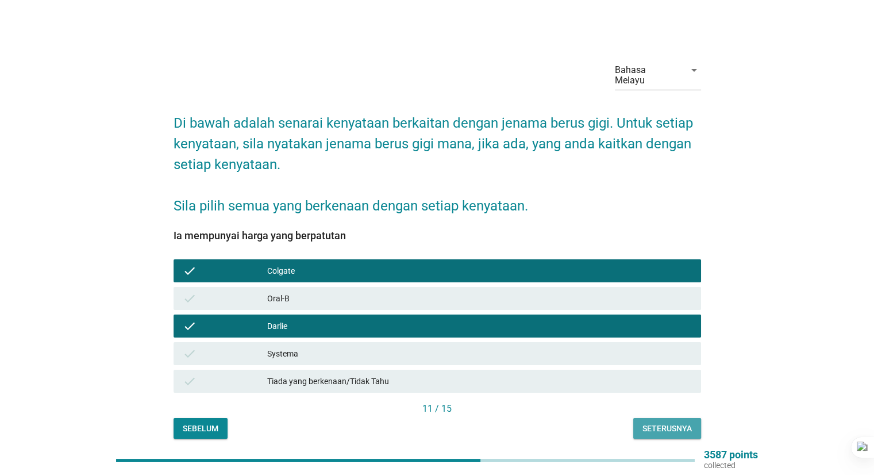
click at [658, 422] on div "Seterusnya" at bounding box center [667, 428] width 49 height 12
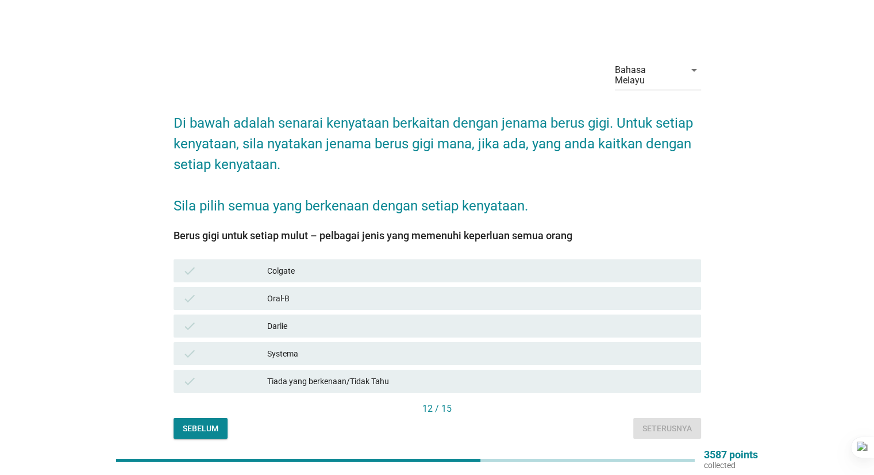
click at [339, 264] on div "Colgate" at bounding box center [479, 271] width 424 height 14
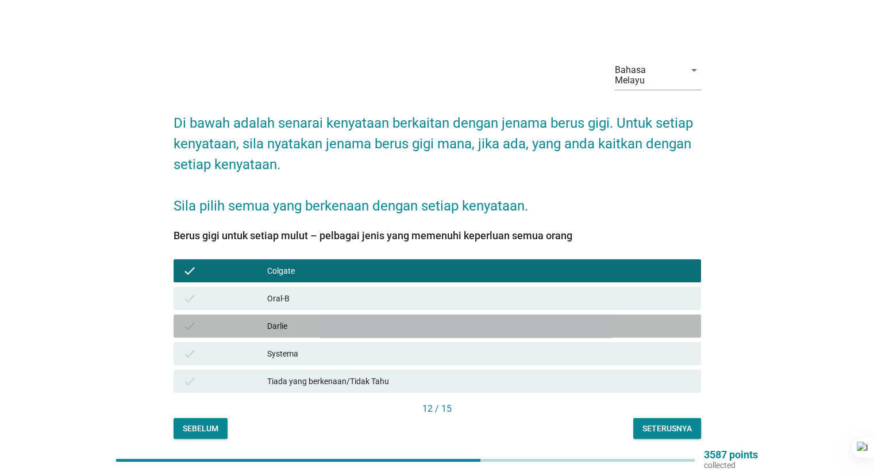
click at [310, 319] on div "Darlie" at bounding box center [479, 326] width 424 height 14
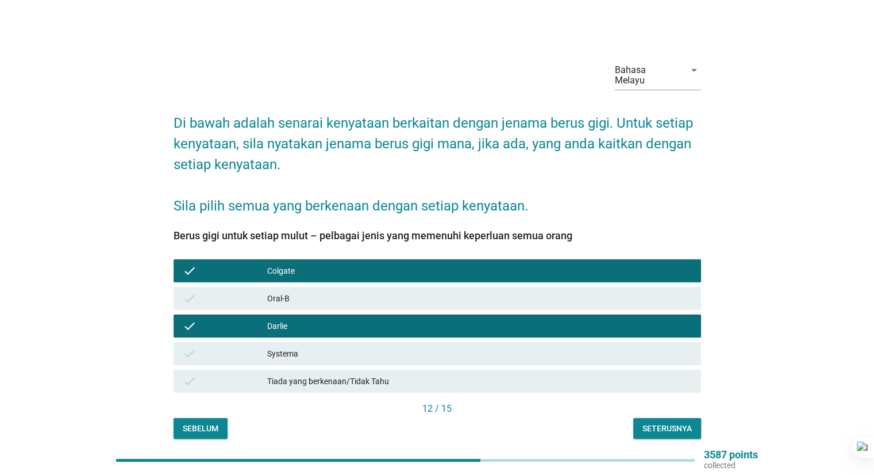
click at [648, 422] on div "Seterusnya" at bounding box center [667, 428] width 49 height 12
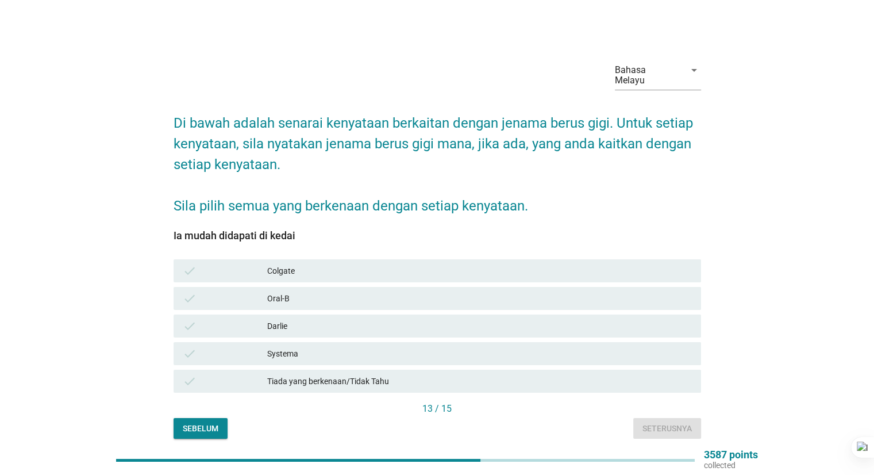
click at [326, 266] on div "Colgate" at bounding box center [479, 271] width 424 height 14
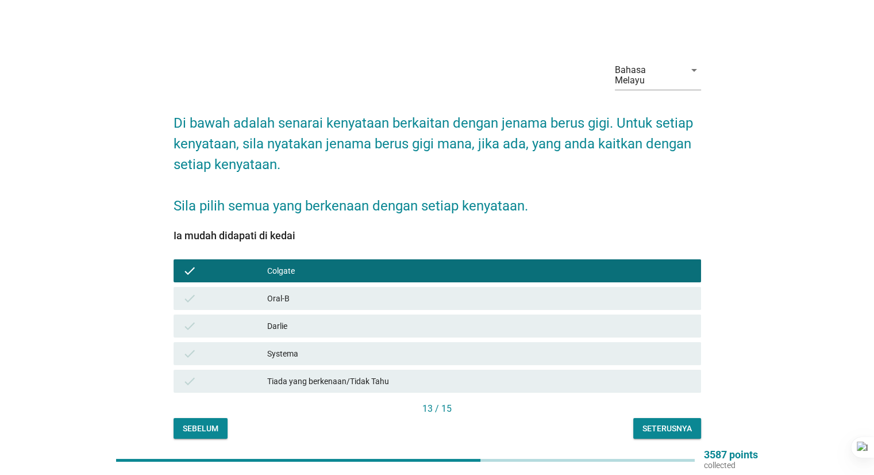
click at [315, 319] on div "Darlie" at bounding box center [479, 326] width 424 height 14
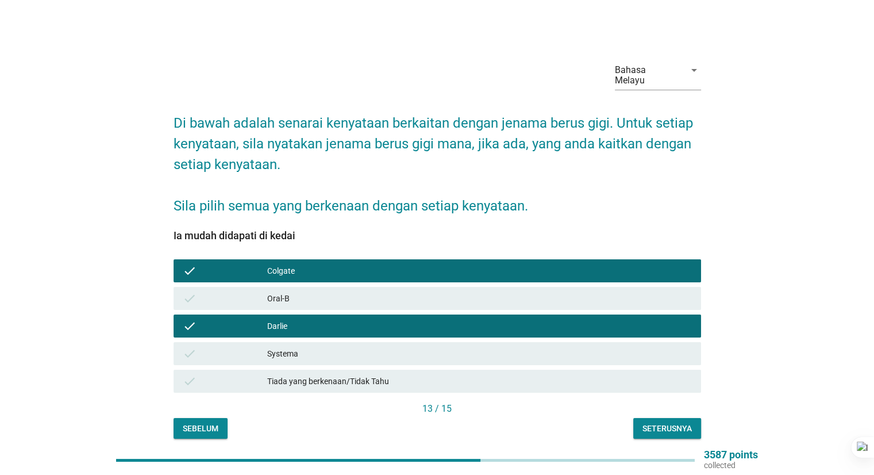
click at [646, 422] on div "Seterusnya" at bounding box center [667, 428] width 49 height 12
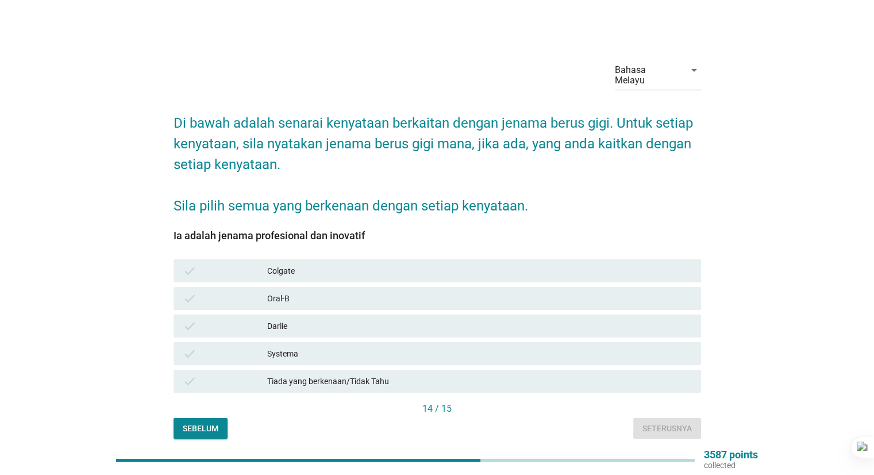
click at [364, 264] on div "Colgate" at bounding box center [479, 271] width 424 height 14
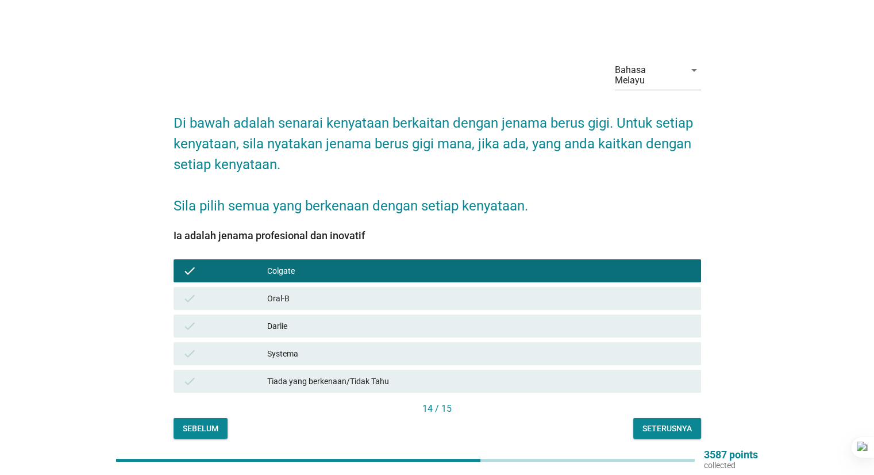
click at [345, 319] on div "Darlie" at bounding box center [479, 326] width 424 height 14
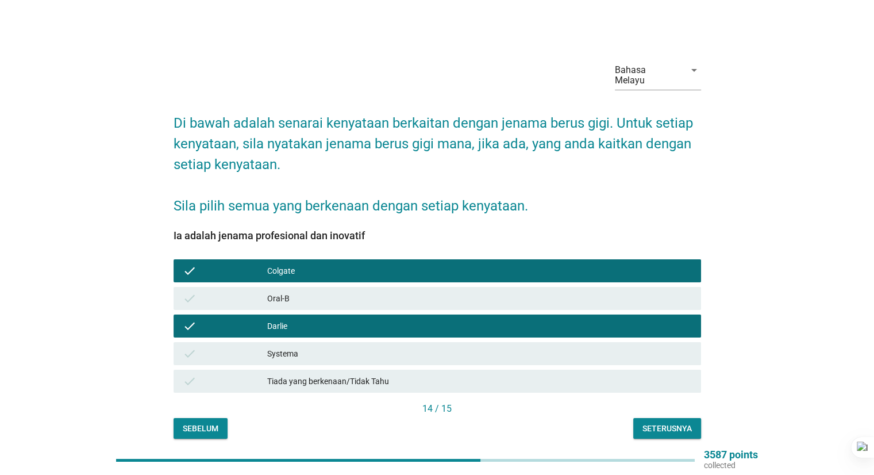
click at [648, 422] on div "Seterusnya" at bounding box center [667, 428] width 49 height 12
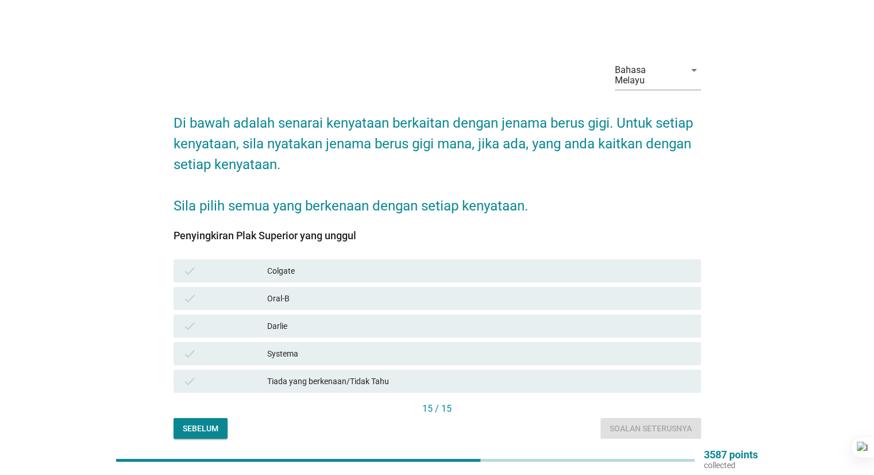
click at [298, 291] on div "Oral-B" at bounding box center [479, 298] width 424 height 14
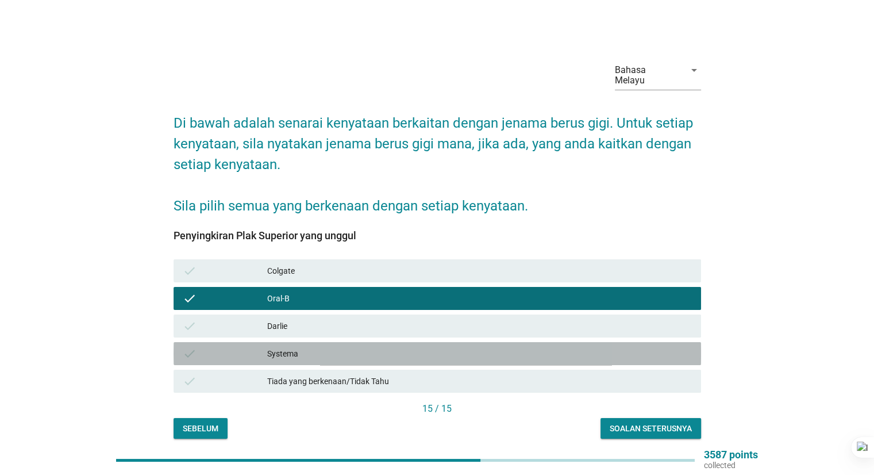
click at [298, 342] on div "check Systema" at bounding box center [438, 353] width 528 height 23
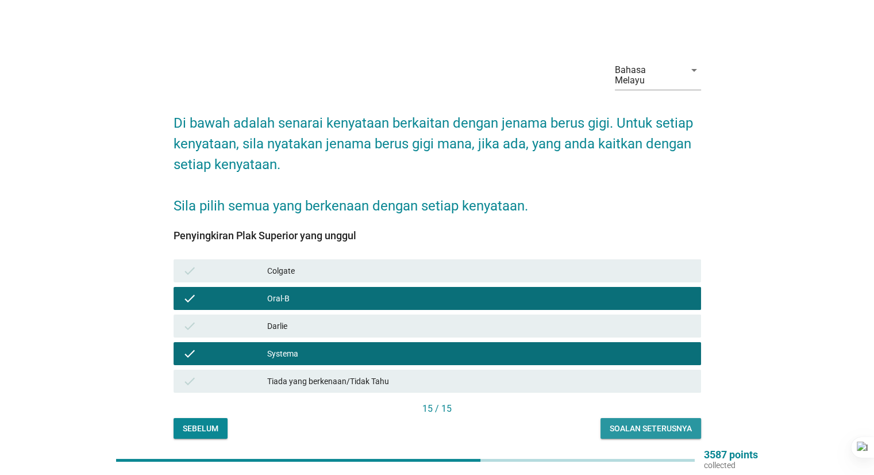
drag, startPoint x: 639, startPoint y: 416, endPoint x: 632, endPoint y: 417, distance: 7.0
click at [639, 422] on div "Soalan seterusnya" at bounding box center [651, 428] width 82 height 12
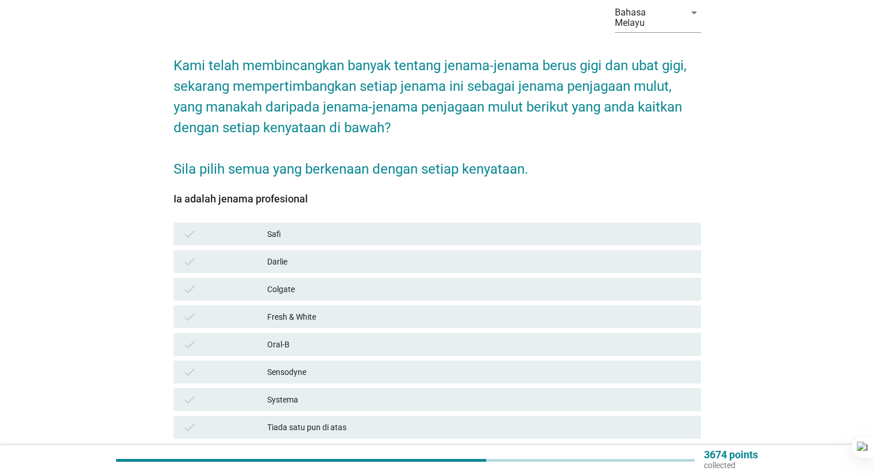
scroll to position [115, 0]
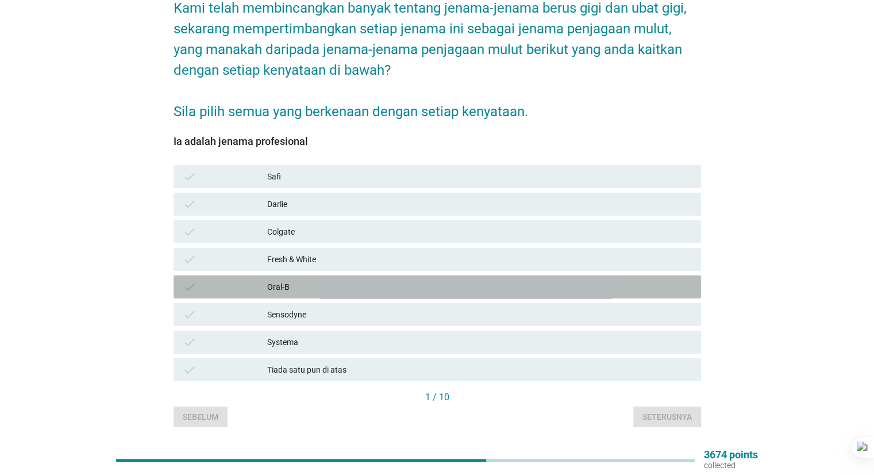
click at [336, 280] on div "Oral-B" at bounding box center [479, 287] width 424 height 14
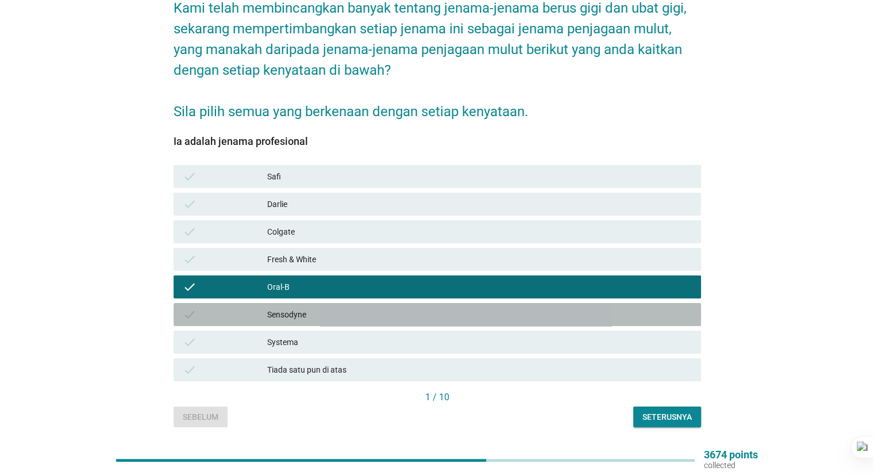
click at [364, 308] on div "Sensodyne" at bounding box center [479, 315] width 424 height 14
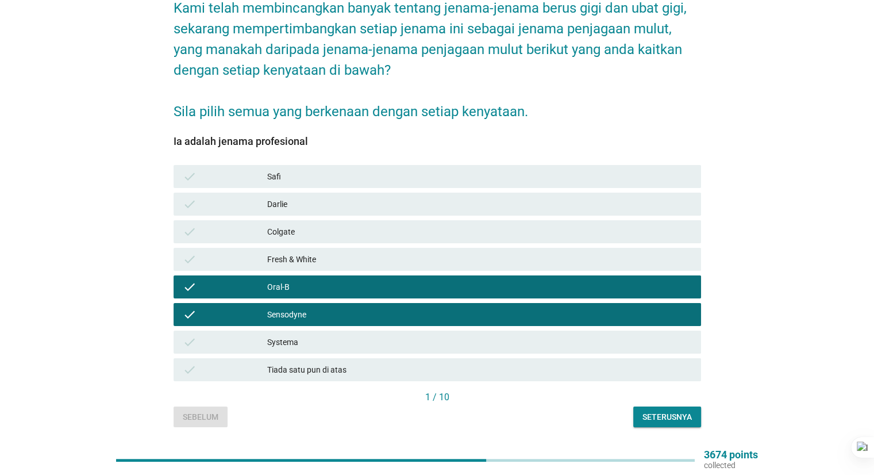
click at [363, 308] on div "Sensodyne" at bounding box center [479, 315] width 424 height 14
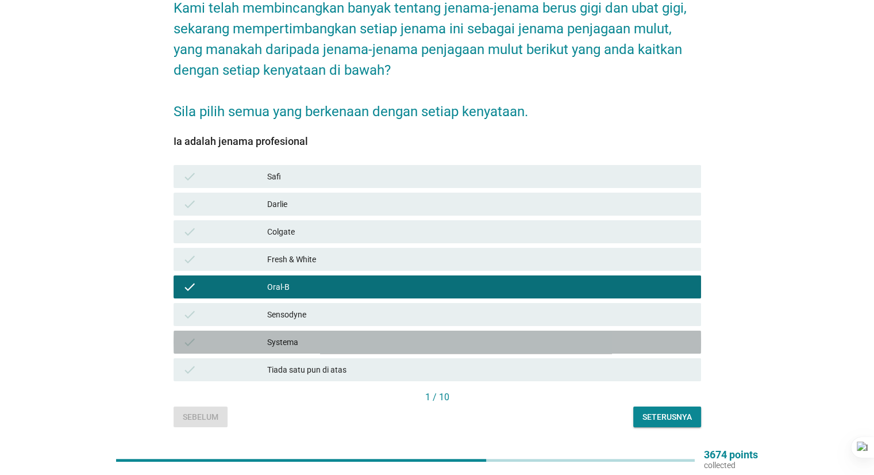
click at [333, 335] on div "Systema" at bounding box center [479, 342] width 424 height 14
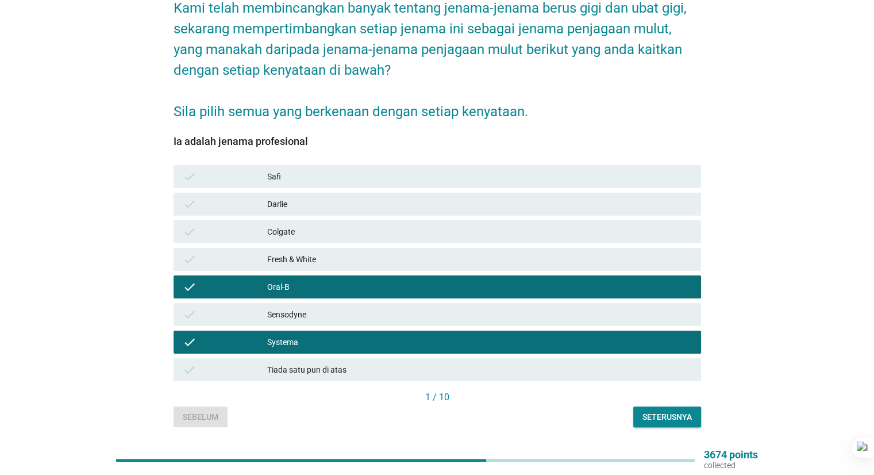
click at [658, 414] on button "Seterusnya" at bounding box center [667, 416] width 68 height 21
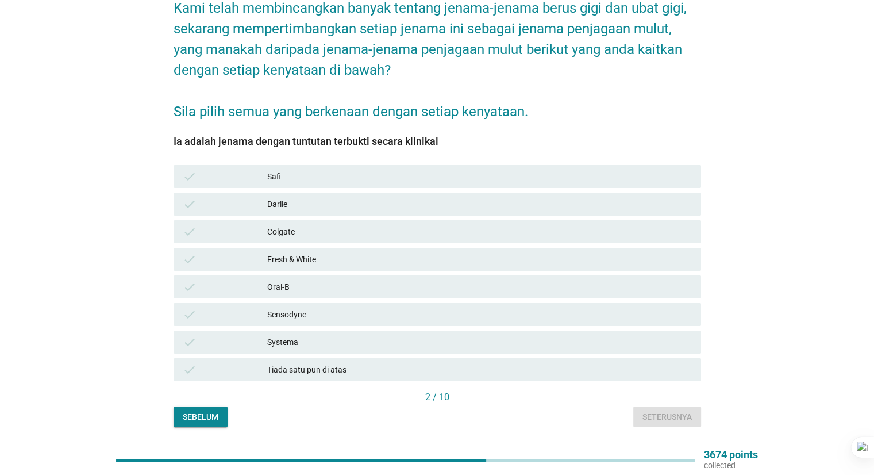
click at [330, 335] on div "Systema" at bounding box center [479, 342] width 424 height 14
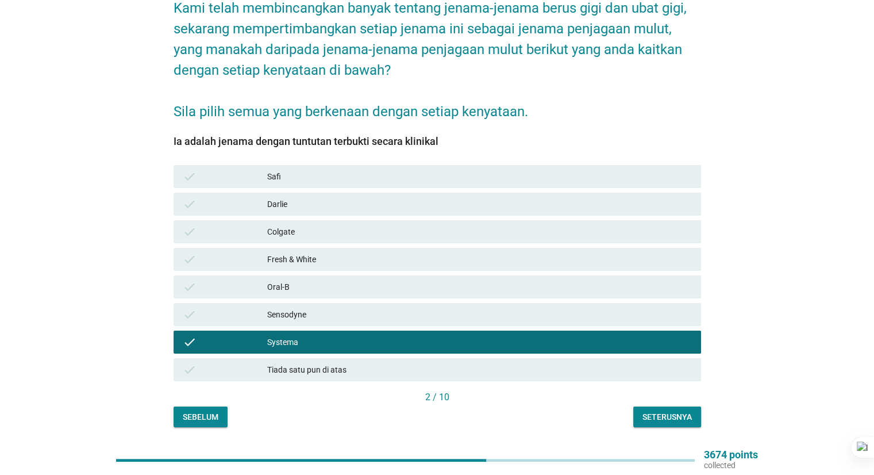
click at [341, 282] on div "Oral-B" at bounding box center [479, 287] width 424 height 14
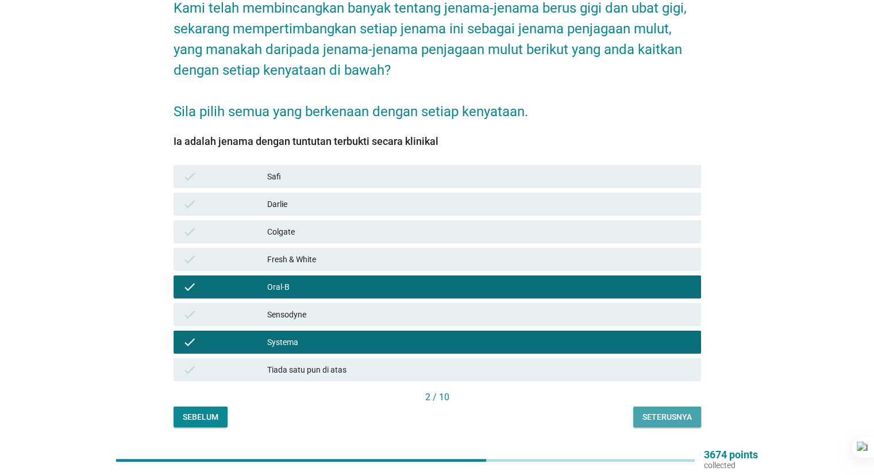
click at [673, 411] on div "Seterusnya" at bounding box center [667, 417] width 49 height 12
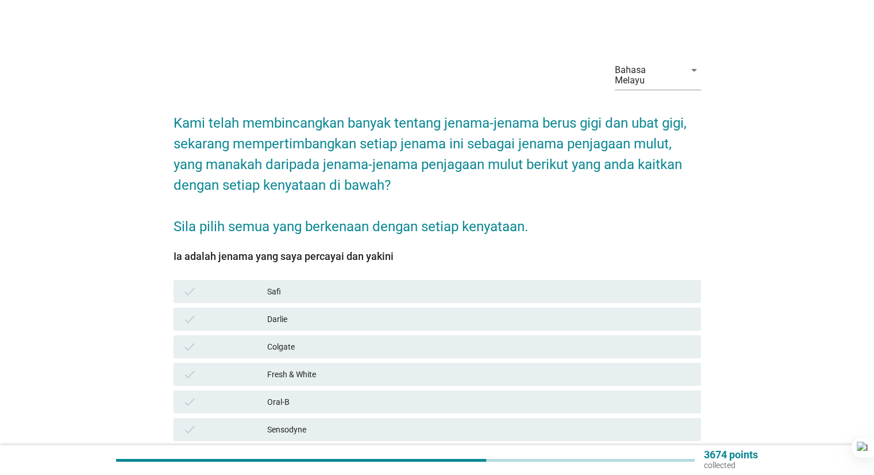
scroll to position [57, 0]
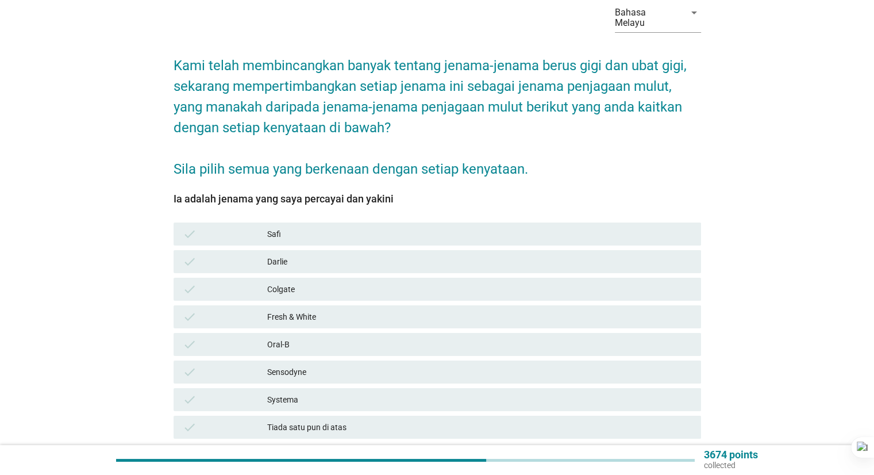
click at [337, 255] on div "Darlie" at bounding box center [479, 262] width 424 height 14
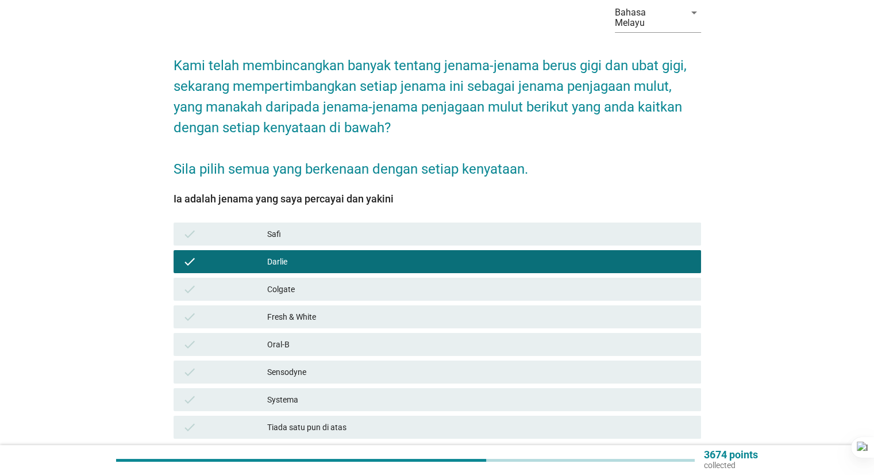
click at [362, 282] on div "Colgate" at bounding box center [479, 289] width 424 height 14
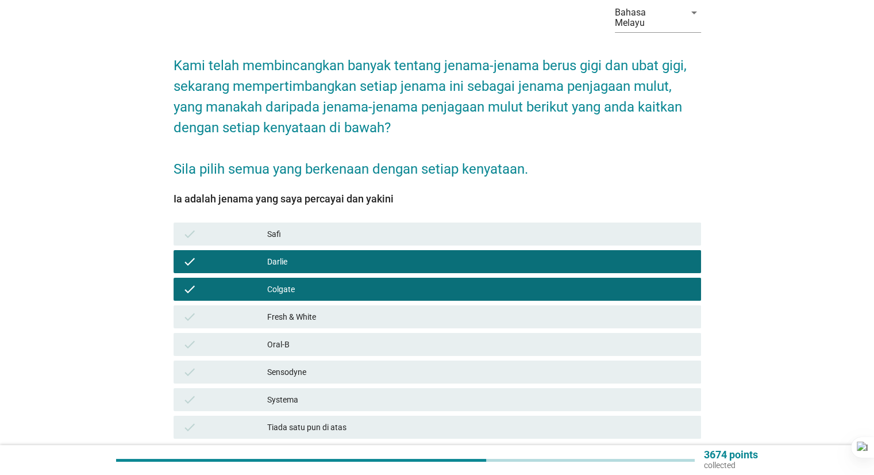
scroll to position [115, 0]
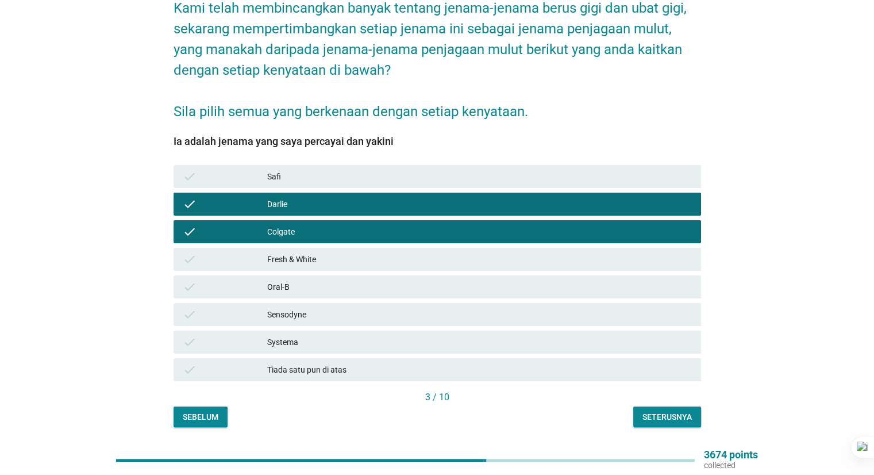
click at [668, 411] on div "Seterusnya" at bounding box center [667, 417] width 49 height 12
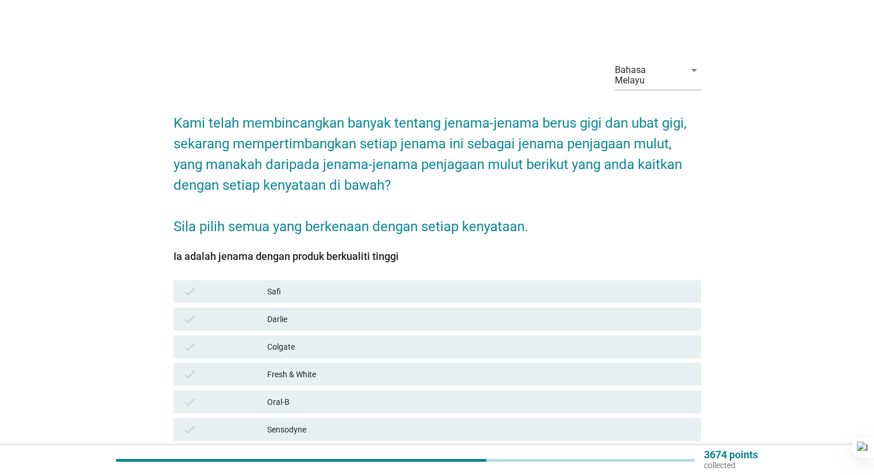
scroll to position [57, 0]
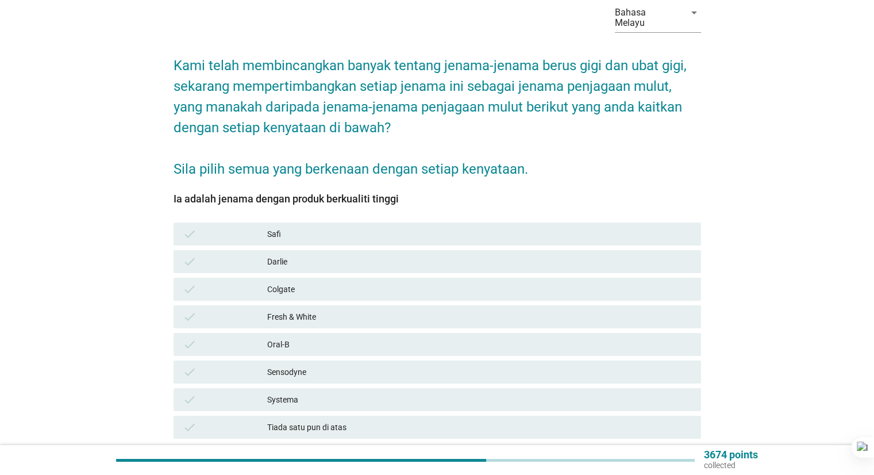
click at [340, 259] on div "check [PERSON_NAME]" at bounding box center [438, 261] width 528 height 23
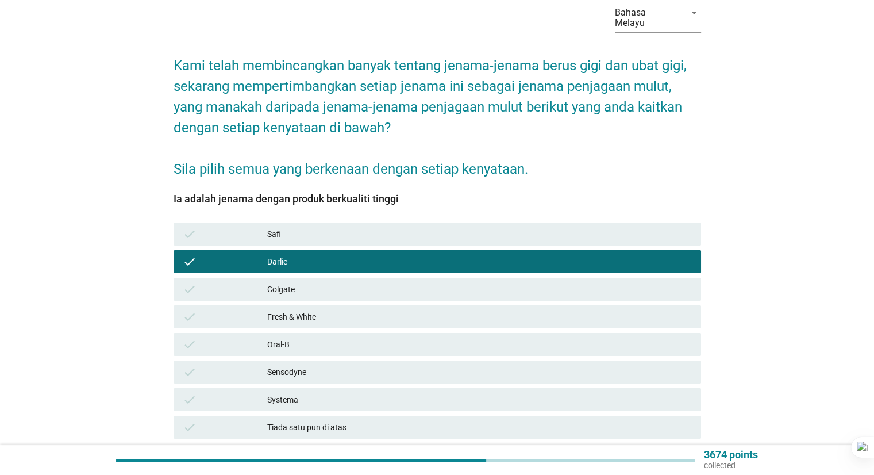
click at [355, 282] on div "Colgate" at bounding box center [479, 289] width 424 height 14
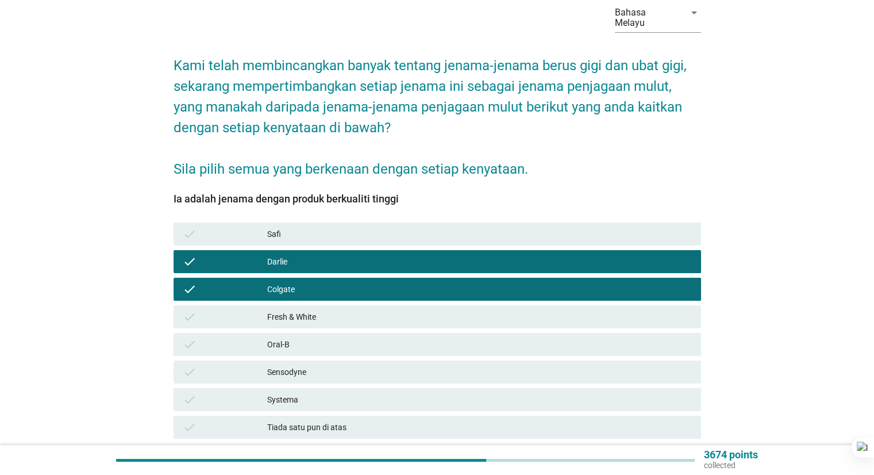
scroll to position [139, 0]
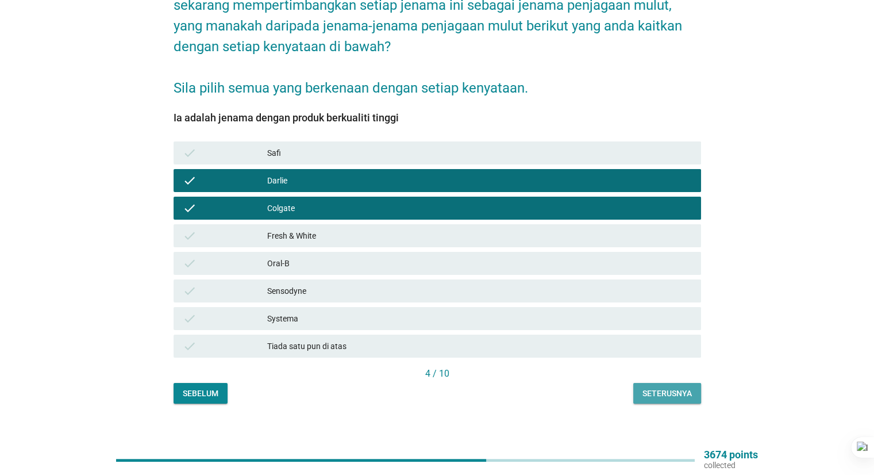
click at [682, 387] on div "Seterusnya" at bounding box center [667, 393] width 49 height 12
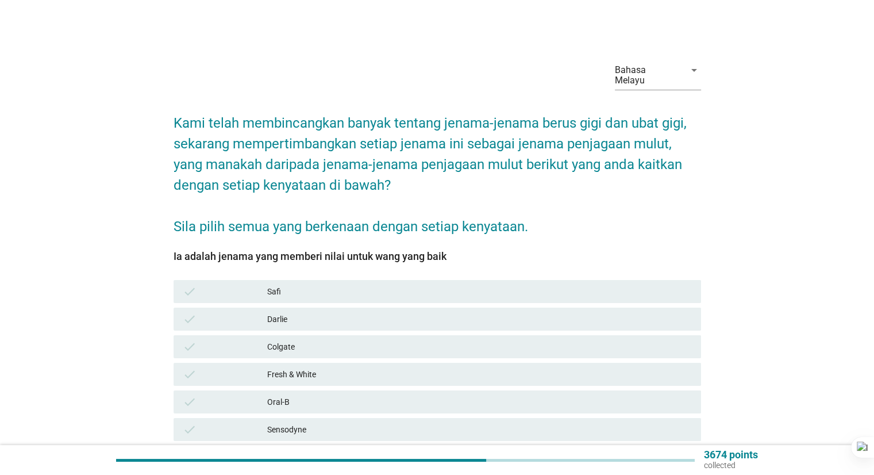
click at [349, 320] on div "check [PERSON_NAME]" at bounding box center [437, 319] width 532 height 28
click at [314, 335] on div "check Colgate" at bounding box center [438, 346] width 528 height 23
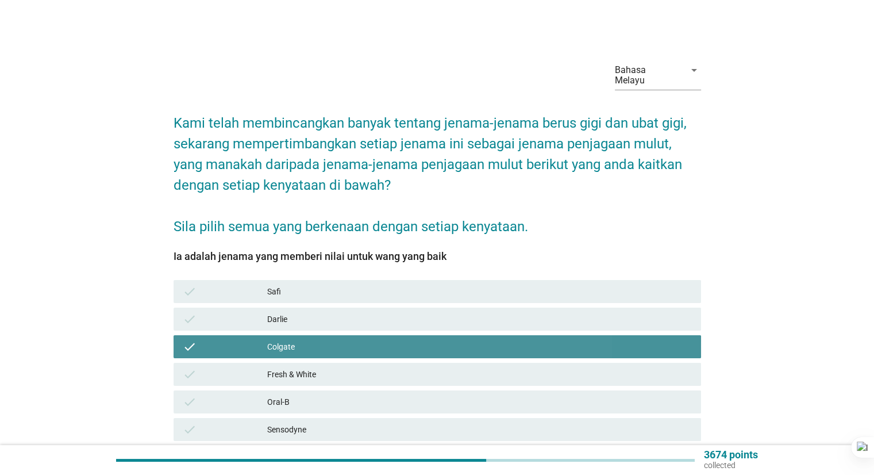
click at [333, 312] on div "Darlie" at bounding box center [479, 319] width 424 height 14
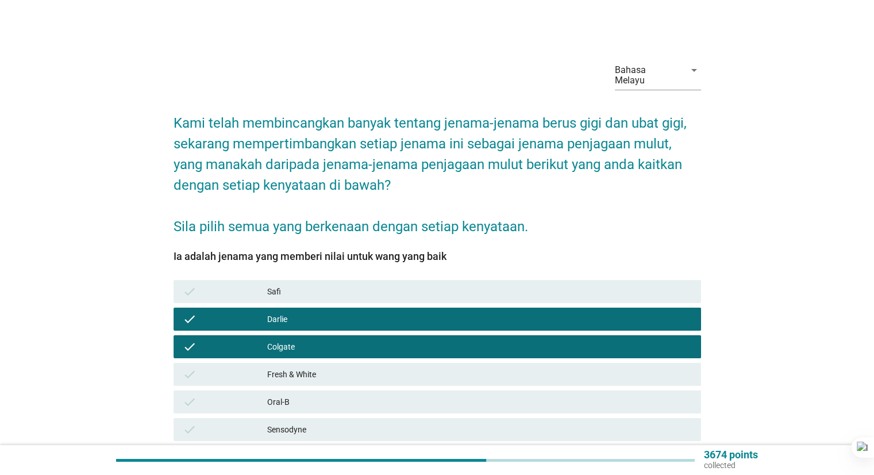
scroll to position [139, 0]
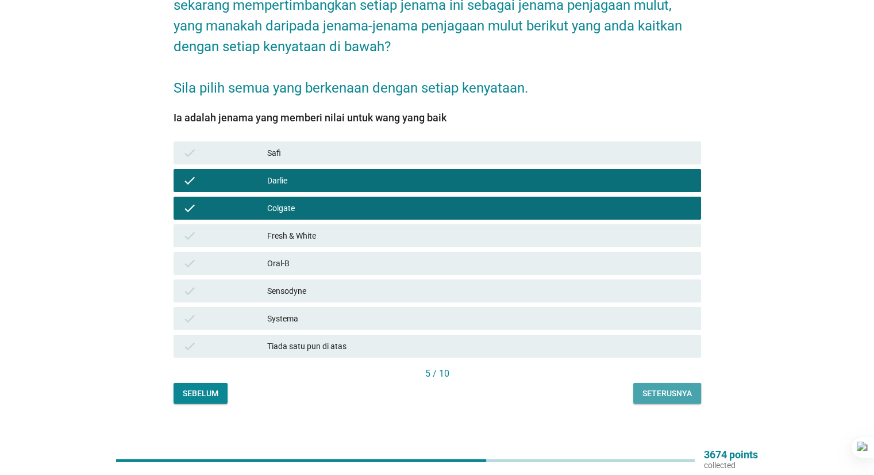
click at [666, 387] on div "Seterusnya" at bounding box center [667, 393] width 49 height 12
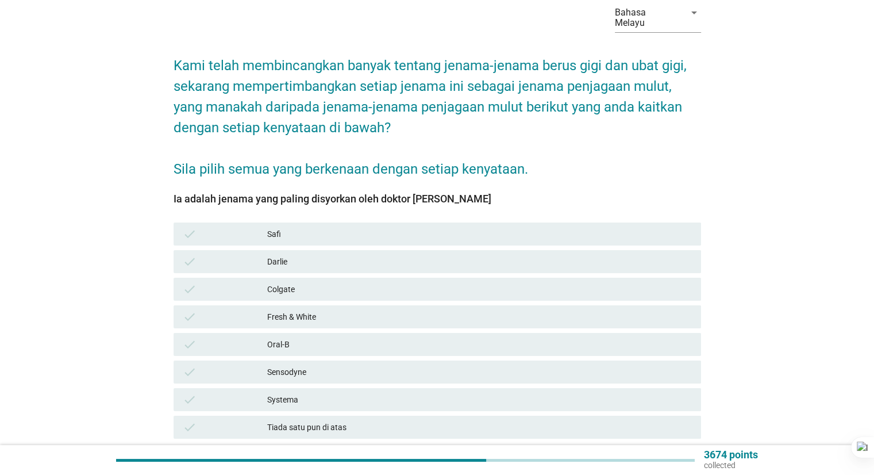
scroll to position [115, 0]
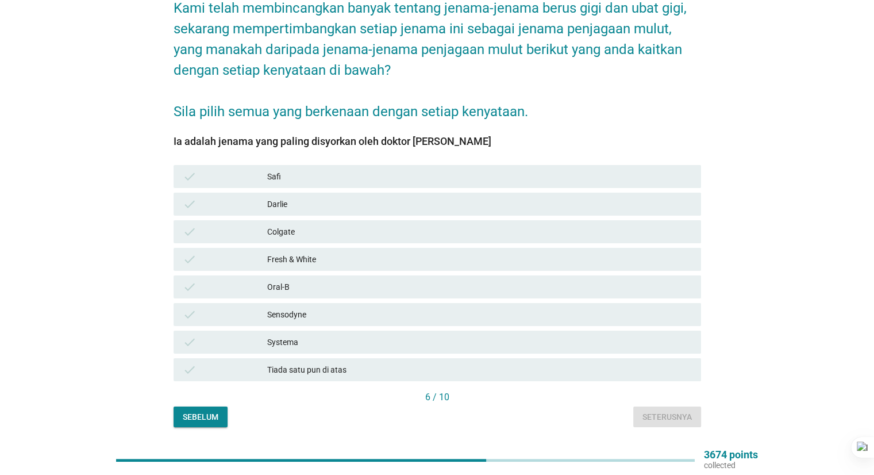
click at [317, 339] on div "check Systema" at bounding box center [438, 342] width 528 height 23
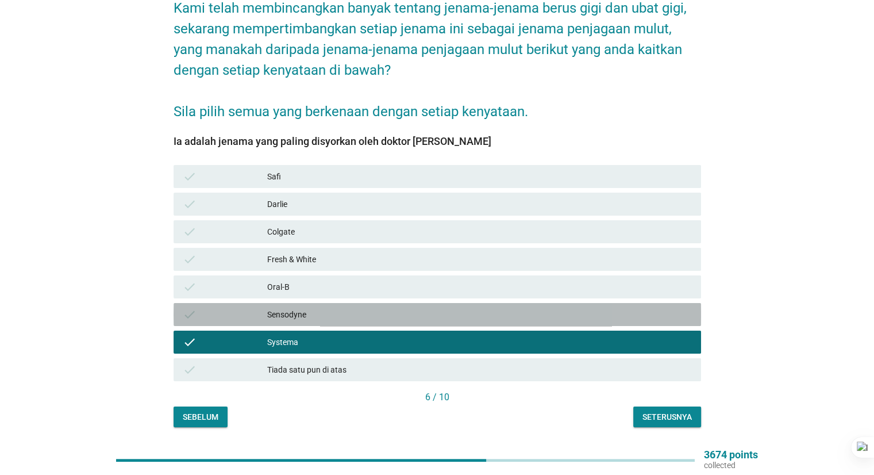
click at [379, 303] on div "check Sensodyne" at bounding box center [438, 314] width 528 height 23
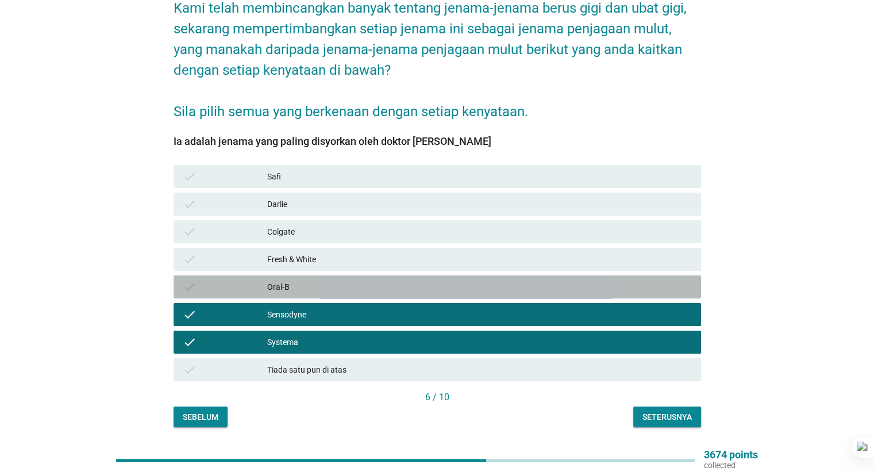
click at [395, 280] on div "Oral-B" at bounding box center [479, 287] width 424 height 14
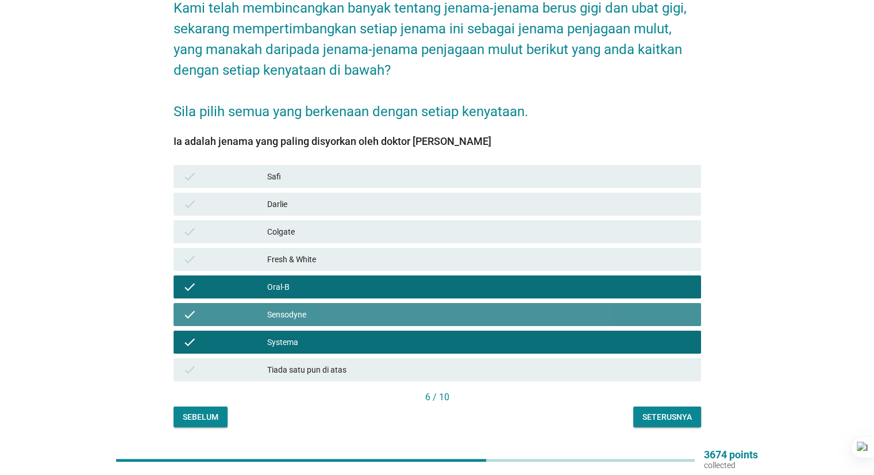
click at [386, 308] on div "Sensodyne" at bounding box center [479, 315] width 424 height 14
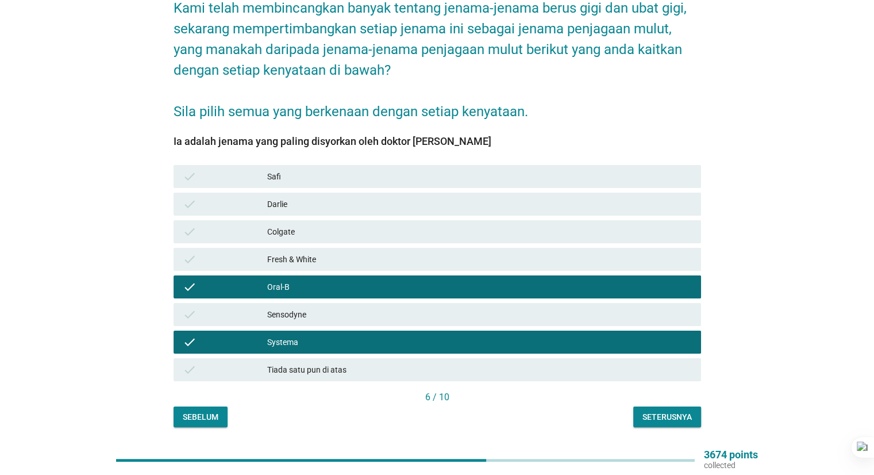
click at [671, 411] on div "Seterusnya" at bounding box center [667, 417] width 49 height 12
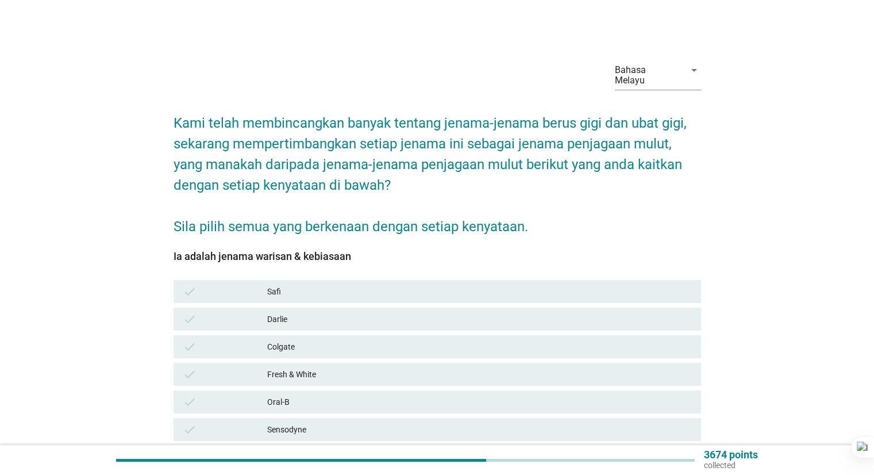
click at [321, 312] on div "Darlie" at bounding box center [479, 319] width 424 height 14
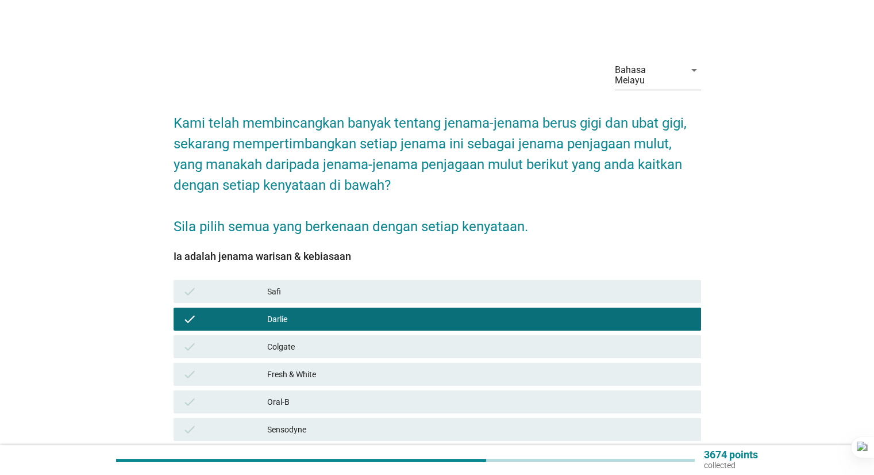
click at [322, 344] on div "check Colgate" at bounding box center [438, 346] width 528 height 23
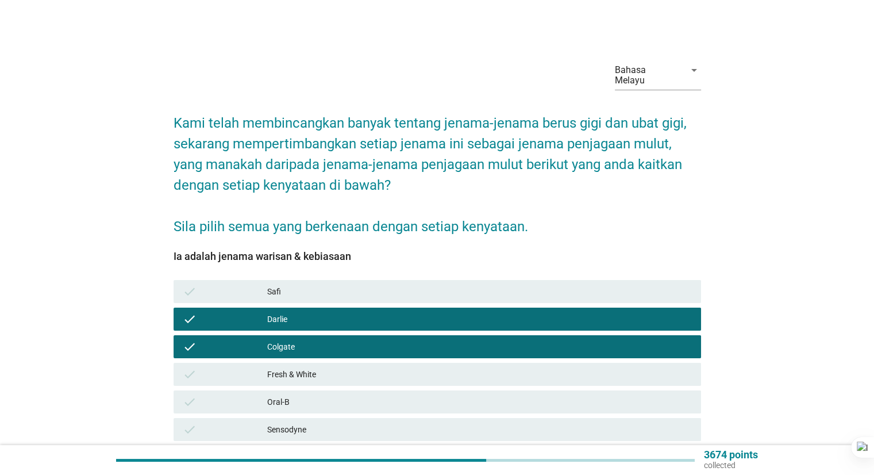
scroll to position [139, 0]
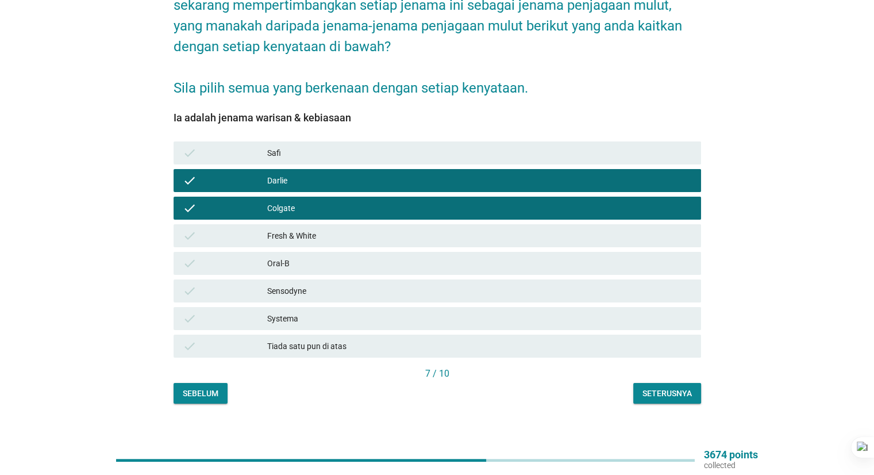
click at [680, 387] on div "Seterusnya" at bounding box center [667, 393] width 49 height 12
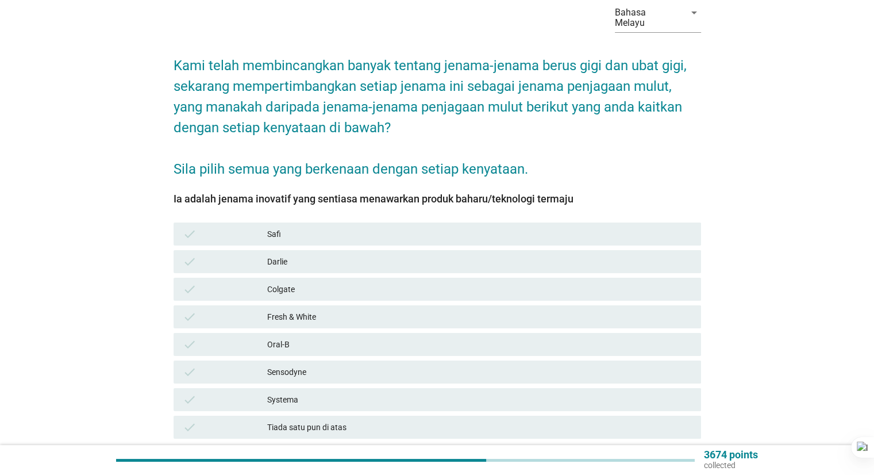
scroll to position [115, 0]
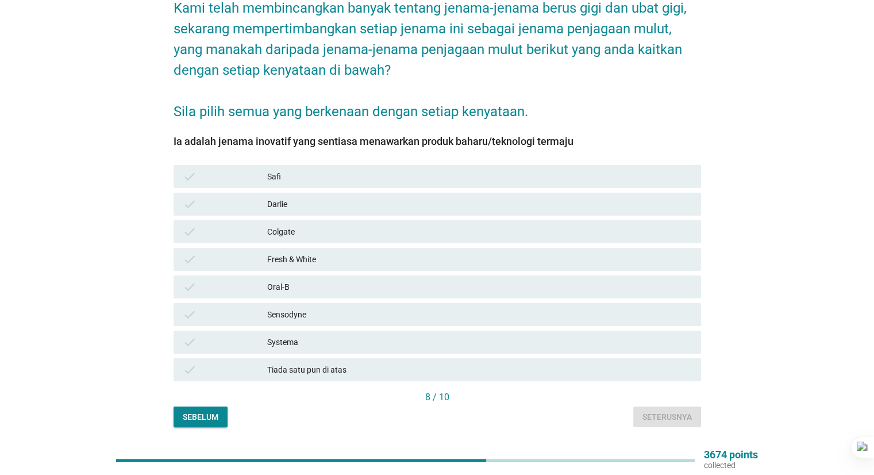
click at [310, 331] on div "check Systema" at bounding box center [438, 342] width 528 height 23
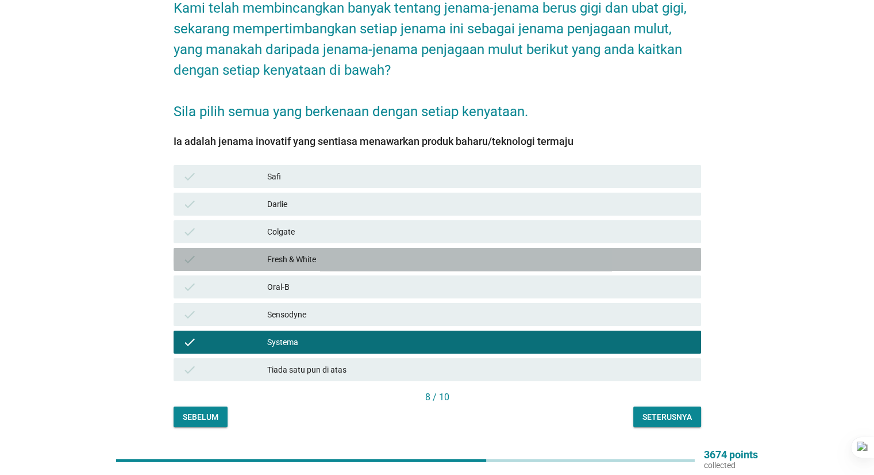
click at [352, 259] on div "check Fresh & White" at bounding box center [438, 259] width 528 height 23
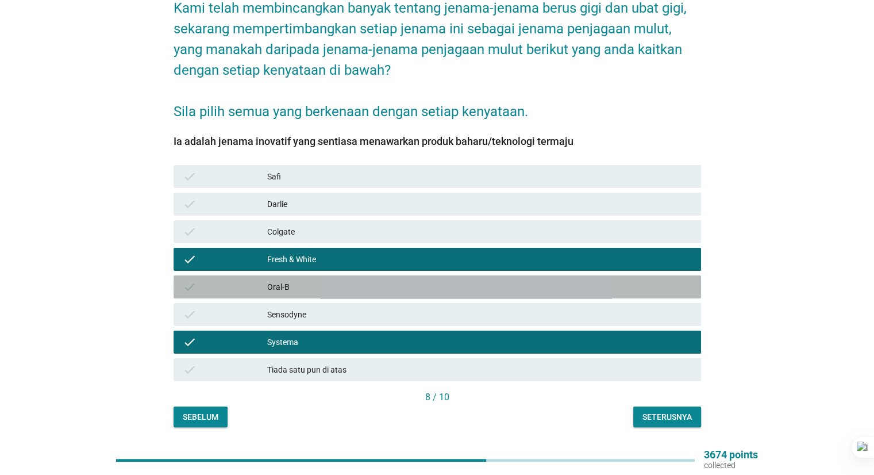
click at [368, 280] on div "Oral-B" at bounding box center [479, 287] width 424 height 14
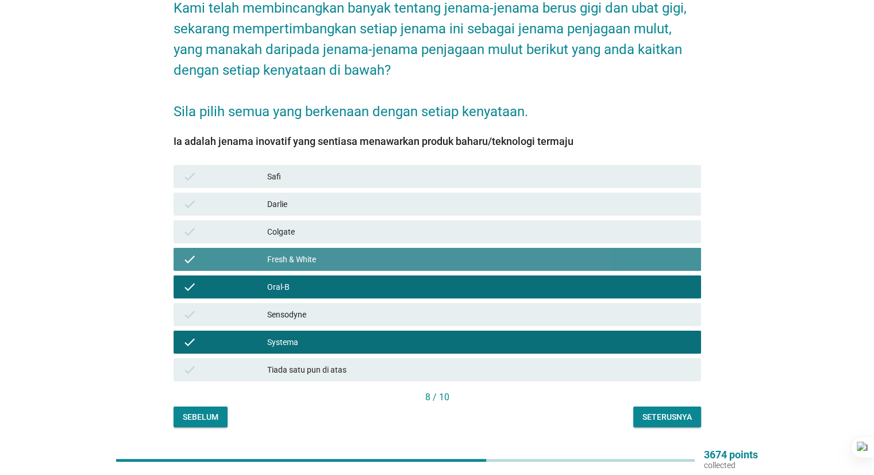
click at [369, 252] on div "Fresh & White" at bounding box center [479, 259] width 424 height 14
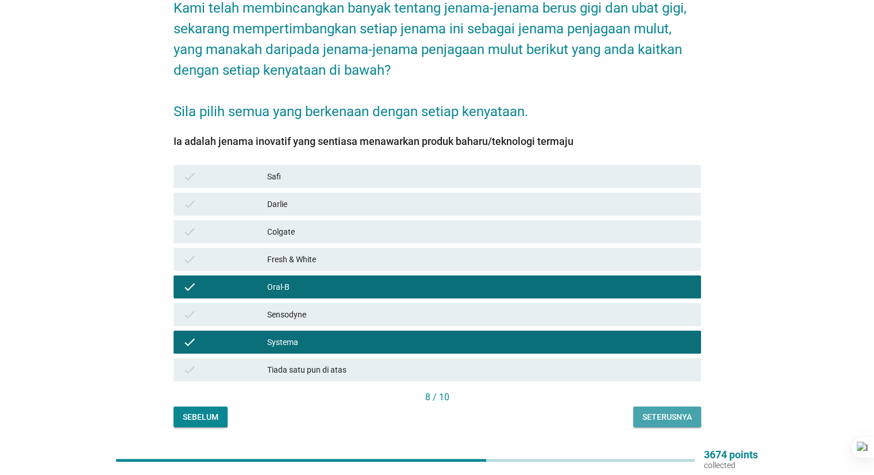
click at [651, 411] on div "Seterusnya" at bounding box center [667, 417] width 49 height 12
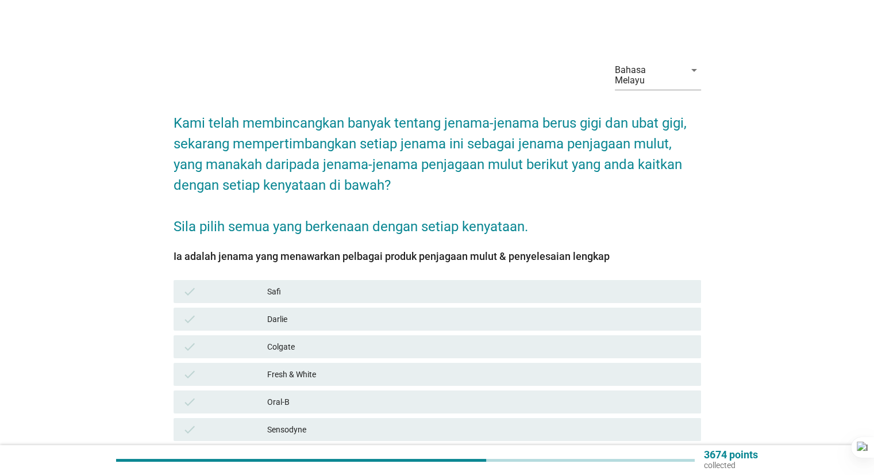
scroll to position [57, 0]
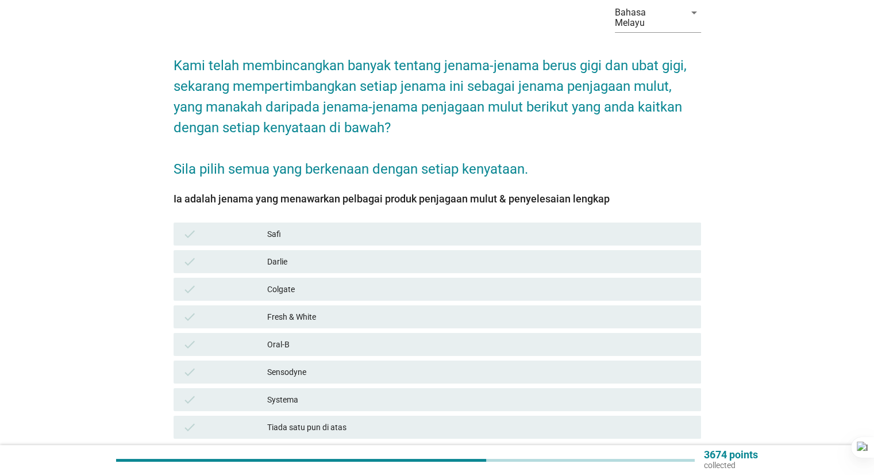
click at [292, 393] on div "Systema" at bounding box center [479, 400] width 424 height 14
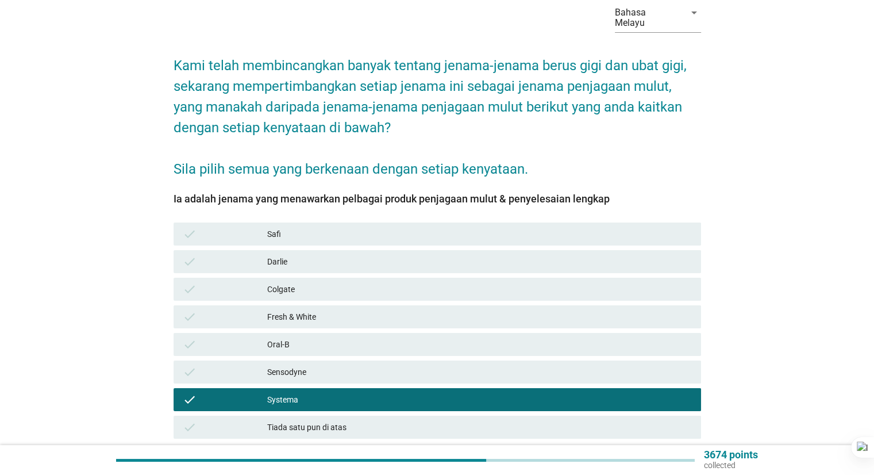
click at [322, 337] on div "Oral-B" at bounding box center [479, 344] width 424 height 14
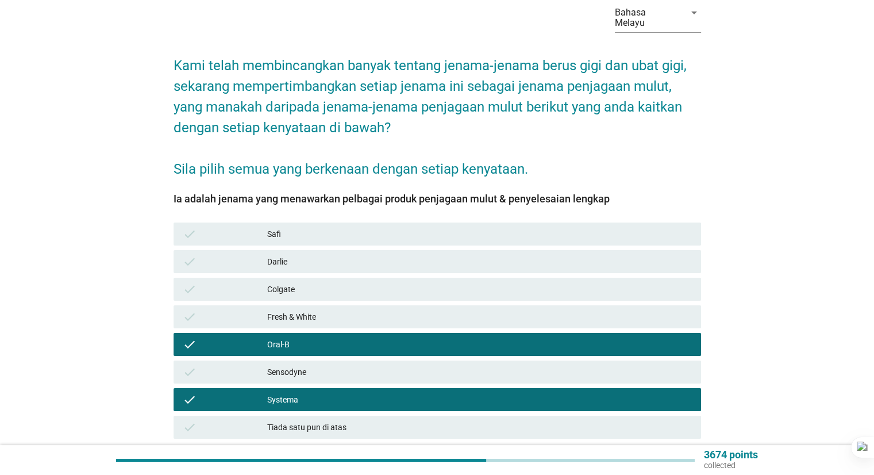
scroll to position [139, 0]
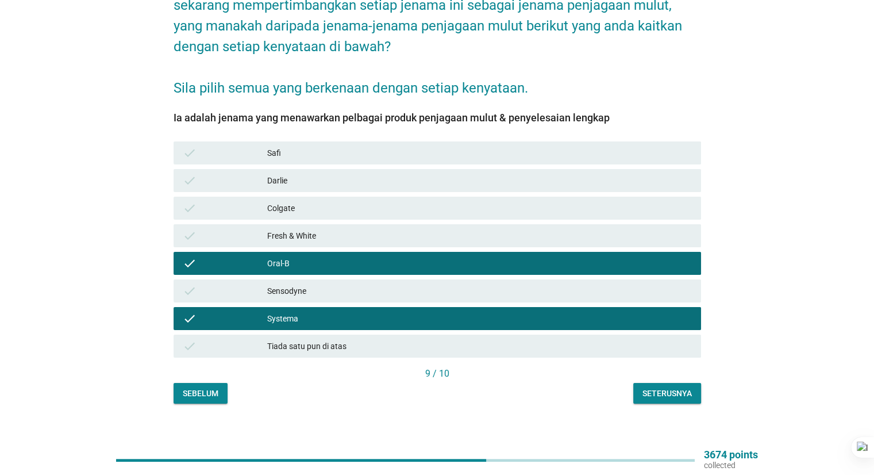
click at [679, 387] on div "Seterusnya" at bounding box center [667, 393] width 49 height 12
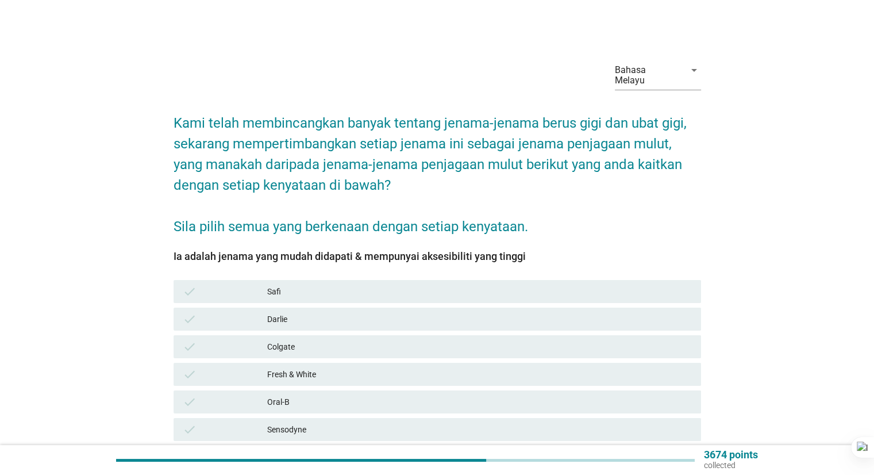
scroll to position [57, 0]
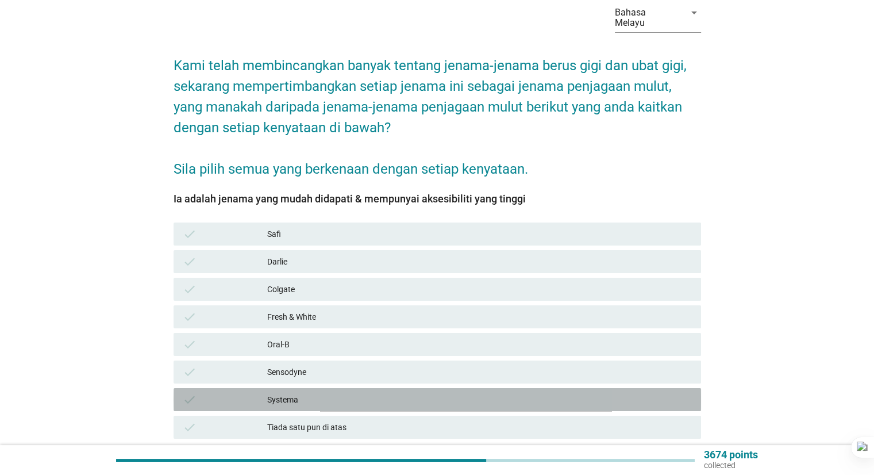
drag, startPoint x: 352, startPoint y: 396, endPoint x: 358, endPoint y: 346, distance: 50.3
click at [352, 395] on div "check Systema" at bounding box center [438, 399] width 528 height 23
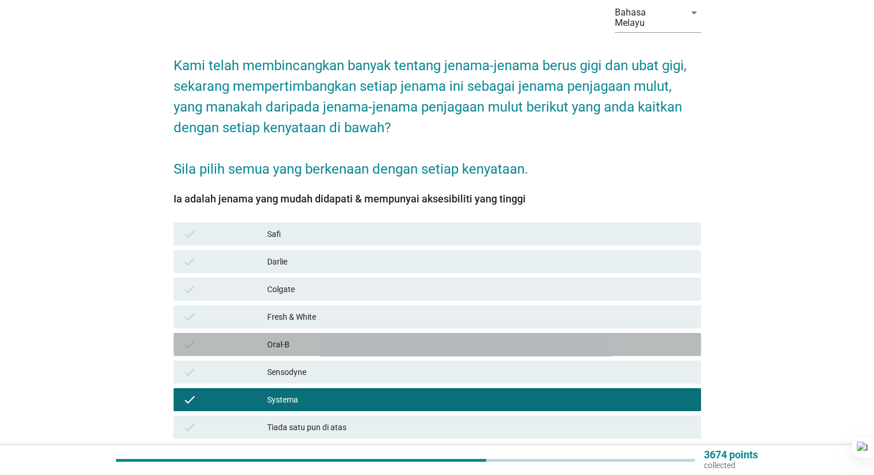
click at [363, 340] on div "Oral-B" at bounding box center [479, 344] width 424 height 14
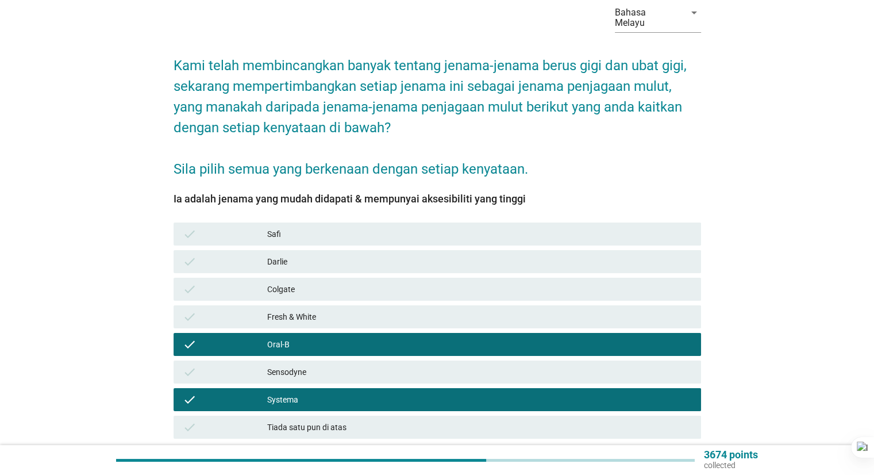
click at [356, 365] on div "Sensodyne" at bounding box center [479, 372] width 424 height 14
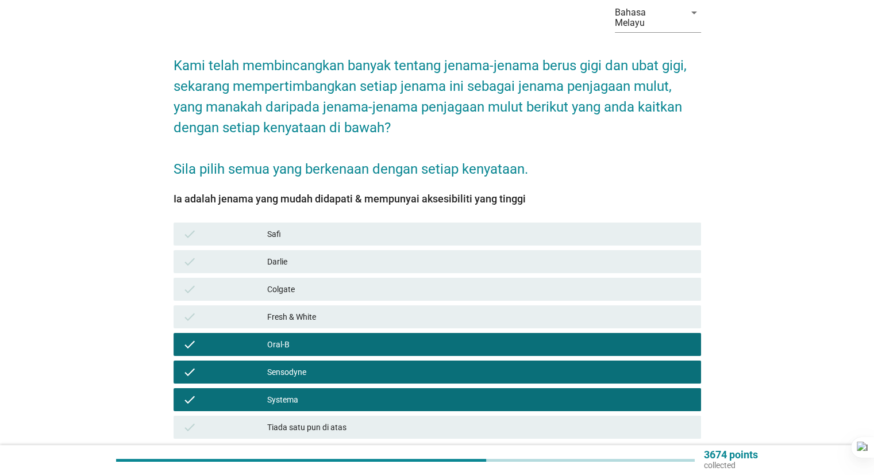
scroll to position [139, 0]
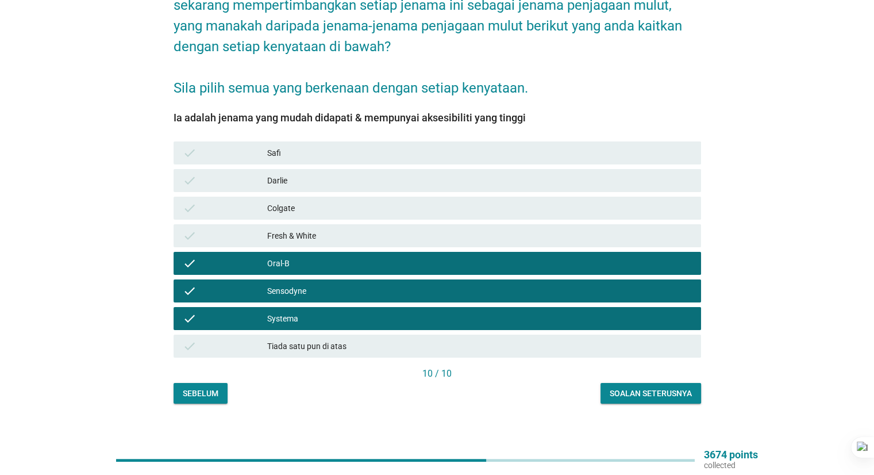
click at [662, 394] on div "Bahasa Melayu arrow_drop_down Kami telah membincangkan banyak tentang jenama-je…" at bounding box center [437, 158] width 546 height 509
click at [662, 387] on div "Soalan seterusnya" at bounding box center [651, 393] width 82 height 12
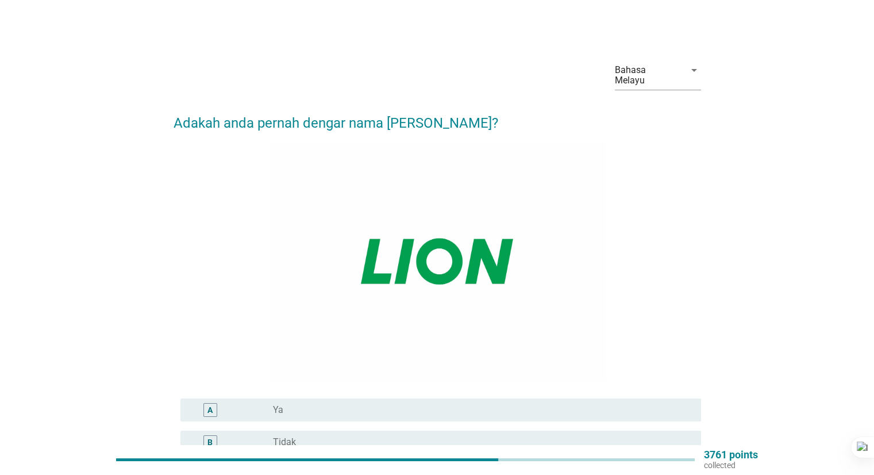
scroll to position [115, 0]
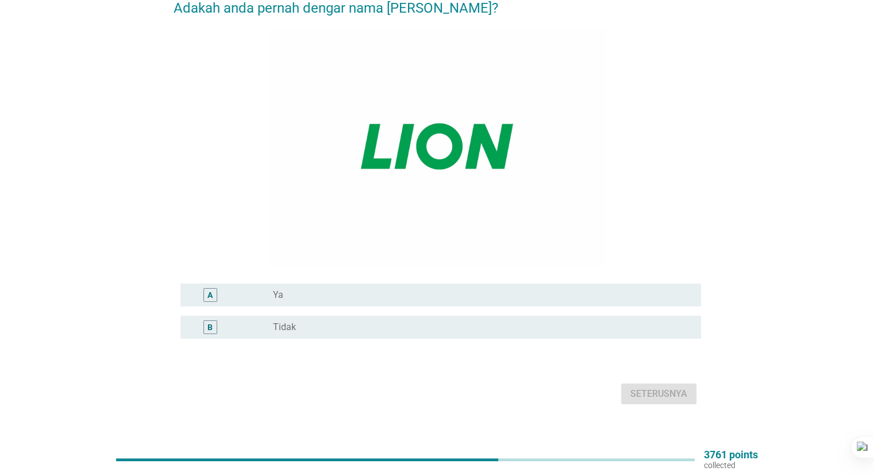
click at [352, 289] on div "radio_button_unchecked Ya" at bounding box center [477, 294] width 409 height 11
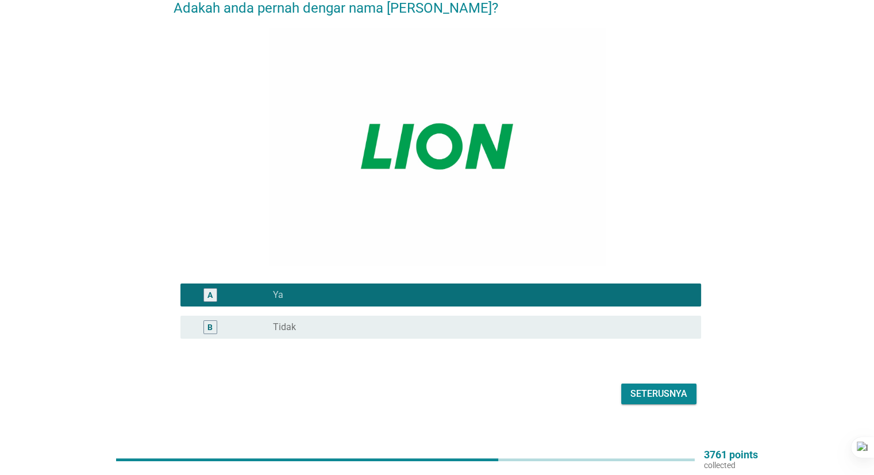
click at [683, 387] on div "Seterusnya" at bounding box center [659, 394] width 57 height 14
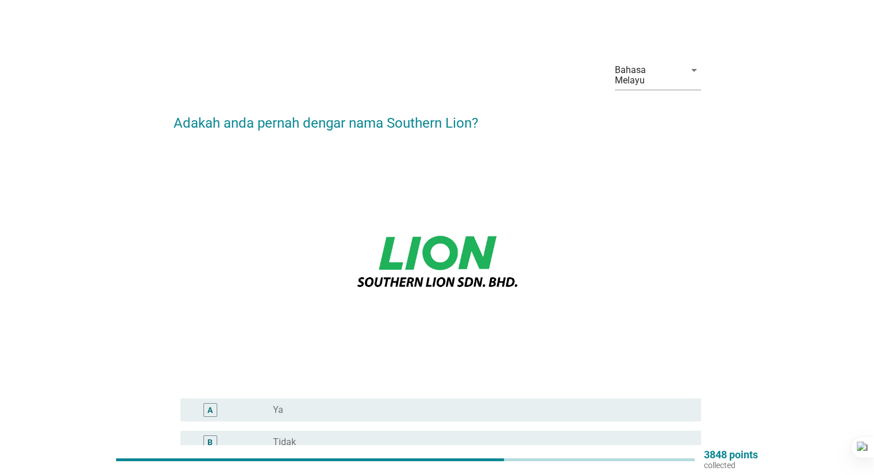
click at [416, 404] on div "radio_button_unchecked Ya" at bounding box center [477, 409] width 409 height 11
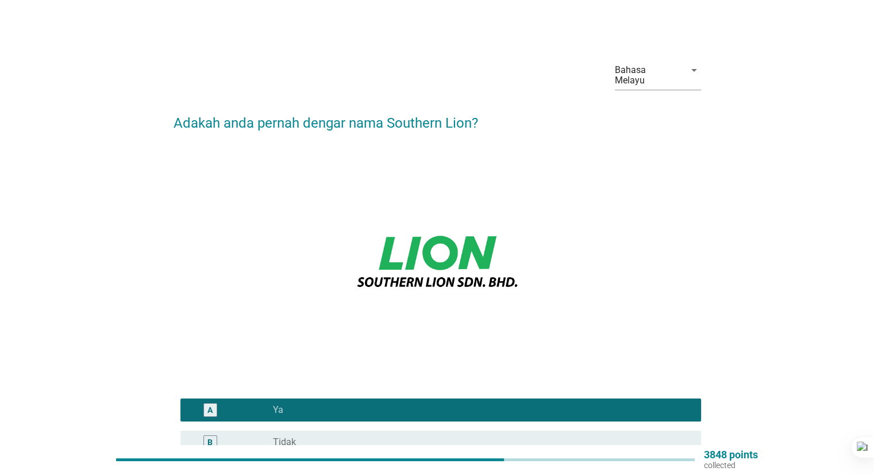
scroll to position [115, 0]
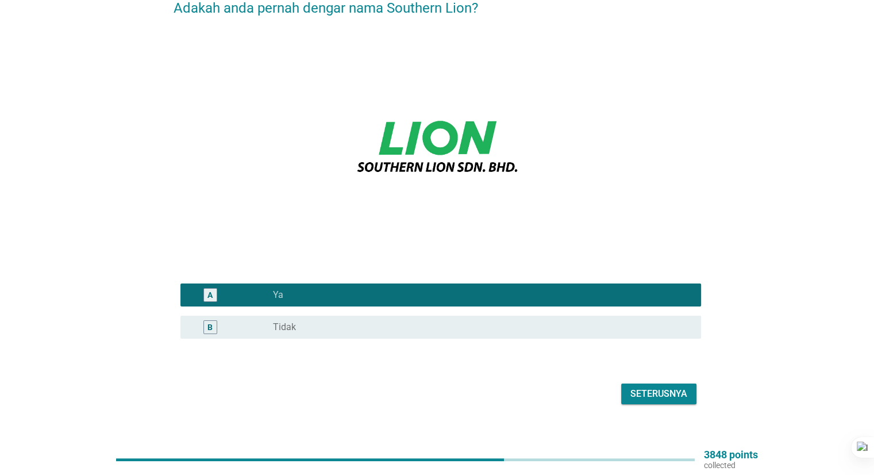
click at [660, 387] on div "Seterusnya" at bounding box center [659, 394] width 57 height 14
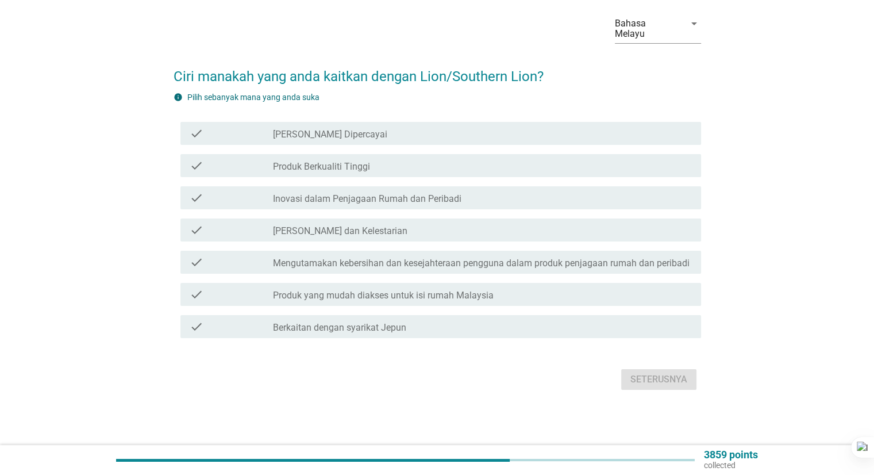
scroll to position [0, 0]
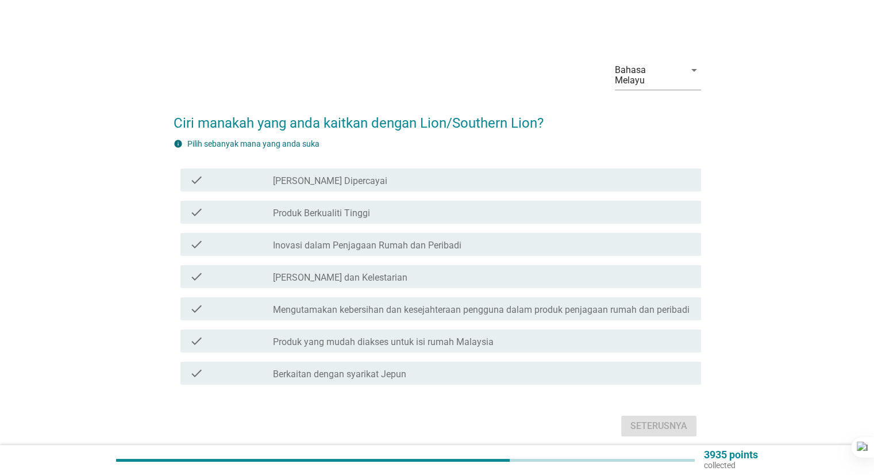
click at [400, 179] on div "check check_box_outline_blank Jenama Yang Dipercayai" at bounding box center [440, 179] width 521 height 23
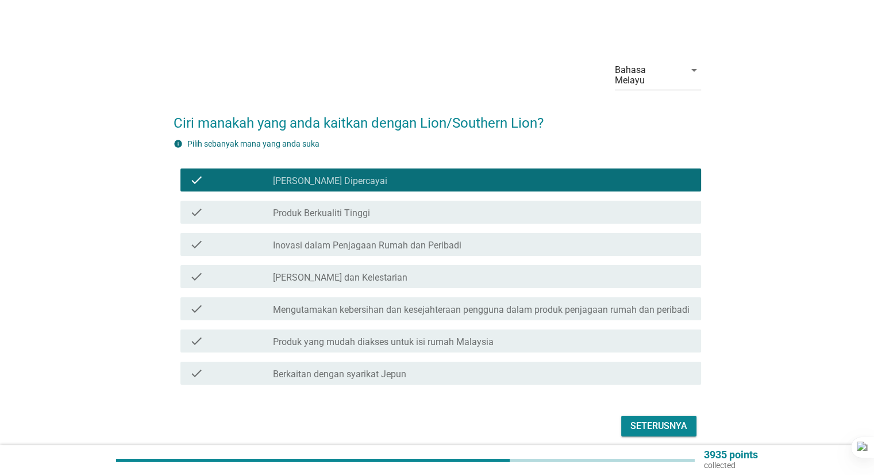
click at [439, 270] on div "check_box_outline_blank [PERSON_NAME] dan Kelestarian" at bounding box center [482, 277] width 418 height 14
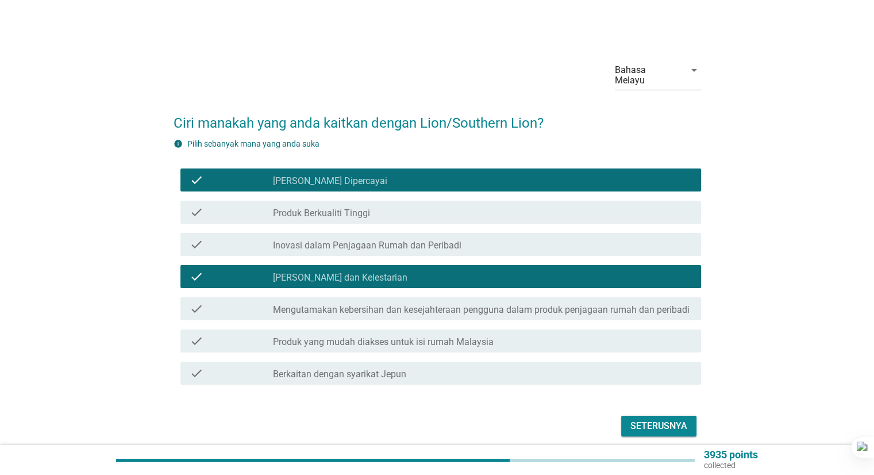
click at [435, 336] on label "Produk yang mudah diakses untuk isi rumah Malaysia" at bounding box center [383, 341] width 221 height 11
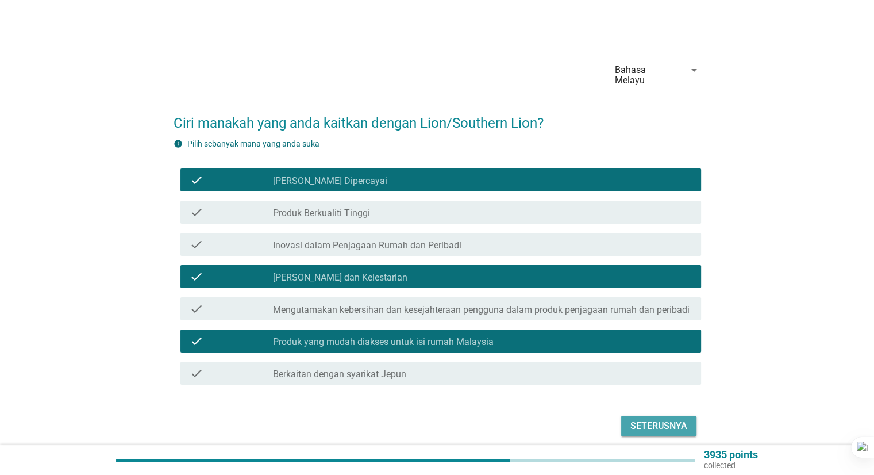
click at [644, 419] on div "Seterusnya" at bounding box center [659, 426] width 57 height 14
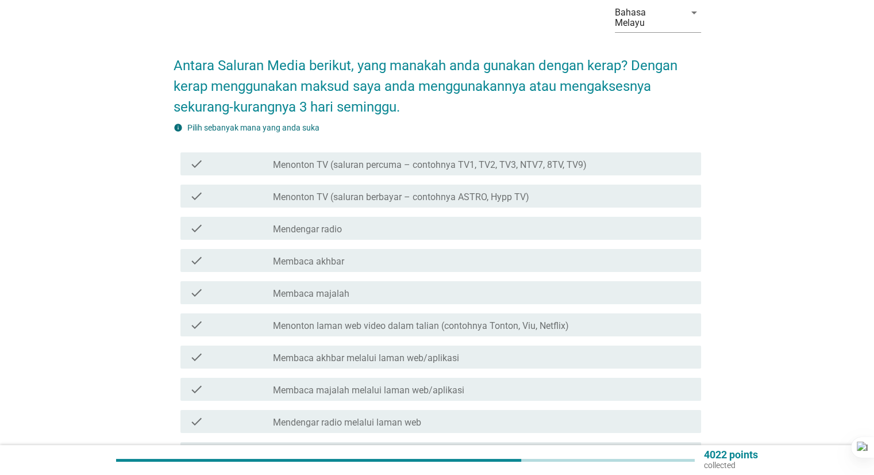
scroll to position [115, 0]
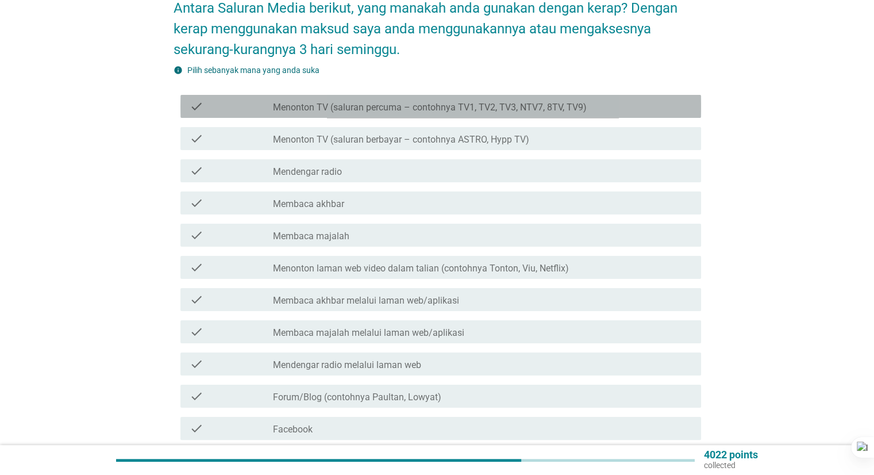
click at [492, 103] on div "check check_box_outline_blank Menonton TV (saluran percuma – contohnya TV1, TV2…" at bounding box center [440, 106] width 521 height 23
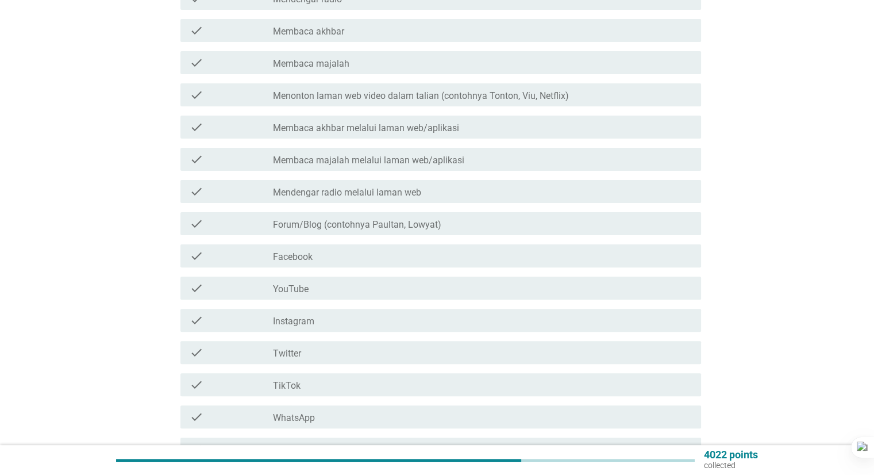
scroll to position [399, 0]
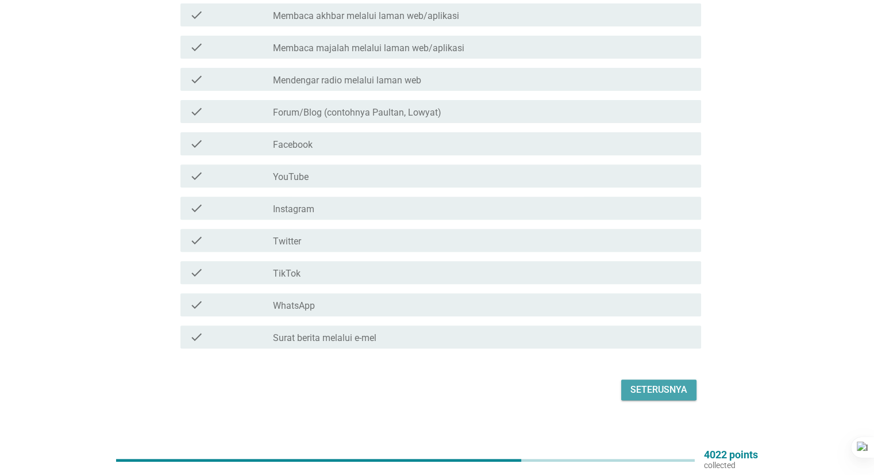
click at [670, 383] on div "Seterusnya" at bounding box center [659, 390] width 57 height 14
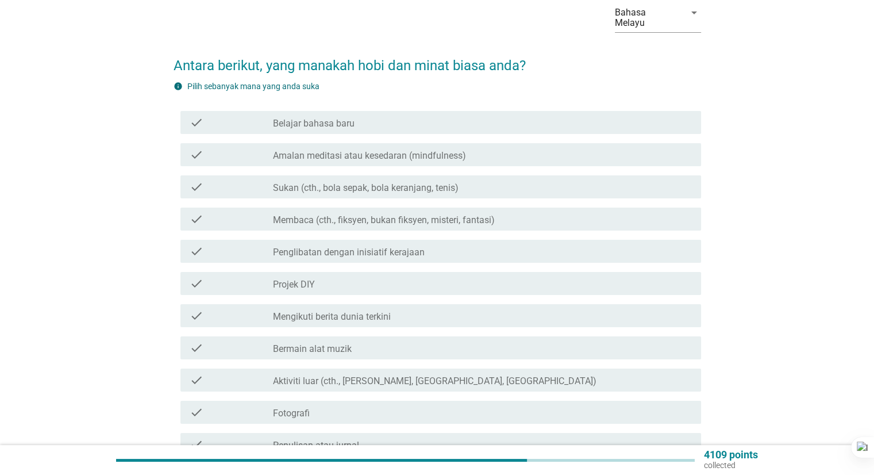
scroll to position [115, 0]
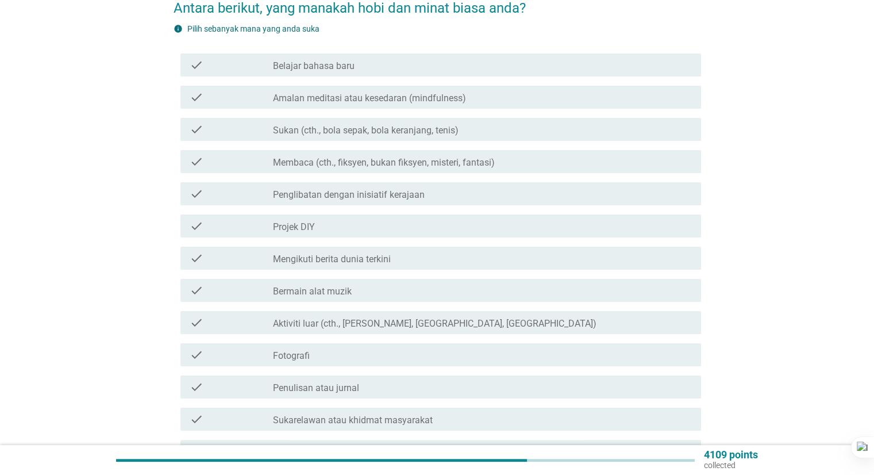
click at [456, 219] on div "check_box_outline_blank Projek DIY" at bounding box center [482, 226] width 418 height 14
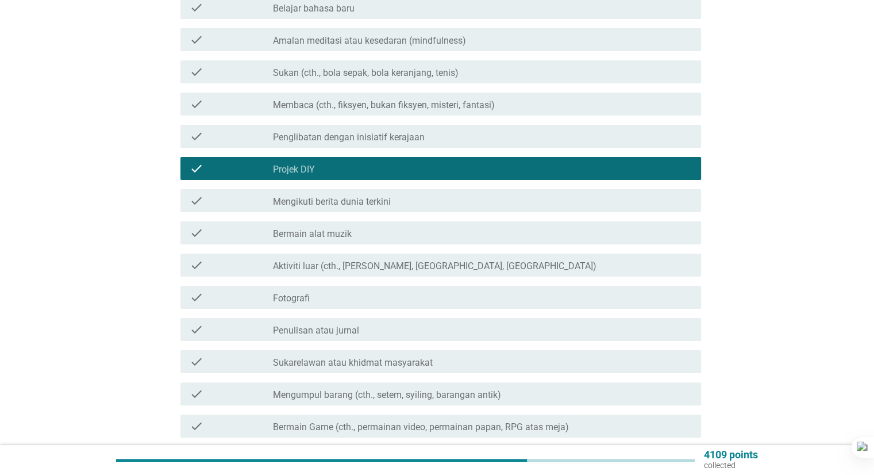
scroll to position [287, 0]
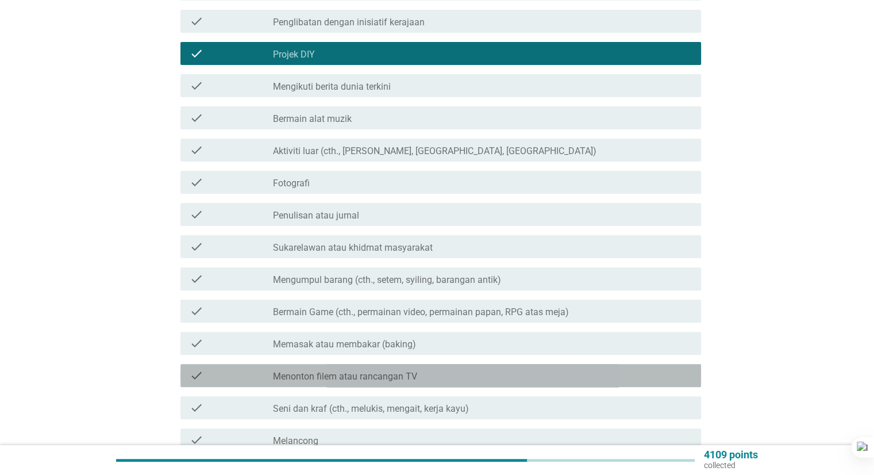
click at [398, 371] on label "Menonton filem atau rancangan TV" at bounding box center [345, 376] width 144 height 11
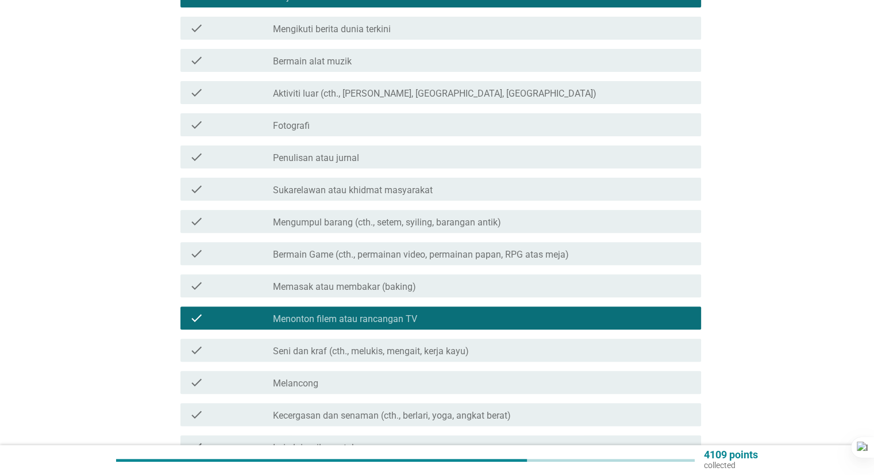
scroll to position [402, 0]
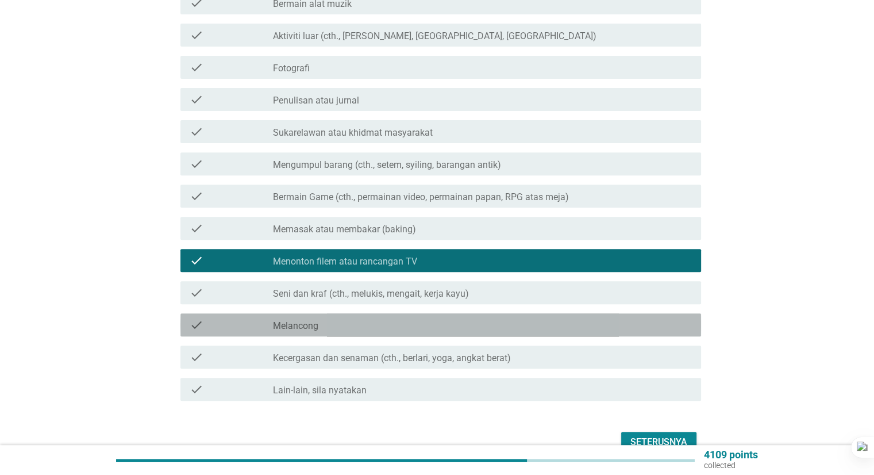
click at [558, 321] on div "check check_box_outline_blank Melancong" at bounding box center [440, 324] width 521 height 23
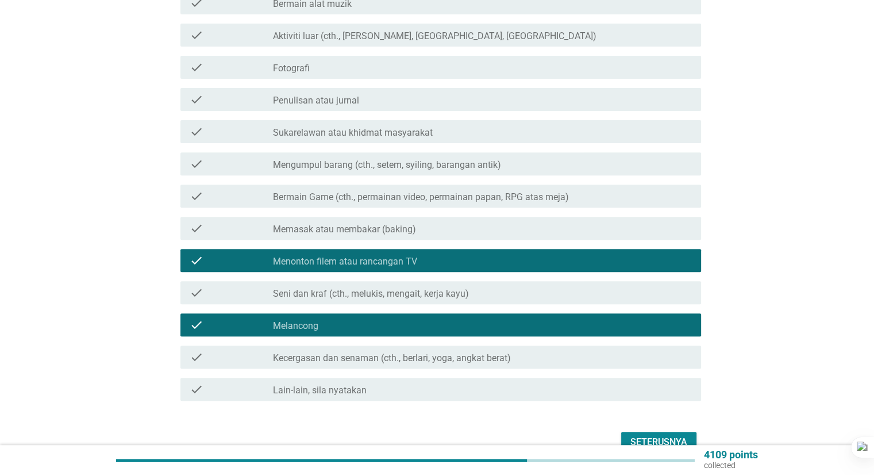
click at [656, 435] on div "Seterusnya" at bounding box center [659, 442] width 57 height 14
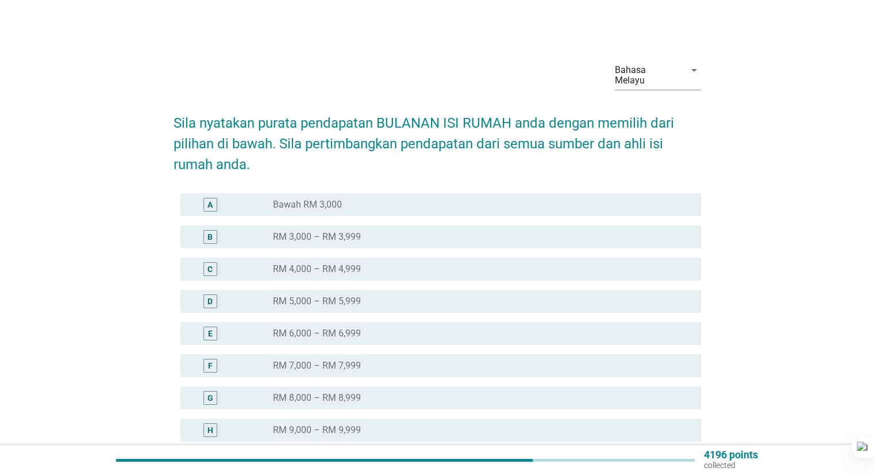
click at [462, 199] on div "radio_button_unchecked Bawah RM 3,000" at bounding box center [477, 204] width 409 height 11
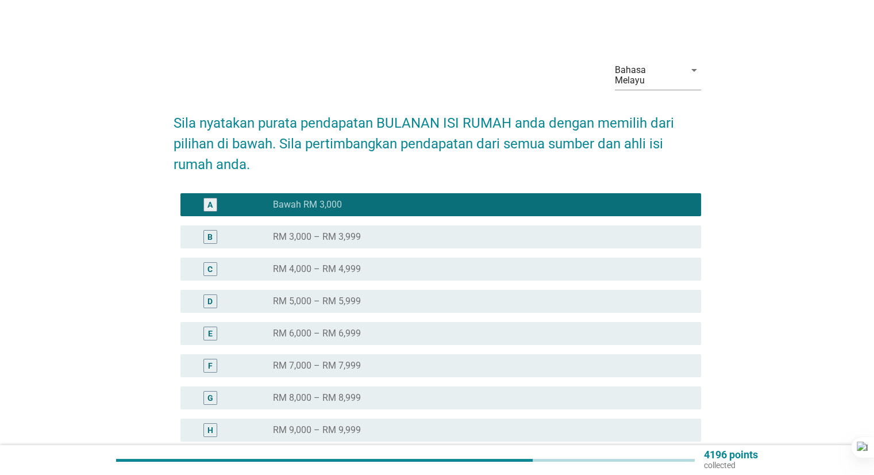
scroll to position [139, 0]
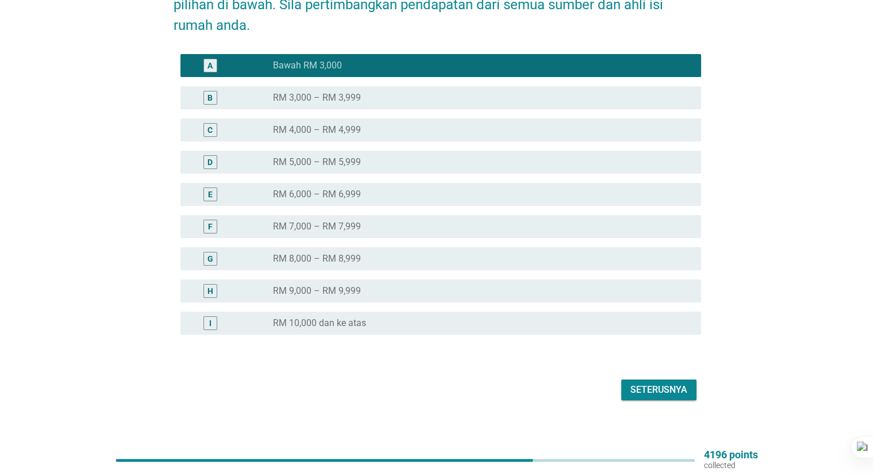
click at [396, 86] on div "B radio_button_unchecked RM 3,000 – RM 3,999" at bounding box center [440, 97] width 521 height 23
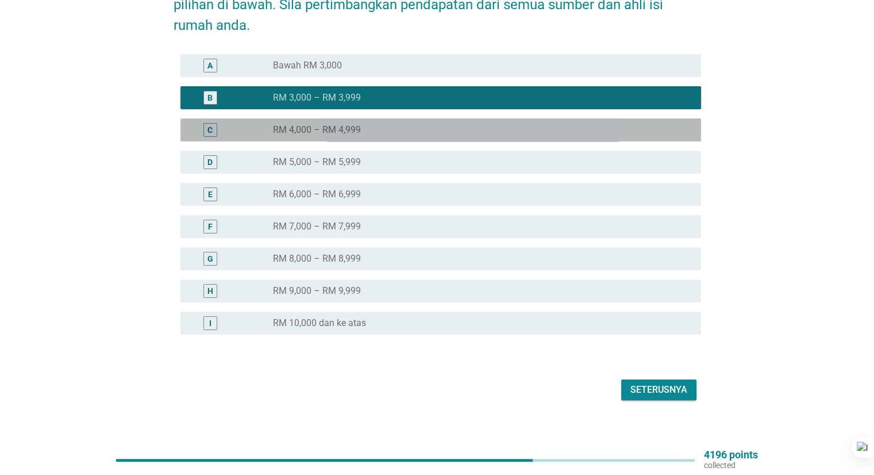
click at [392, 118] on div "C radio_button_unchecked RM 4,000 – RM 4,999" at bounding box center [440, 129] width 521 height 23
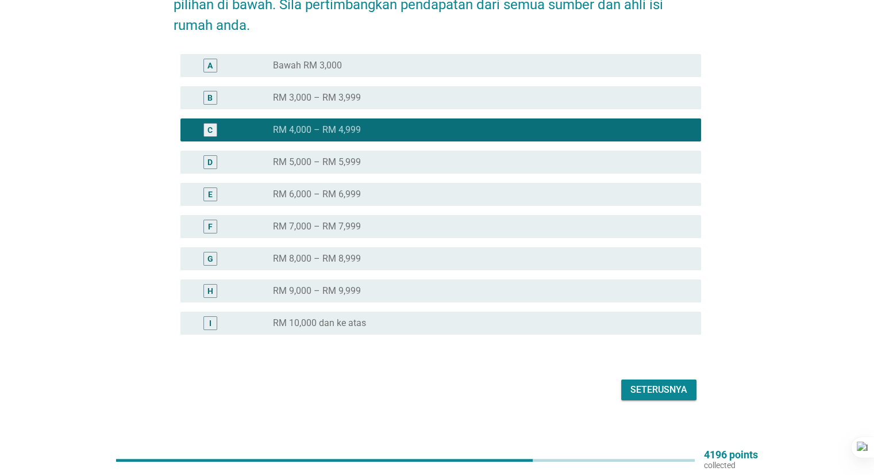
click at [639, 385] on div "Seterusnya" at bounding box center [659, 390] width 57 height 14
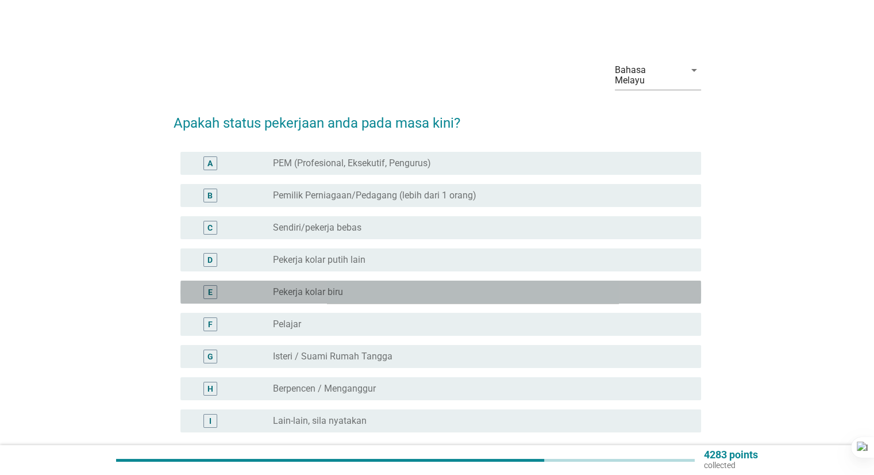
click at [370, 286] on div "radio_button_unchecked Pekerja kolar biru" at bounding box center [477, 291] width 409 height 11
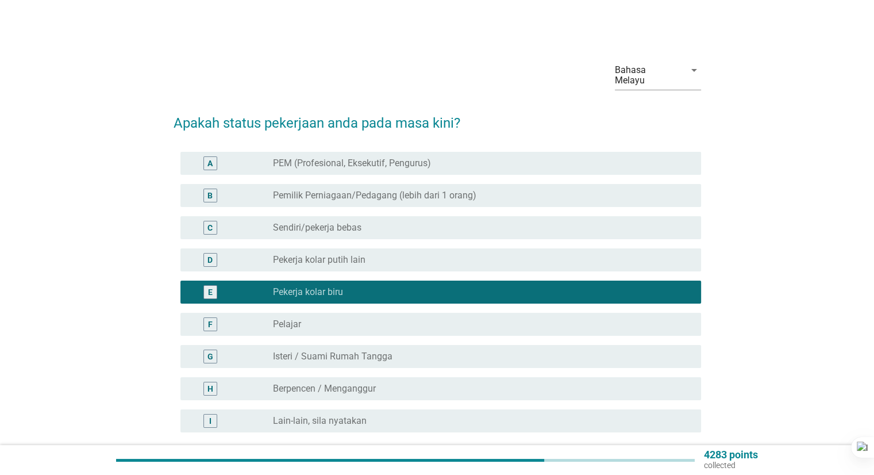
scroll to position [98, 0]
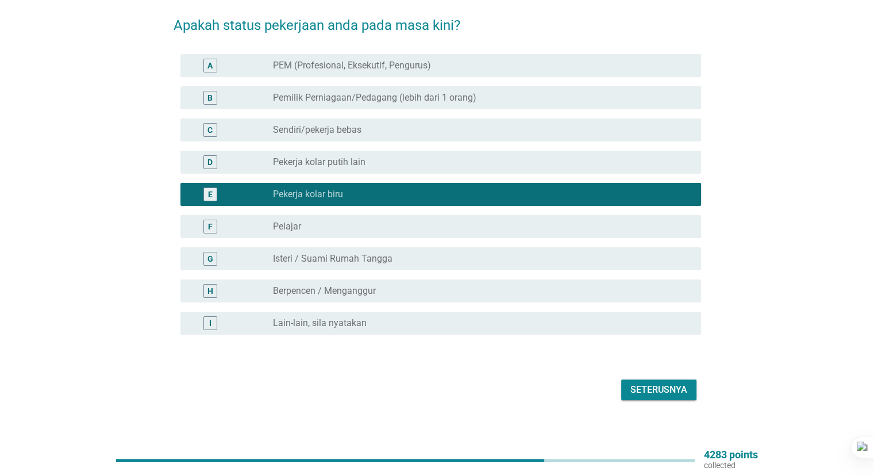
click at [645, 363] on form "Apakah status pekerjaan anda pada masa kini? A radio_button_unchecked PEM (Prof…" at bounding box center [438, 203] width 528 height 400
click at [646, 379] on button "Seterusnya" at bounding box center [658, 389] width 75 height 21
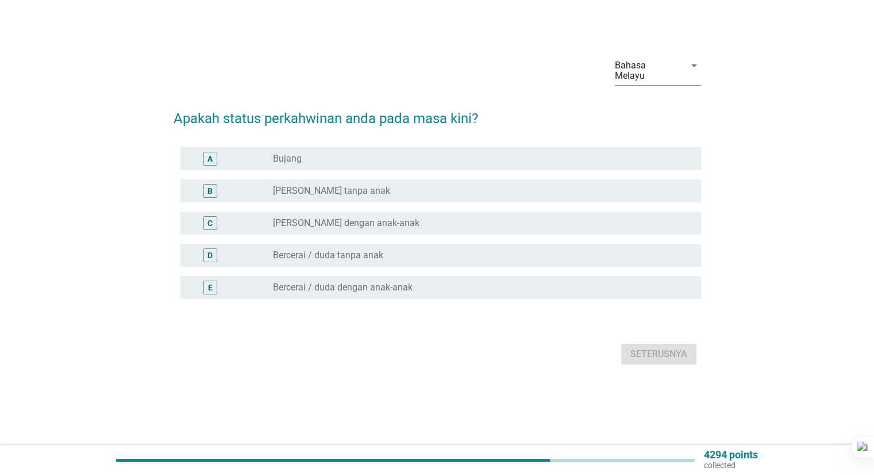
scroll to position [0, 0]
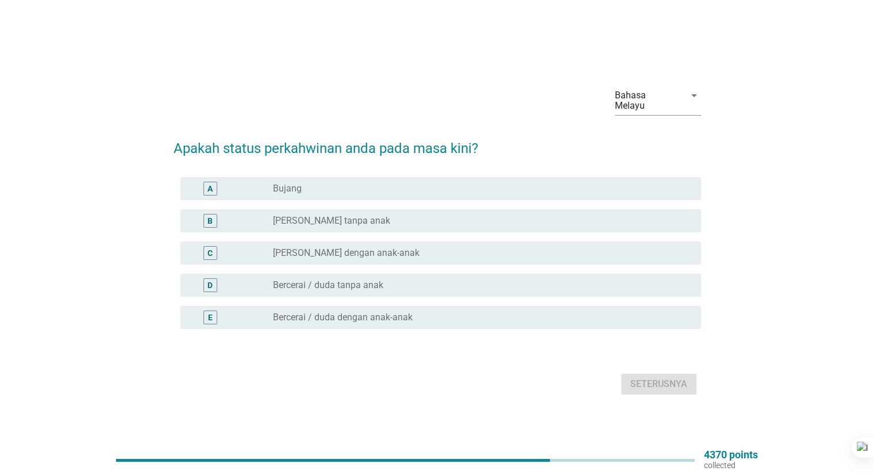
click at [422, 191] on div "A radio_button_unchecked Bujang" at bounding box center [440, 188] width 521 height 23
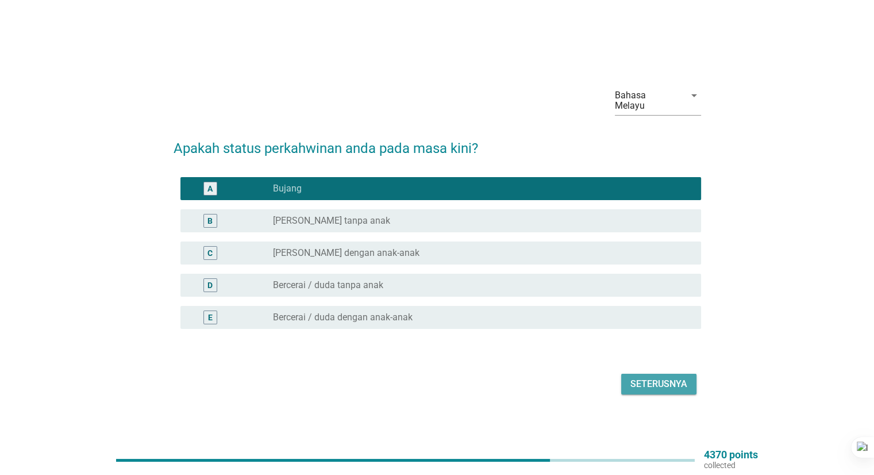
click at [641, 379] on div "Seterusnya" at bounding box center [659, 384] width 57 height 14
